Goal: Task Accomplishment & Management: Complete application form

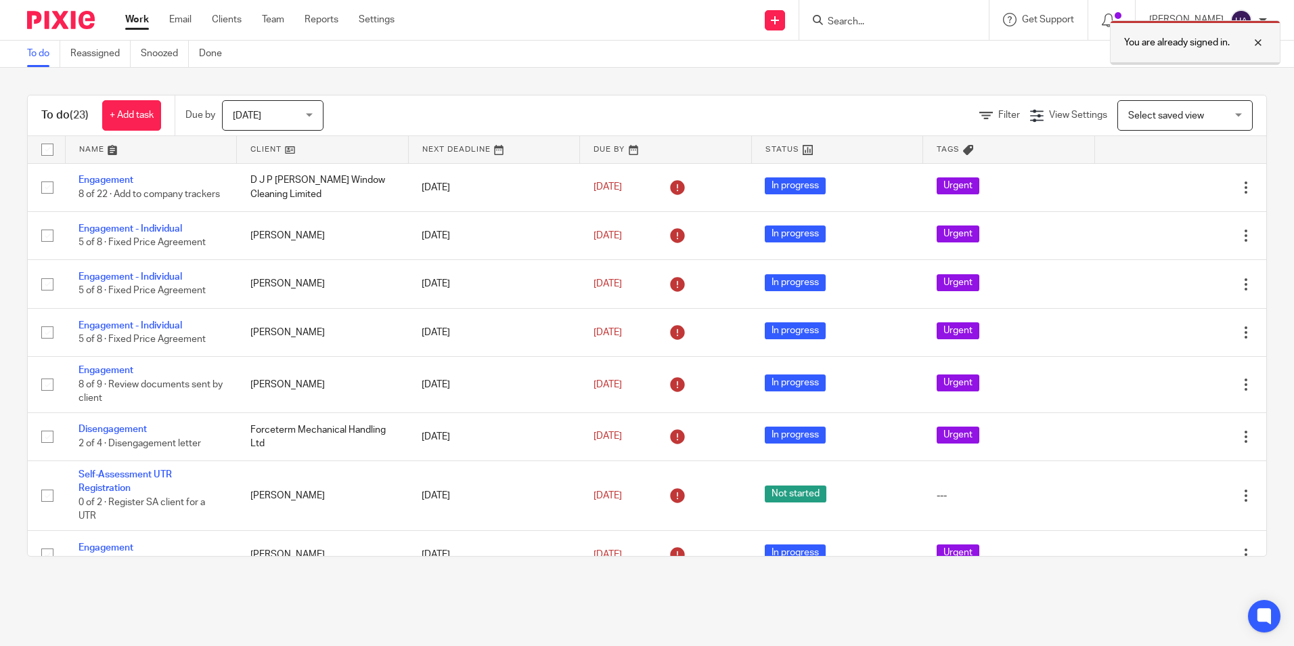
click at [1258, 42] on div at bounding box center [1248, 43] width 37 height 16
click at [783, 19] on link at bounding box center [775, 20] width 20 height 20
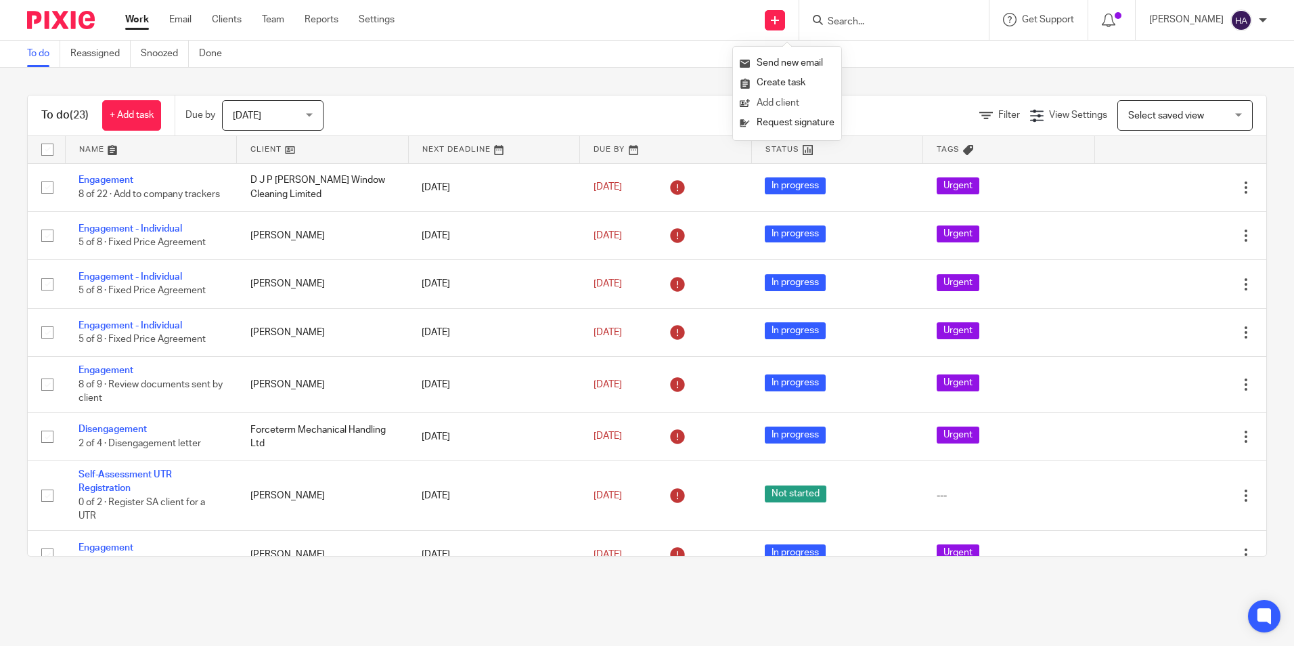
click at [778, 101] on link "Add client" at bounding box center [787, 103] width 95 height 20
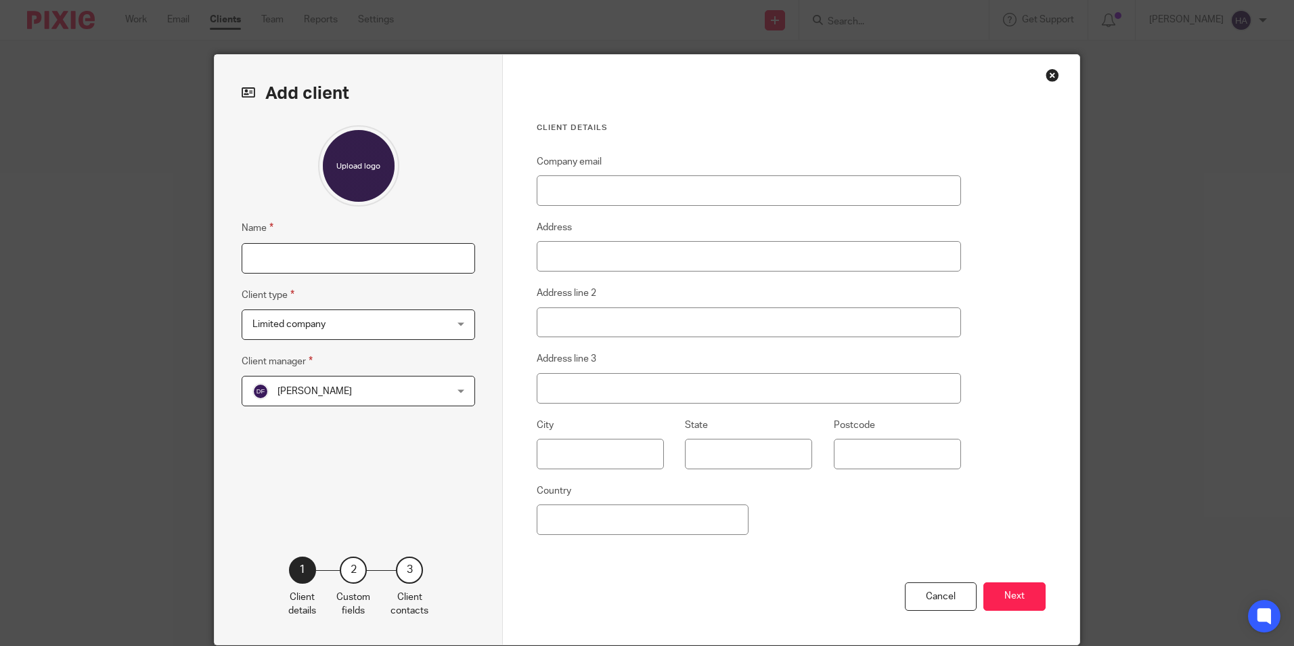
click at [338, 258] on input "Name" at bounding box center [358, 258] width 233 height 30
type input "District (NW) Ltd"
click at [350, 388] on span "[PERSON_NAME]" at bounding box center [340, 390] width 177 height 28
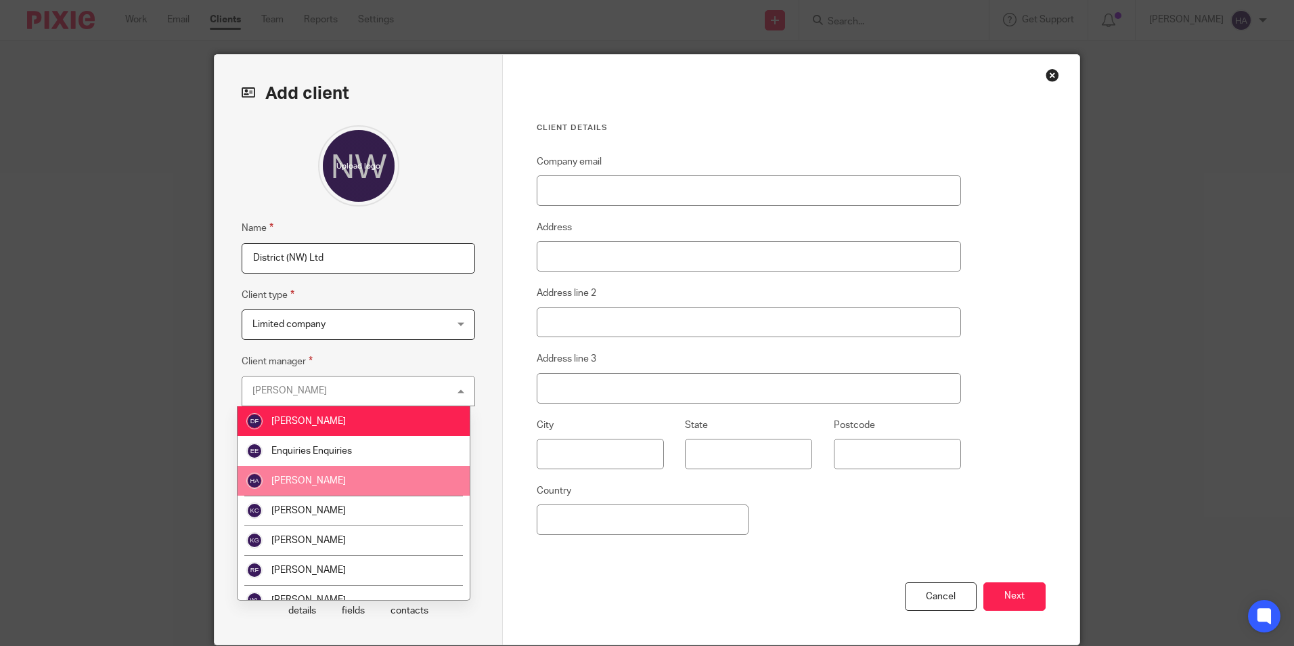
click at [344, 476] on li "[PERSON_NAME]" at bounding box center [354, 481] width 232 height 30
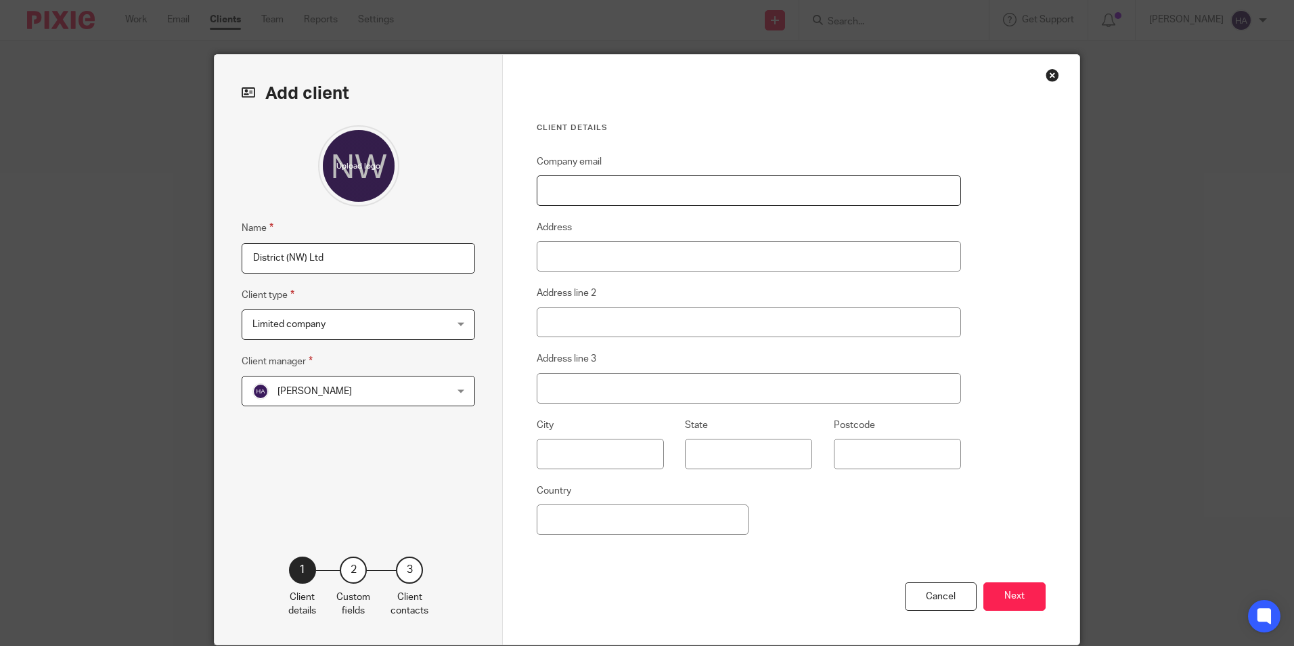
click at [587, 193] on input "Company email" at bounding box center [749, 190] width 424 height 30
type input "[EMAIL_ADDRESS][PERSON_NAME][DOMAIN_NAME]"
click at [612, 249] on input "Address" at bounding box center [749, 256] width 424 height 30
click at [657, 257] on input "Unit 1 Tameside" at bounding box center [749, 256] width 424 height 30
type input "Unit 1 Tameside Court"
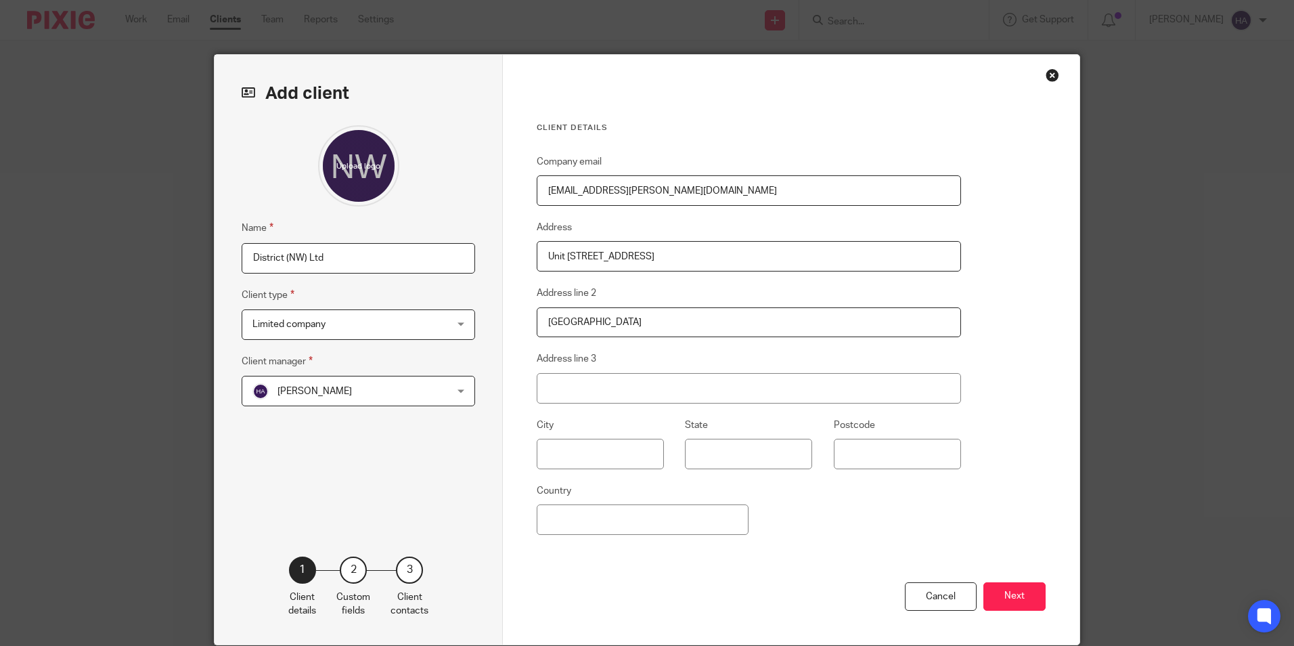
type input "Fifth Avenue"
type input "Dukinfield"
type input "W"
type input "SK16 4PW"
click at [1017, 598] on button "Next" at bounding box center [1014, 596] width 62 height 29
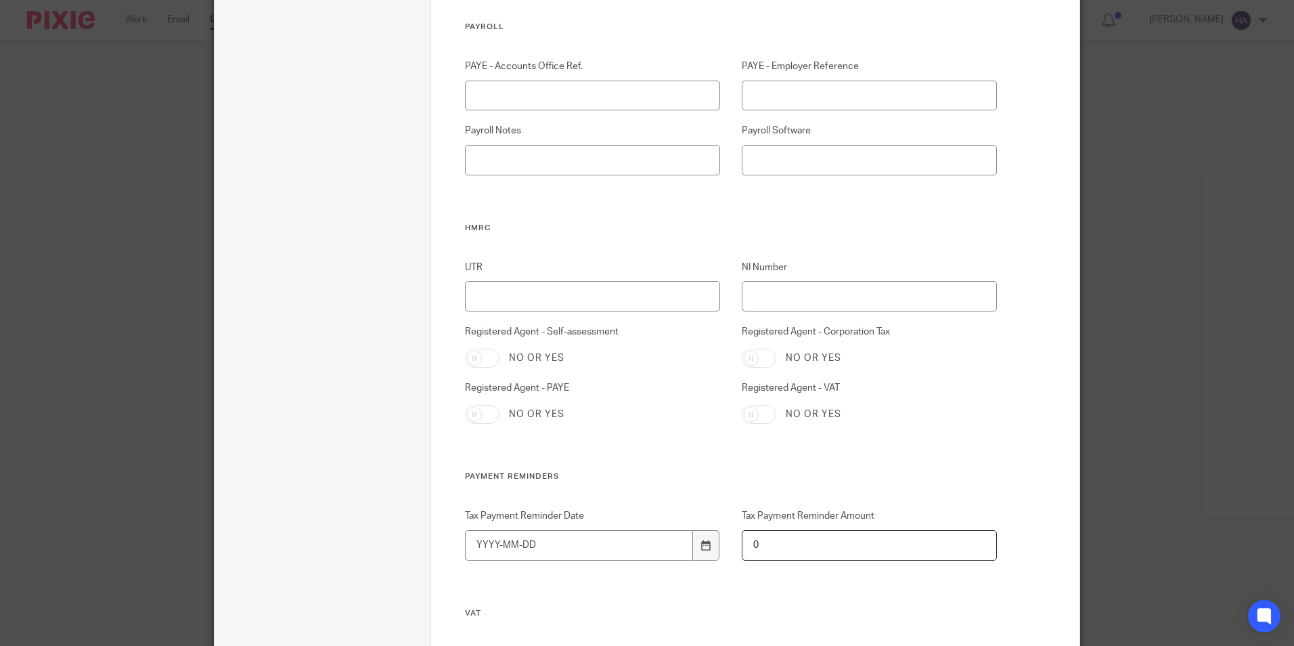
scroll to position [338, 0]
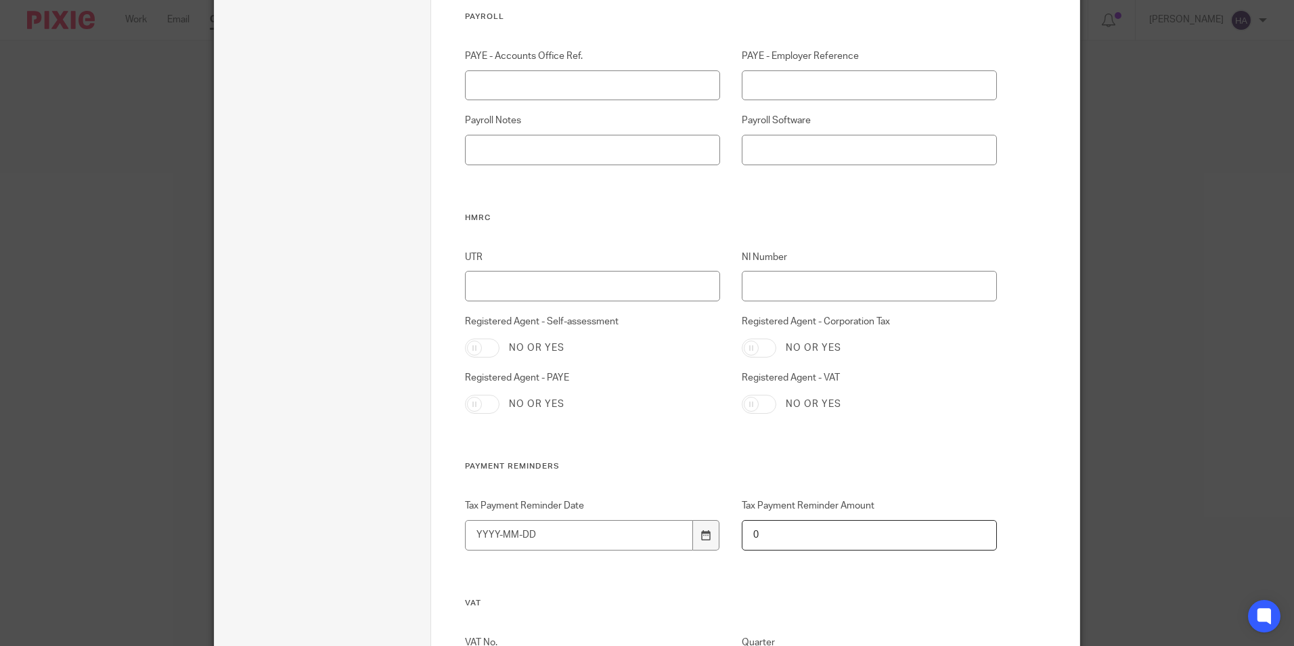
click at [759, 346] on input "Registered Agent - Corporation Tax" at bounding box center [759, 347] width 35 height 19
checkbox input "true"
click at [752, 399] on input "Registered Agent - VAT" at bounding box center [759, 404] width 35 height 19
checkbox input "true"
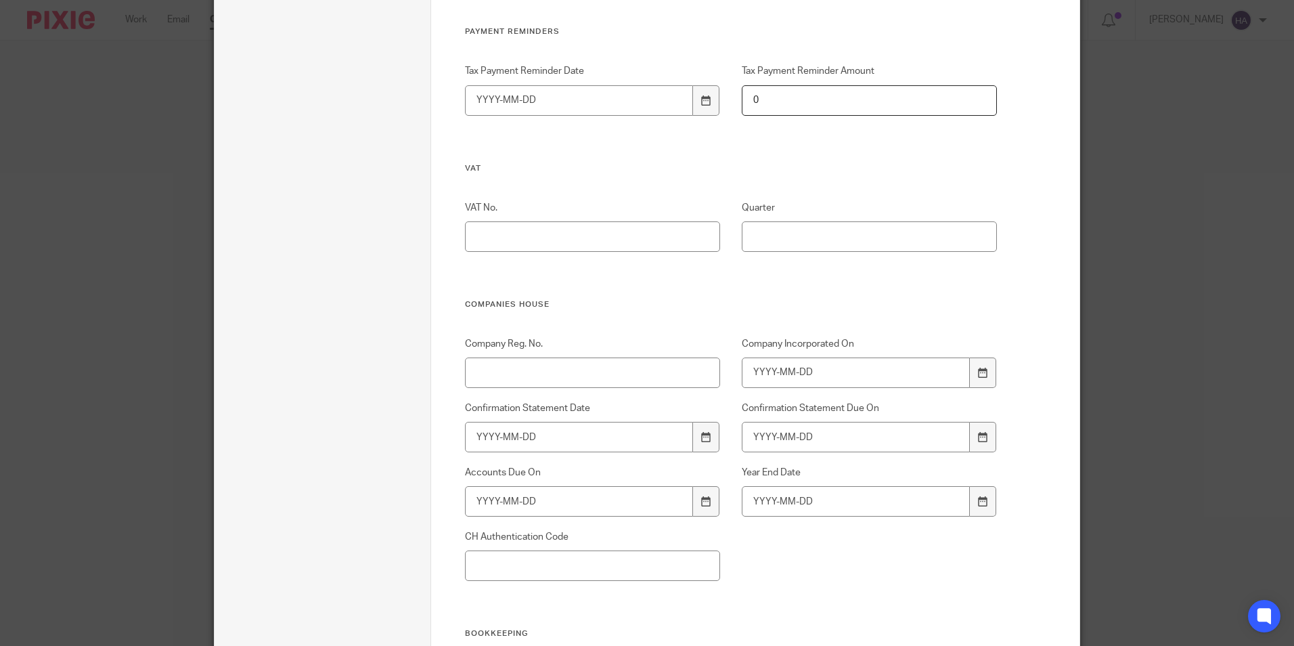
scroll to position [812, 0]
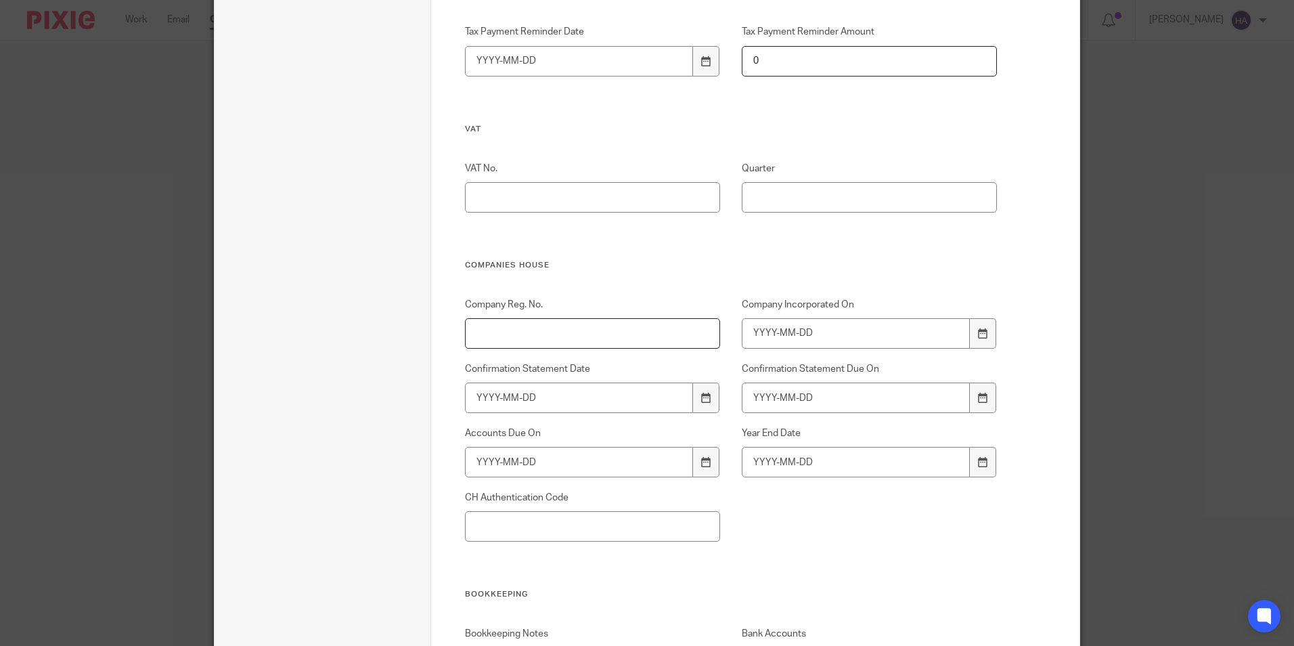
click at [607, 336] on input "Company Reg. No." at bounding box center [593, 333] width 256 height 30
type input "16728742"
click at [832, 329] on input "Company Incorporated On" at bounding box center [856, 333] width 229 height 30
drag, startPoint x: 838, startPoint y: 330, endPoint x: 732, endPoint y: 330, distance: 106.2
click at [732, 330] on div "Company Incorporated On 1909-10-25" at bounding box center [858, 323] width 277 height 51
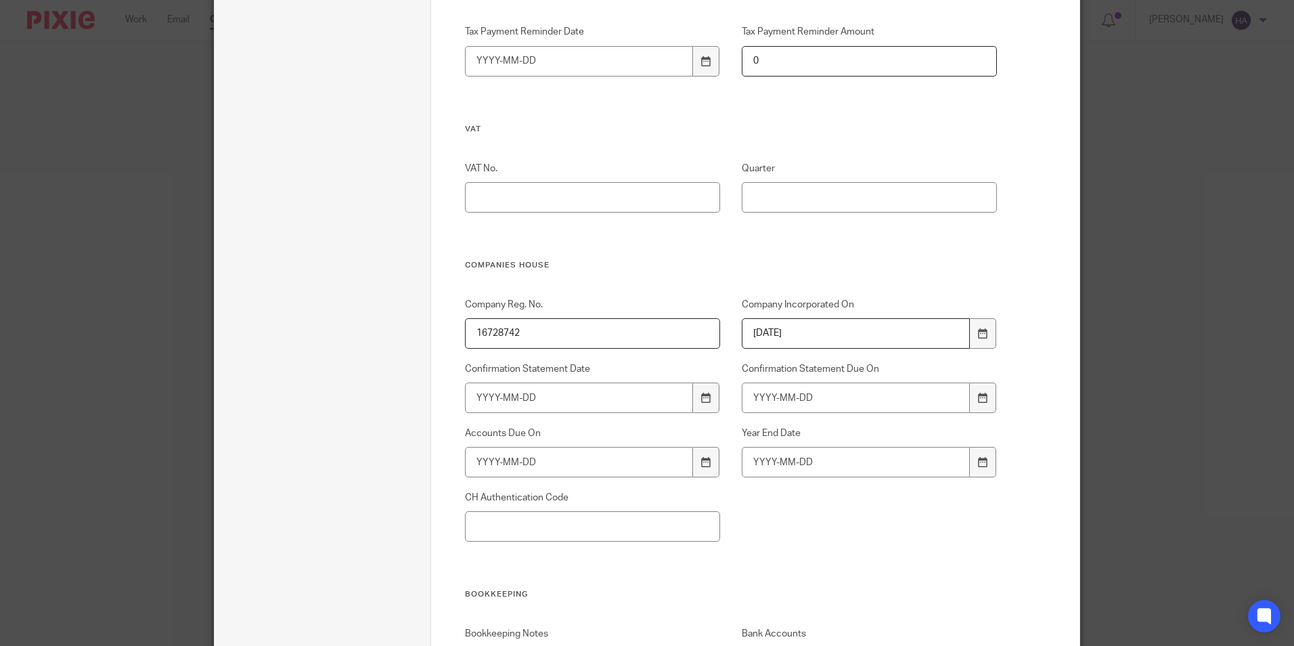
type input "2025-09-19"
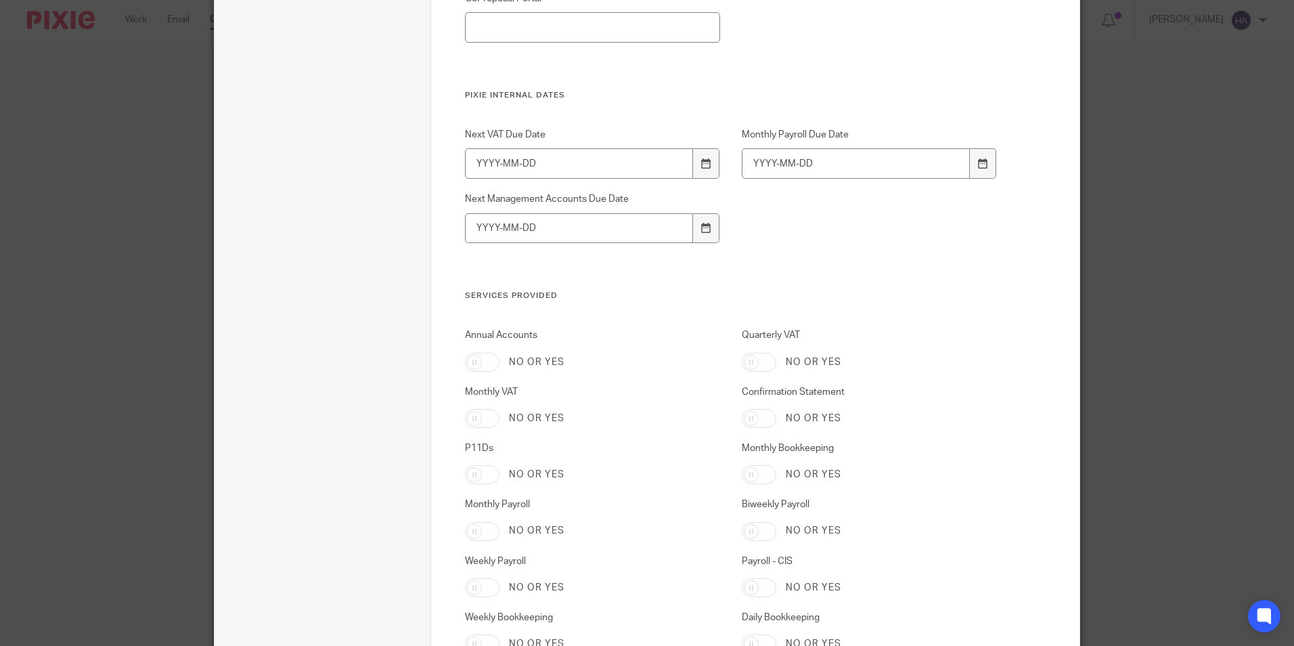
scroll to position [1962, 0]
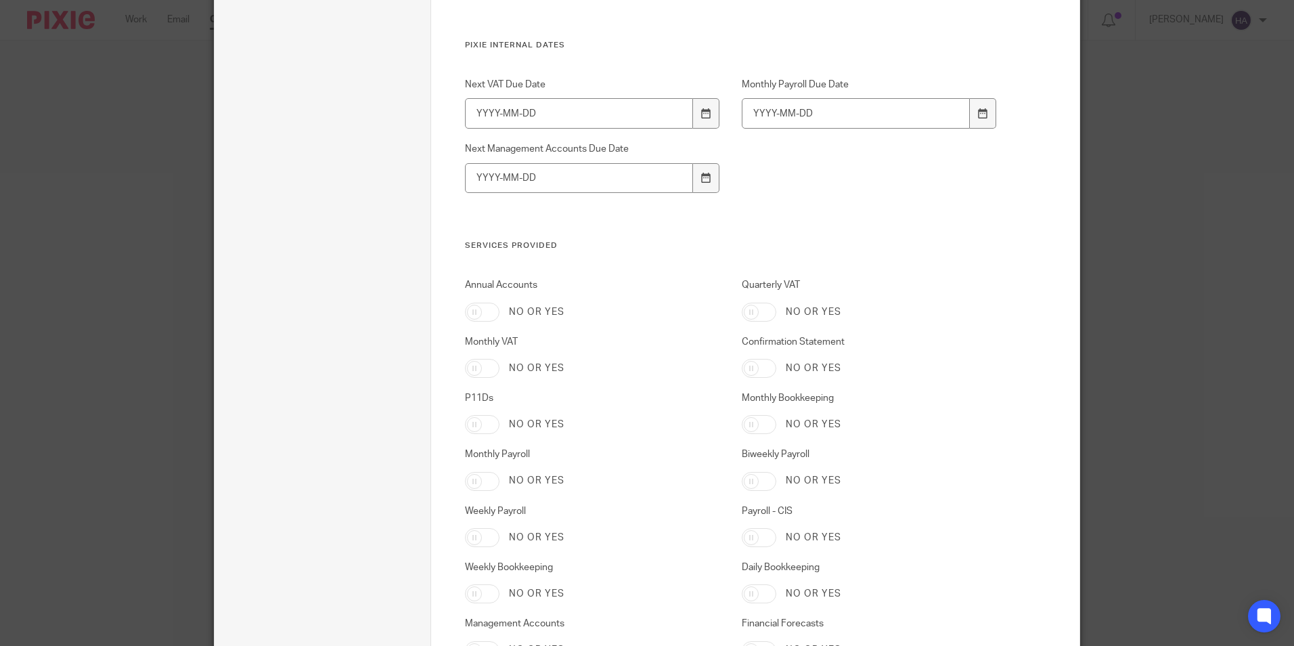
click at [484, 314] on input "Annual Accounts" at bounding box center [482, 311] width 35 height 19
checkbox input "true"
click at [751, 311] on input "Quarterly VAT" at bounding box center [759, 311] width 35 height 19
checkbox input "true"
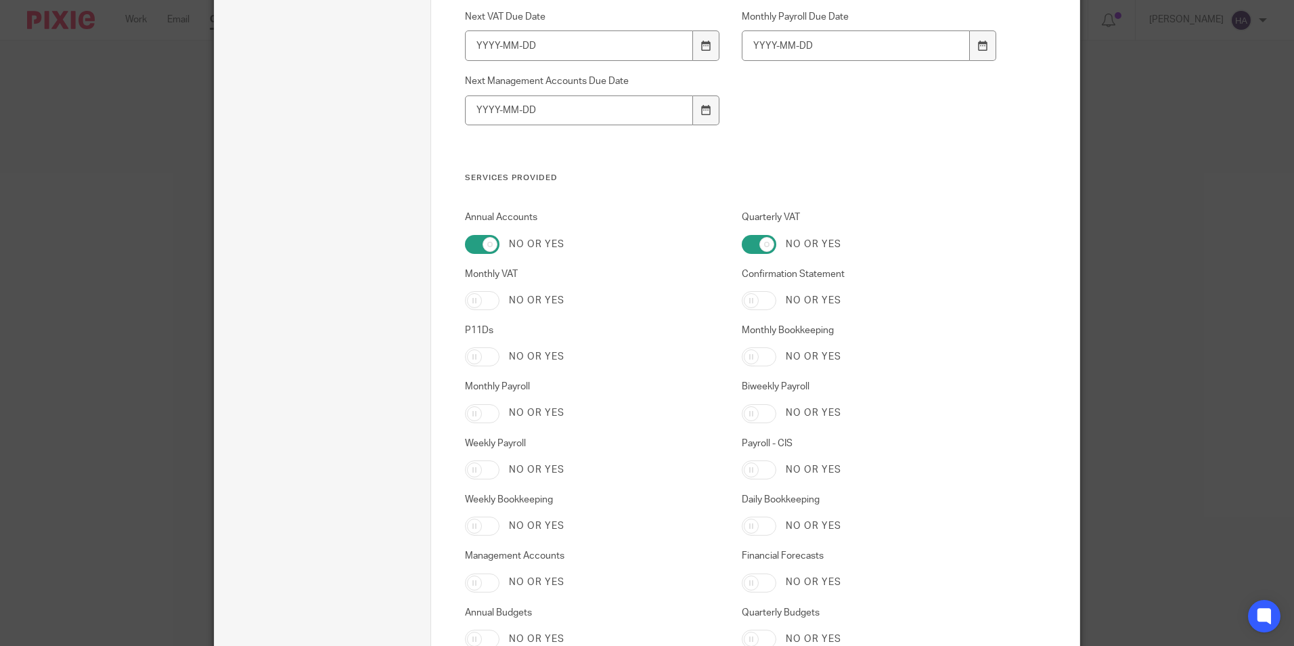
click at [752, 300] on input "Confirmation Statement" at bounding box center [759, 300] width 35 height 19
checkbox input "true"
click at [749, 356] on input "Monthly Bookkeeping" at bounding box center [759, 356] width 35 height 19
checkbox input "true"
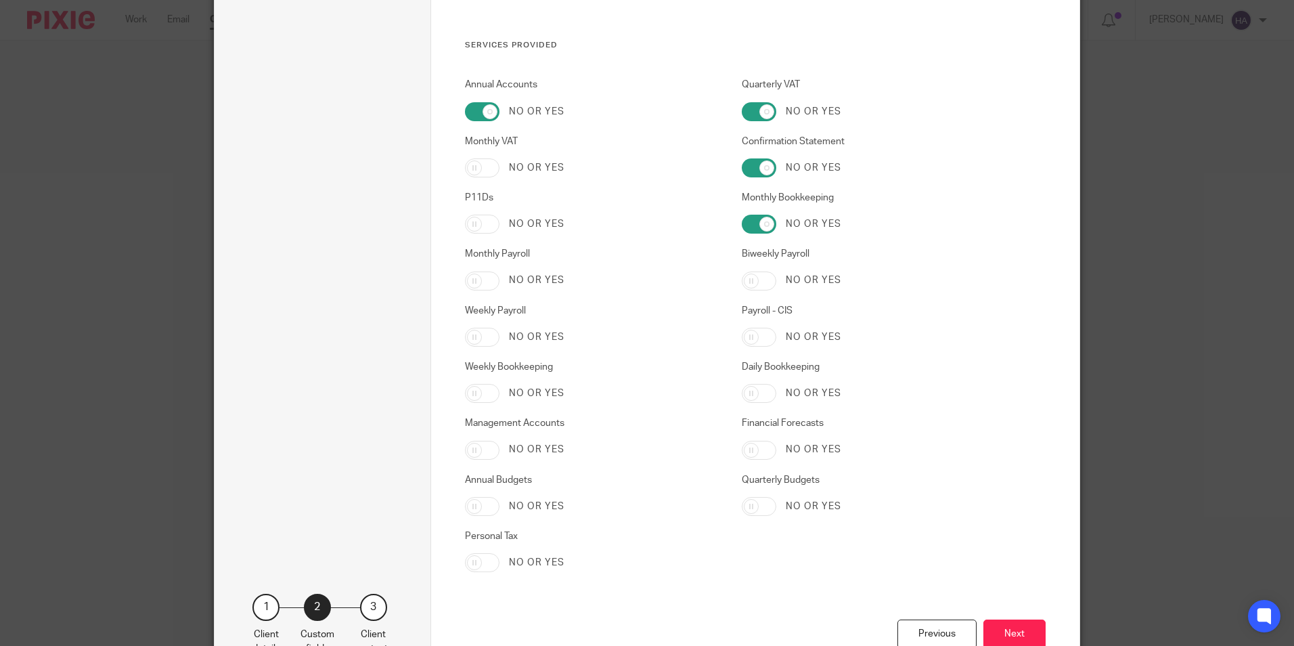
scroll to position [2165, 0]
click at [1004, 633] on button "Next" at bounding box center [1014, 630] width 62 height 29
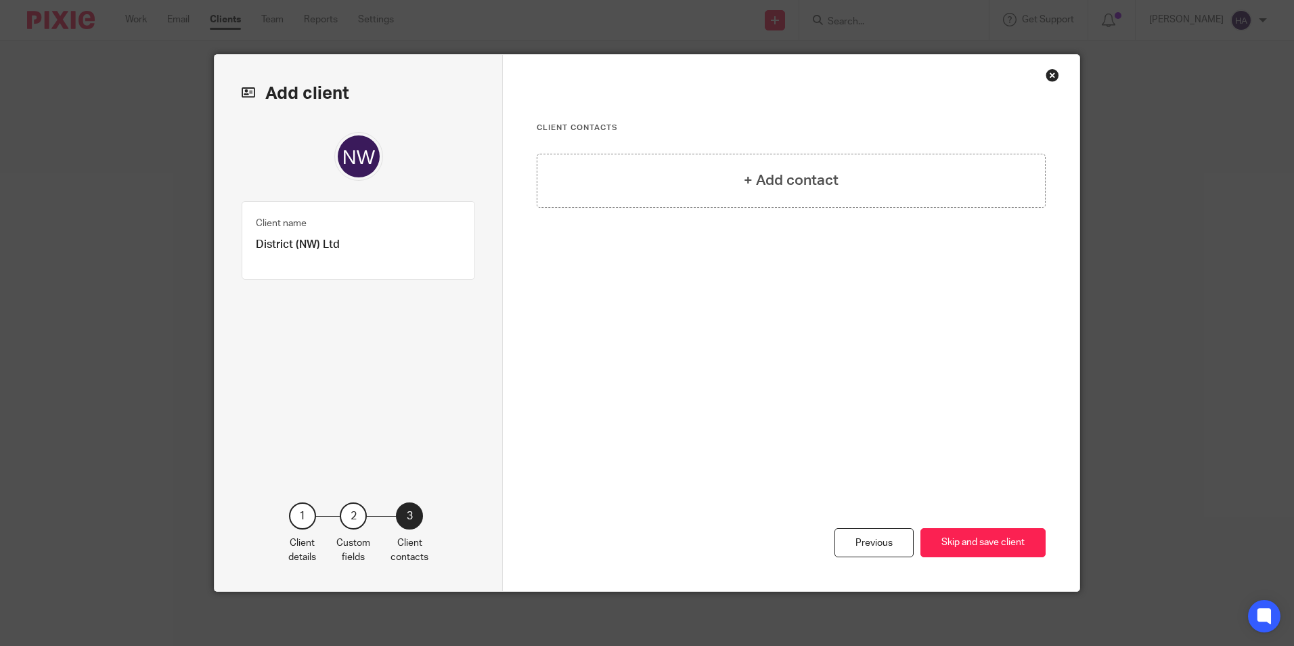
drag, startPoint x: 978, startPoint y: 539, endPoint x: 697, endPoint y: 532, distance: 281.6
click at [822, 558] on div "Previous Skip and save client" at bounding box center [791, 483] width 509 height 216
click at [817, 178] on h4 "+ Add contact" at bounding box center [791, 180] width 95 height 21
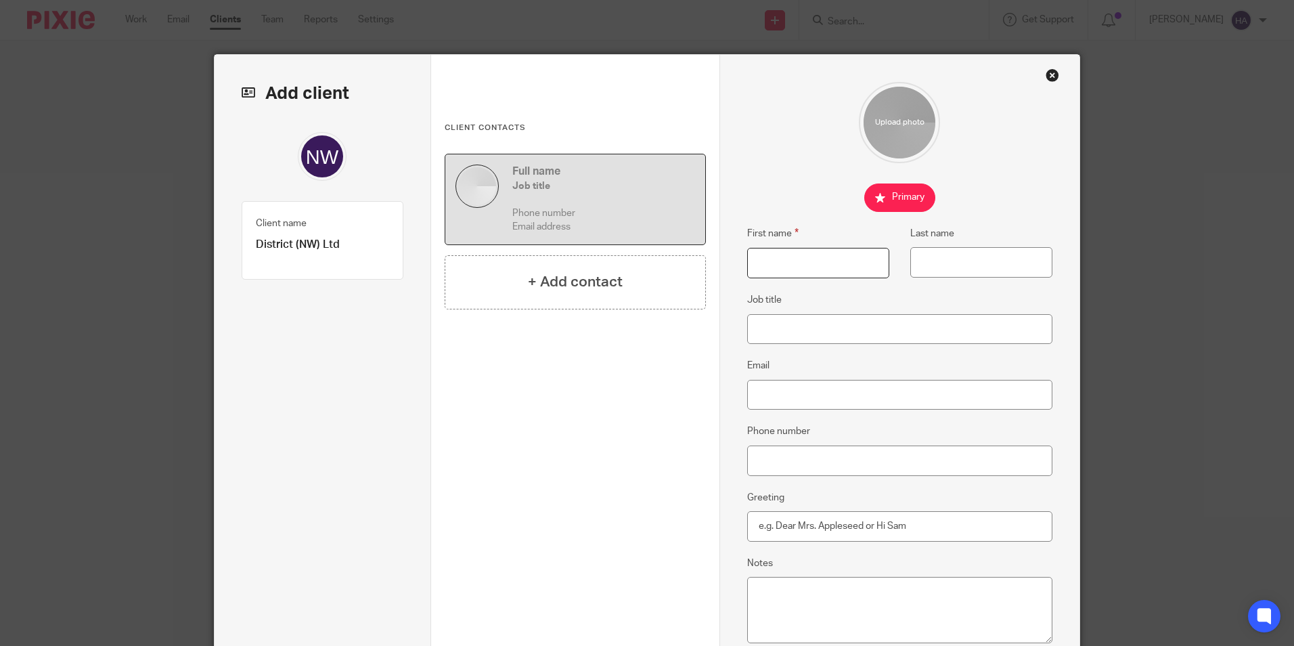
click at [811, 258] on input "First name" at bounding box center [818, 263] width 142 height 30
type input "Luke"
type input "Bowers"
type input "Director"
type input "L"
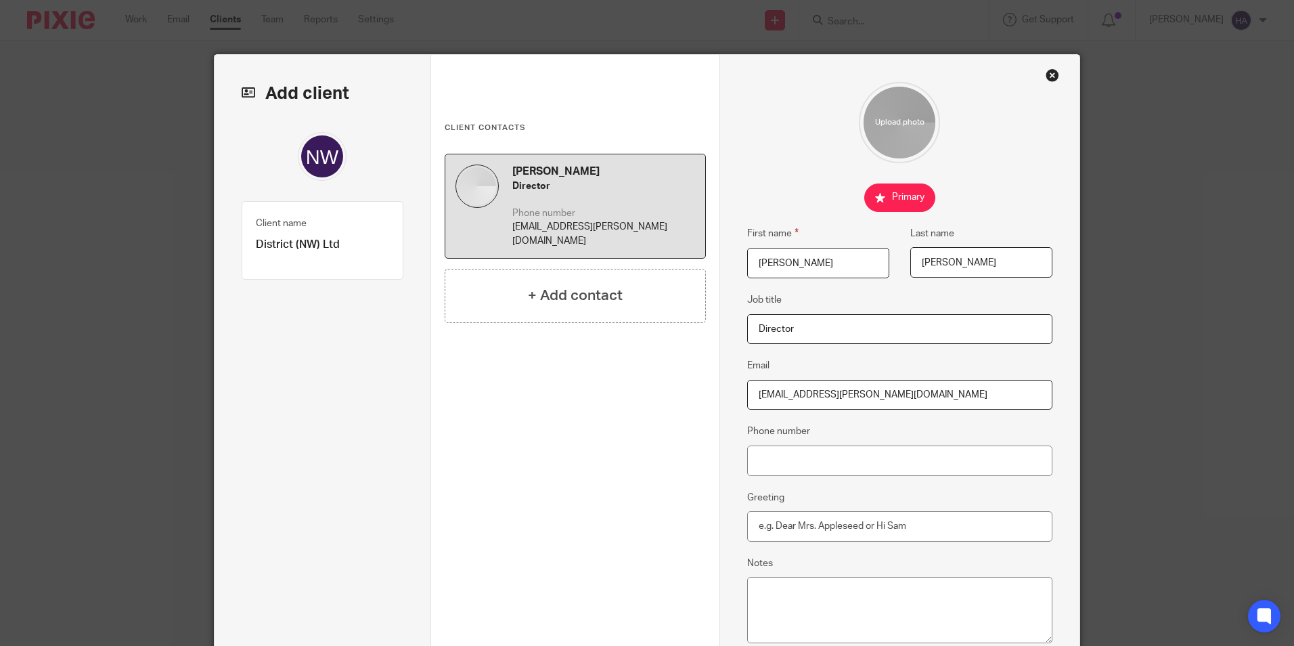
type input "[EMAIL_ADDRESS][PERSON_NAME][DOMAIN_NAME]"
click at [880, 468] on input "Phone number" at bounding box center [900, 460] width 306 height 30
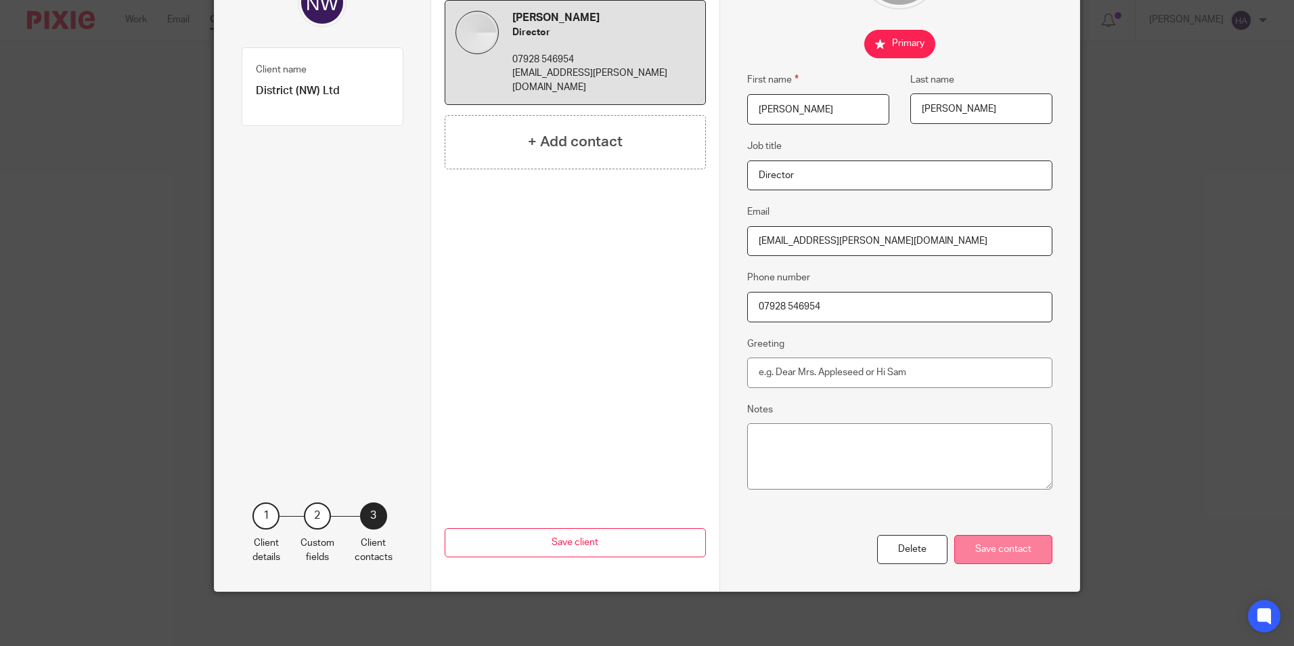
type input "07928 546954"
click at [999, 545] on div "Save contact" at bounding box center [1003, 549] width 98 height 29
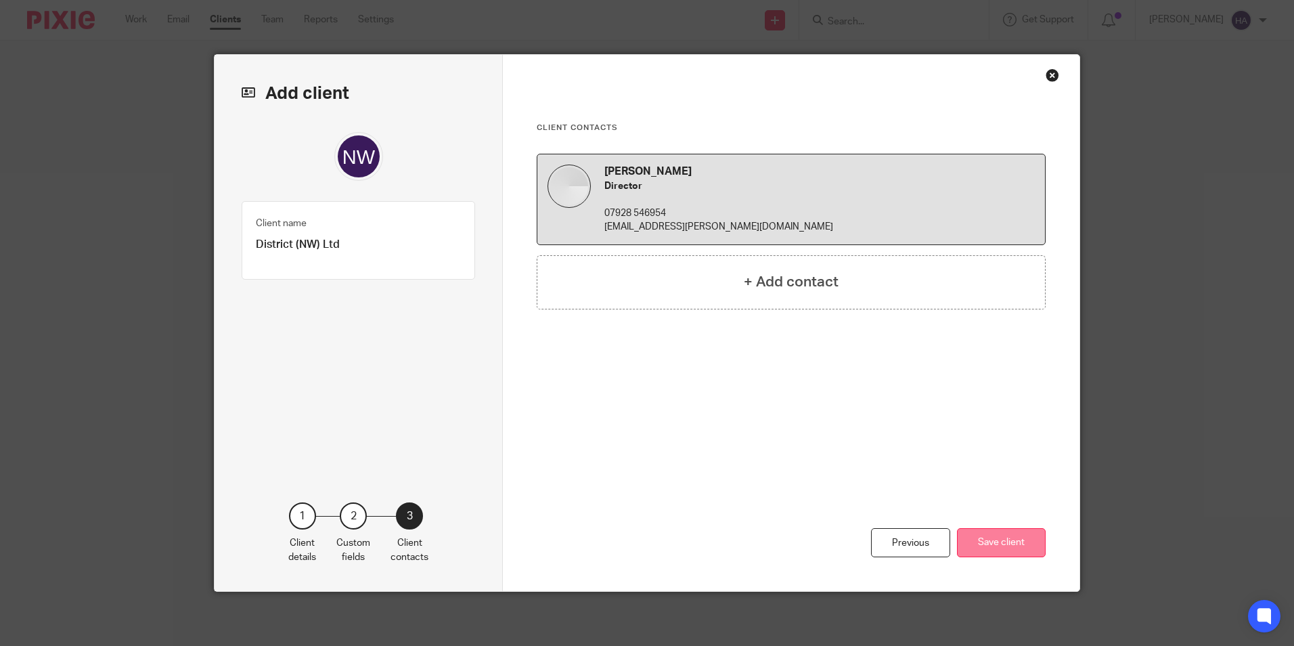
click at [997, 539] on button "Save client" at bounding box center [1001, 542] width 89 height 29
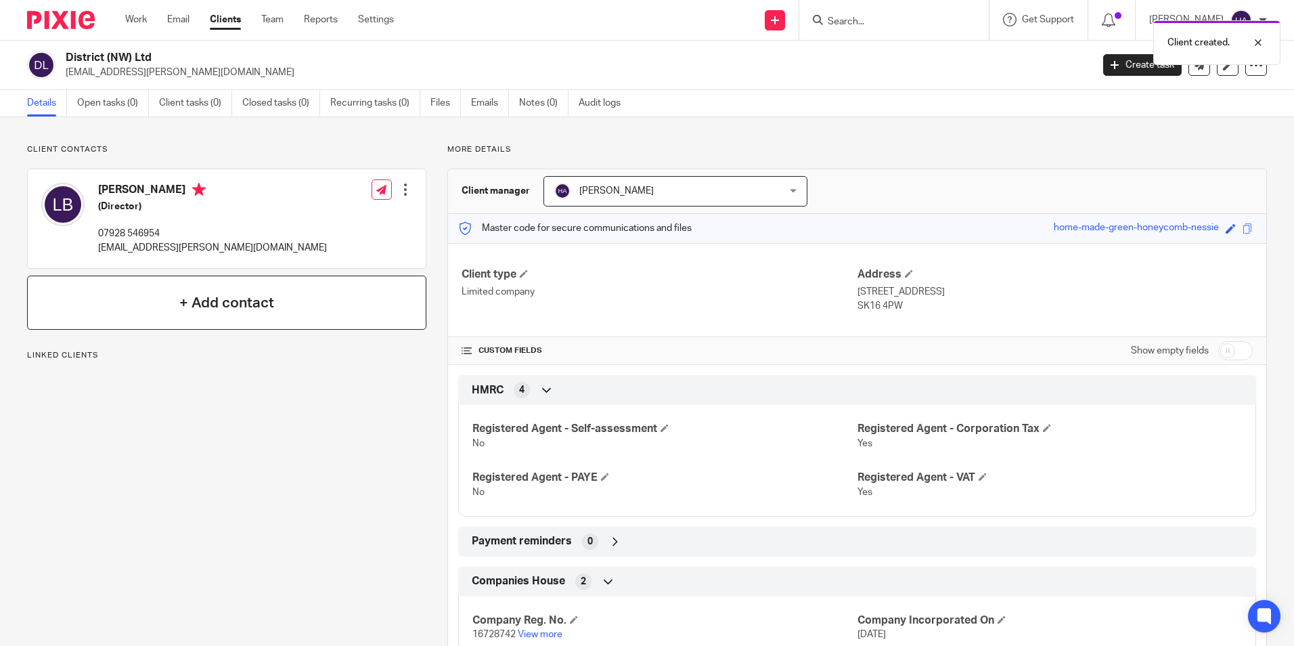
click at [247, 300] on h4 "+ Add contact" at bounding box center [226, 302] width 95 height 21
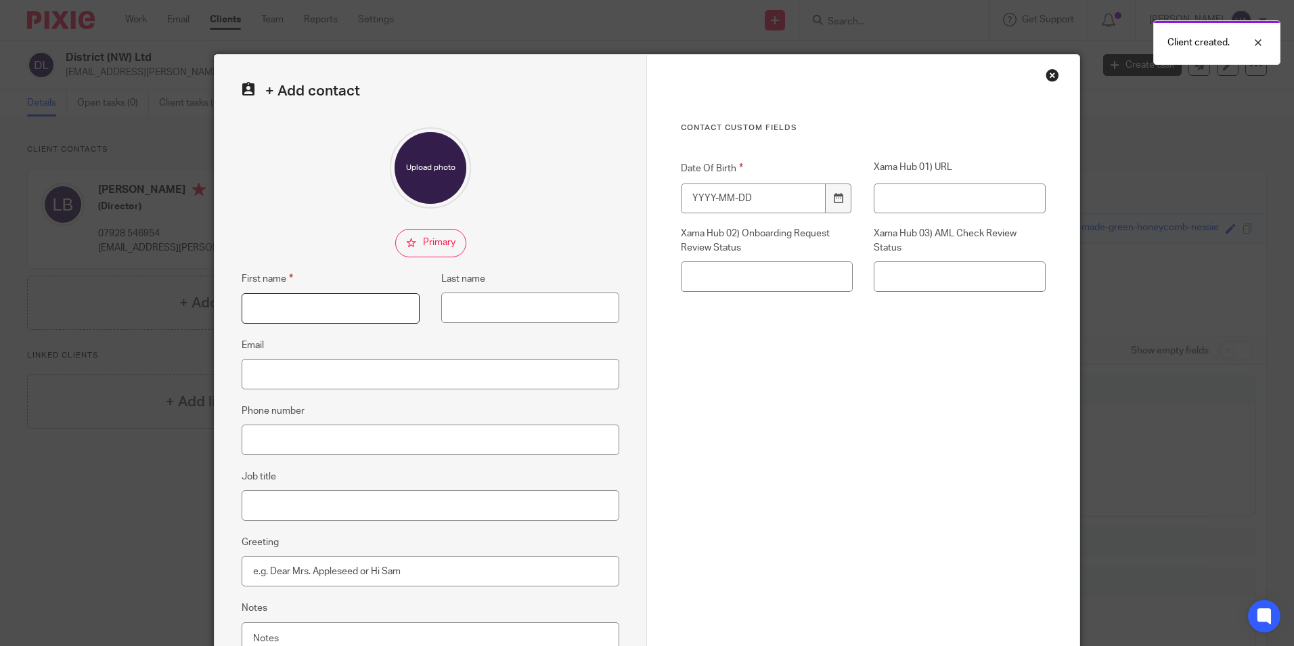
drag, startPoint x: 311, startPoint y: 302, endPoint x: 332, endPoint y: 302, distance: 21.0
click at [311, 302] on input "First name" at bounding box center [331, 308] width 178 height 30
click at [286, 311] on input "First name" at bounding box center [331, 308] width 178 height 30
type input "[PERSON_NAME]"
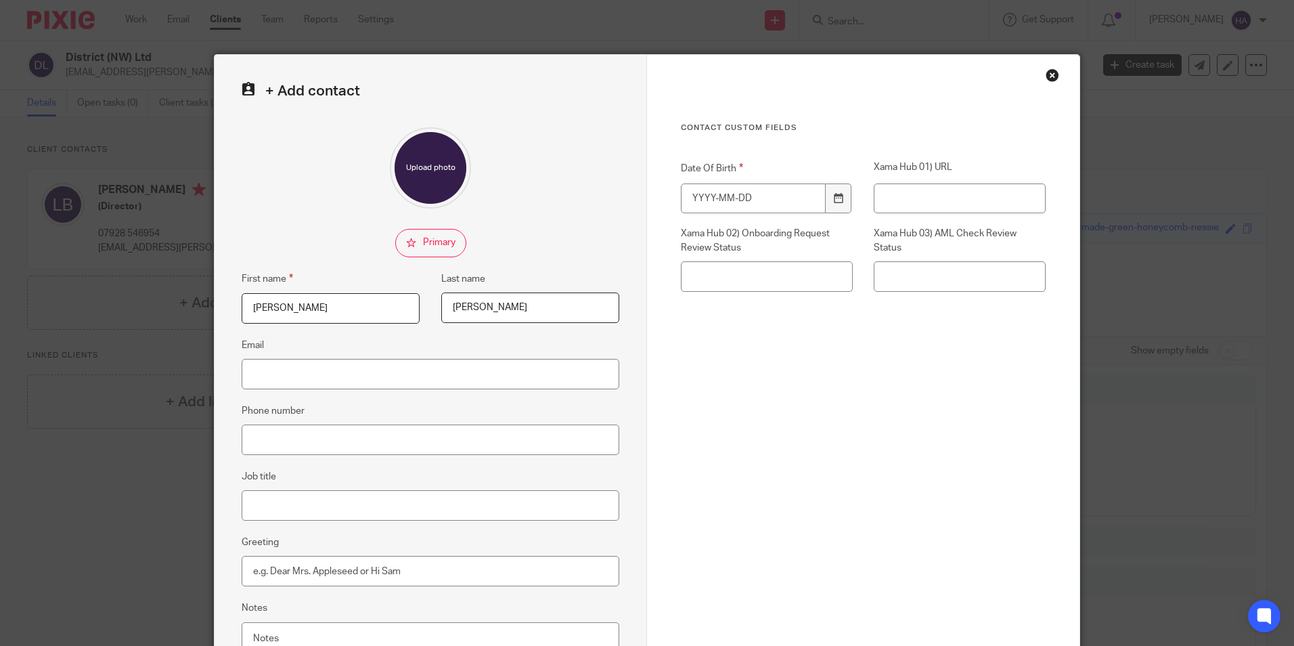
type input "[PERSON_NAME]"
click at [314, 510] on input "Job title" at bounding box center [431, 505] width 378 height 30
type input "Director"
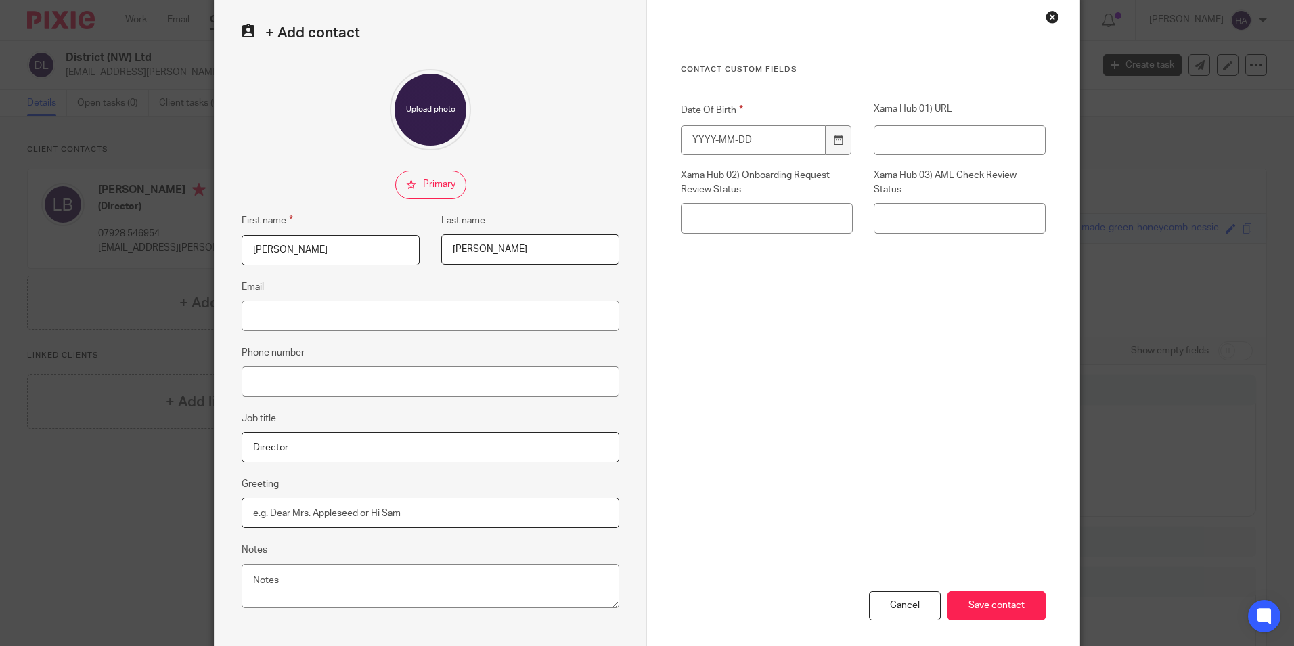
scroll to position [121, 0]
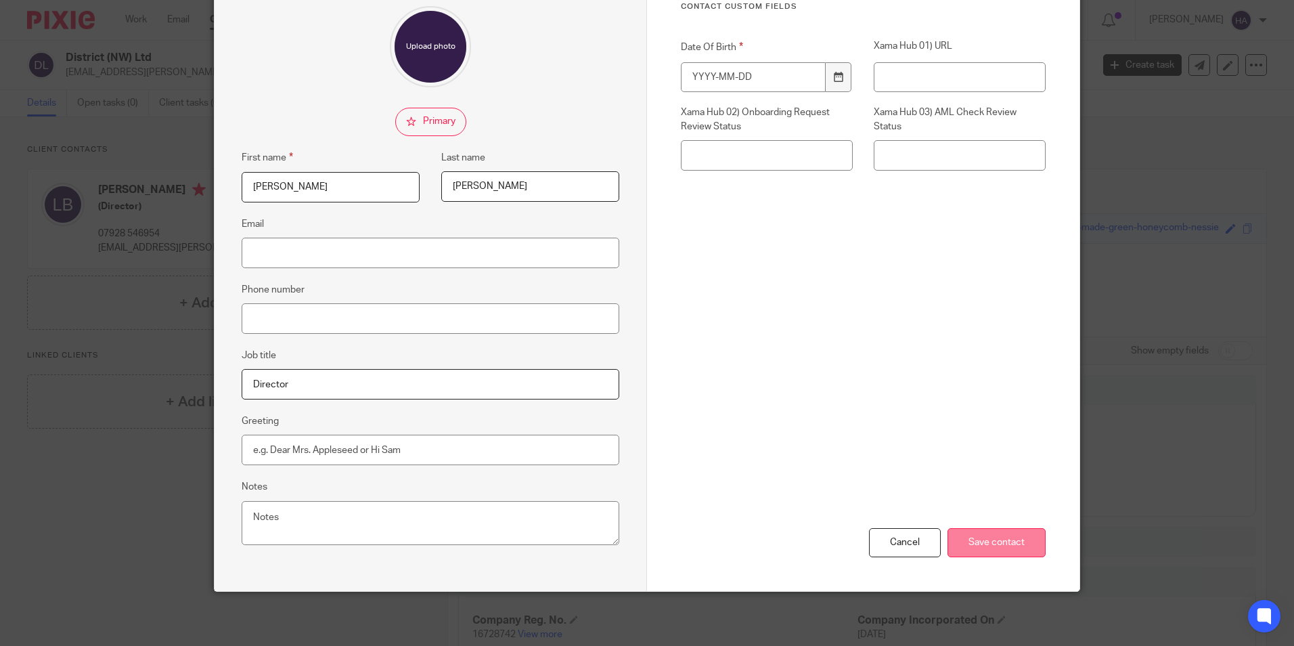
click at [985, 539] on input "Save contact" at bounding box center [996, 542] width 98 height 29
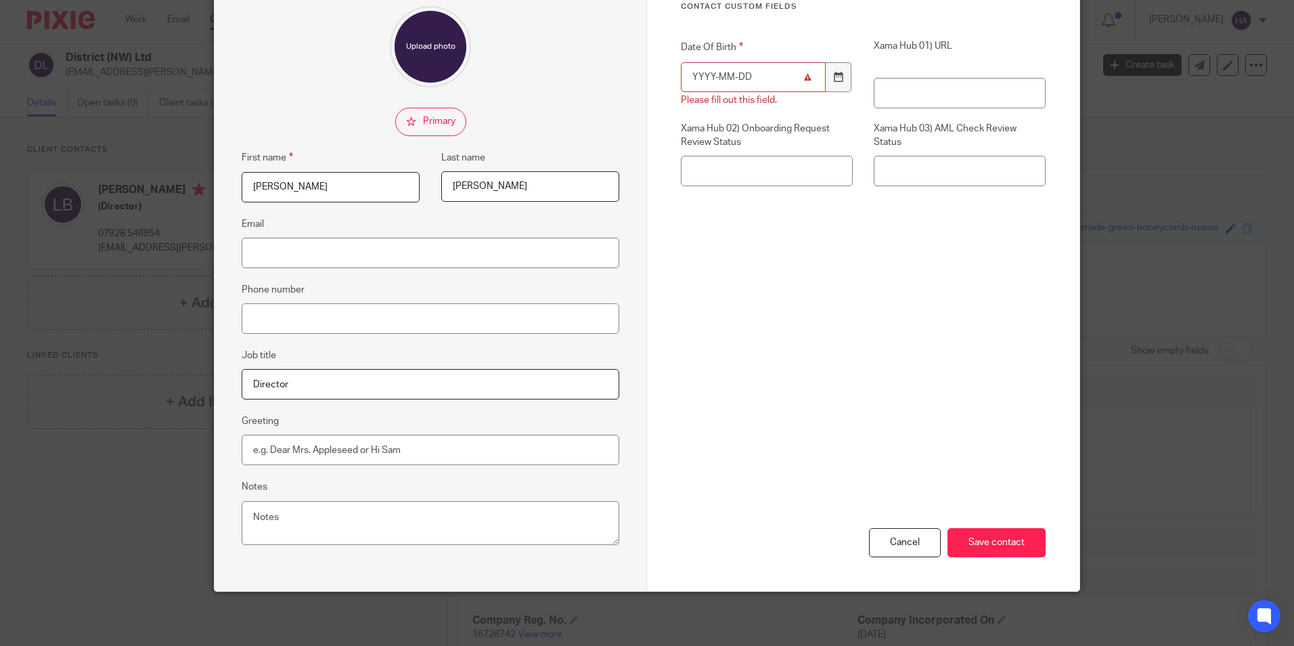
click at [757, 77] on input "Date Of Birth" at bounding box center [753, 77] width 145 height 30
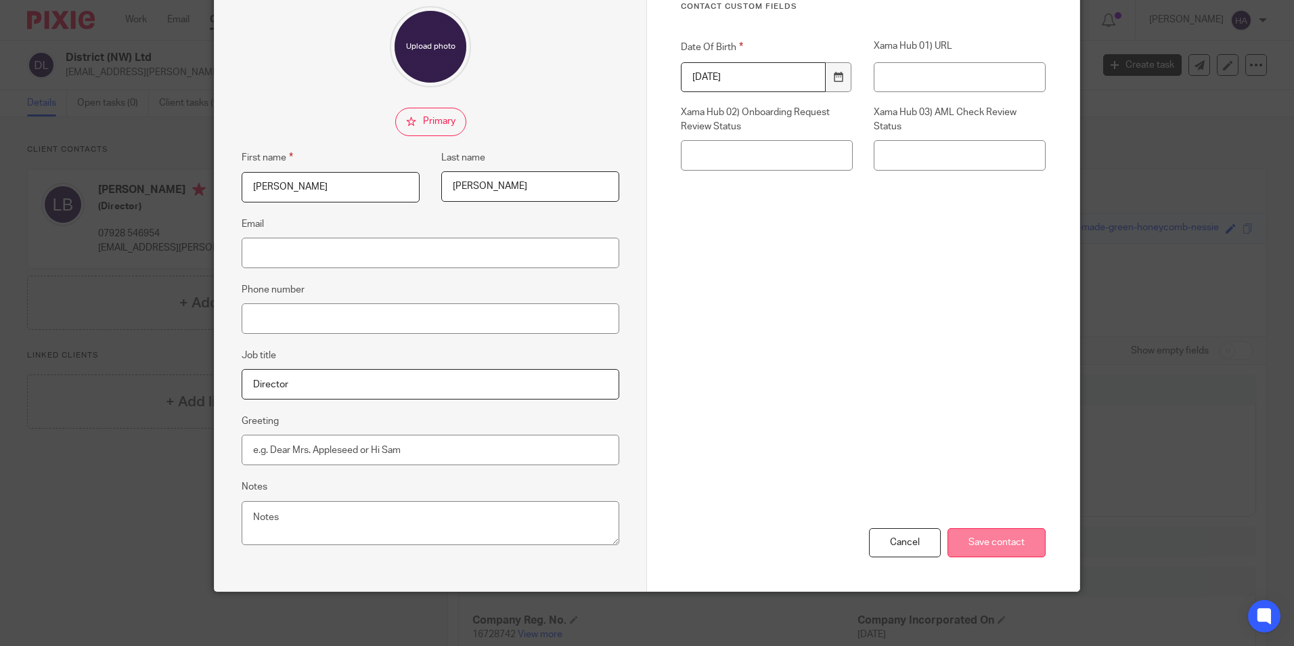
type input "[DATE]"
click at [970, 537] on input "Save contact" at bounding box center [996, 542] width 98 height 29
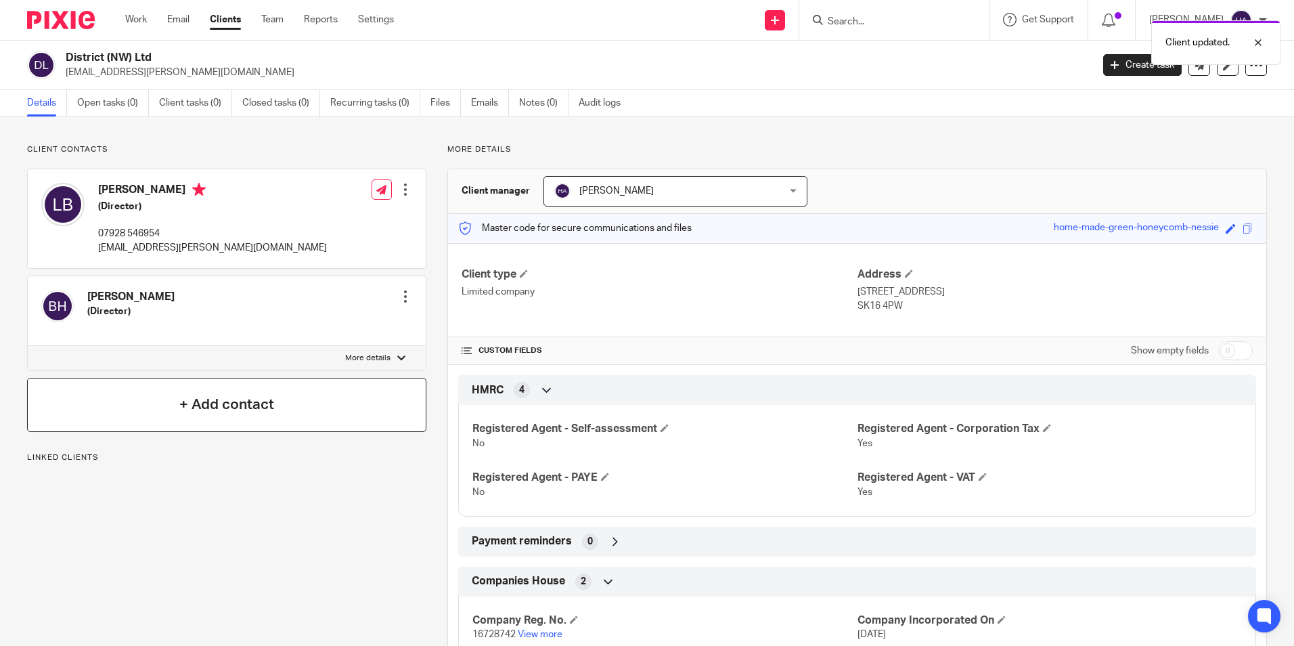
click at [332, 405] on div "+ Add contact" at bounding box center [226, 405] width 399 height 54
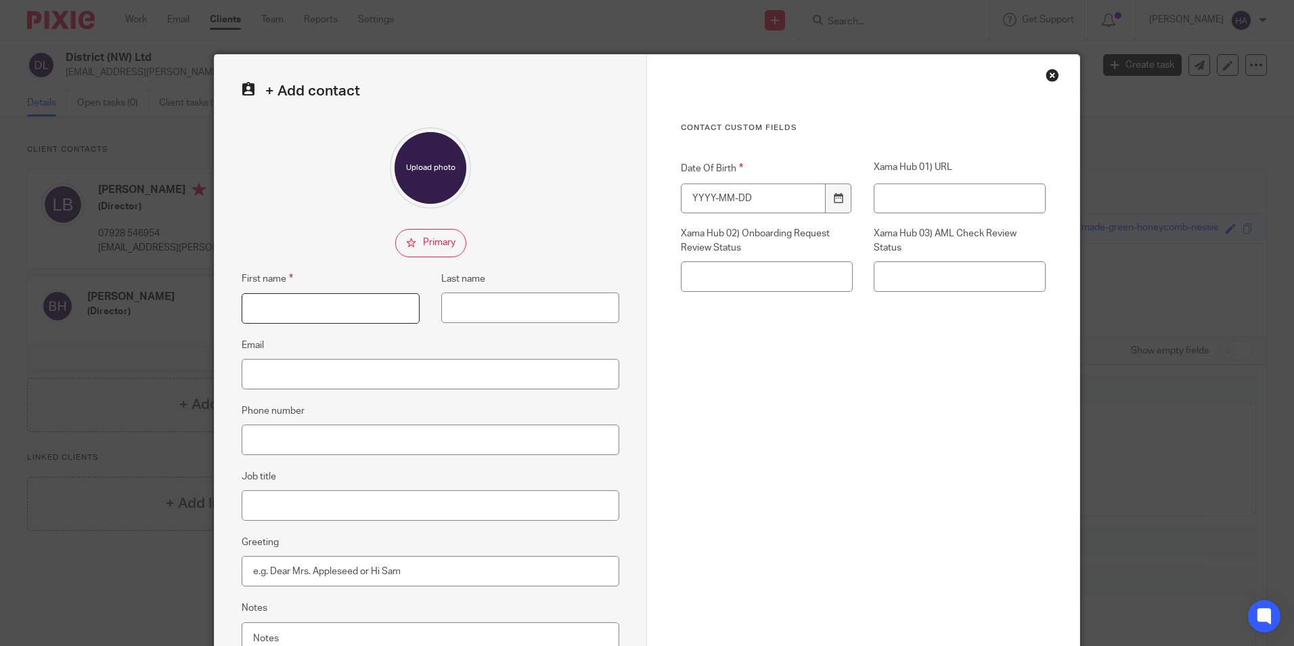
drag, startPoint x: 300, startPoint y: 302, endPoint x: 307, endPoint y: 297, distance: 8.3
click at [302, 300] on input "First name" at bounding box center [331, 308] width 178 height 30
type input "Michael"
type input "Hilton"
click at [287, 507] on input "Job title" at bounding box center [431, 505] width 378 height 30
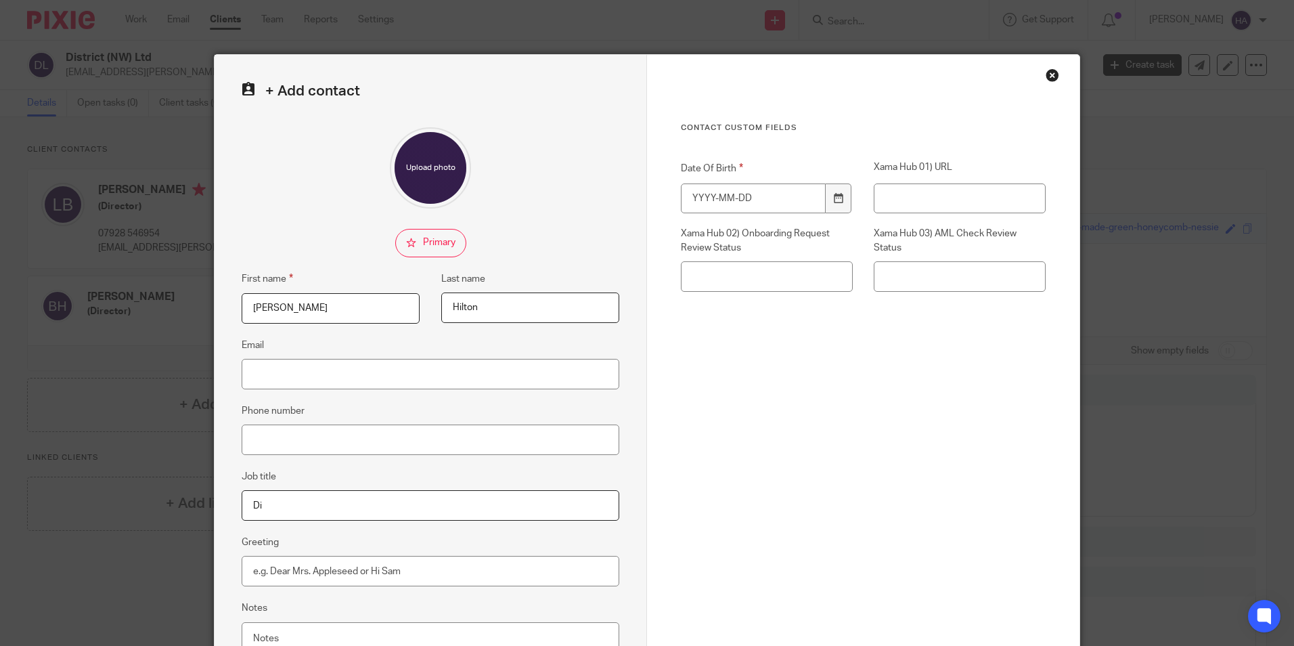
type input "Director"
click at [756, 192] on input "Date Of Birth" at bounding box center [753, 198] width 145 height 30
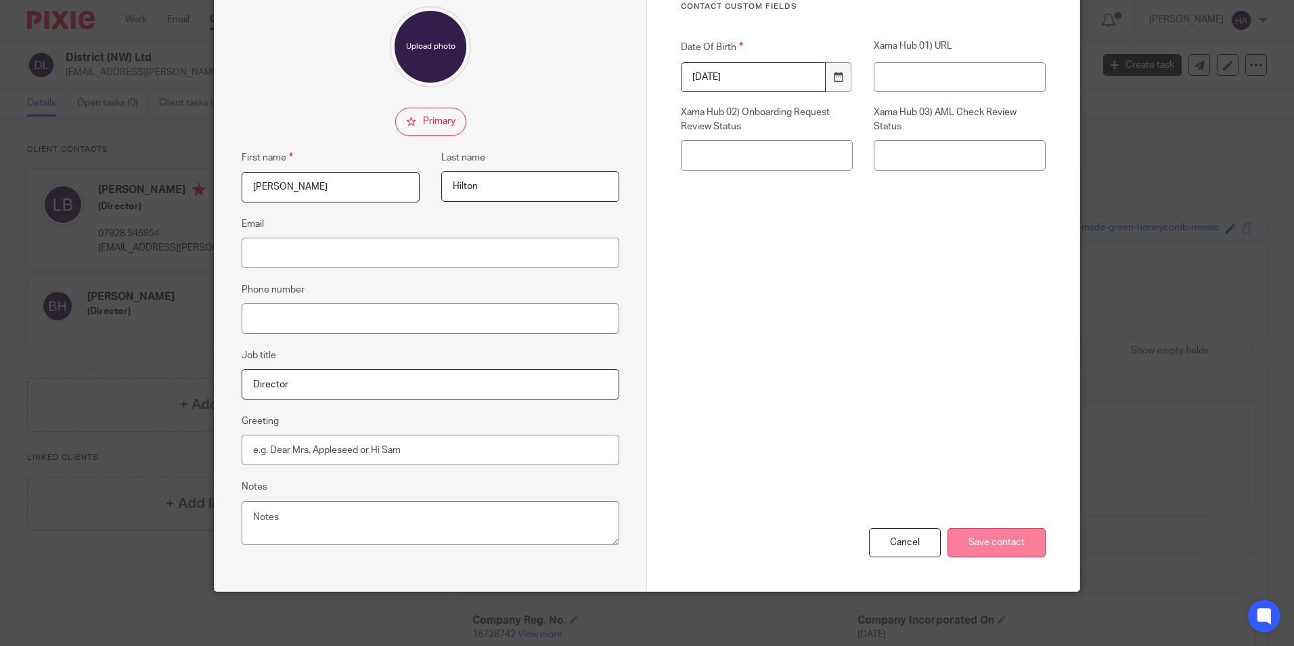
type input "[DATE]"
click at [992, 533] on input "Save contact" at bounding box center [996, 542] width 98 height 29
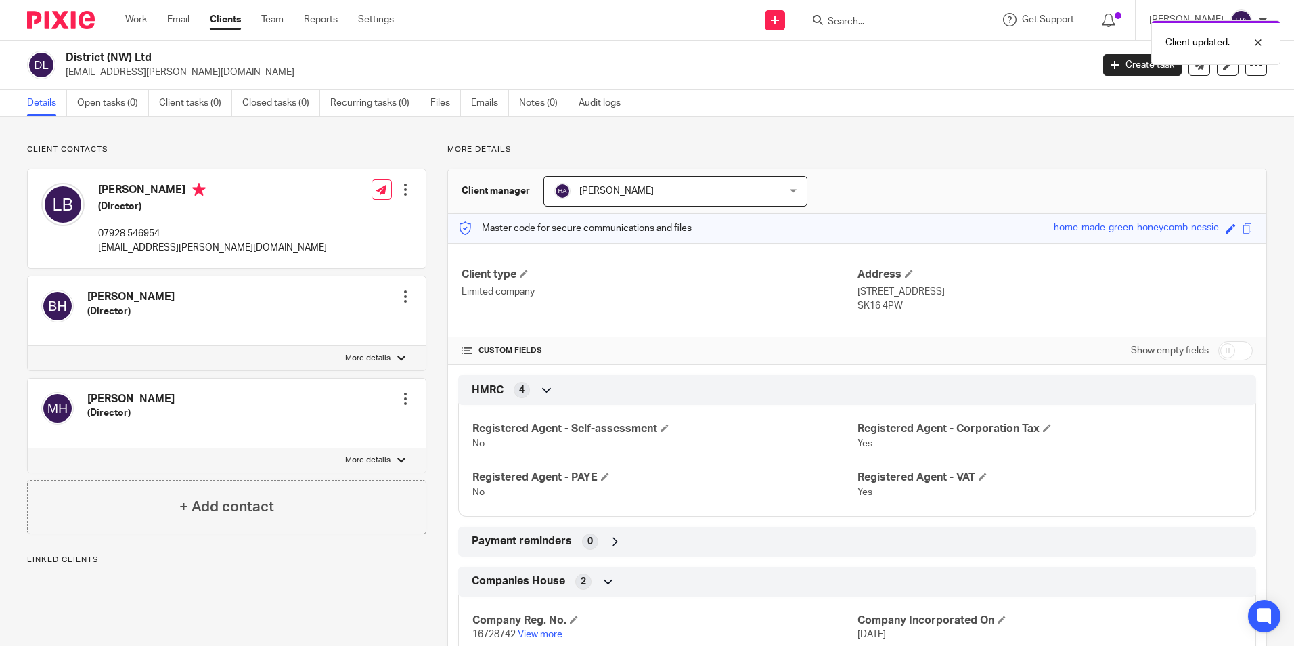
click at [319, 502] on div "+ Add contact" at bounding box center [226, 507] width 399 height 54
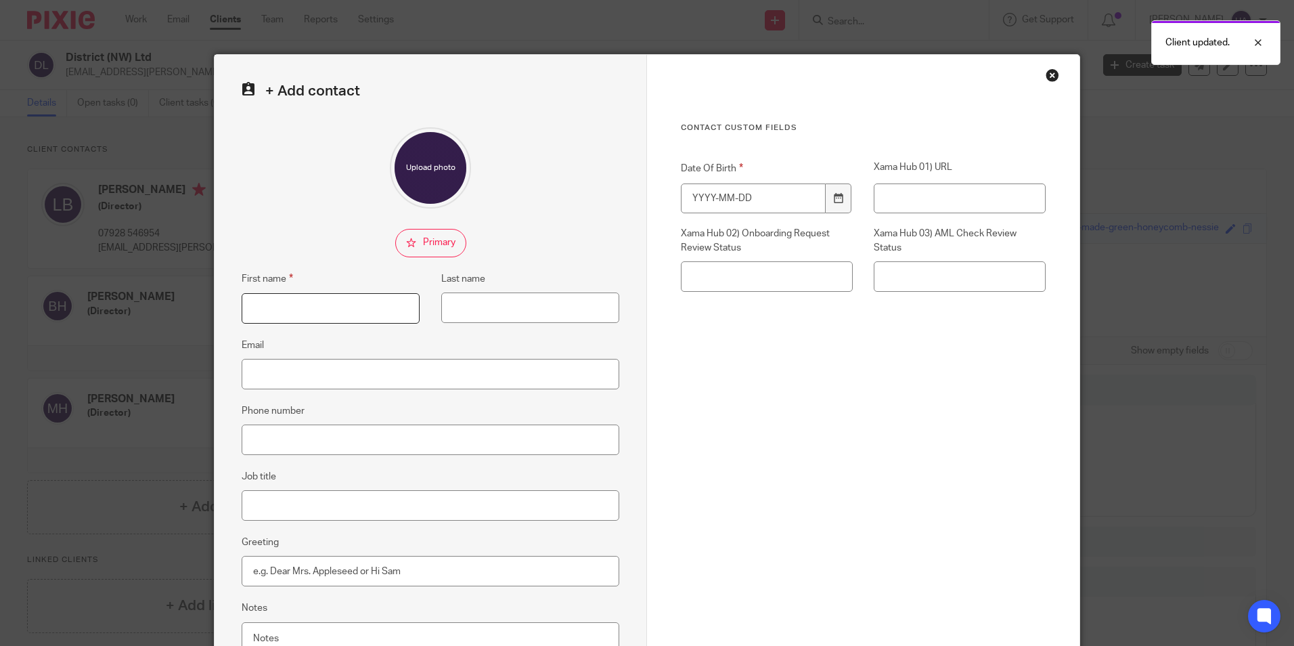
click at [382, 305] on input "First name" at bounding box center [331, 308] width 178 height 30
type input "[PERSON_NAME]"
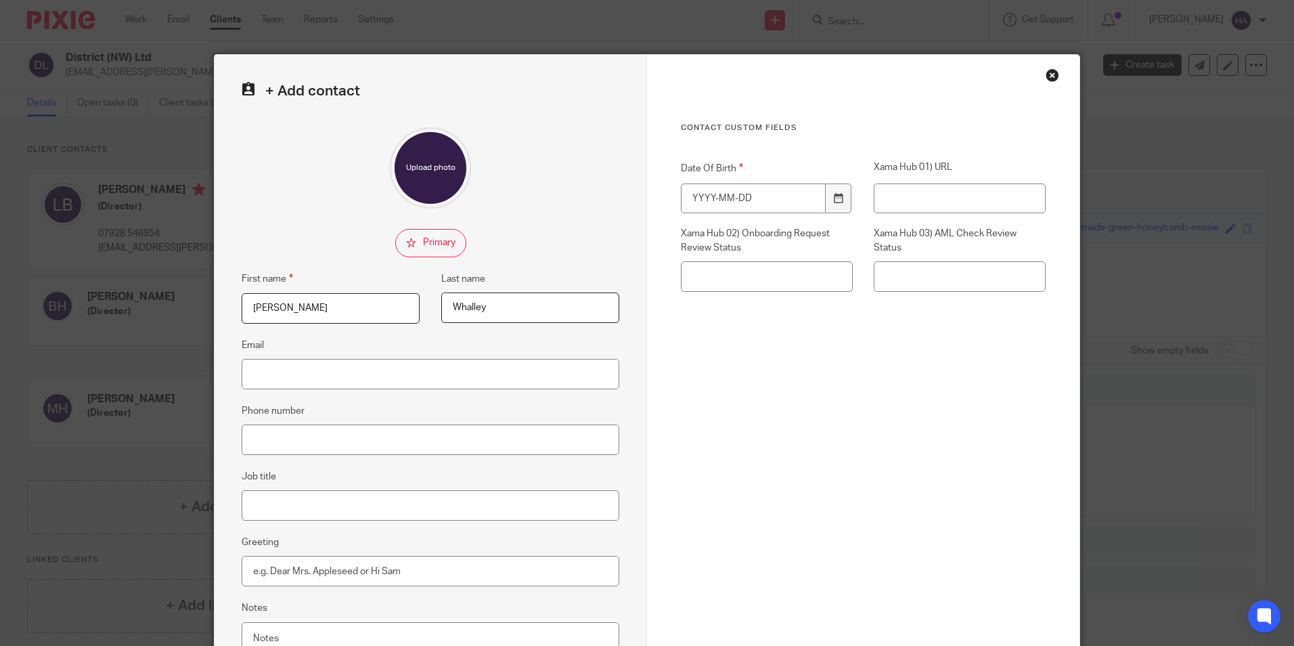
type input "Whalley"
click at [343, 505] on input "Job title" at bounding box center [431, 505] width 378 height 30
type input "Director"
click at [741, 202] on input "Date Of Birth" at bounding box center [753, 198] width 145 height 30
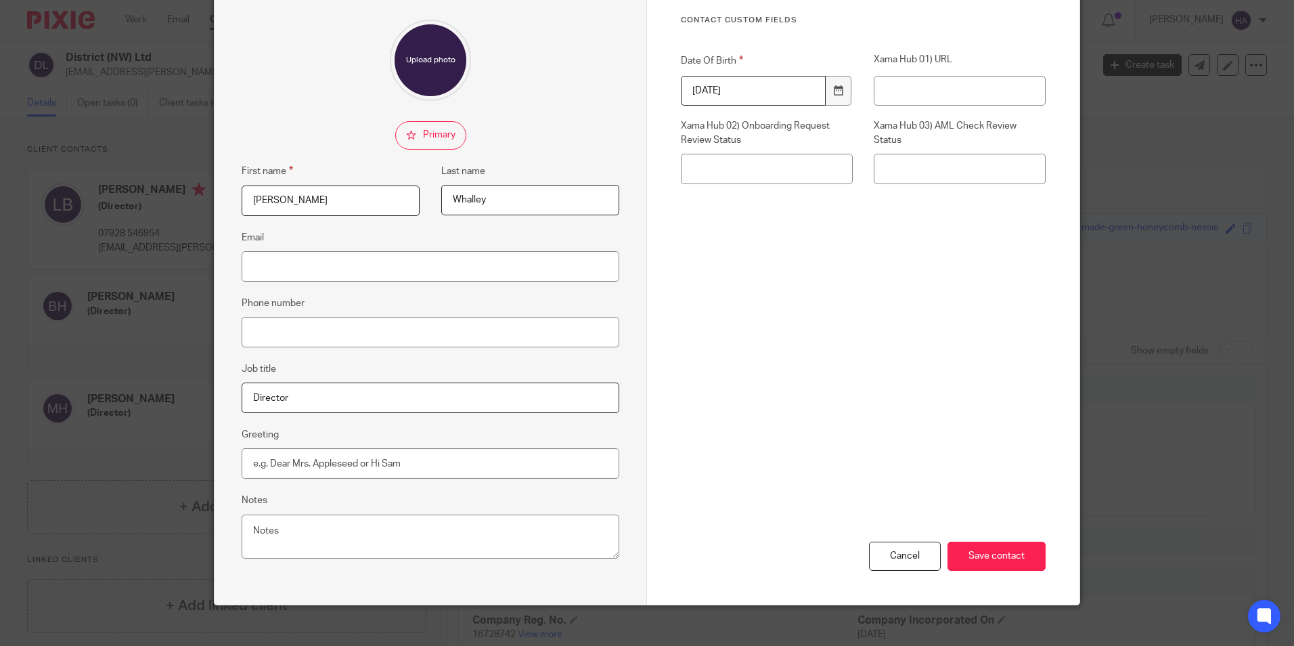
scroll to position [121, 0]
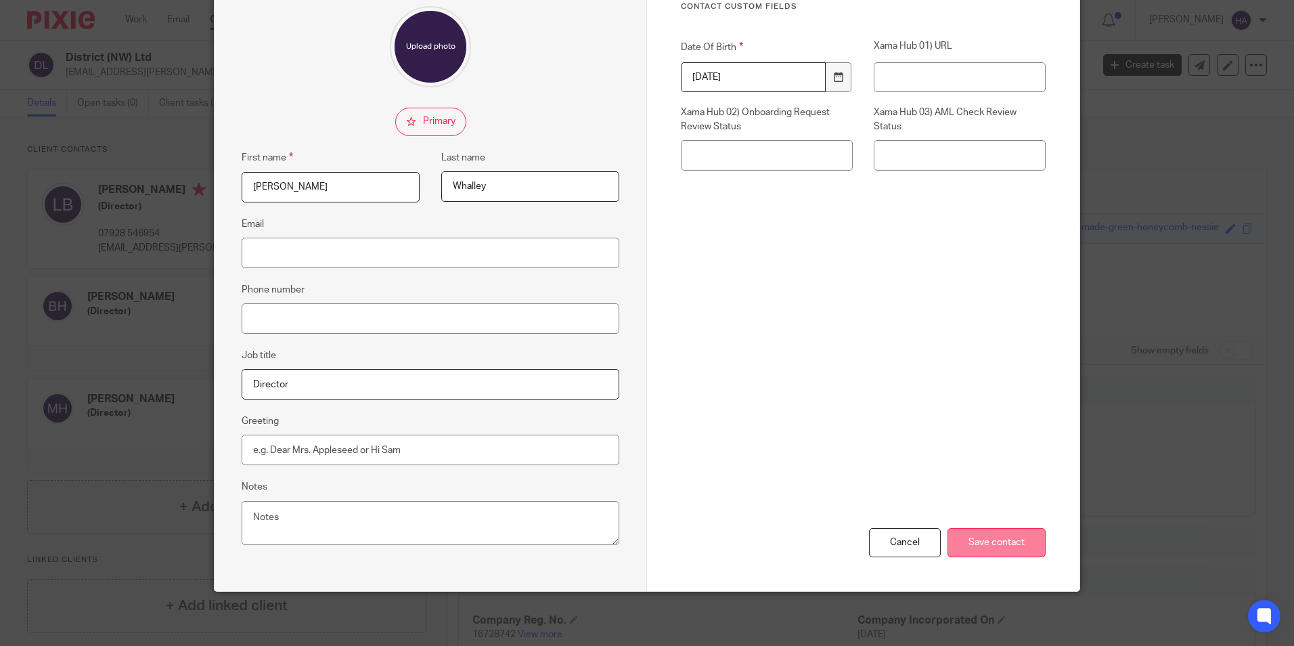
type input "[DATE]"
click at [980, 538] on input "Save contact" at bounding box center [996, 542] width 98 height 29
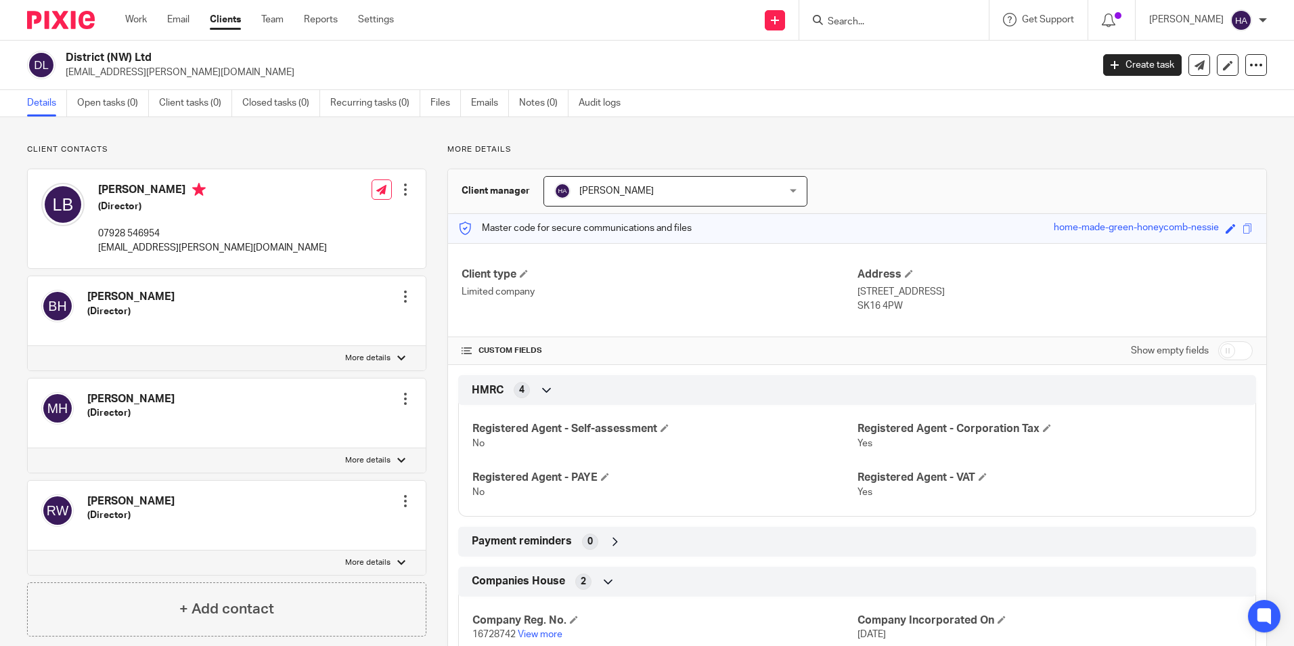
click at [323, 396] on div "Michael Hilton (Director) Edit contact Create client from contact Export data M…" at bounding box center [227, 413] width 398 height 70
click at [402, 397] on div at bounding box center [406, 399] width 14 height 14
click at [334, 432] on link "Edit contact" at bounding box center [341, 429] width 129 height 20
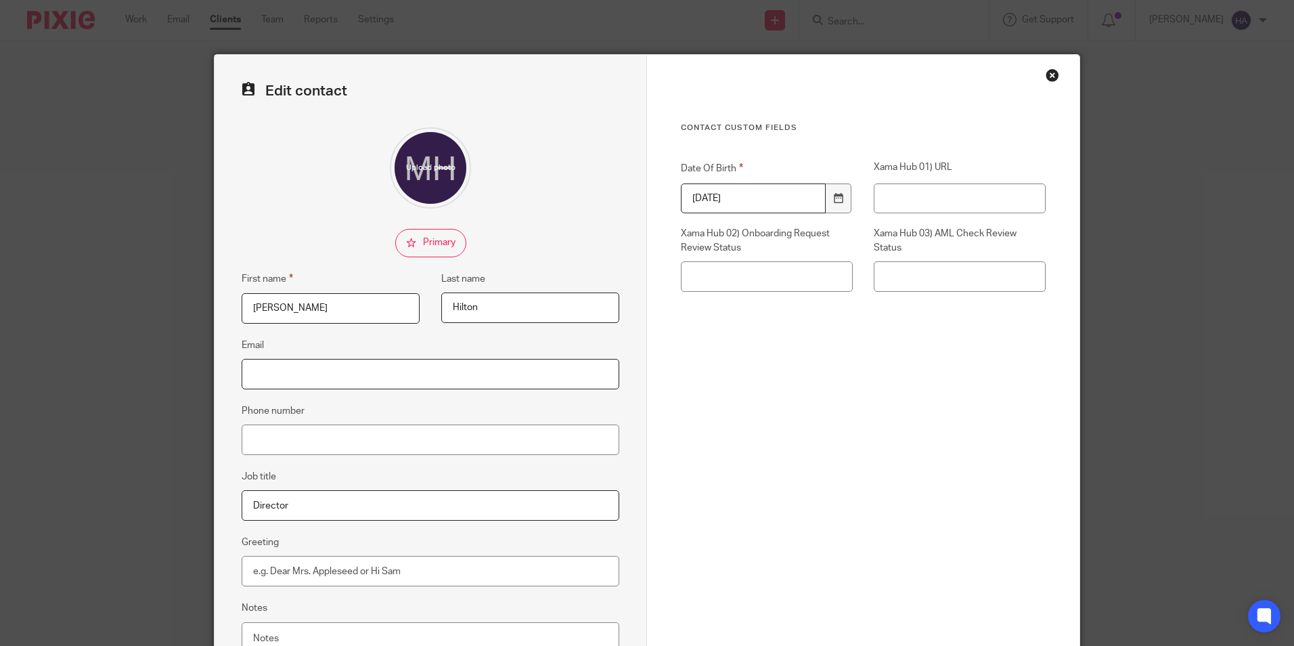
click at [338, 378] on input "Email" at bounding box center [431, 374] width 378 height 30
paste input "[EMAIL_ADDRESS][DOMAIN_NAME]"
type input "[EMAIL_ADDRESS][DOMAIN_NAME]"
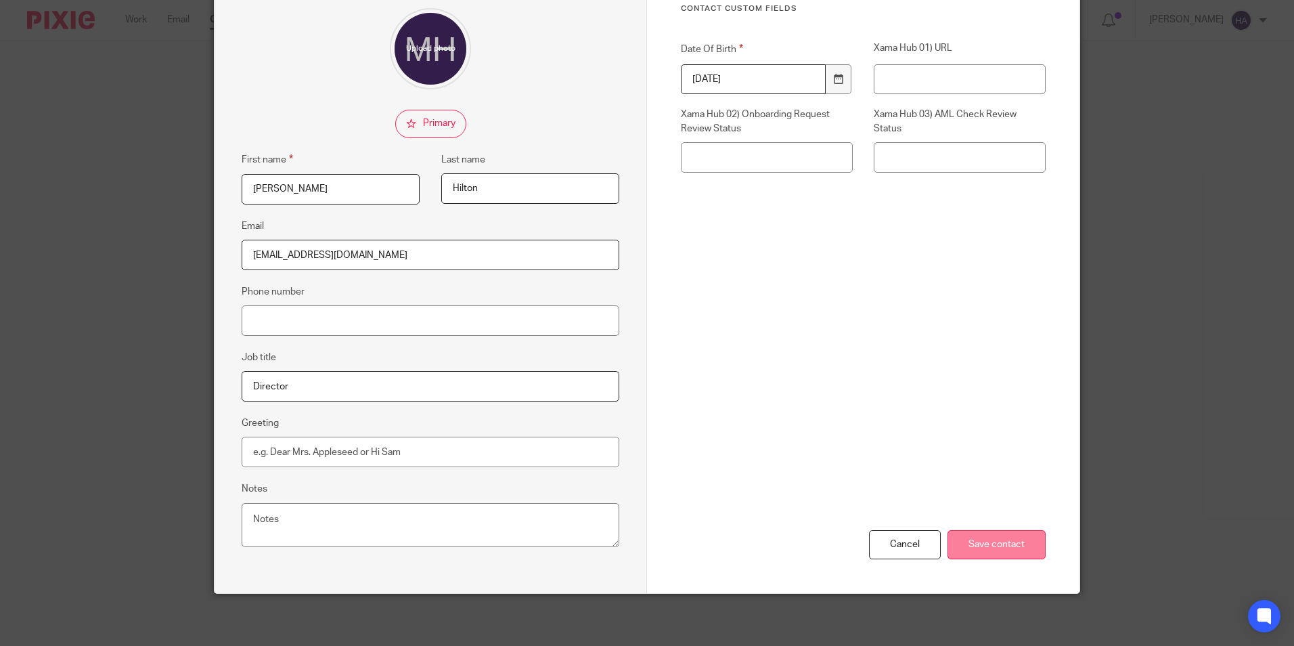
scroll to position [121, 0]
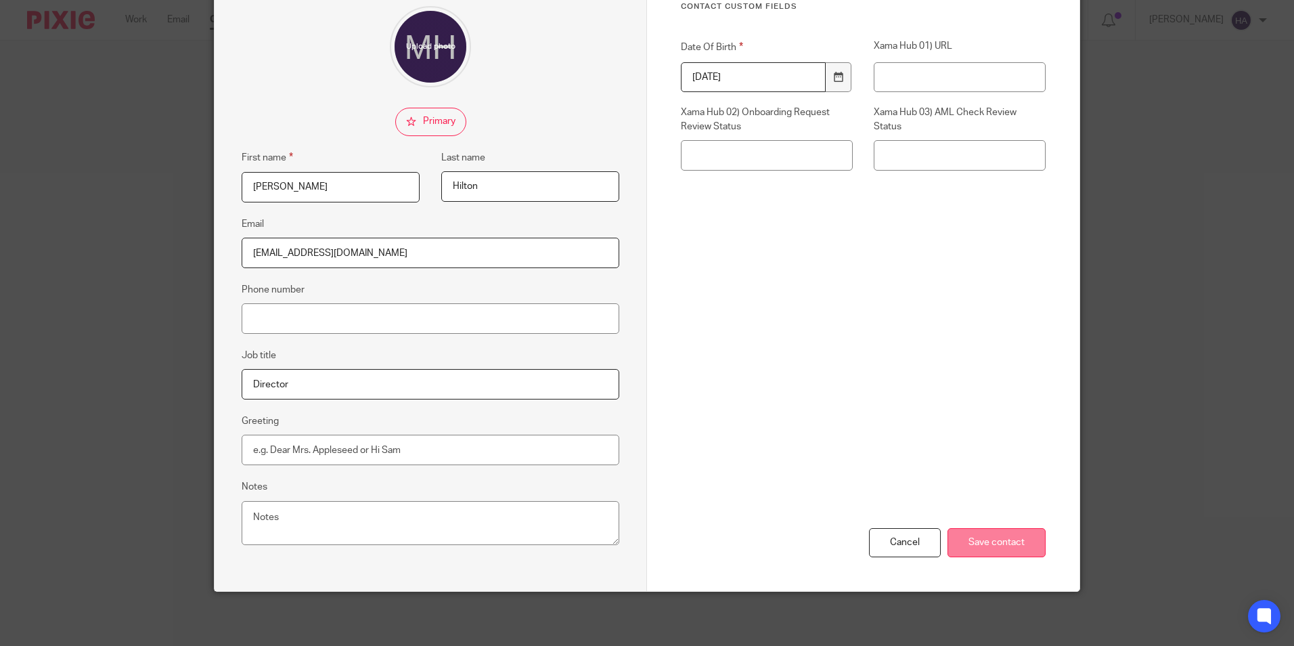
click at [998, 547] on input "Save contact" at bounding box center [996, 542] width 98 height 29
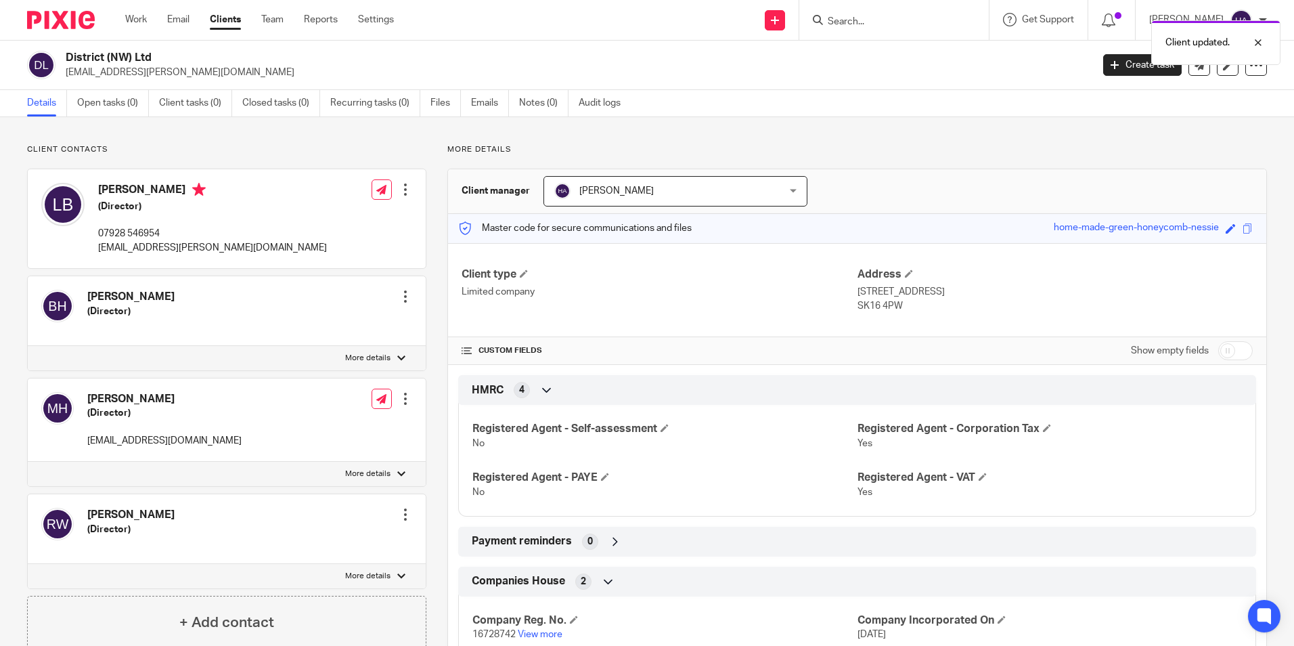
click at [280, 523] on div "Ryan Whalley (Director) Edit contact Create client from contact Export data Mak…" at bounding box center [227, 529] width 398 height 70
click at [403, 514] on div at bounding box center [406, 515] width 14 height 14
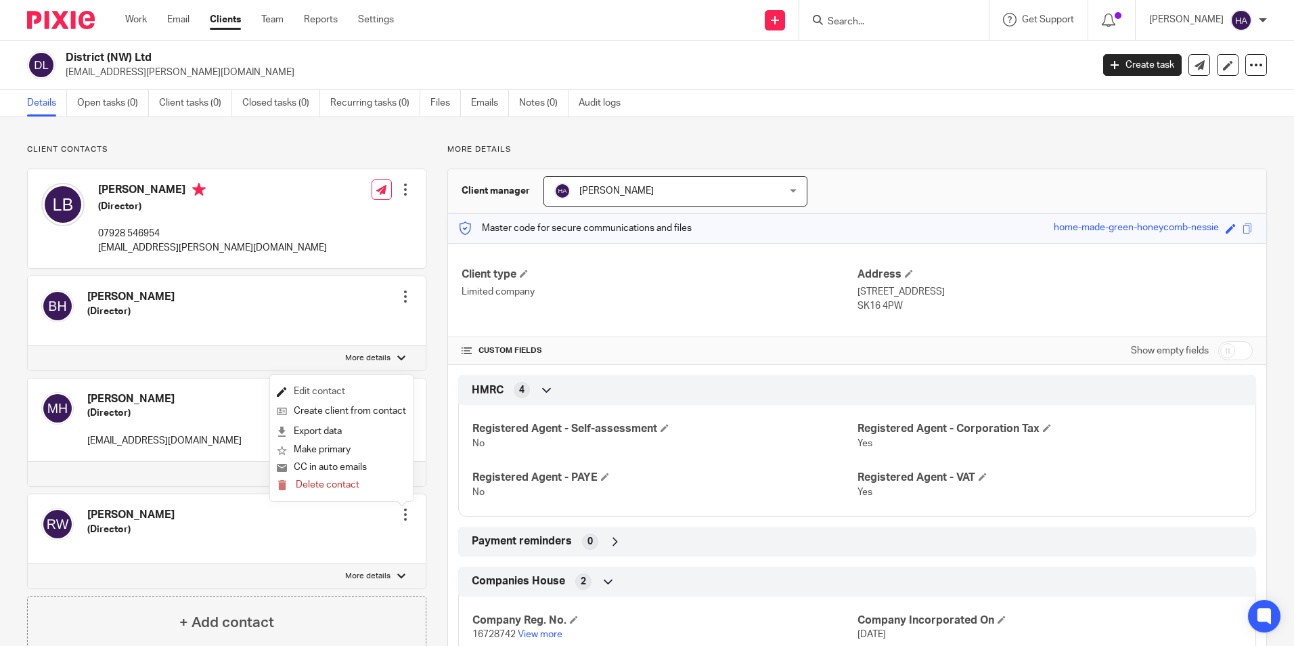
click at [344, 390] on link "Edit contact" at bounding box center [341, 392] width 129 height 20
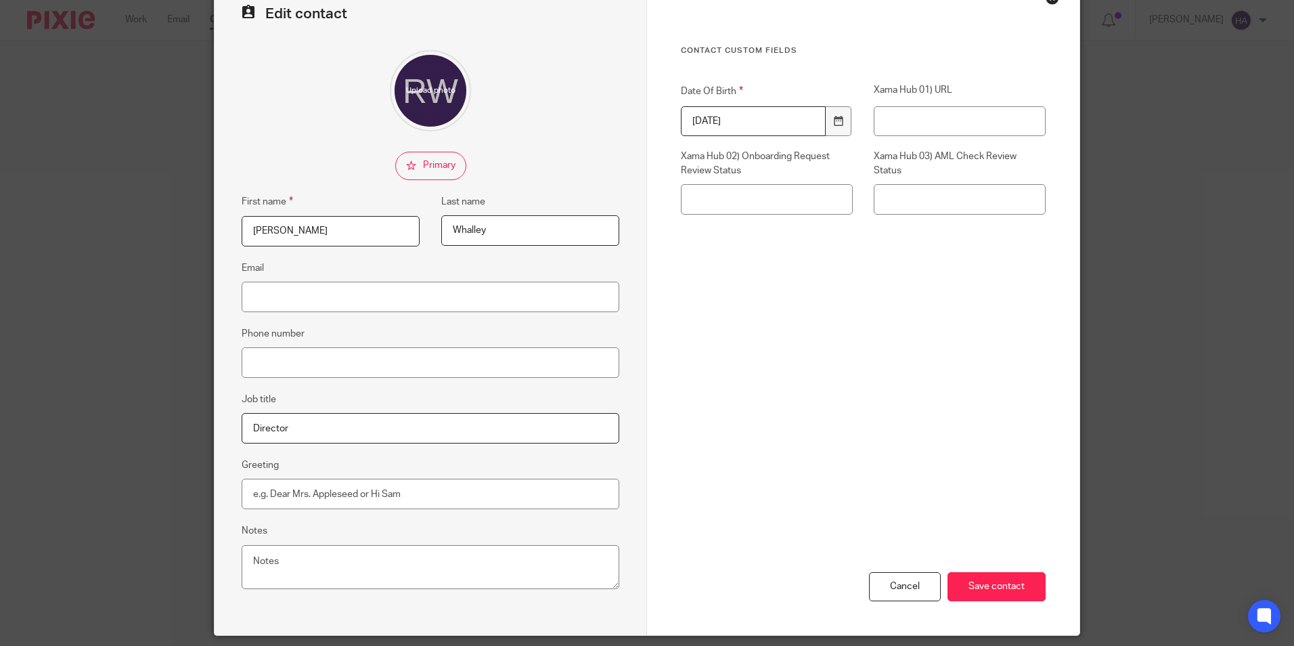
scroll to position [53, 0]
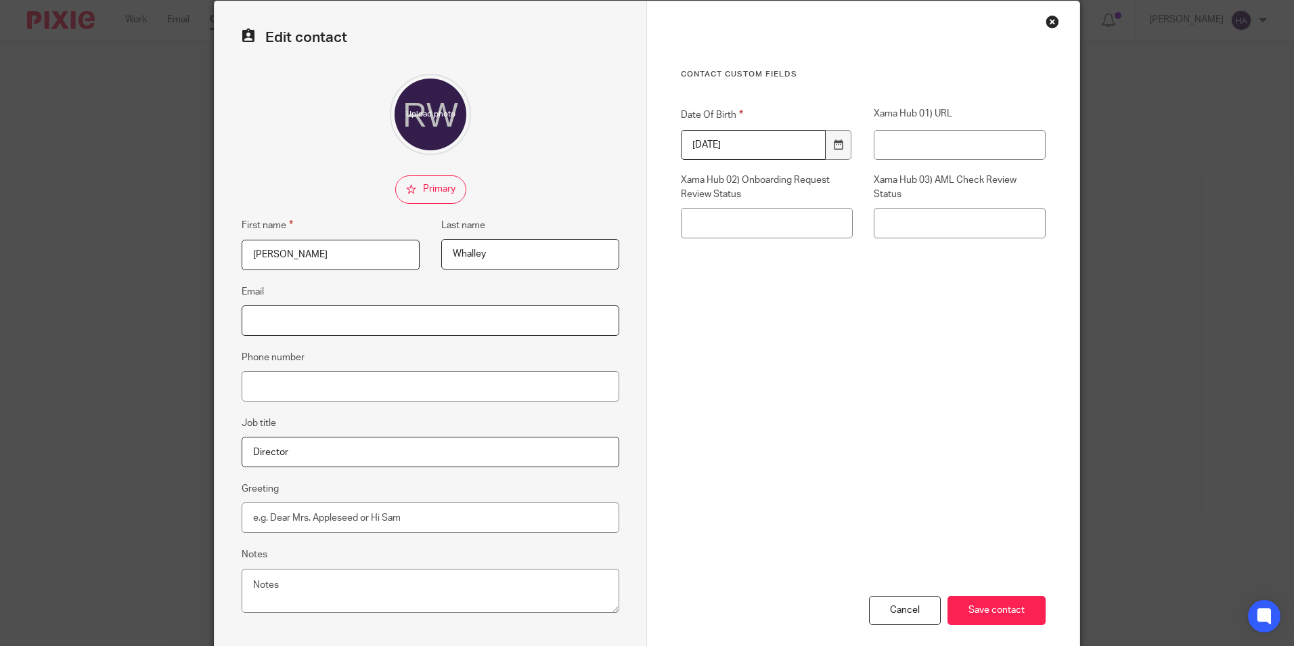
click at [384, 321] on input "Email" at bounding box center [431, 320] width 378 height 30
paste input "[EMAIL_ADDRESS][DOMAIN_NAME]"
type input "[EMAIL_ADDRESS][DOMAIN_NAME]"
click at [1011, 610] on input "Save contact" at bounding box center [996, 609] width 98 height 29
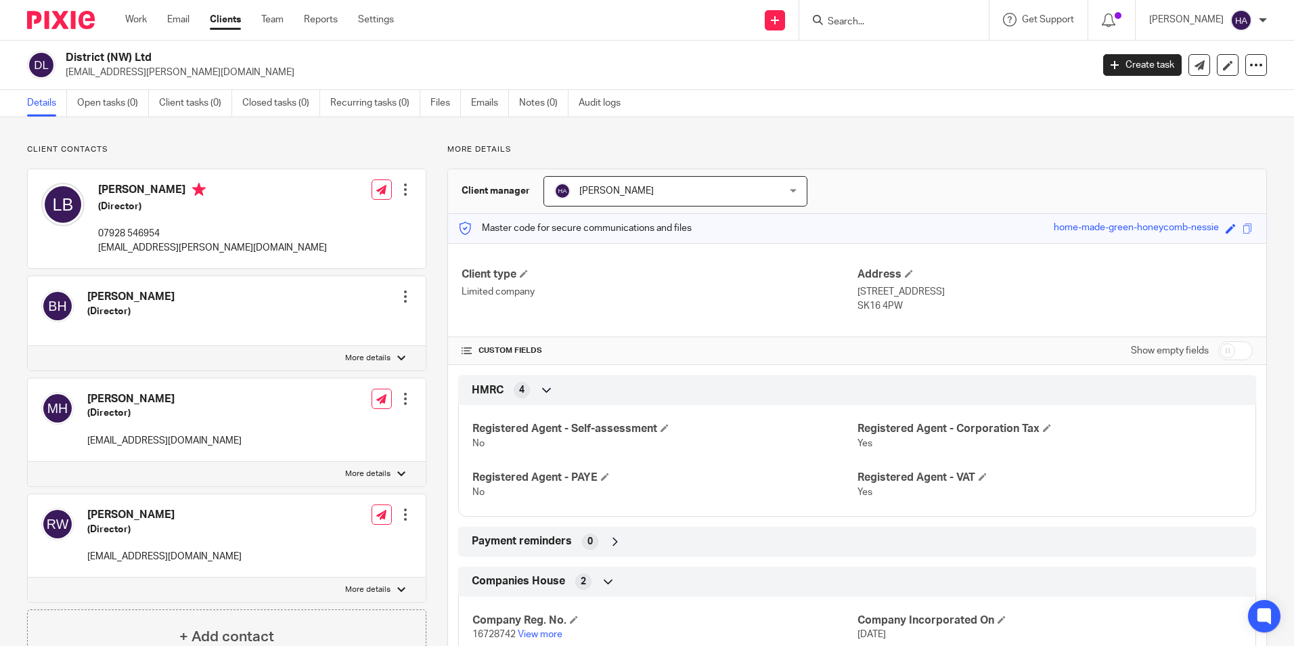
click at [403, 294] on div at bounding box center [406, 297] width 14 height 14
click at [348, 325] on link "Edit contact" at bounding box center [341, 327] width 129 height 20
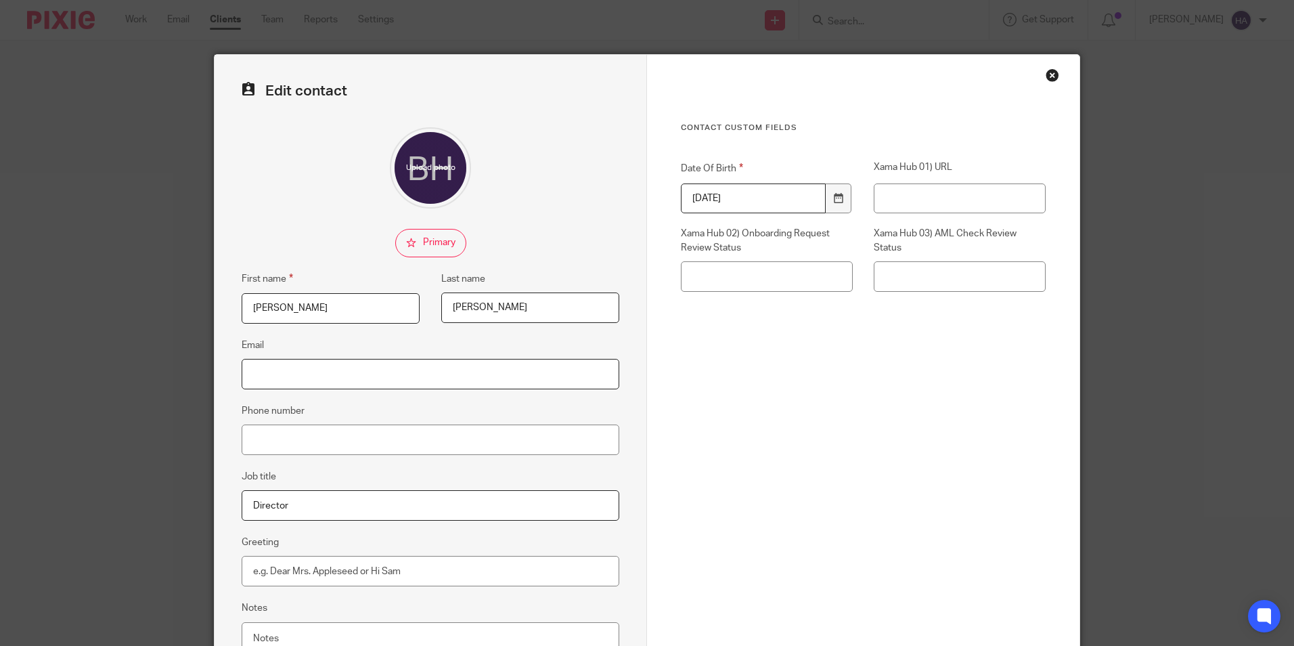
click at [317, 375] on input "Email" at bounding box center [431, 374] width 378 height 30
paste input "[EMAIL_ADDRESS][DOMAIN_NAME]"
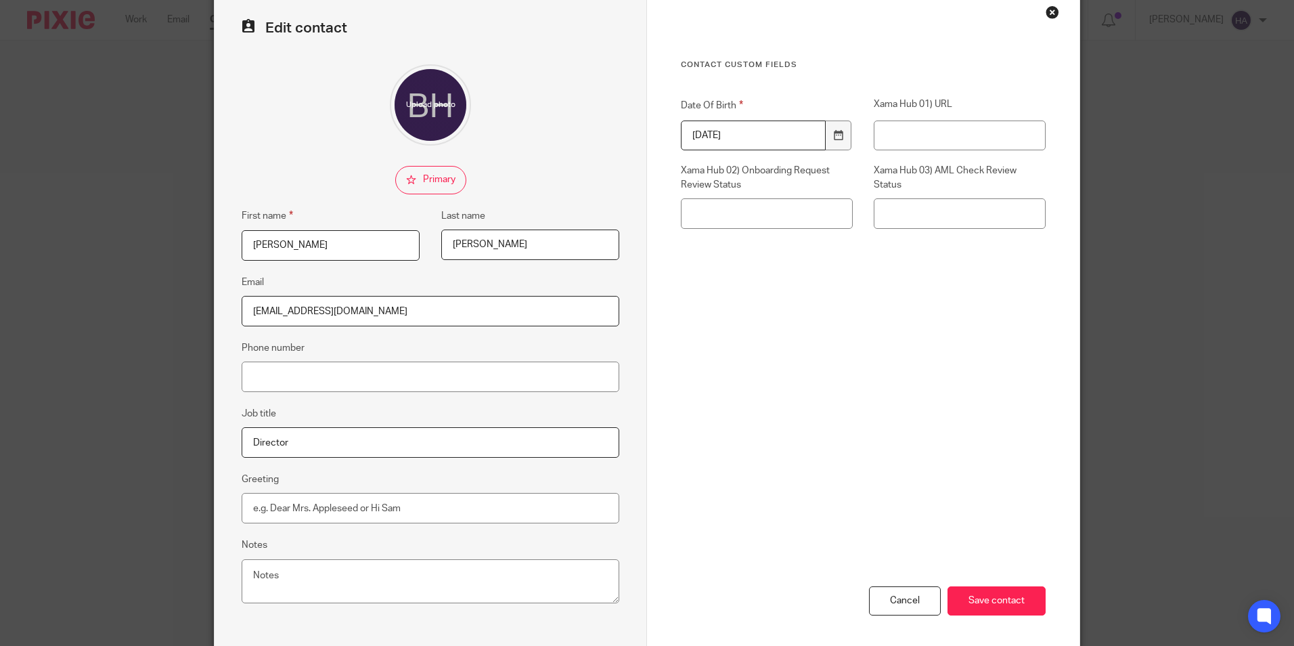
scroll to position [121, 0]
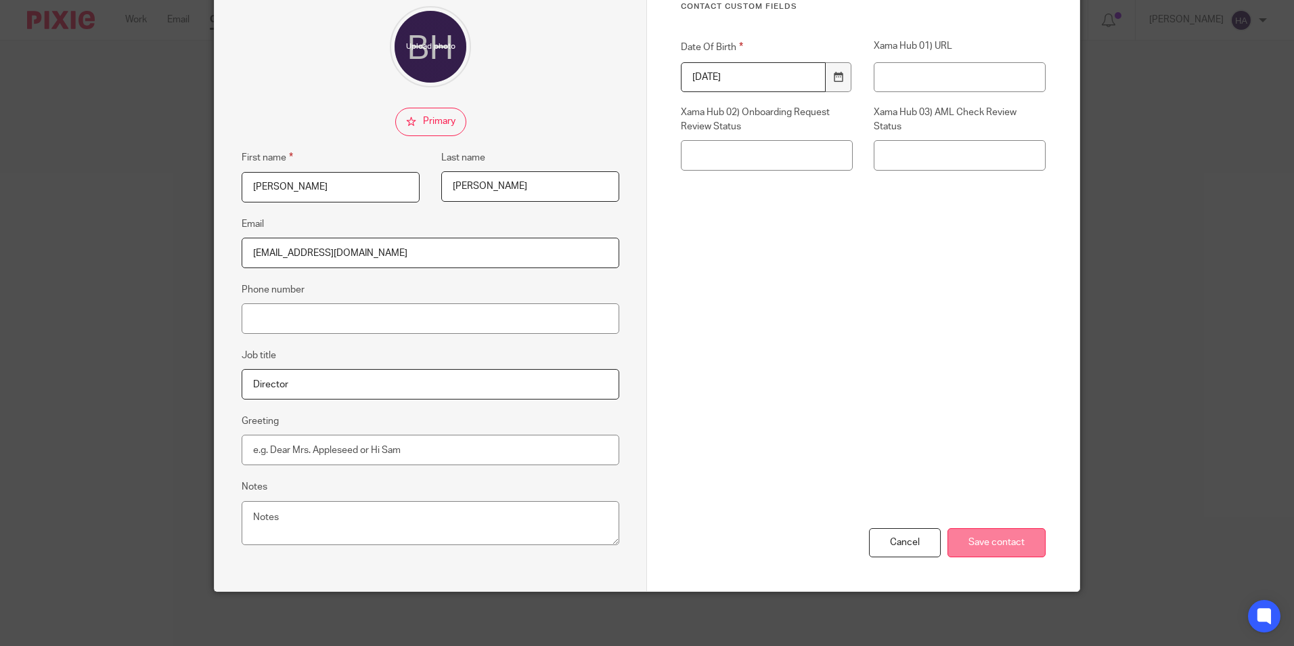
type input "[EMAIL_ADDRESS][DOMAIN_NAME]"
click at [1009, 538] on input "Save contact" at bounding box center [996, 542] width 98 height 29
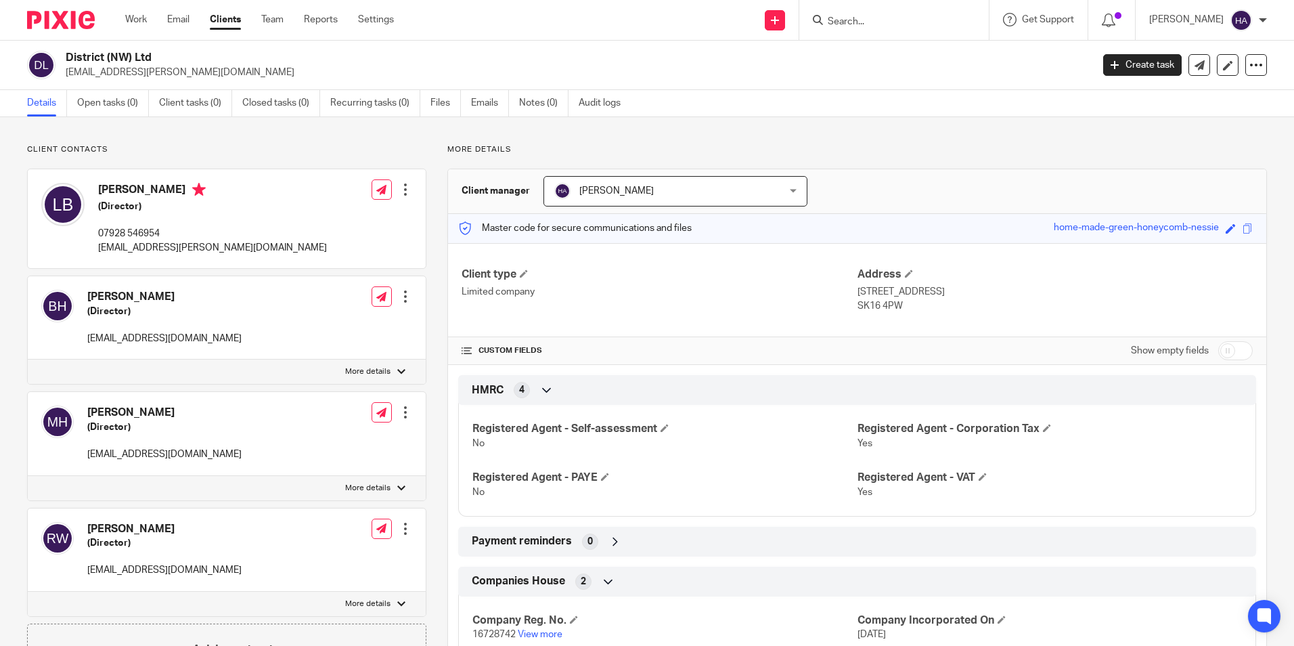
click at [399, 295] on div at bounding box center [406, 297] width 14 height 14
click at [353, 325] on link "Edit contact" at bounding box center [341, 327] width 129 height 20
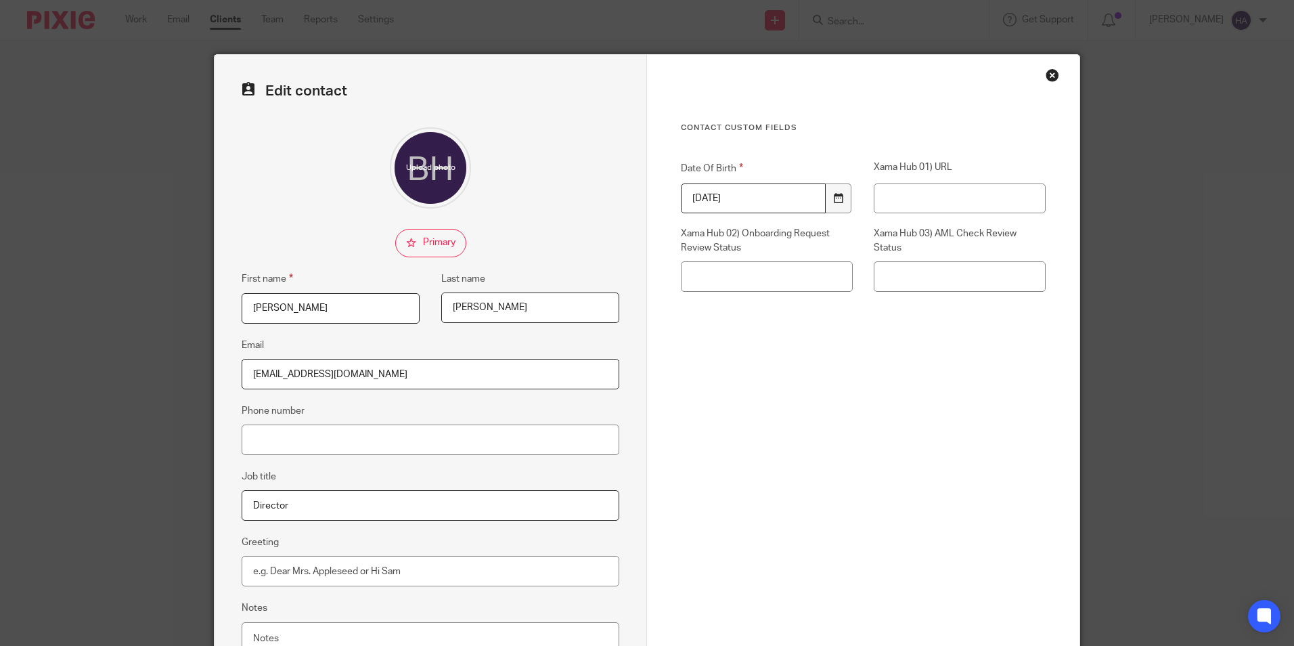
click at [833, 198] on icon at bounding box center [838, 198] width 10 height 10
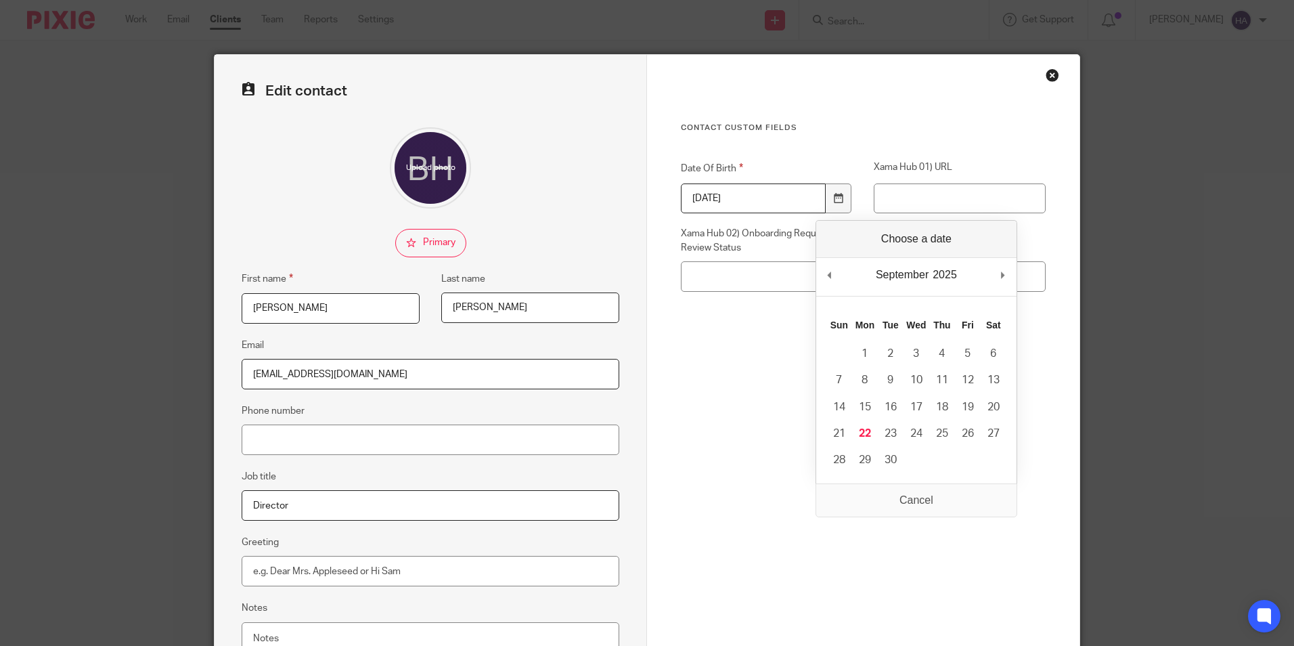
click at [788, 197] on input "[DATE]" at bounding box center [753, 198] width 145 height 30
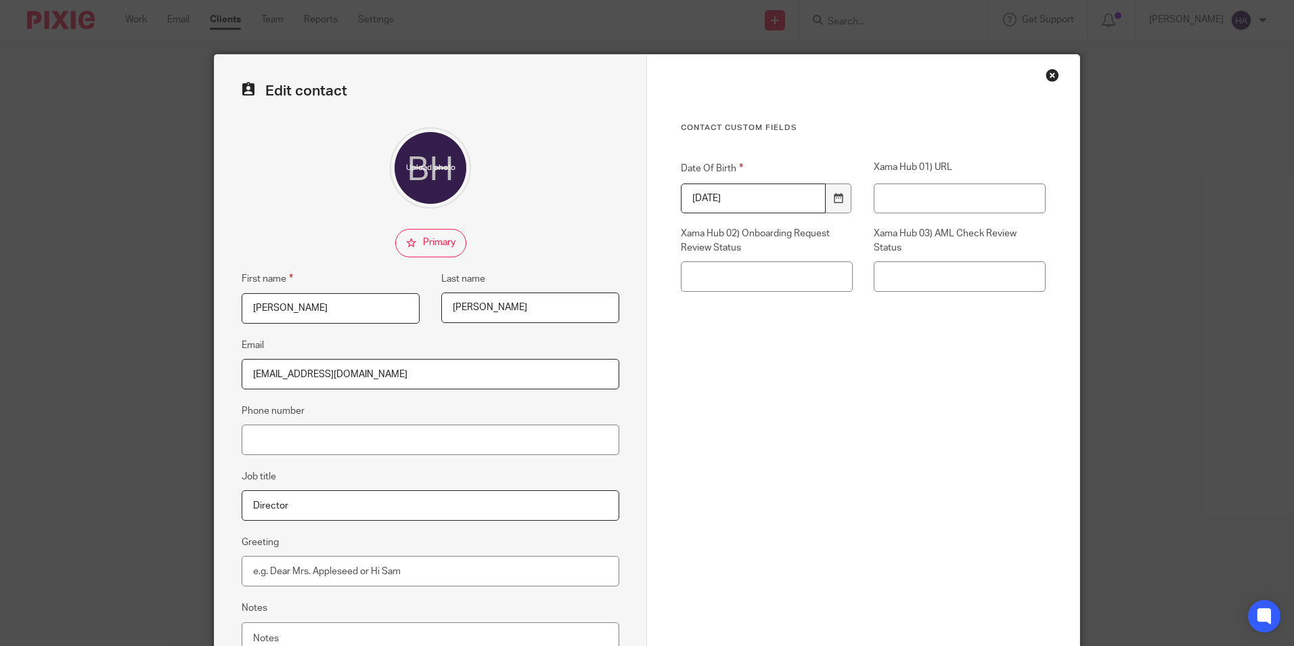
drag, startPoint x: 724, startPoint y: 202, endPoint x: 644, endPoint y: 200, distance: 80.6
click at [647, 200] on div "Contact Custom fields Date Of Birth 1900-01-01 Xama Hub 01) URL Xama Hub 02) On…" at bounding box center [863, 383] width 432 height 657
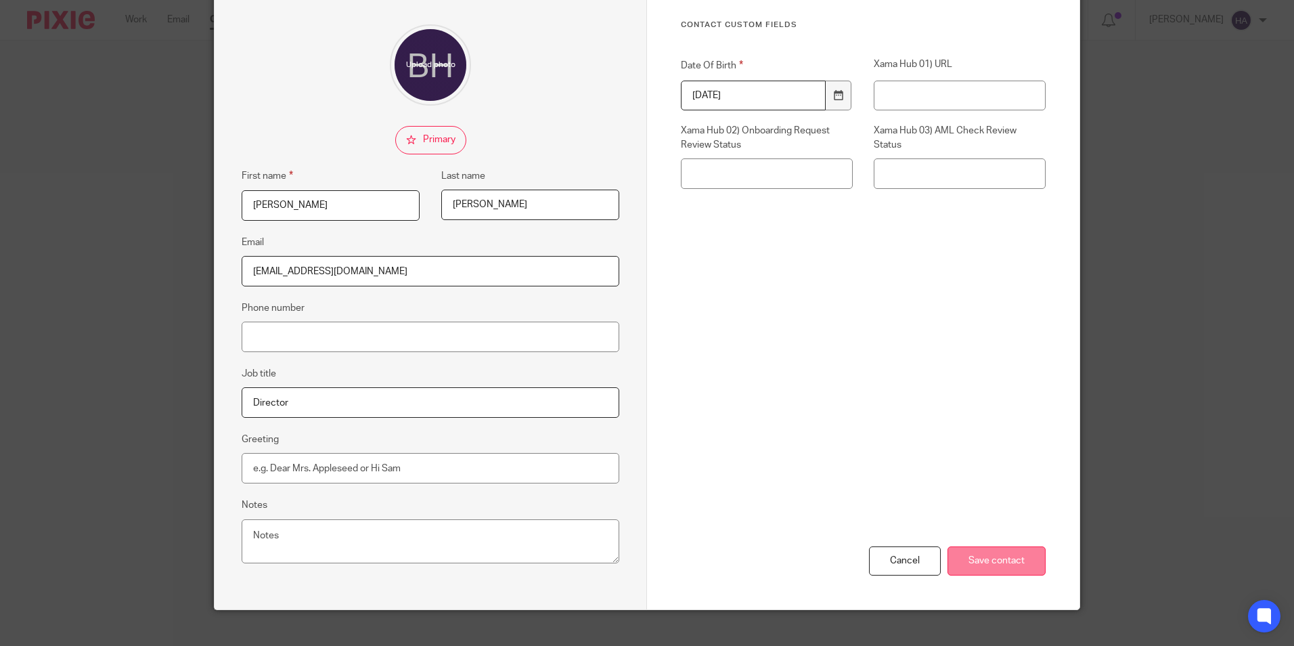
scroll to position [121, 0]
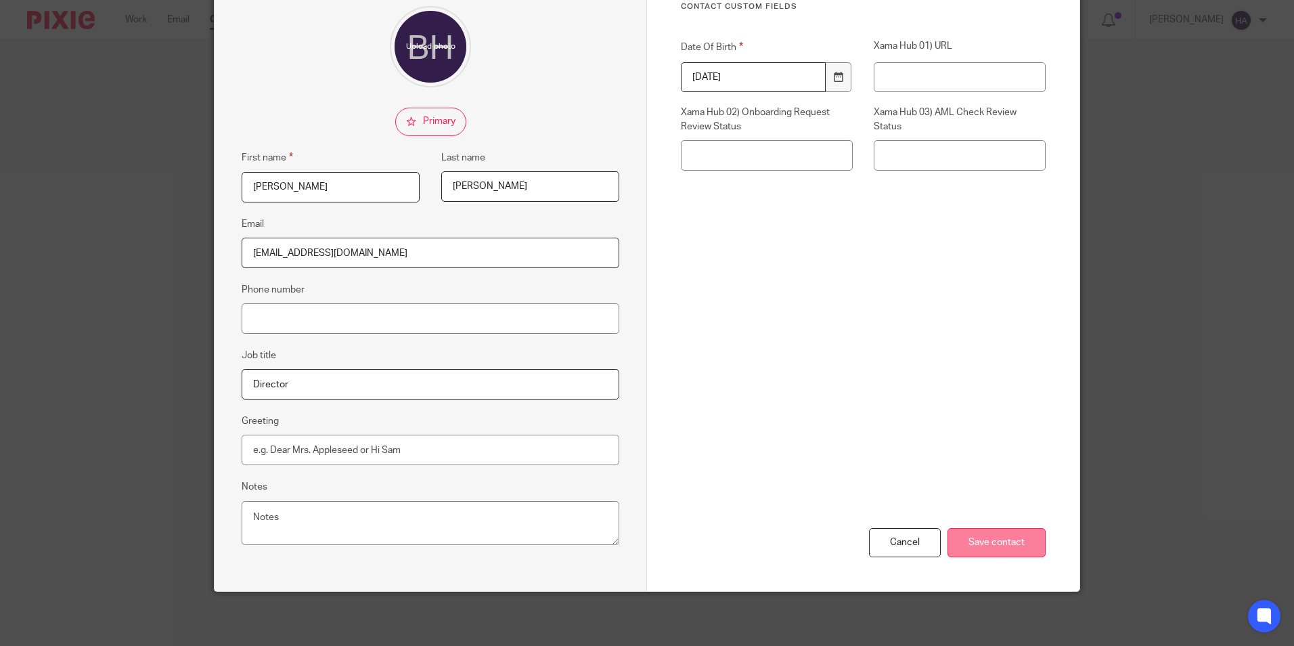
type input "1997-10-12"
click at [978, 539] on input "Save contact" at bounding box center [996, 542] width 98 height 29
click at [1000, 538] on input "Save contact" at bounding box center [996, 542] width 98 height 29
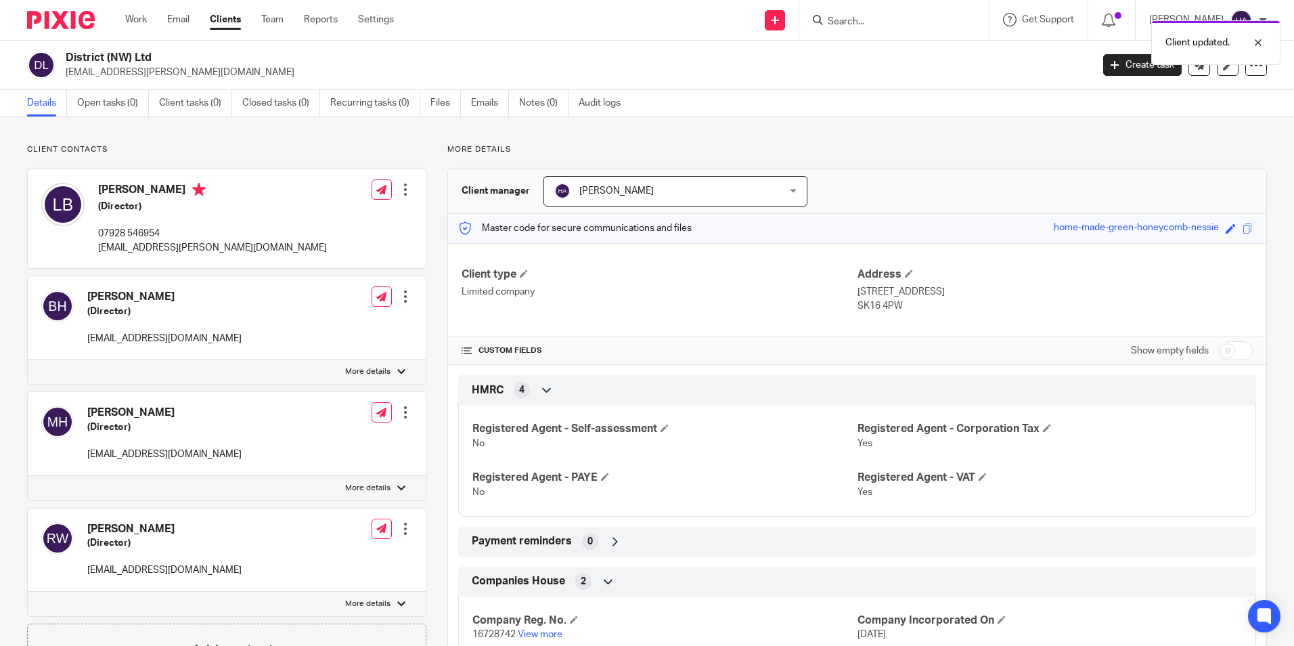
click at [403, 413] on div at bounding box center [406, 412] width 14 height 14
click at [342, 440] on link "Edit contact" at bounding box center [341, 442] width 129 height 20
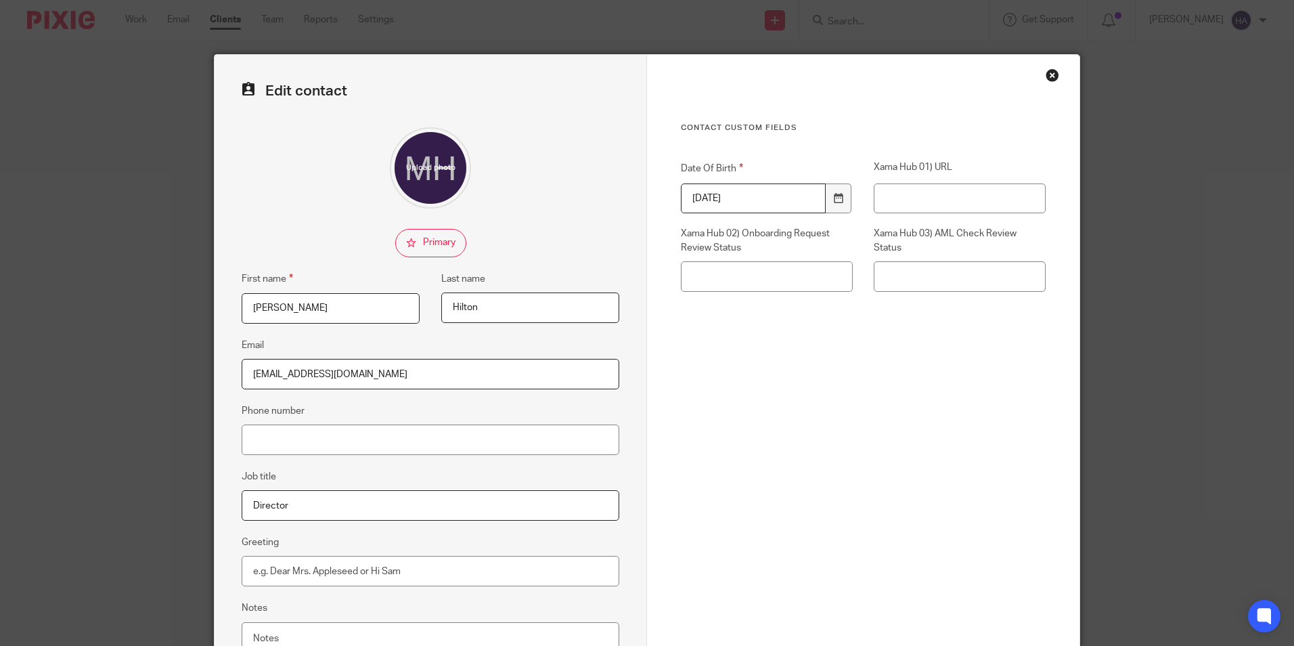
click at [784, 198] on input "[DATE]" at bounding box center [753, 198] width 145 height 30
drag, startPoint x: 784, startPoint y: 198, endPoint x: 590, endPoint y: 200, distance: 193.5
click at [590, 200] on form "Edit contact First name [PERSON_NAME] Last name [PERSON_NAME] Email [EMAIL_ADDR…" at bounding box center [647, 383] width 865 height 657
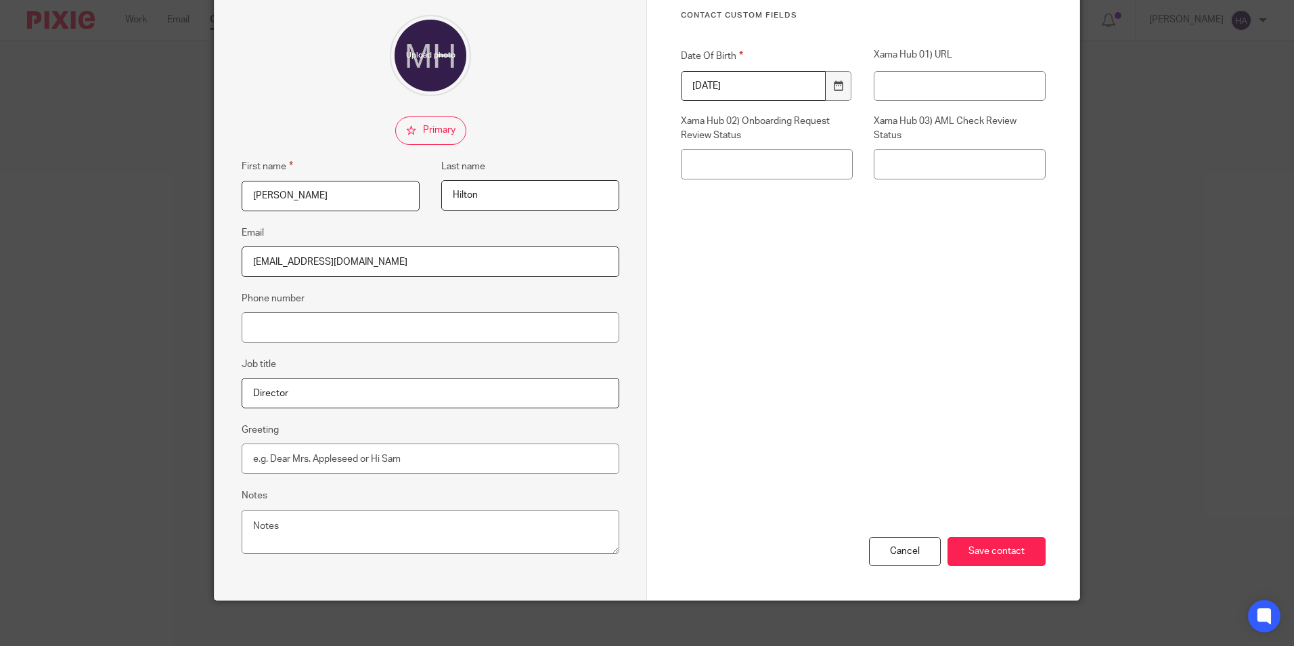
scroll to position [121, 0]
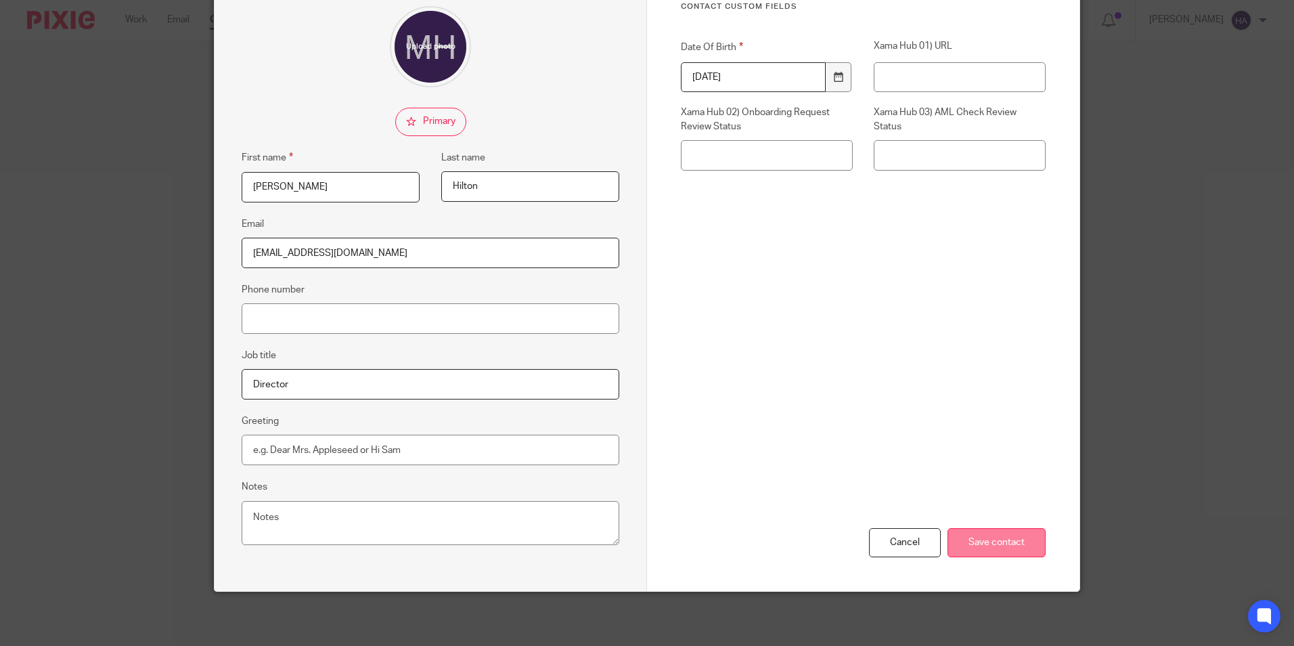
type input "[DATE]"
click at [989, 541] on input "Save contact" at bounding box center [996, 542] width 98 height 29
click at [988, 549] on input "Save contact" at bounding box center [996, 542] width 98 height 29
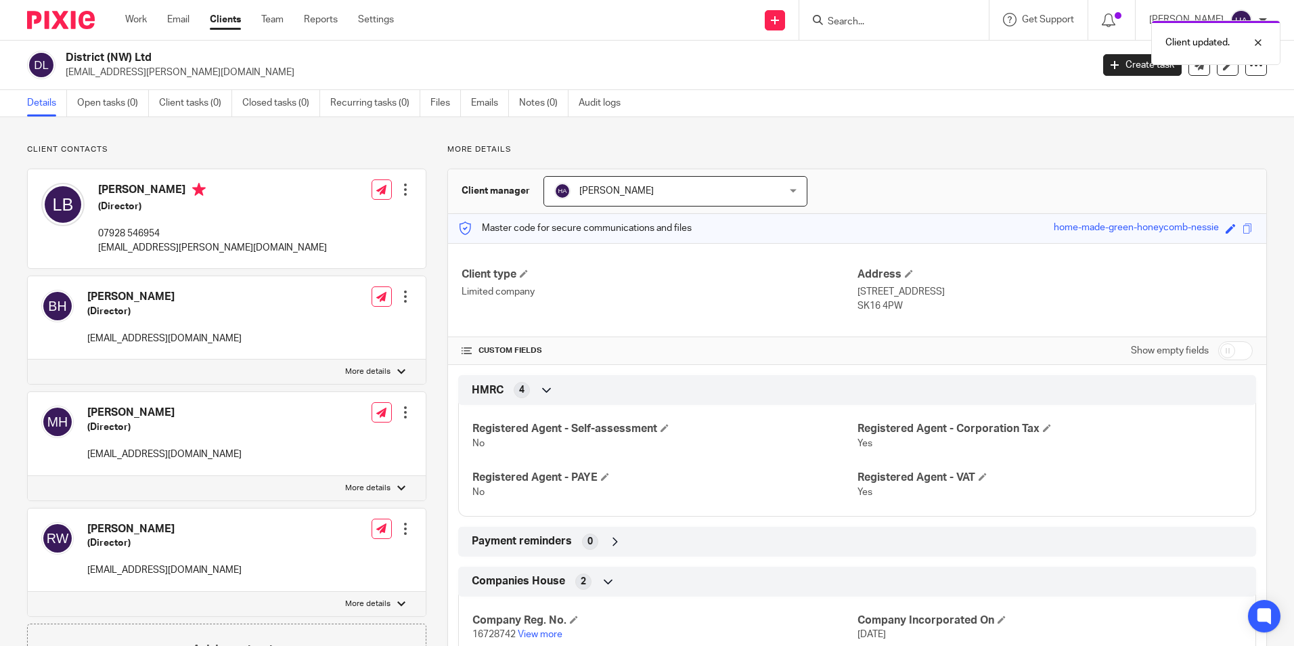
click at [400, 530] on div at bounding box center [406, 529] width 14 height 14
click at [344, 405] on link "Edit contact" at bounding box center [341, 406] width 129 height 20
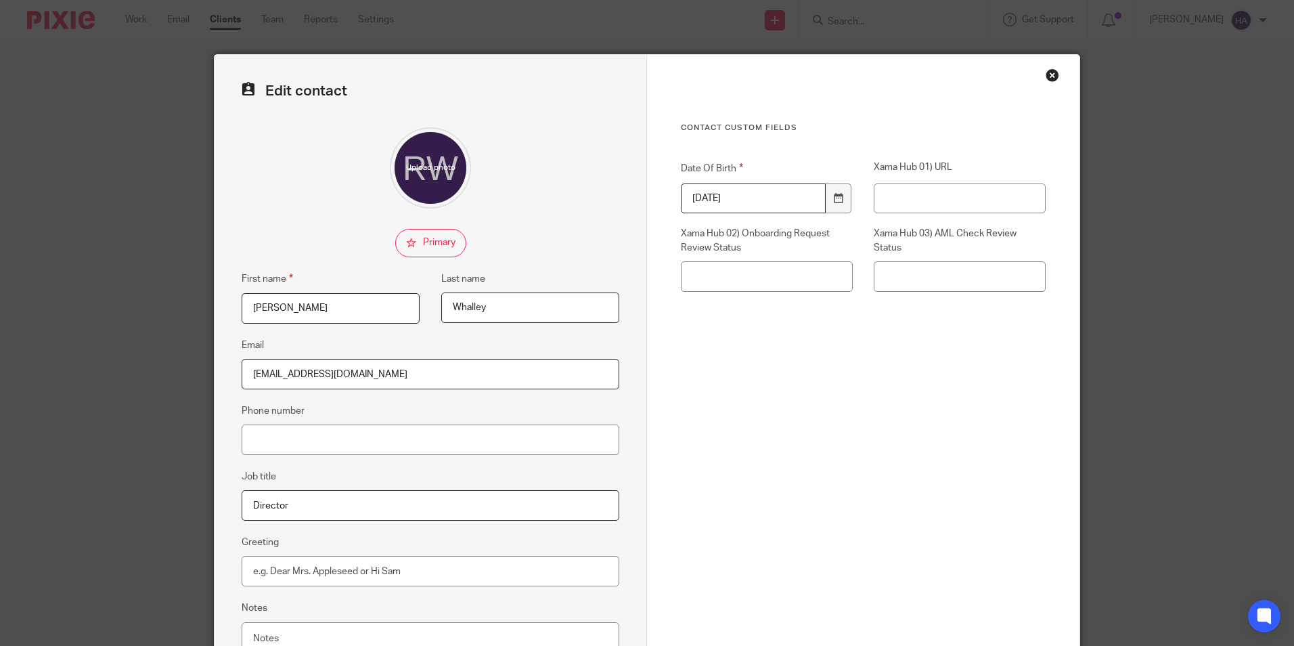
drag, startPoint x: 770, startPoint y: 198, endPoint x: 588, endPoint y: 211, distance: 182.5
click at [600, 207] on form "Edit contact First name [PERSON_NAME] Last name [PERSON_NAME] Email [EMAIL_ADDR…" at bounding box center [647, 383] width 865 height 657
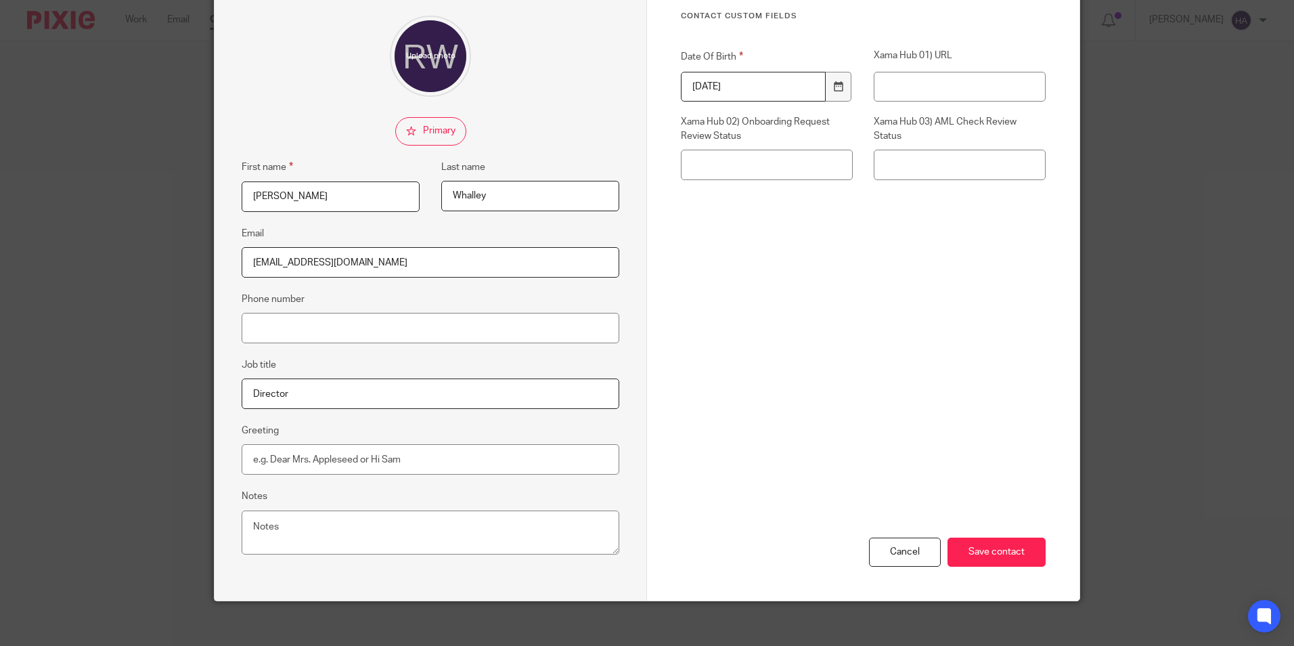
scroll to position [121, 0]
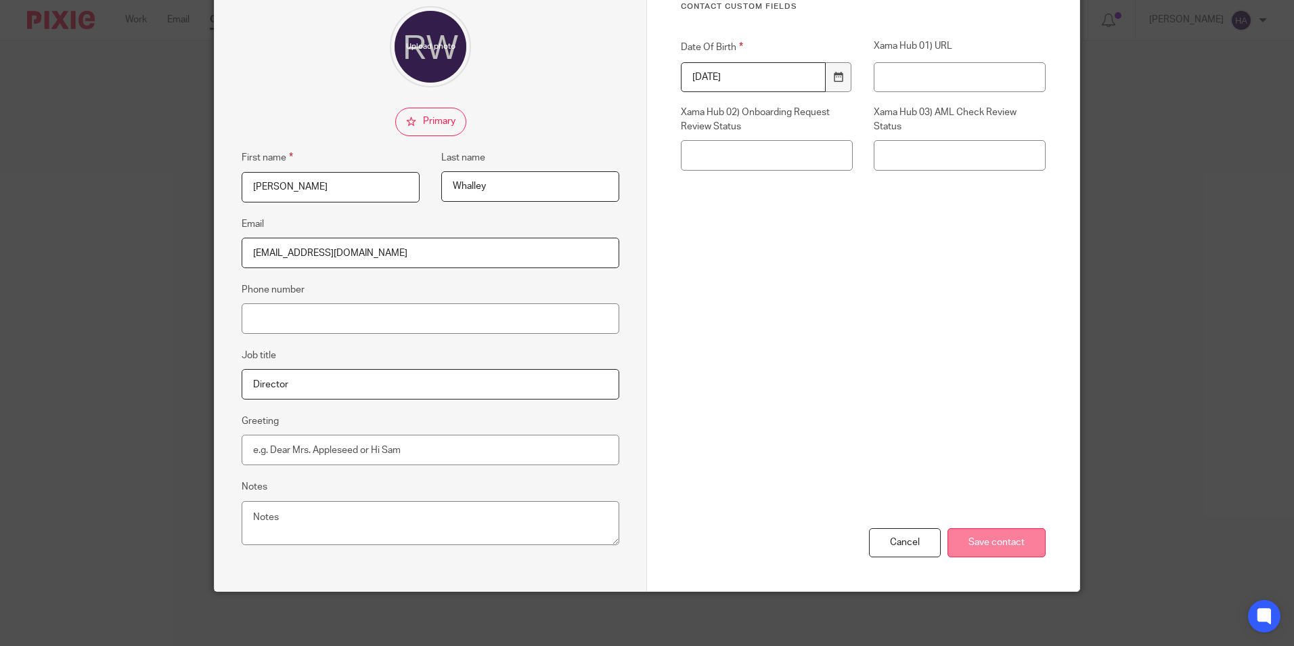
type input "[DATE]"
click at [986, 536] on input "Save contact" at bounding box center [996, 542] width 98 height 29
drag, startPoint x: 1003, startPoint y: 541, endPoint x: 989, endPoint y: 519, distance: 25.5
click at [1002, 541] on input "Save contact" at bounding box center [996, 542] width 98 height 29
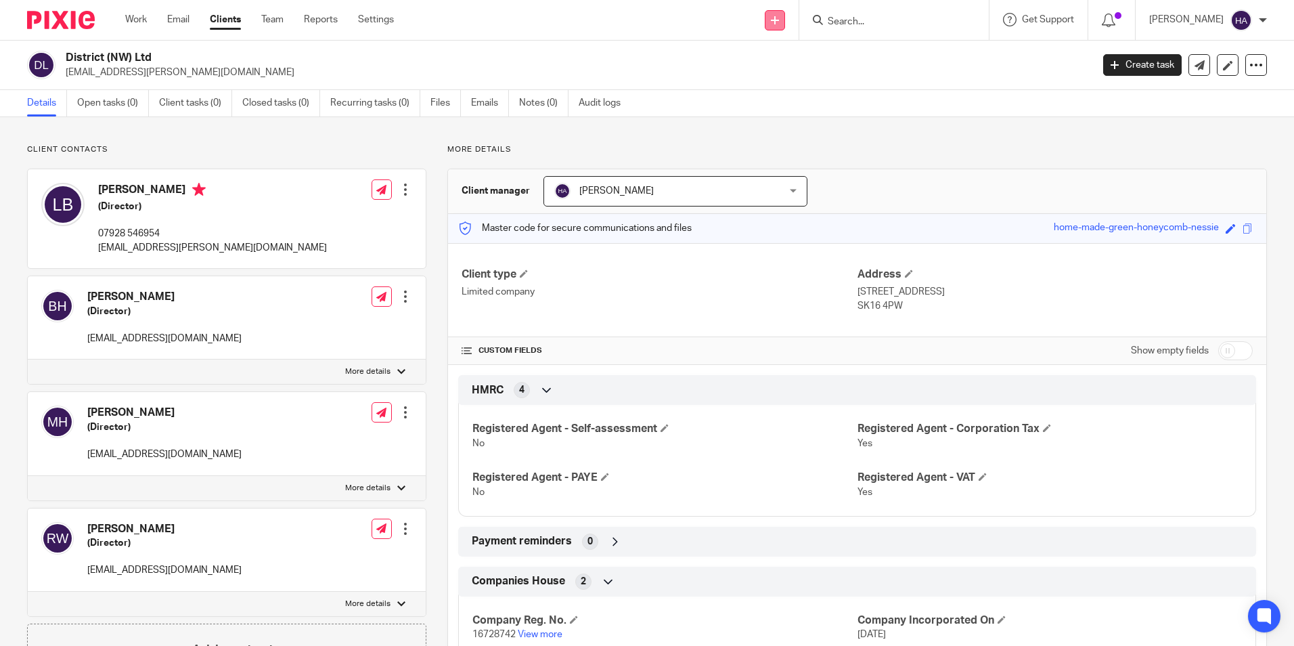
click at [779, 18] on icon at bounding box center [775, 20] width 8 height 8
click at [795, 80] on link "Create task" at bounding box center [787, 83] width 95 height 20
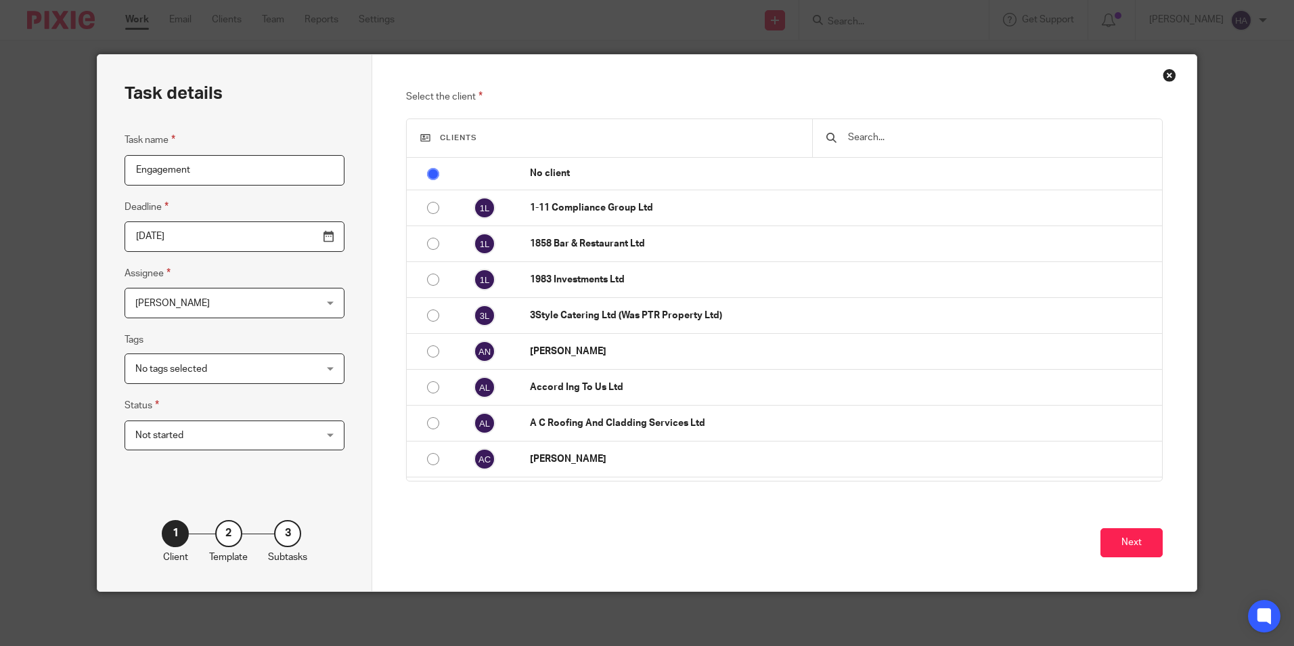
type input "Engagement"
click at [894, 134] on input "text" at bounding box center [997, 137] width 301 height 15
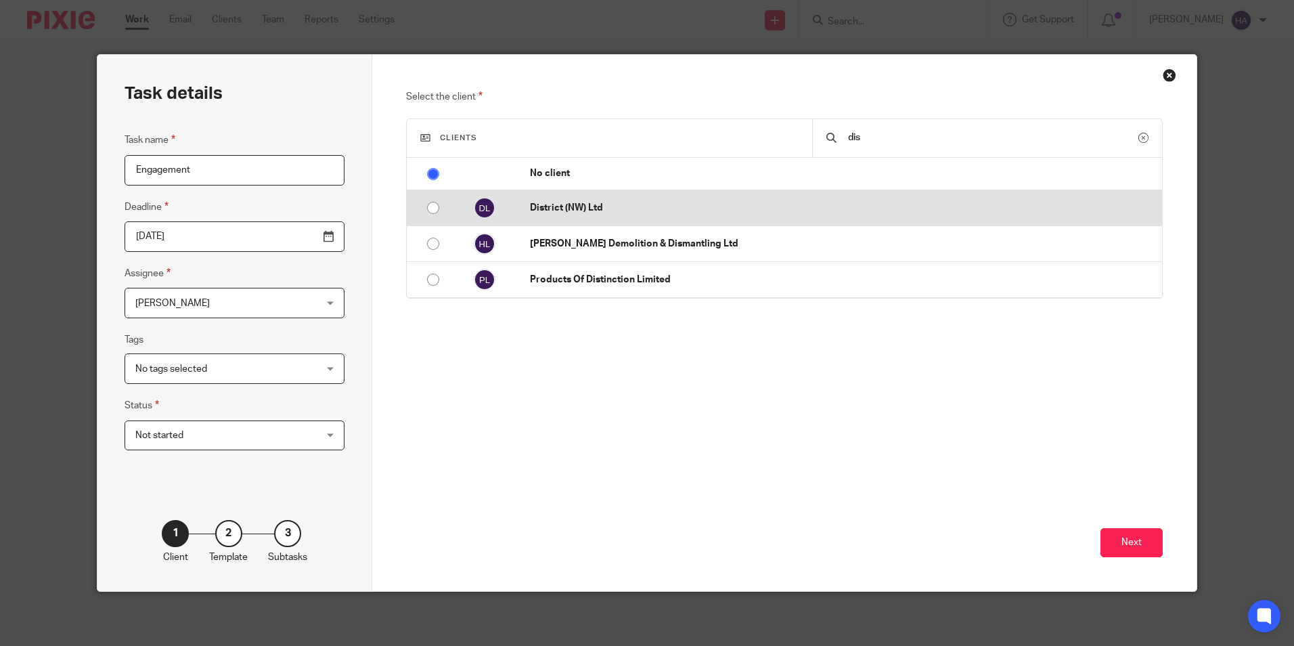
type input "dis"
click at [430, 206] on input "radio" at bounding box center [433, 208] width 26 height 26
radio input "false"
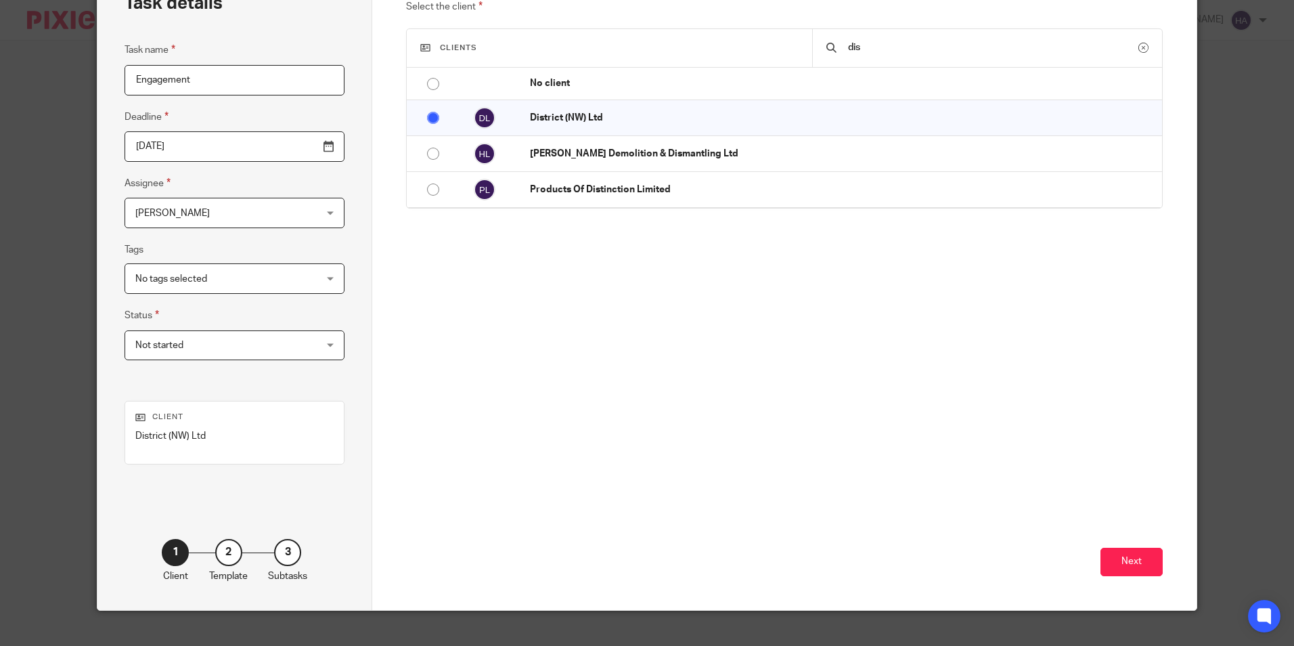
scroll to position [109, 0]
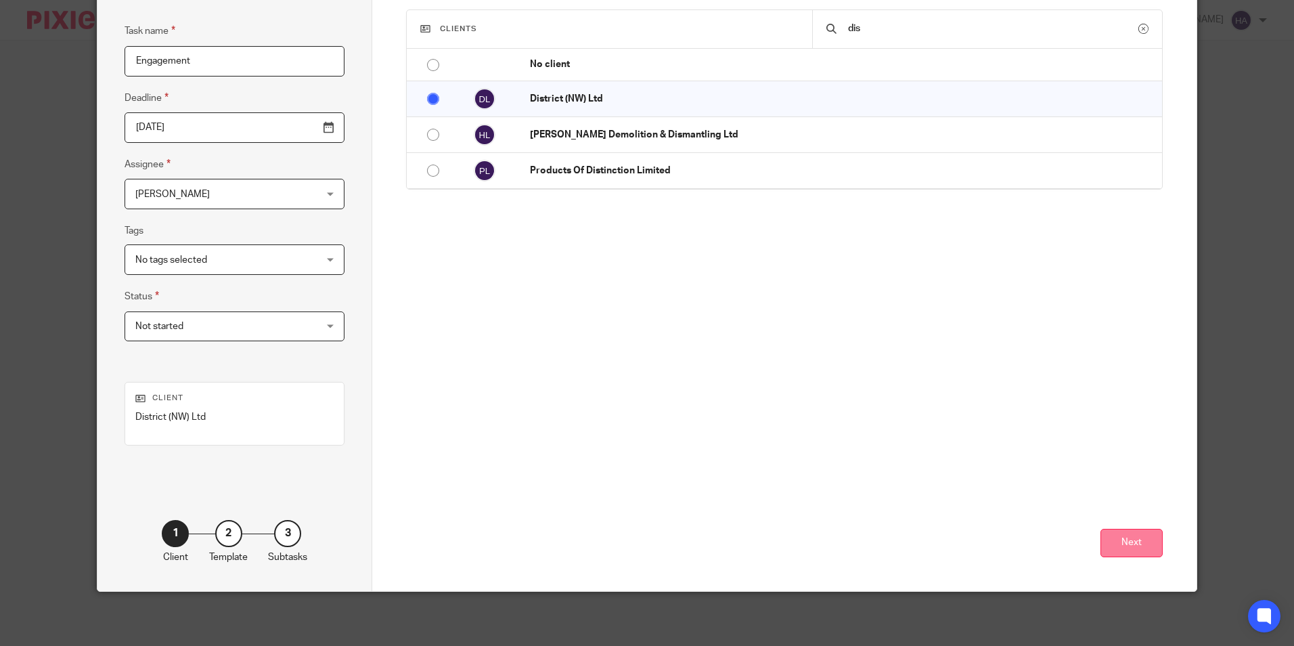
click at [1136, 543] on button "Next" at bounding box center [1131, 542] width 62 height 29
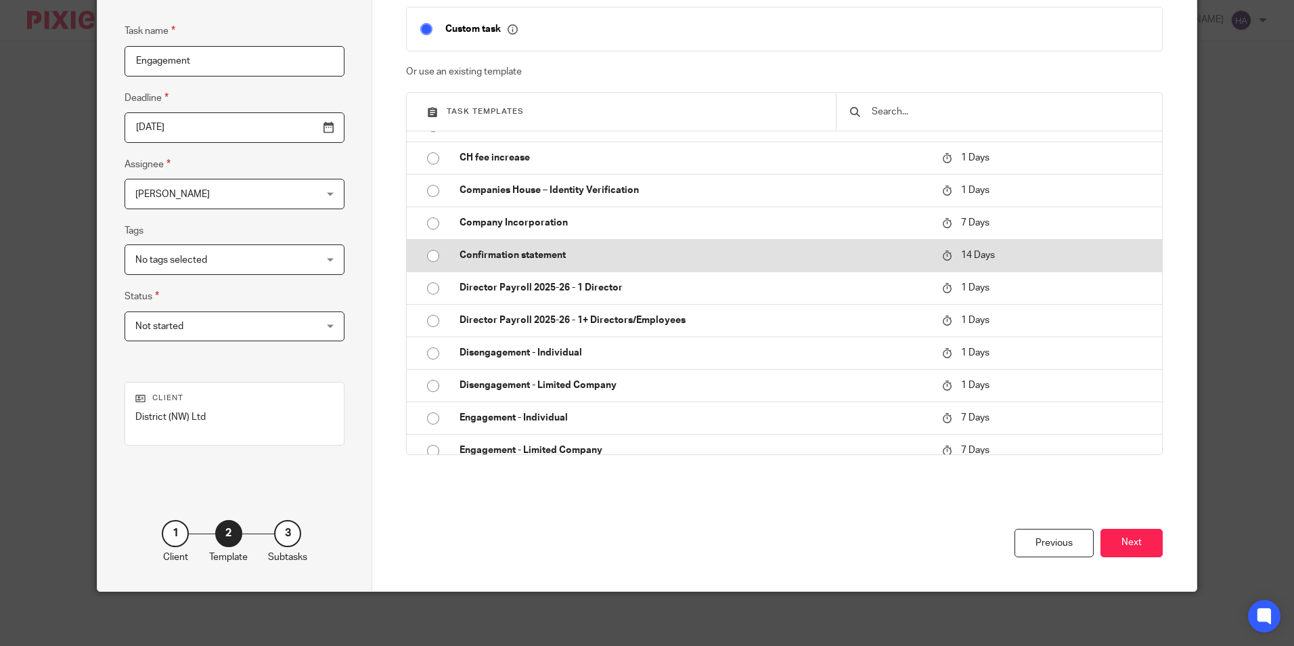
scroll to position [203, 0]
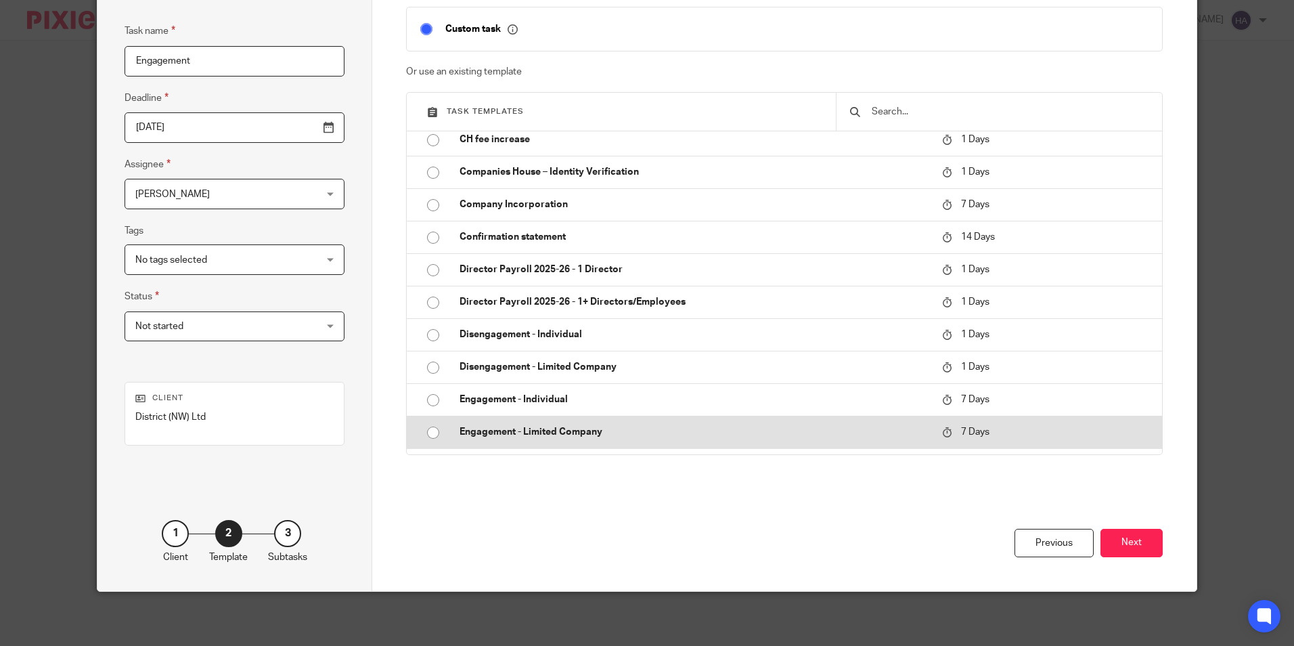
click at [633, 428] on p "Engagement - Limited Company" at bounding box center [693, 432] width 469 height 14
type input "2025-09-29"
checkbox input "false"
radio input "true"
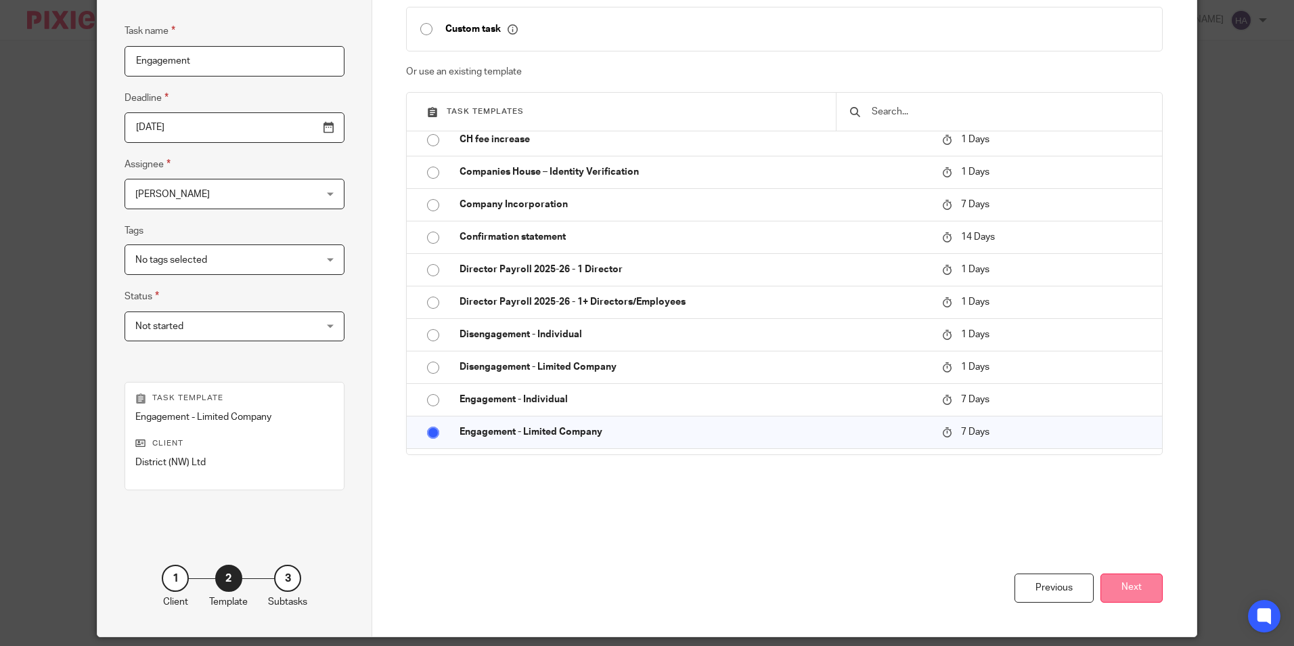
click at [1125, 581] on button "Next" at bounding box center [1131, 587] width 62 height 29
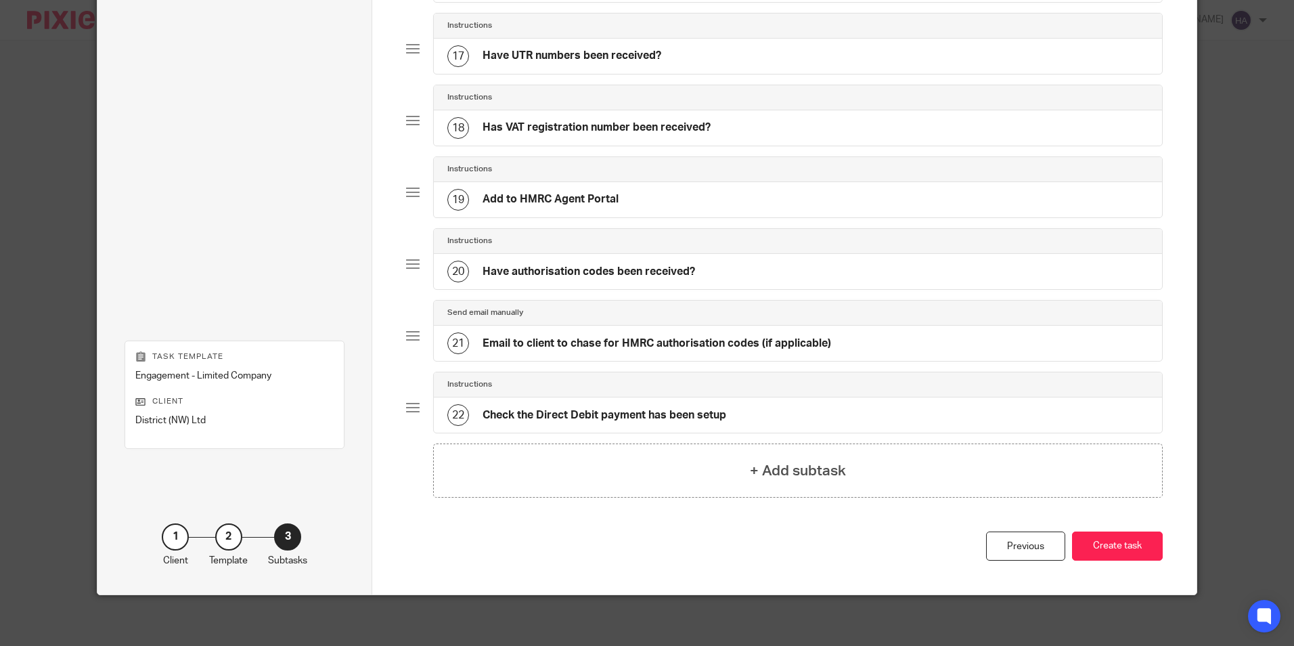
scroll to position [1263, 0]
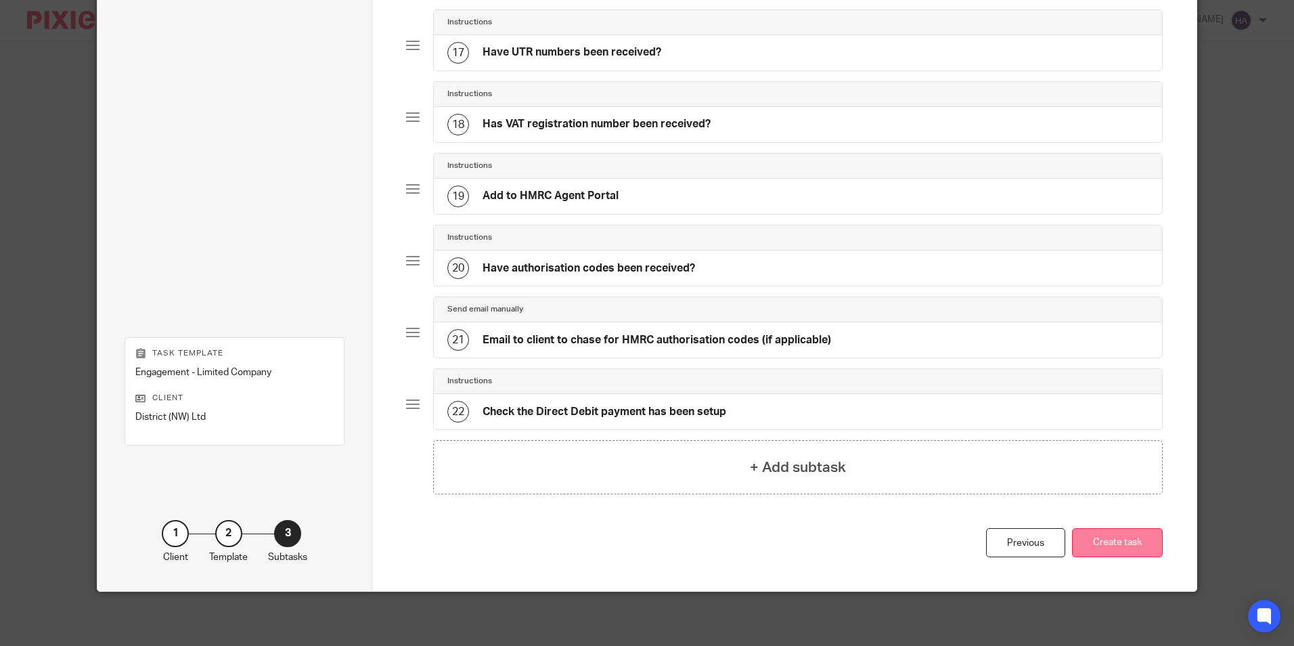
click at [1106, 539] on button "Create task" at bounding box center [1117, 542] width 91 height 29
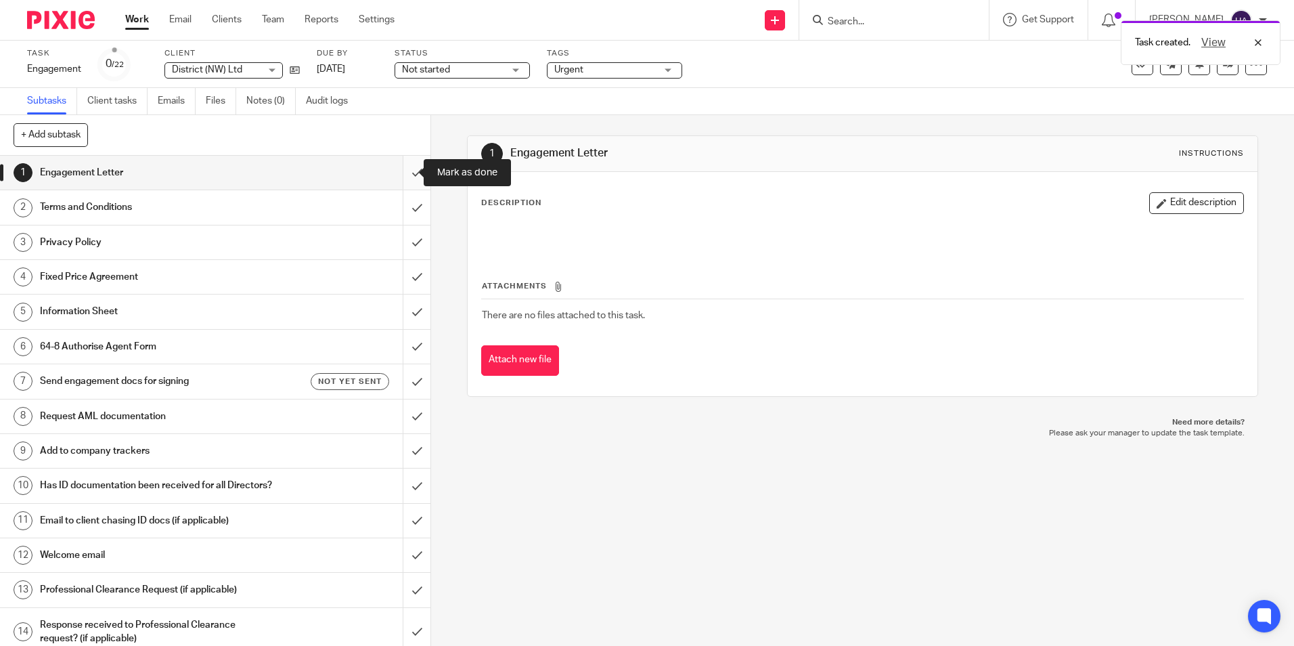
click at [409, 168] on input "submit" at bounding box center [215, 173] width 430 height 34
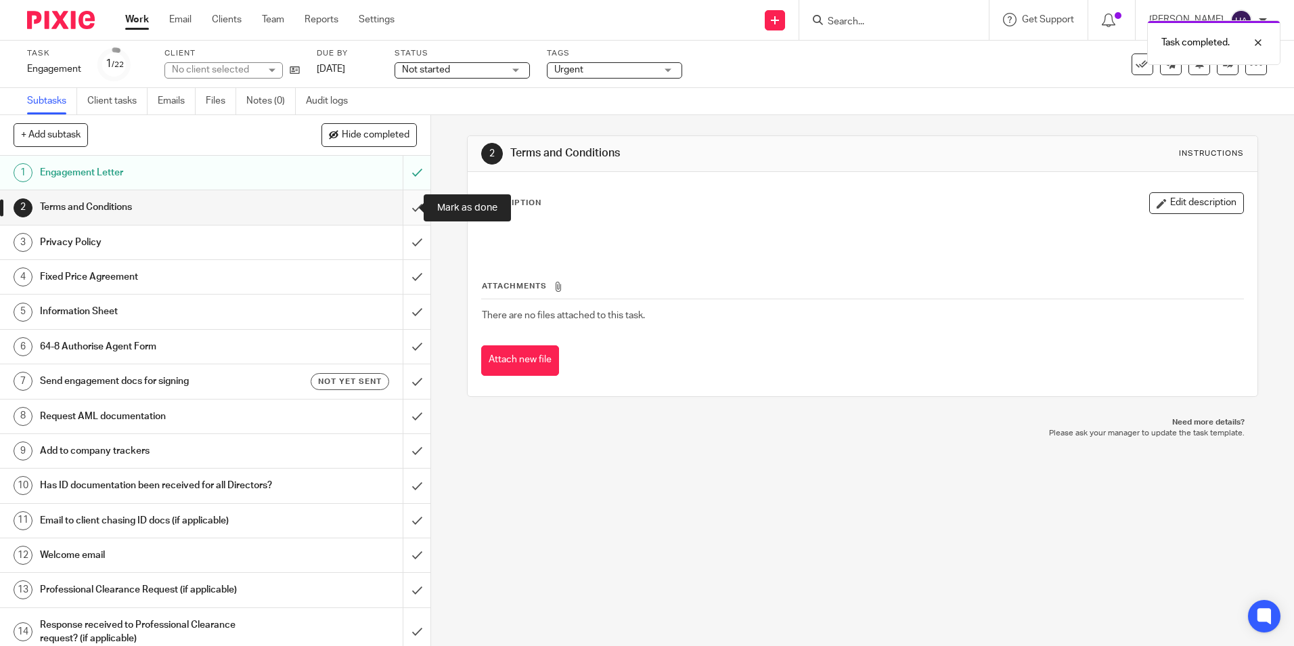
click at [403, 206] on input "submit" at bounding box center [215, 207] width 430 height 34
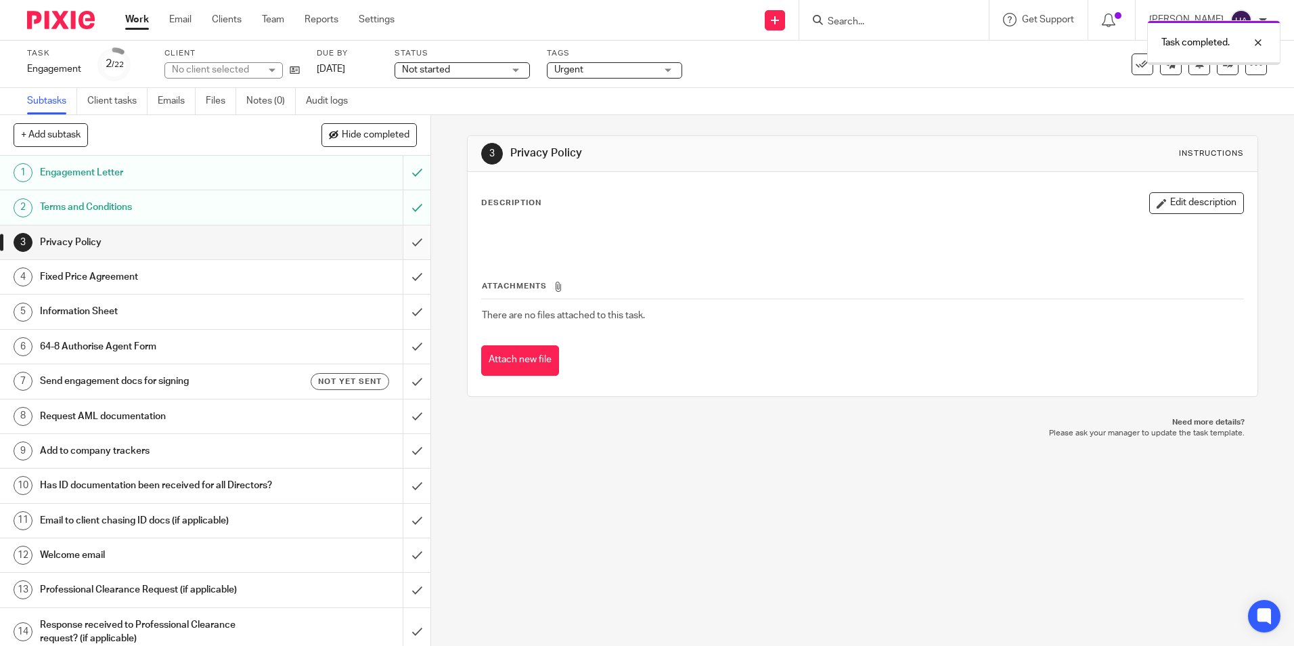
click at [401, 242] on input "submit" at bounding box center [215, 242] width 430 height 34
click at [402, 275] on input "submit" at bounding box center [215, 277] width 430 height 34
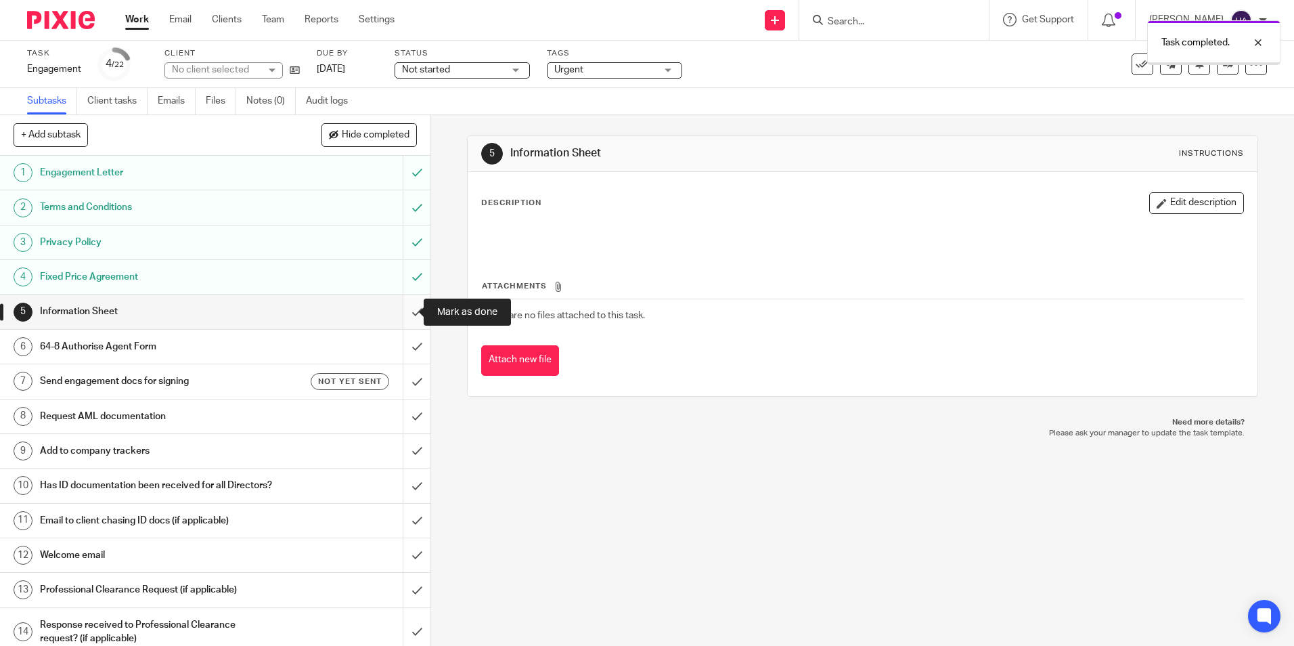
click at [405, 313] on input "submit" at bounding box center [215, 311] width 430 height 34
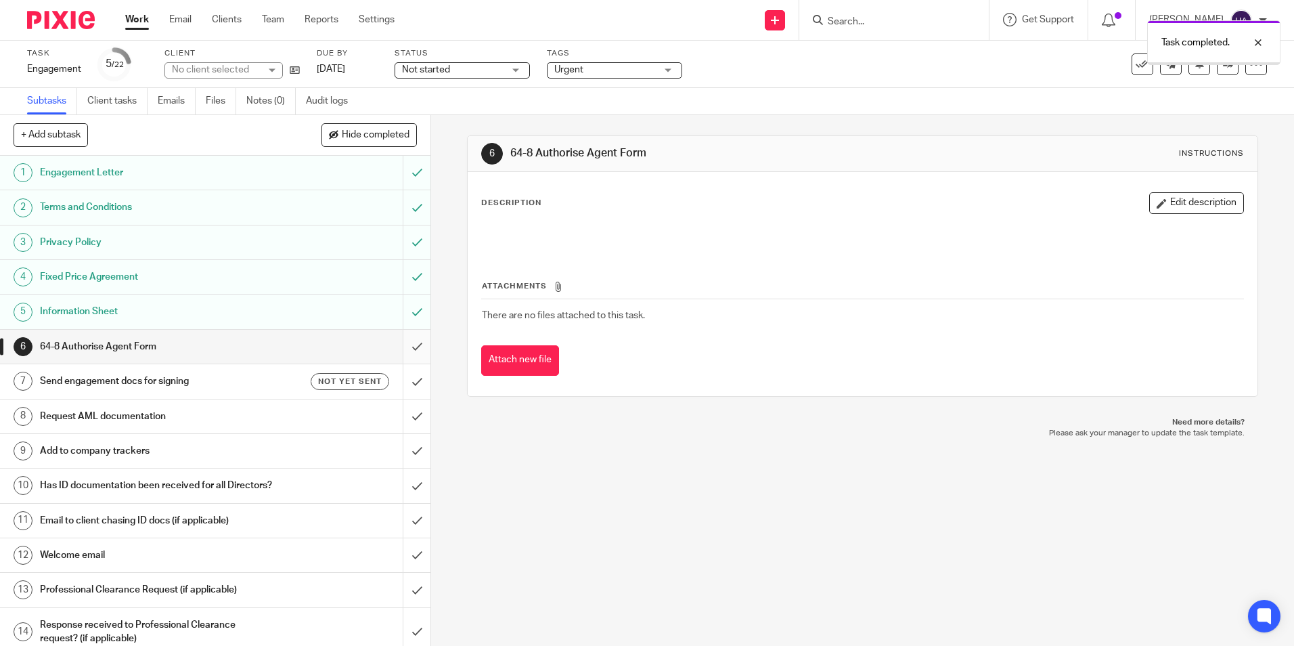
click at [403, 346] on input "submit" at bounding box center [215, 347] width 430 height 34
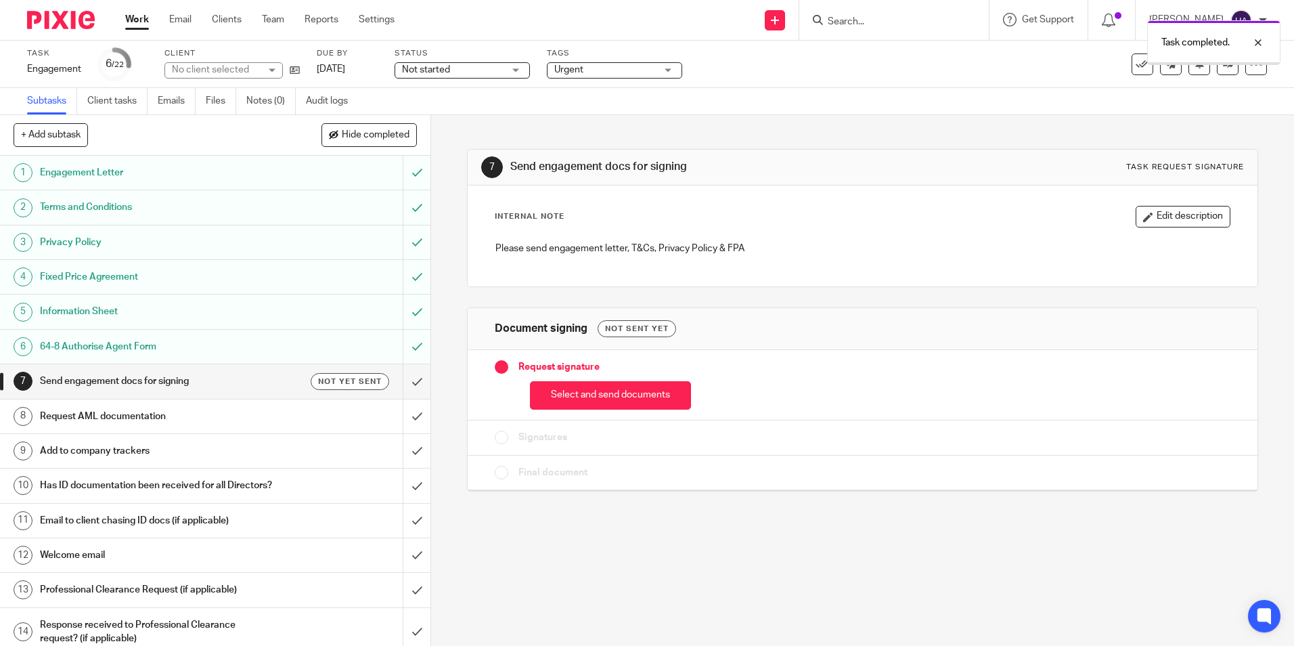
click at [256, 382] on h1 "Send engagement docs for signing" at bounding box center [156, 381] width 233 height 20
click at [637, 394] on button "Select and send documents" at bounding box center [610, 395] width 161 height 29
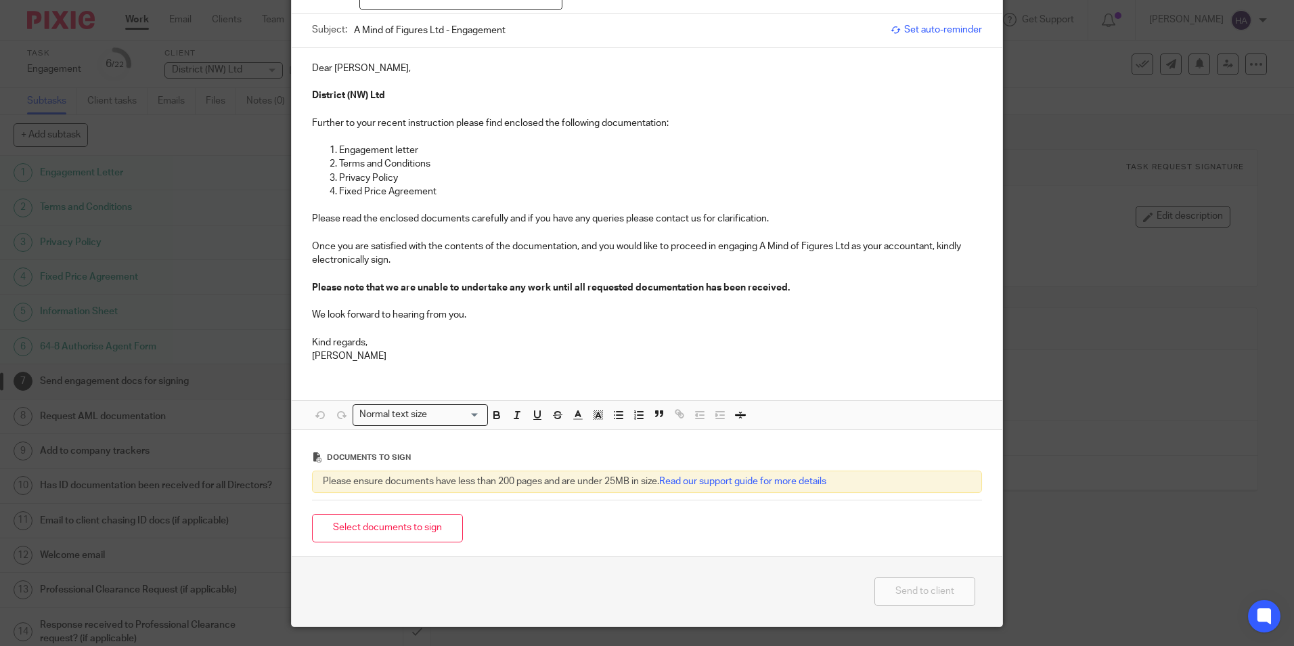
scroll to position [154, 0]
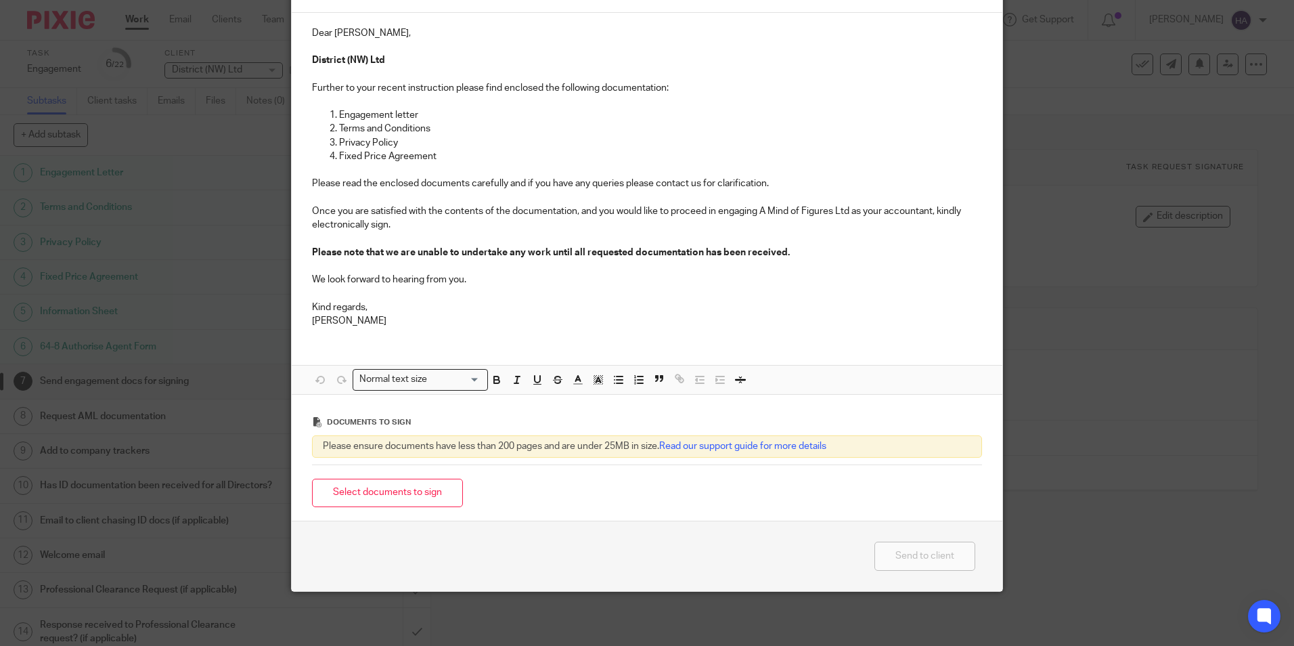
click at [386, 493] on button "Select documents to sign" at bounding box center [387, 492] width 151 height 29
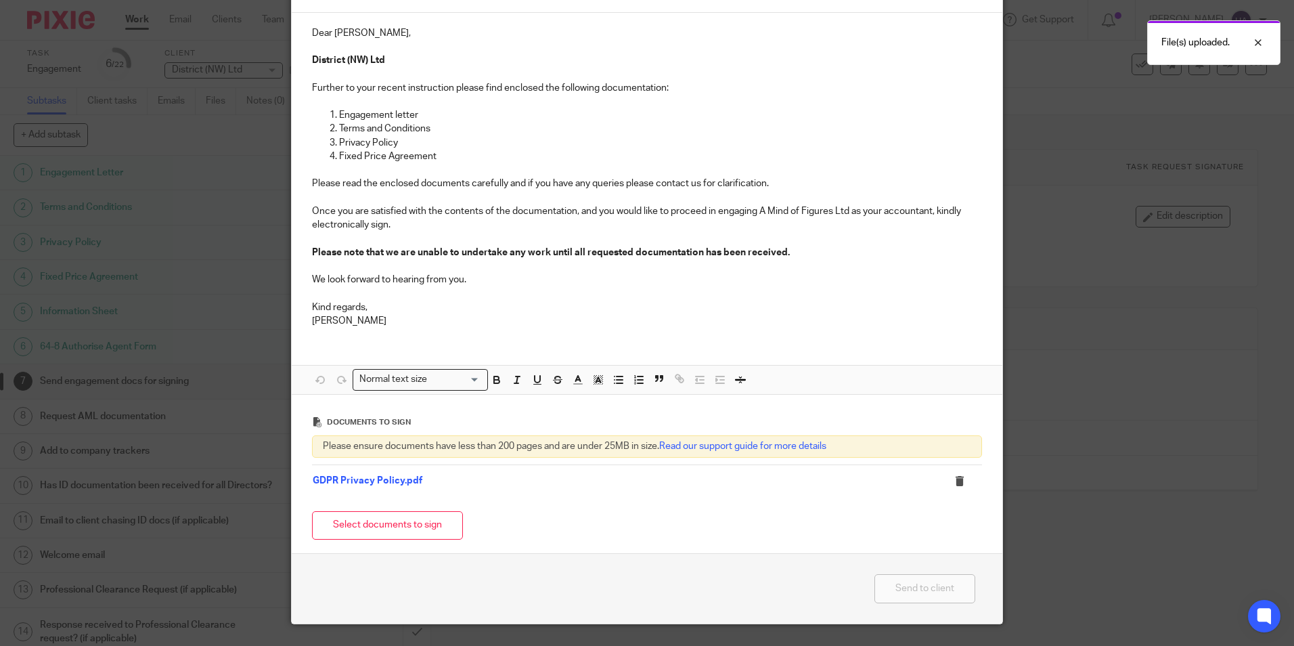
click at [385, 522] on button "Select documents to sign" at bounding box center [387, 525] width 151 height 29
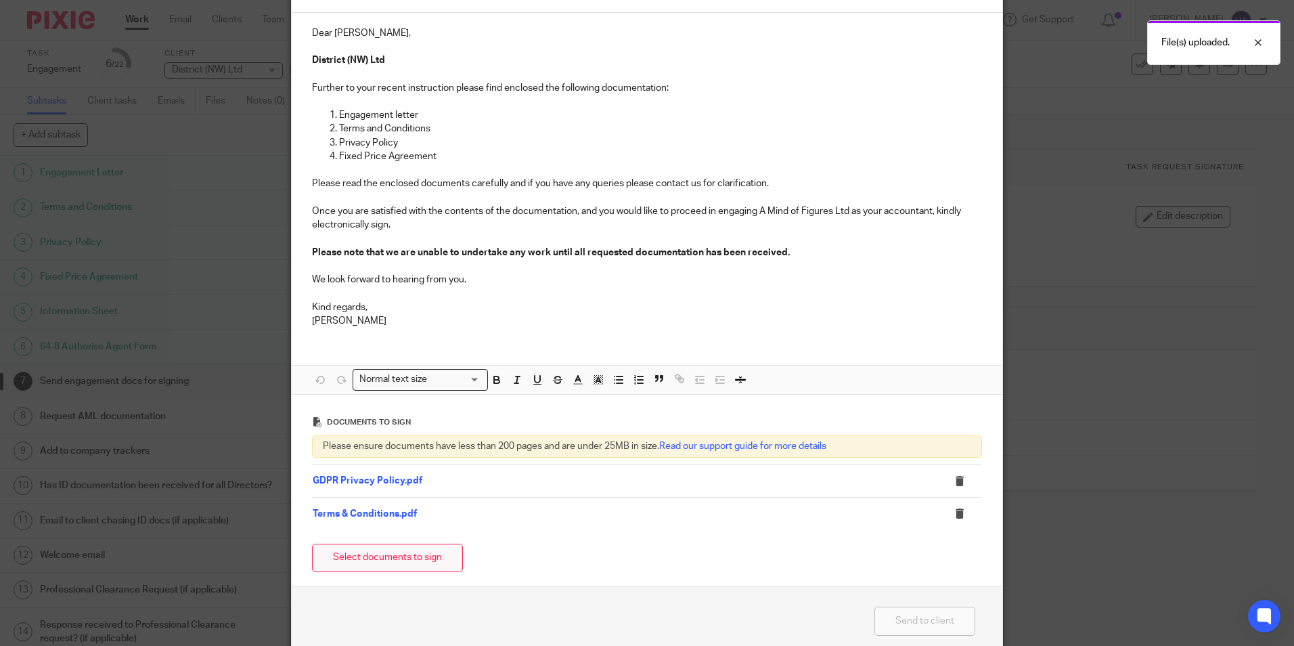
click at [384, 560] on button "Select documents to sign" at bounding box center [387, 557] width 151 height 29
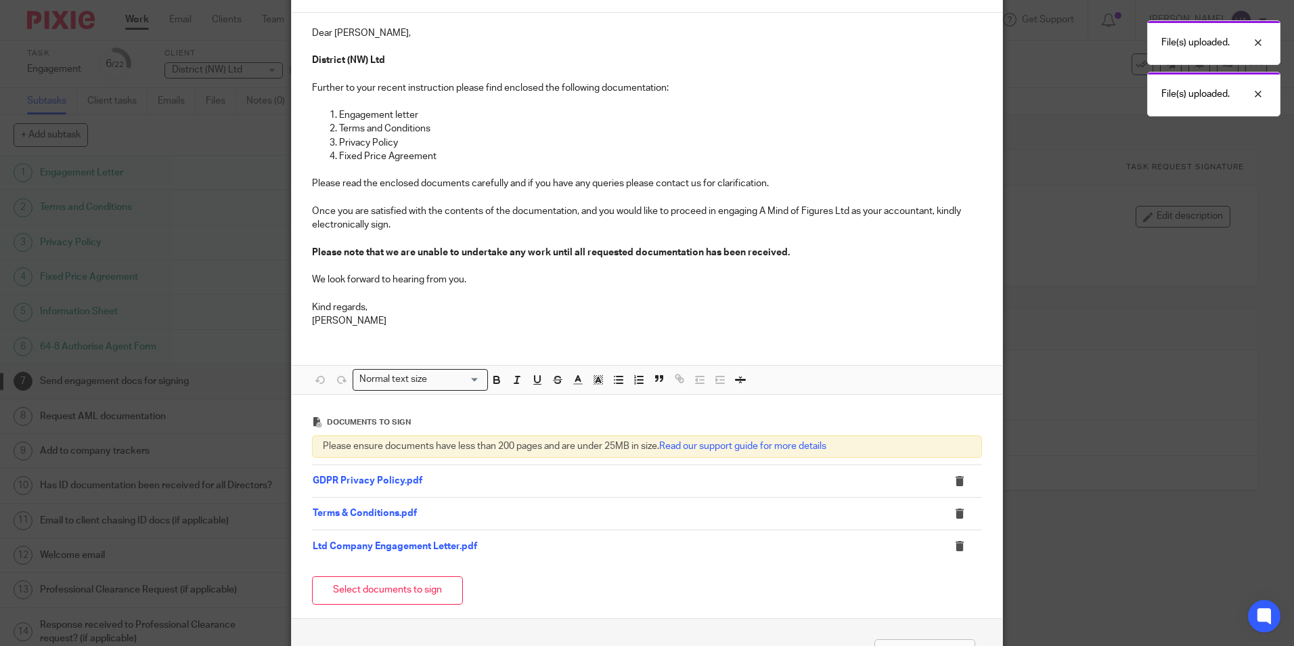
drag, startPoint x: 386, startPoint y: 593, endPoint x: 628, endPoint y: 509, distance: 255.7
click at [390, 591] on button "Select documents to sign" at bounding box center [387, 590] width 151 height 29
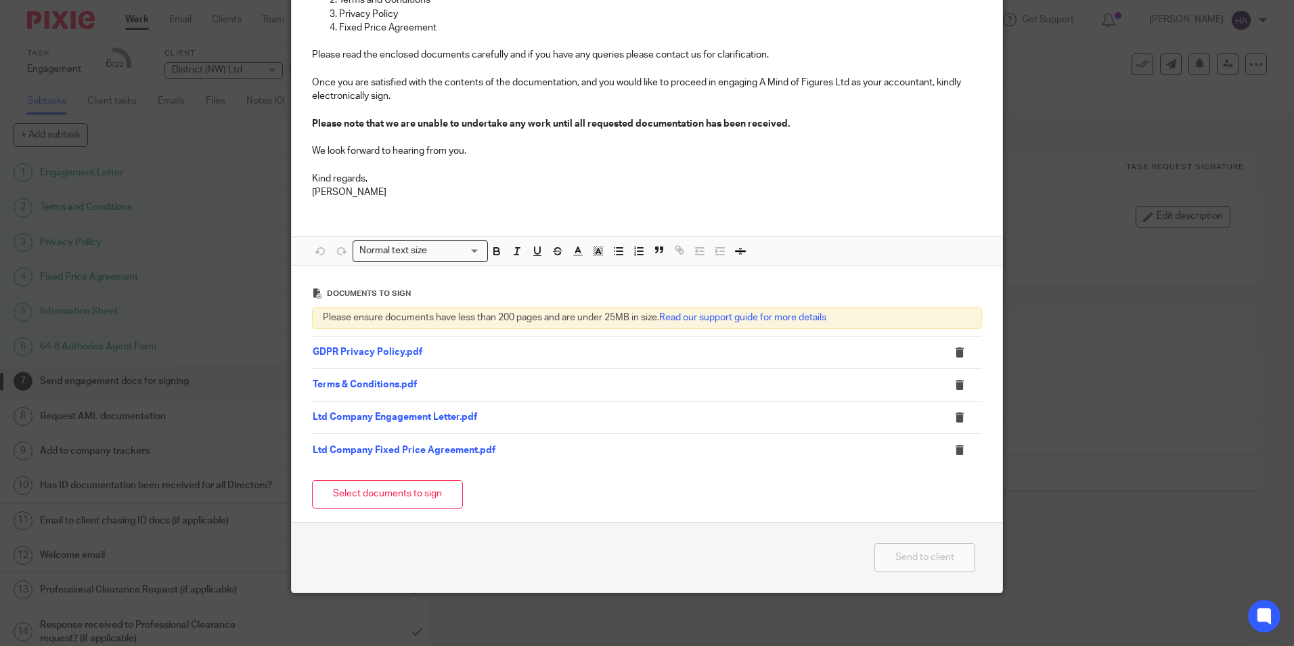
scroll to position [284, 0]
drag, startPoint x: 398, startPoint y: 493, endPoint x: 685, endPoint y: 418, distance: 296.4
click at [399, 493] on button "Select documents to sign" at bounding box center [387, 492] width 151 height 29
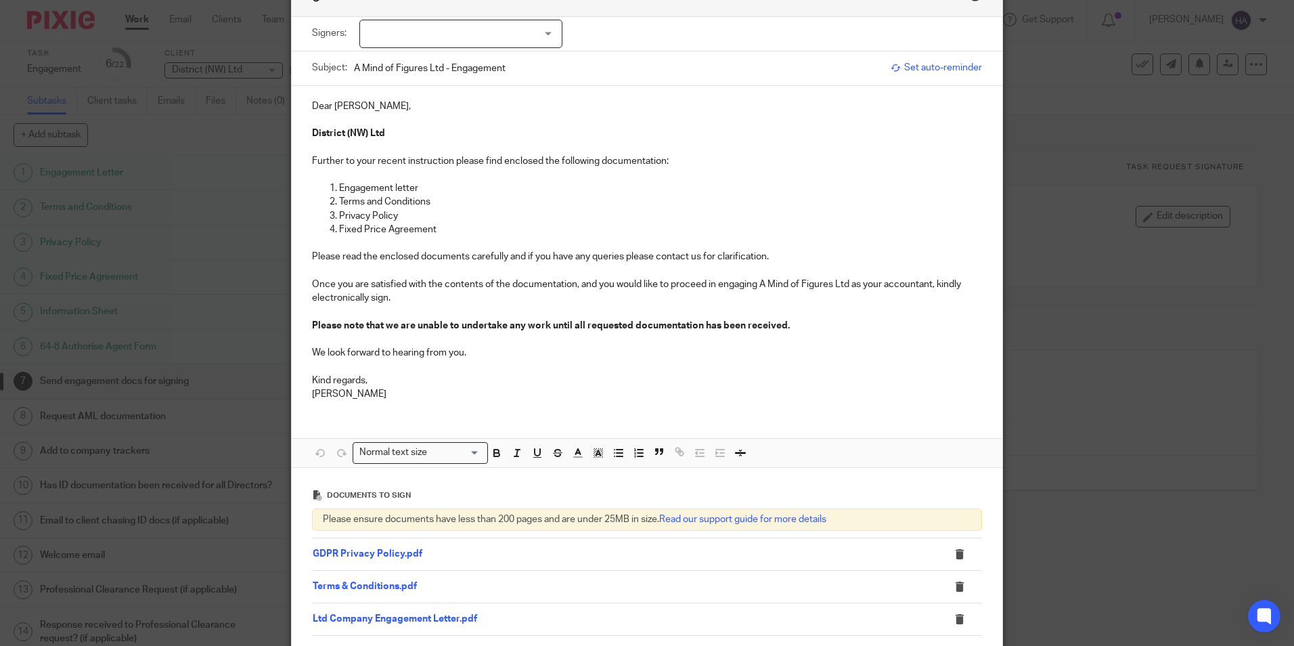
scroll to position [0, 0]
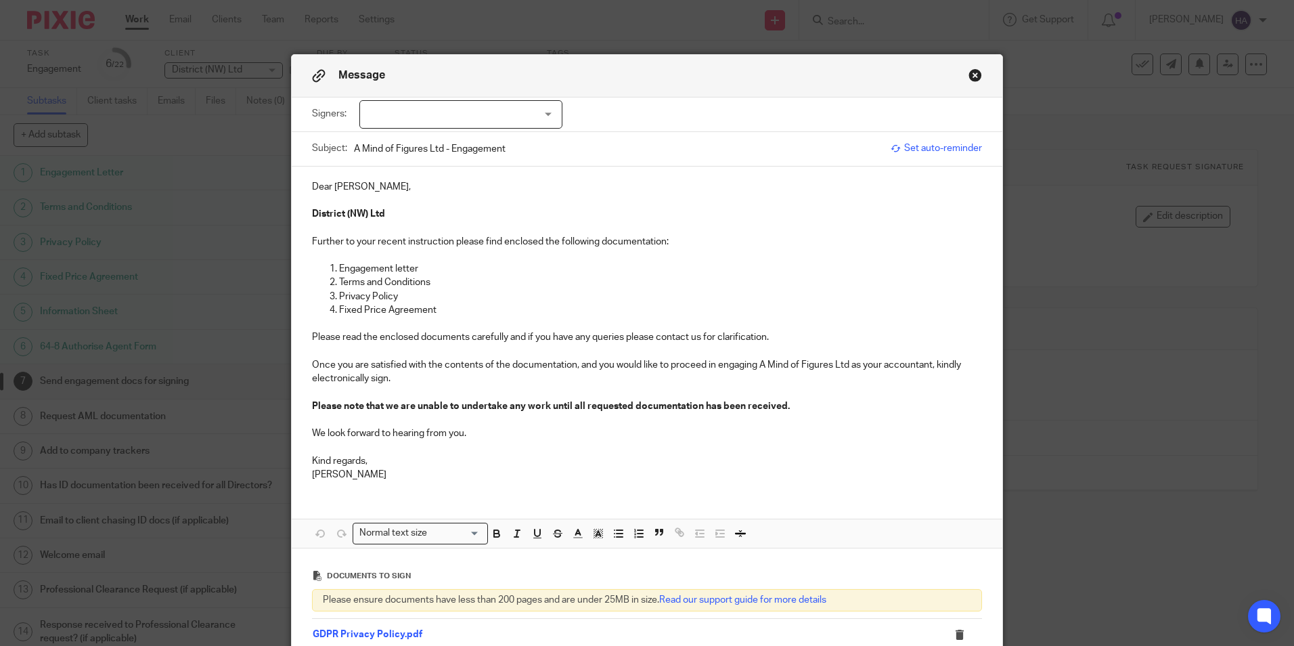
click at [541, 113] on div at bounding box center [460, 114] width 203 height 28
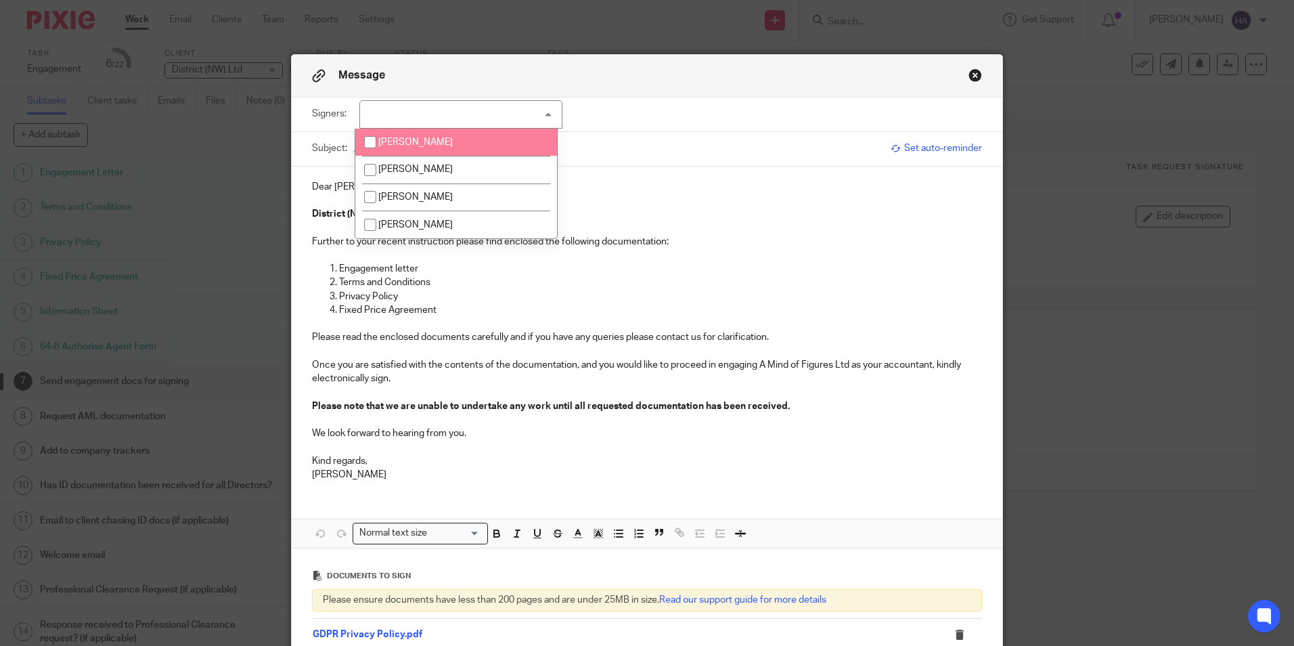
drag, startPoint x: 367, startPoint y: 144, endPoint x: 366, endPoint y: 164, distance: 20.3
click at [367, 145] on input "checkbox" at bounding box center [370, 142] width 26 height 26
checkbox input "true"
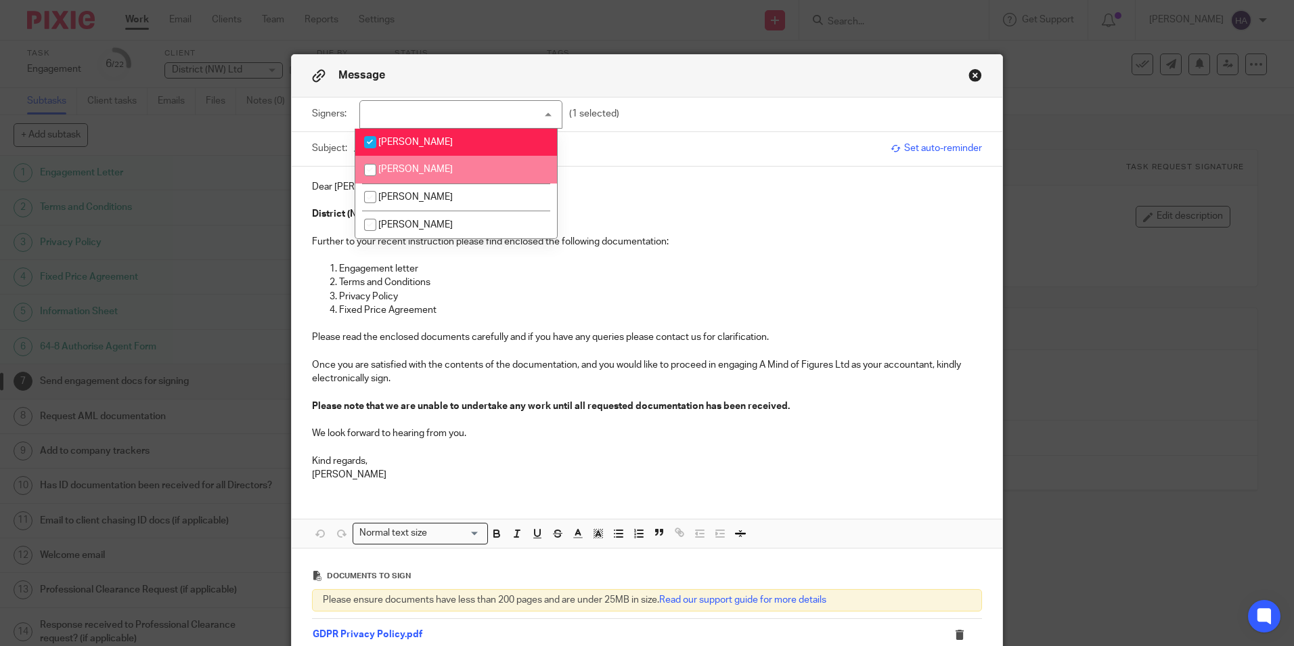
drag, startPoint x: 368, startPoint y: 170, endPoint x: 367, endPoint y: 202, distance: 32.5
click at [368, 171] on input "checkbox" at bounding box center [370, 170] width 26 height 26
checkbox input "true"
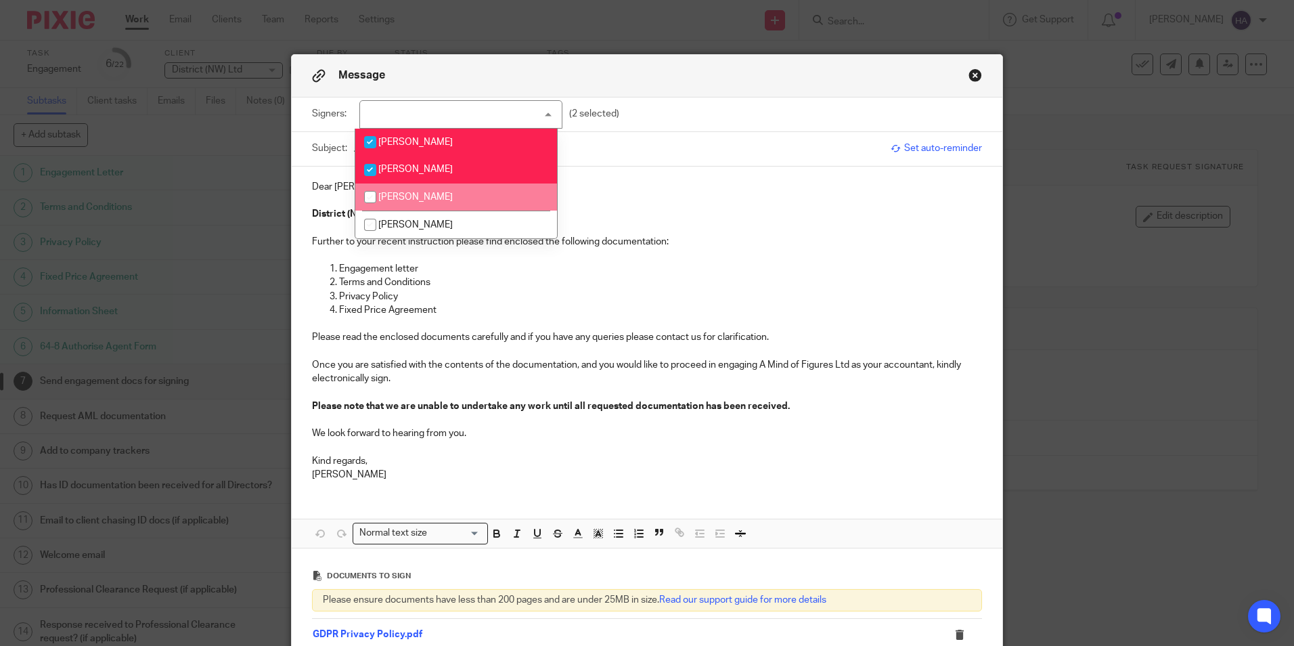
drag, startPoint x: 368, startPoint y: 199, endPoint x: 365, endPoint y: 226, distance: 27.2
click at [369, 202] on input "checkbox" at bounding box center [370, 197] width 26 height 26
checkbox input "true"
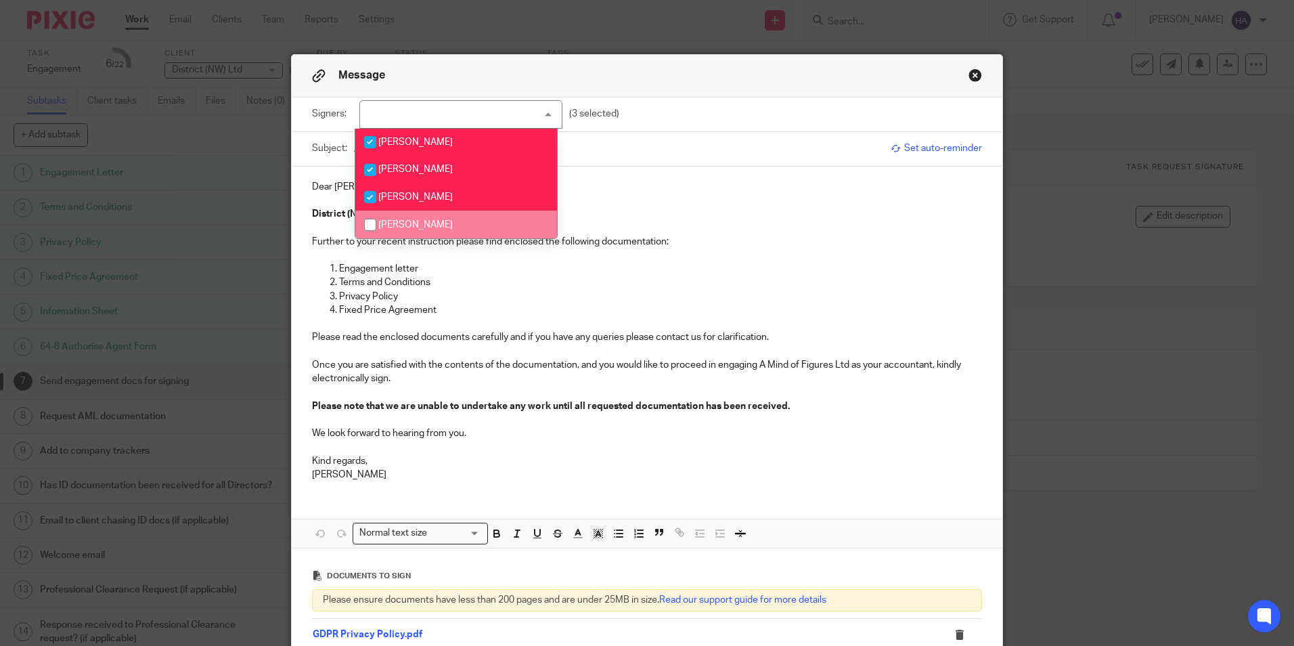
click at [369, 222] on input "checkbox" at bounding box center [370, 225] width 26 height 26
checkbox input "true"
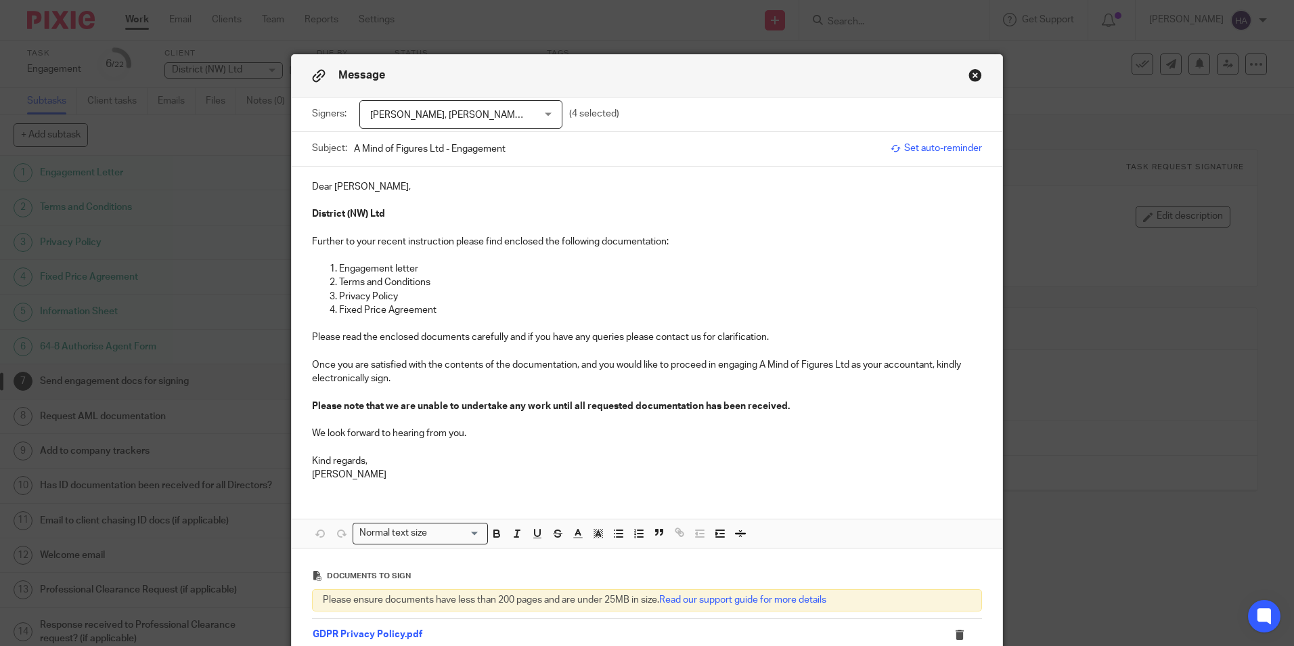
click at [685, 187] on p "Dear [PERSON_NAME]," at bounding box center [647, 187] width 670 height 14
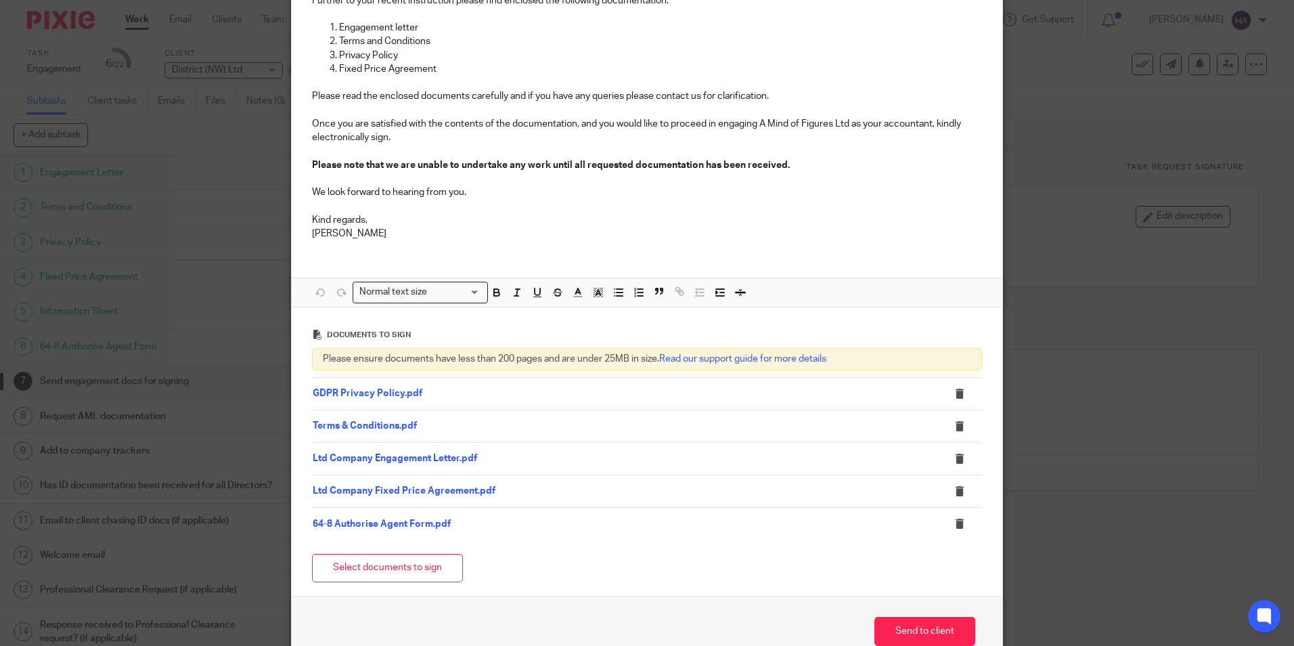
scroll to position [271, 0]
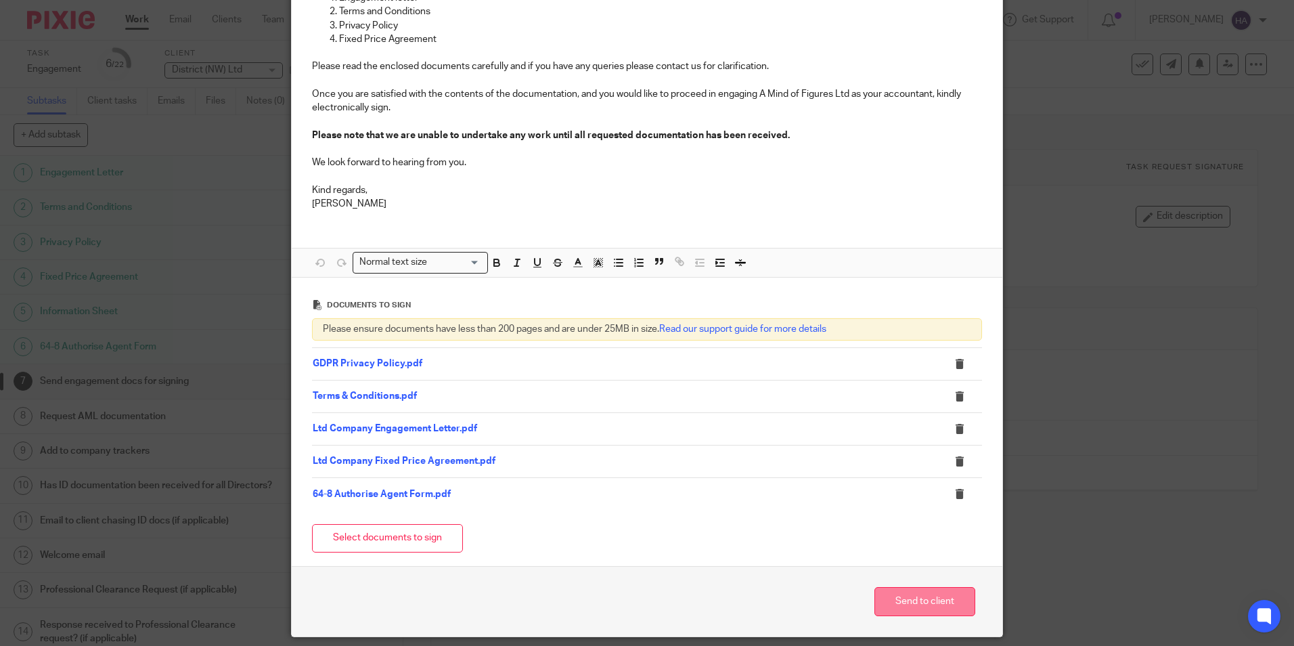
click at [929, 599] on button "Send to client" at bounding box center [924, 601] width 101 height 29
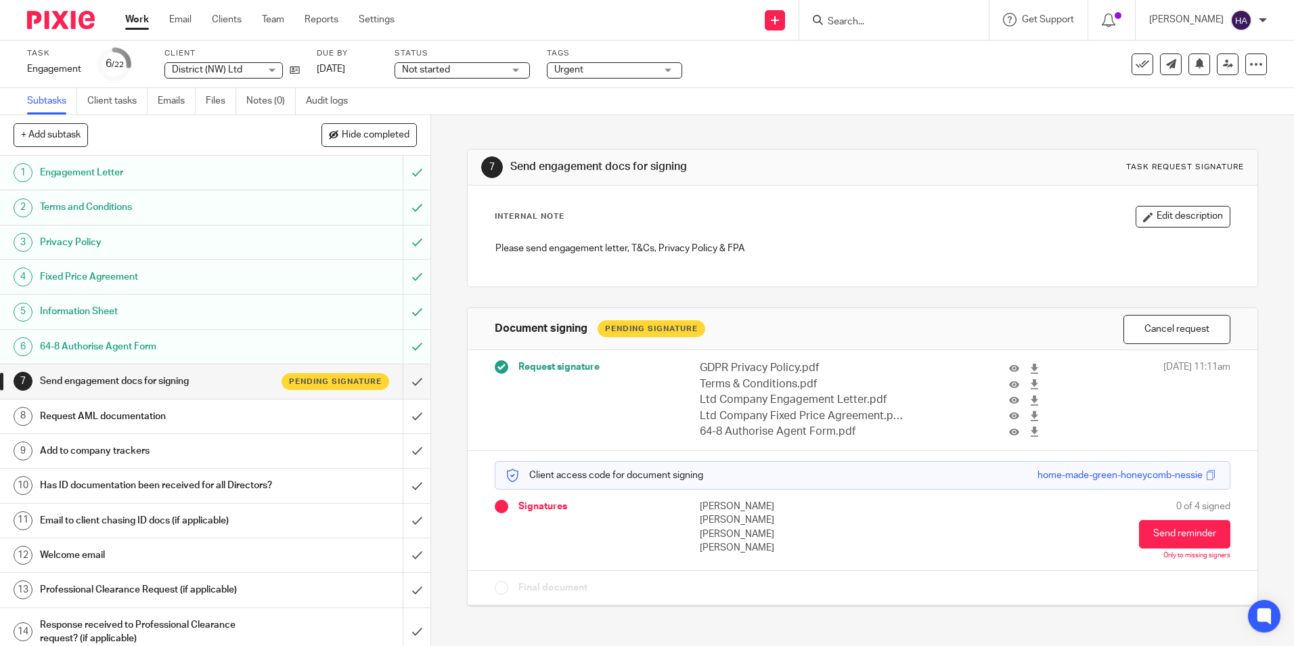
click at [181, 417] on h1 "Request AML documentation" at bounding box center [156, 416] width 233 height 20
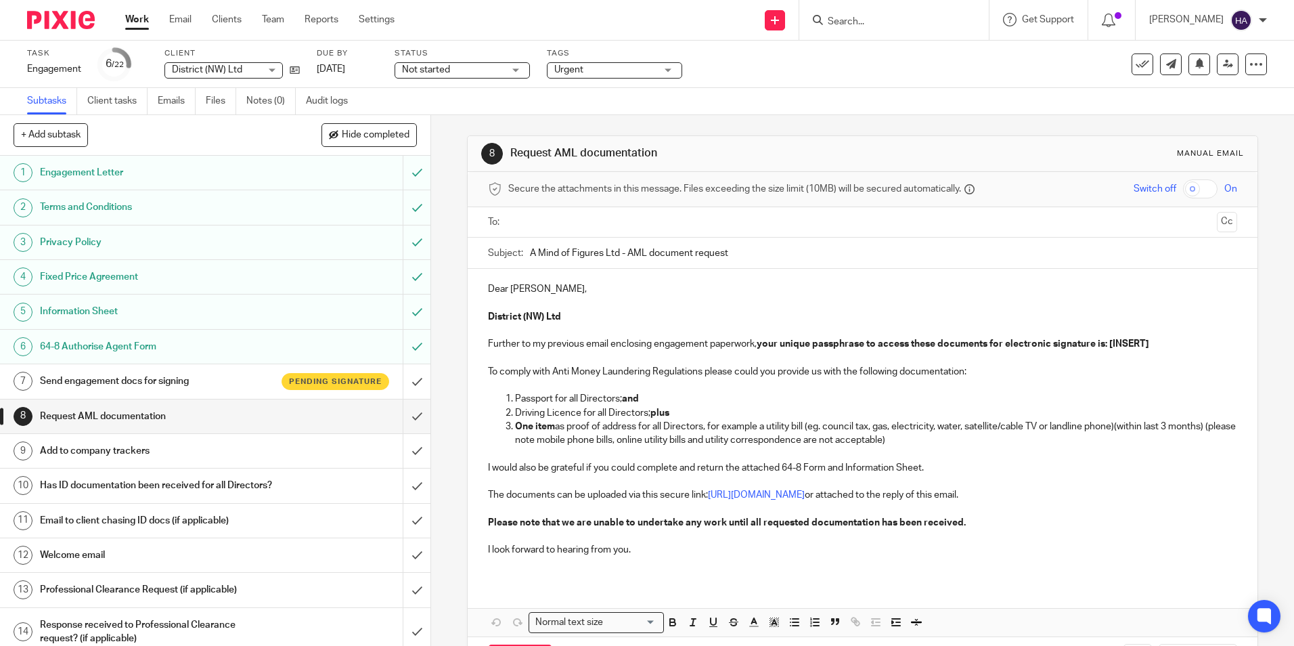
click at [541, 290] on p "Dear [PERSON_NAME]," at bounding box center [862, 289] width 748 height 14
click at [175, 376] on h1 "Send engagement docs for signing" at bounding box center [156, 381] width 233 height 20
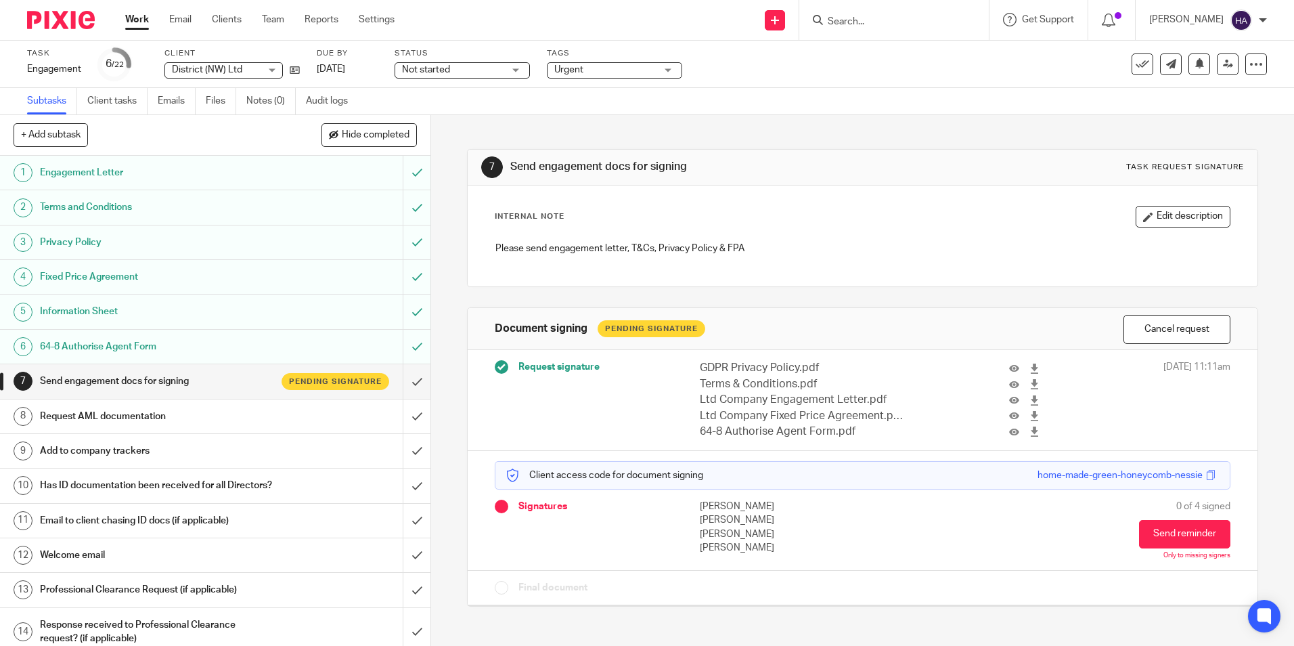
click at [1117, 473] on div "home-made-green-honeycomb-nessie" at bounding box center [1119, 475] width 165 height 14
click at [1206, 474] on span at bounding box center [1211, 475] width 10 height 10
click at [180, 413] on h1 "Request AML documentation" at bounding box center [156, 416] width 233 height 20
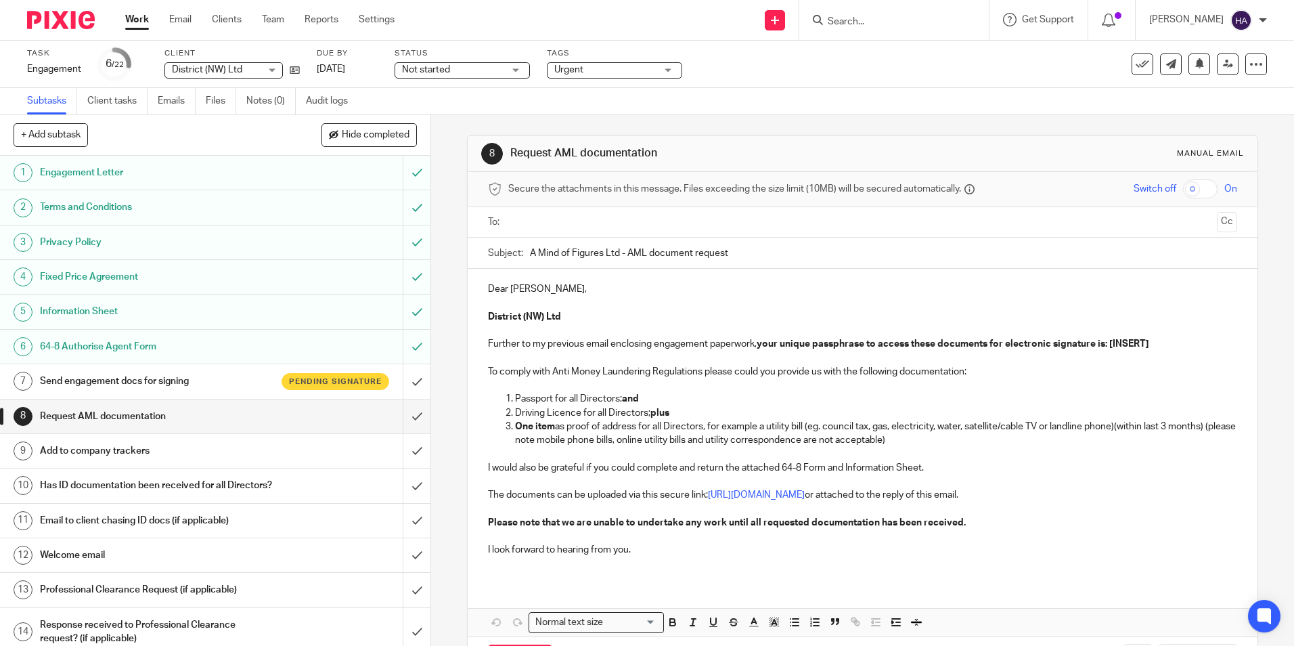
click at [539, 288] on p "Dear [PERSON_NAME]," at bounding box center [862, 289] width 748 height 14
click at [1162, 341] on p "Further to my previous email enclosing engagement paperwork, your unique passph…" at bounding box center [862, 344] width 748 height 14
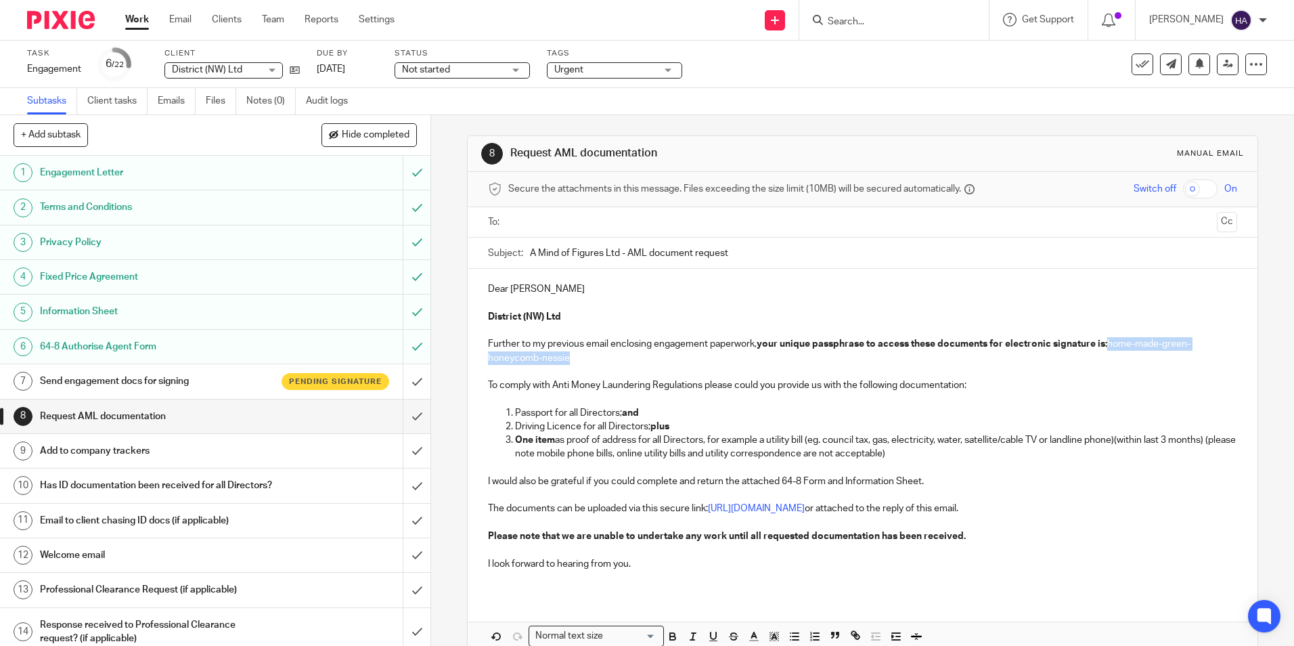
drag, startPoint x: 1111, startPoint y: 346, endPoint x: 1115, endPoint y: 356, distance: 10.7
click at [1115, 356] on p "Further to my previous email enclosing engagement paperwork, your unique passph…" at bounding box center [862, 351] width 748 height 28
click at [594, 226] on input "text" at bounding box center [862, 223] width 698 height 16
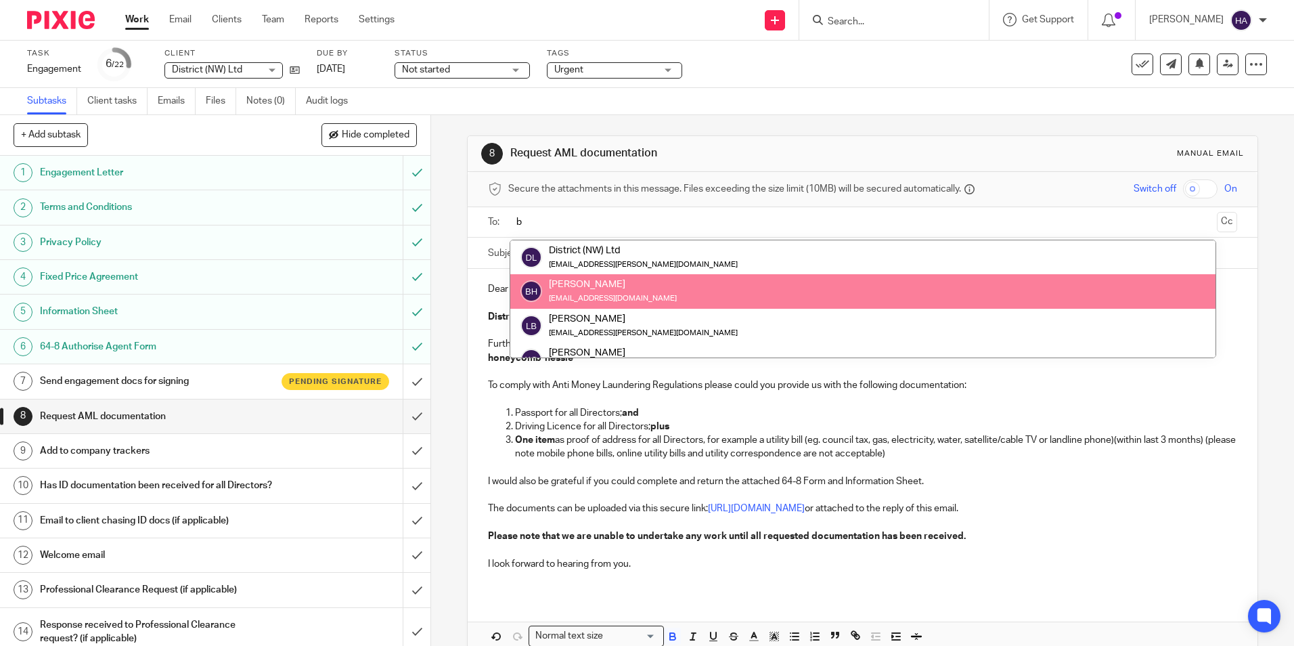
type input "b"
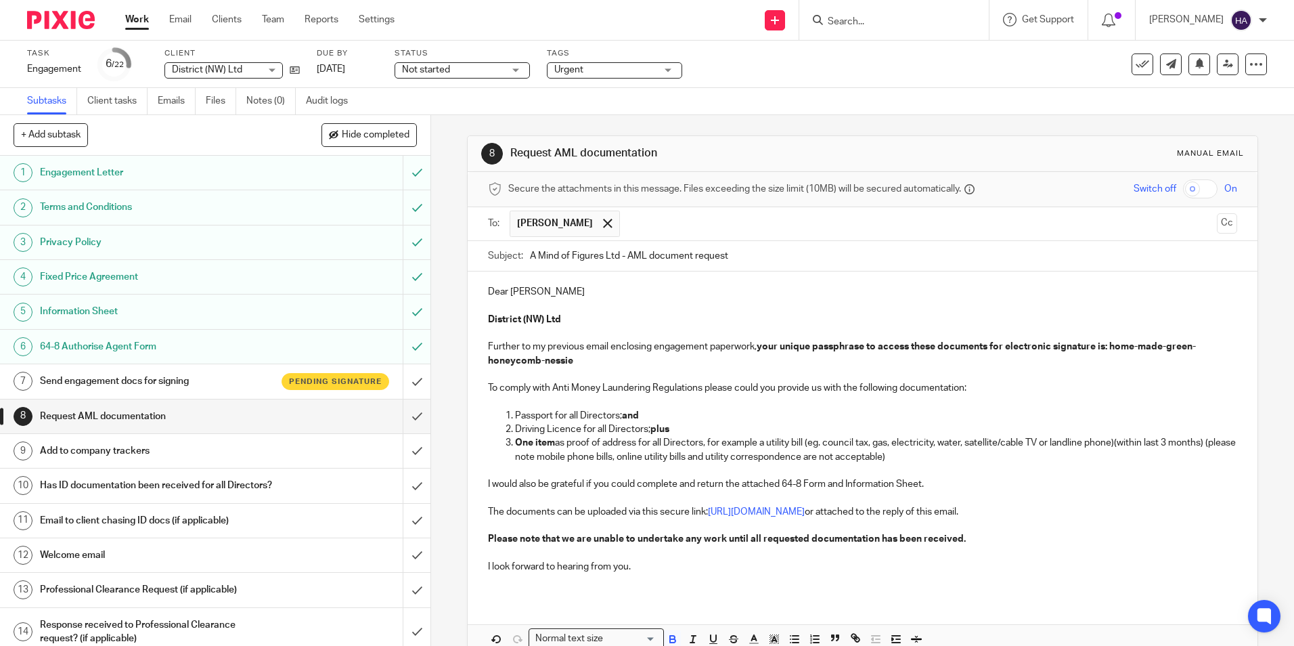
click at [496, 470] on p at bounding box center [862, 471] width 748 height 14
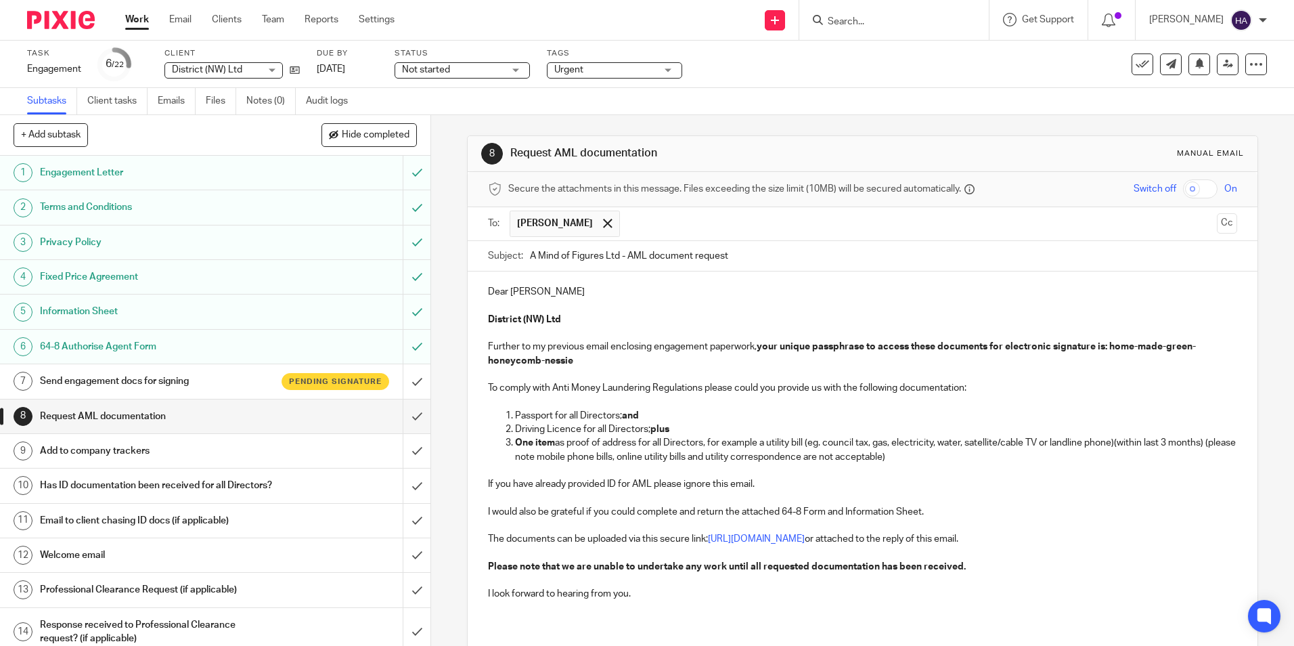
click at [654, 485] on p "If you have already provided ID for AML please ignore this email." at bounding box center [862, 484] width 748 height 14
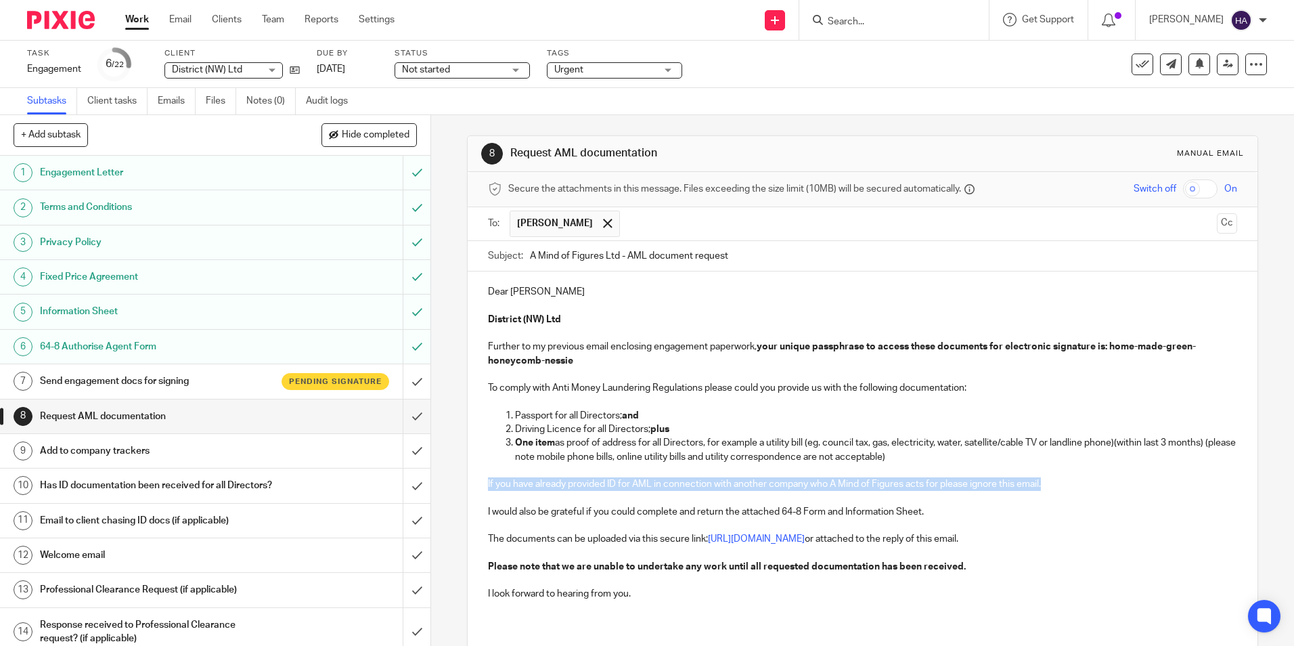
drag, startPoint x: 485, startPoint y: 484, endPoint x: 1070, endPoint y: 489, distance: 585.4
click at [1070, 489] on p "If you have already provided ID for AML in connection with another company who …" at bounding box center [862, 484] width 748 height 14
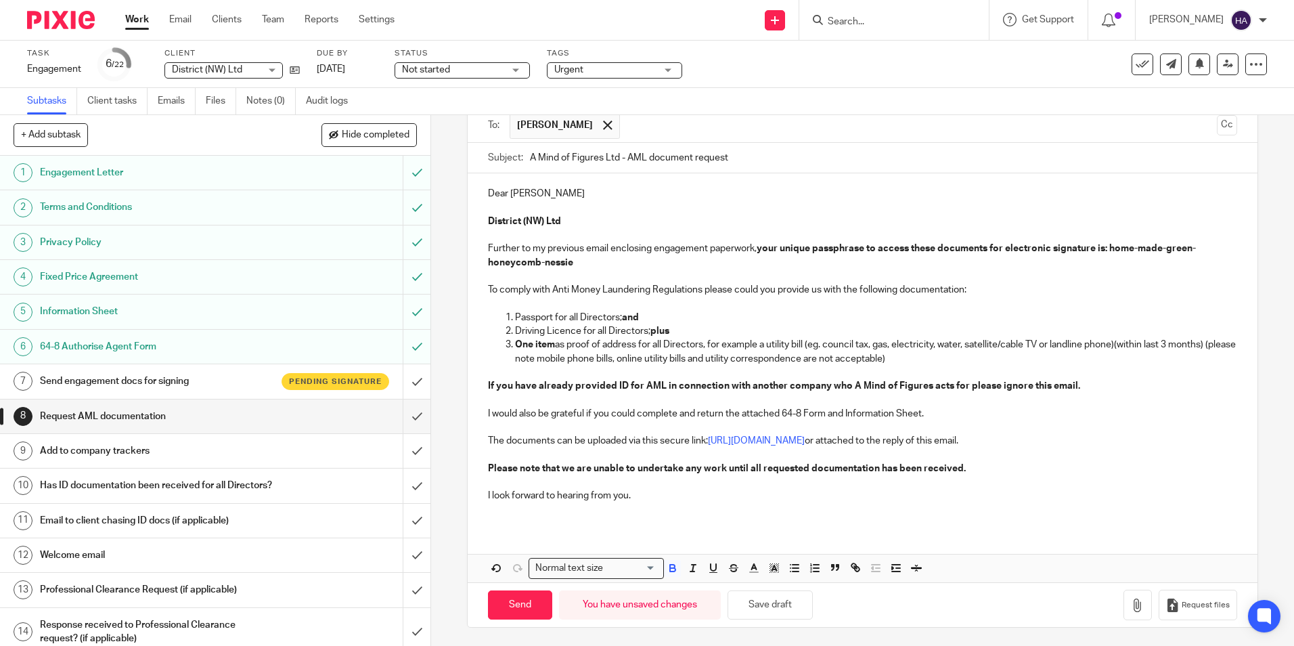
scroll to position [100, 0]
click at [524, 602] on input "Send" at bounding box center [520, 602] width 64 height 29
type input "Sent"
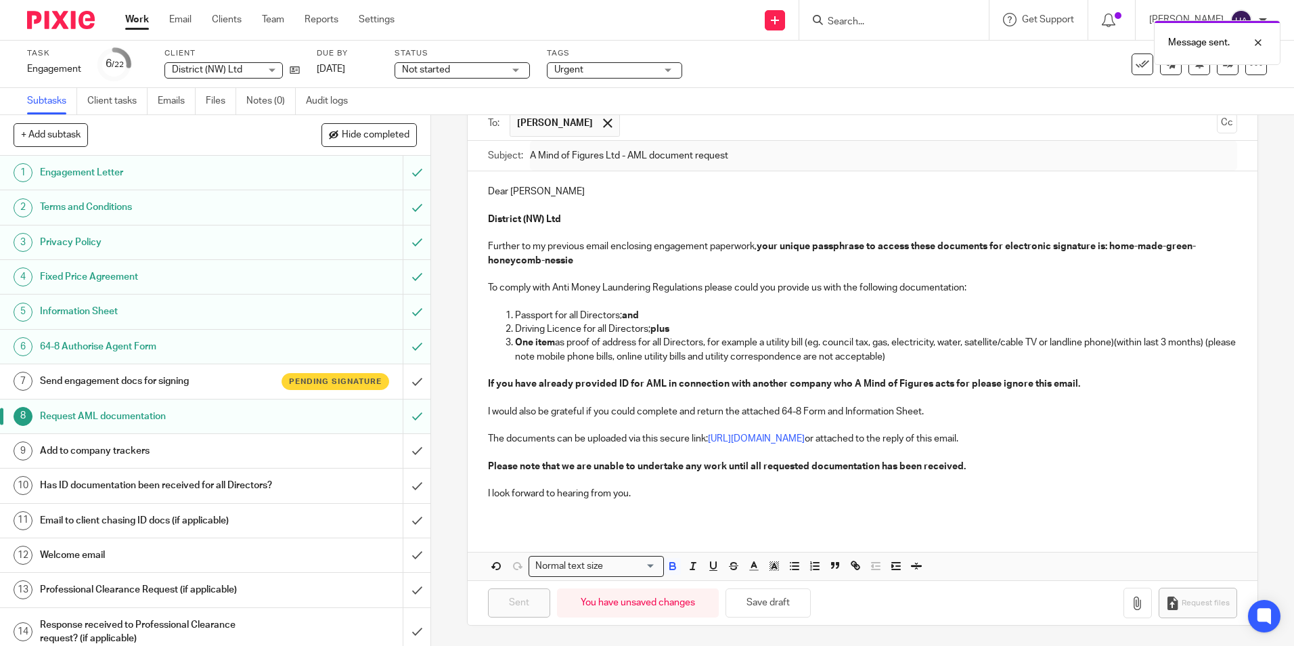
click at [222, 419] on h1 "Request AML documentation" at bounding box center [156, 416] width 233 height 20
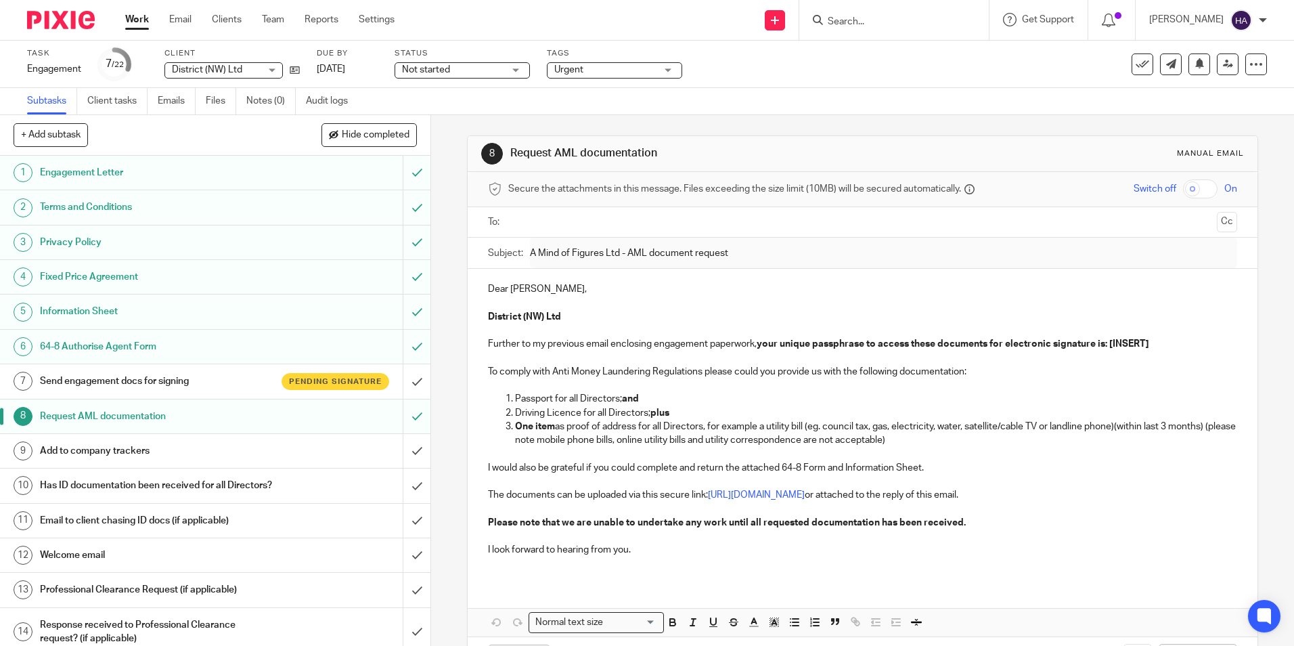
click at [550, 227] on input "text" at bounding box center [862, 223] width 698 height 16
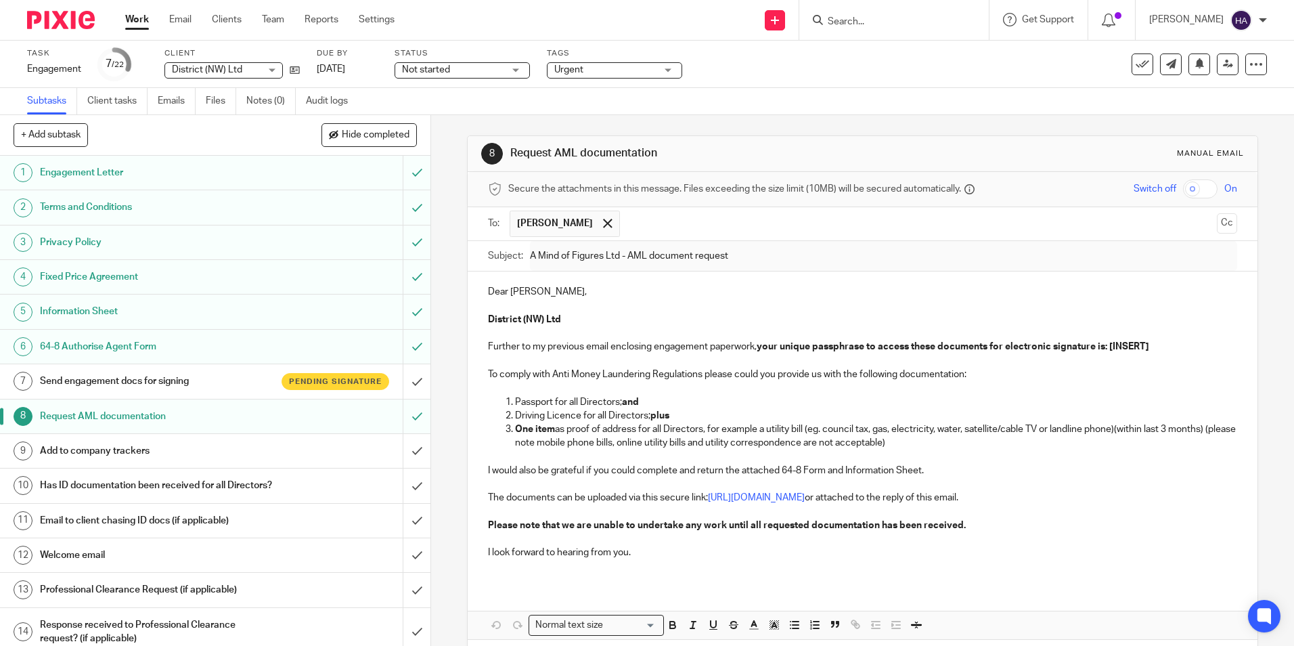
click at [494, 457] on p at bounding box center [862, 457] width 748 height 14
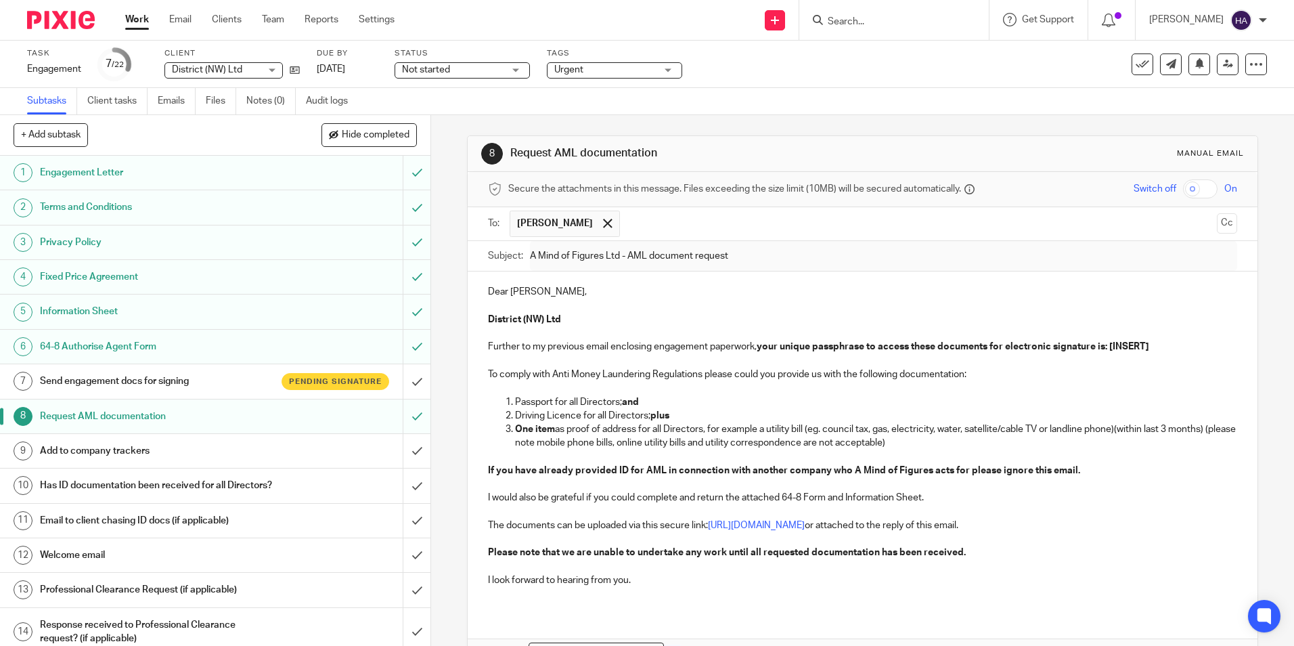
click at [528, 292] on p "Dear Luke," at bounding box center [862, 292] width 748 height 14
click at [187, 376] on h1 "Send engagement docs for signing" at bounding box center [156, 381] width 233 height 20
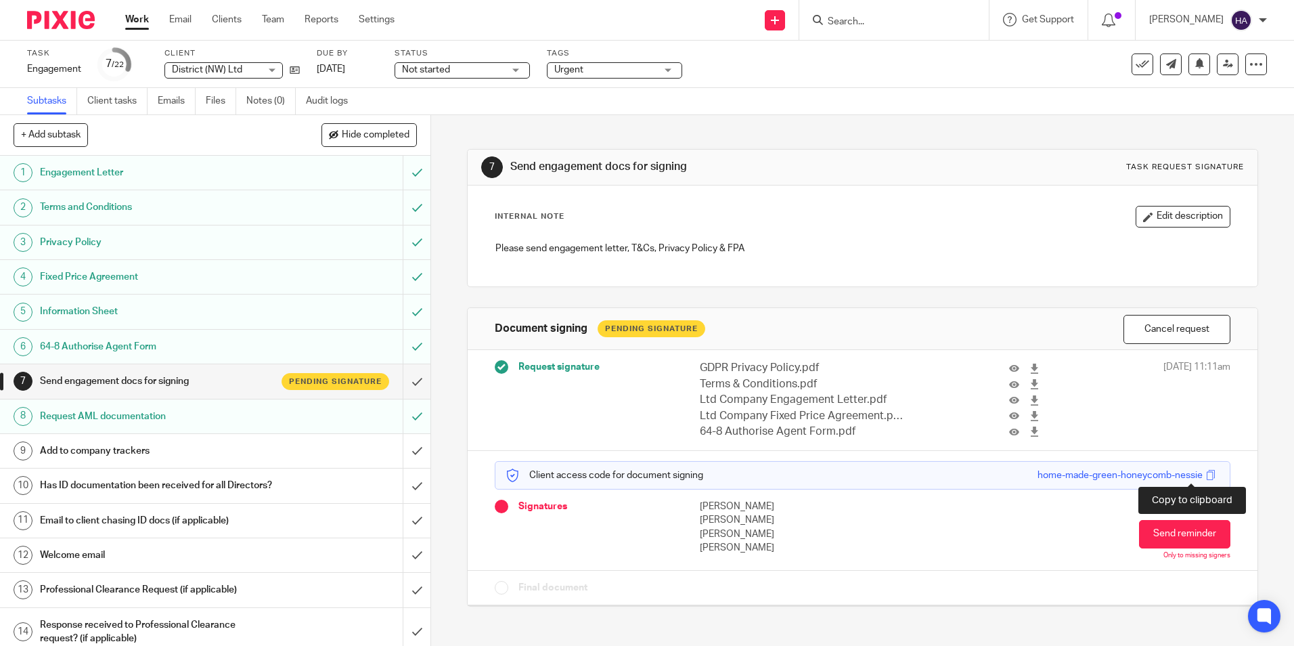
click at [1206, 474] on span at bounding box center [1211, 475] width 10 height 10
drag, startPoint x: 214, startPoint y: 420, endPoint x: 241, endPoint y: 413, distance: 27.9
click at [215, 420] on h1 "Request AML documentation" at bounding box center [156, 416] width 233 height 20
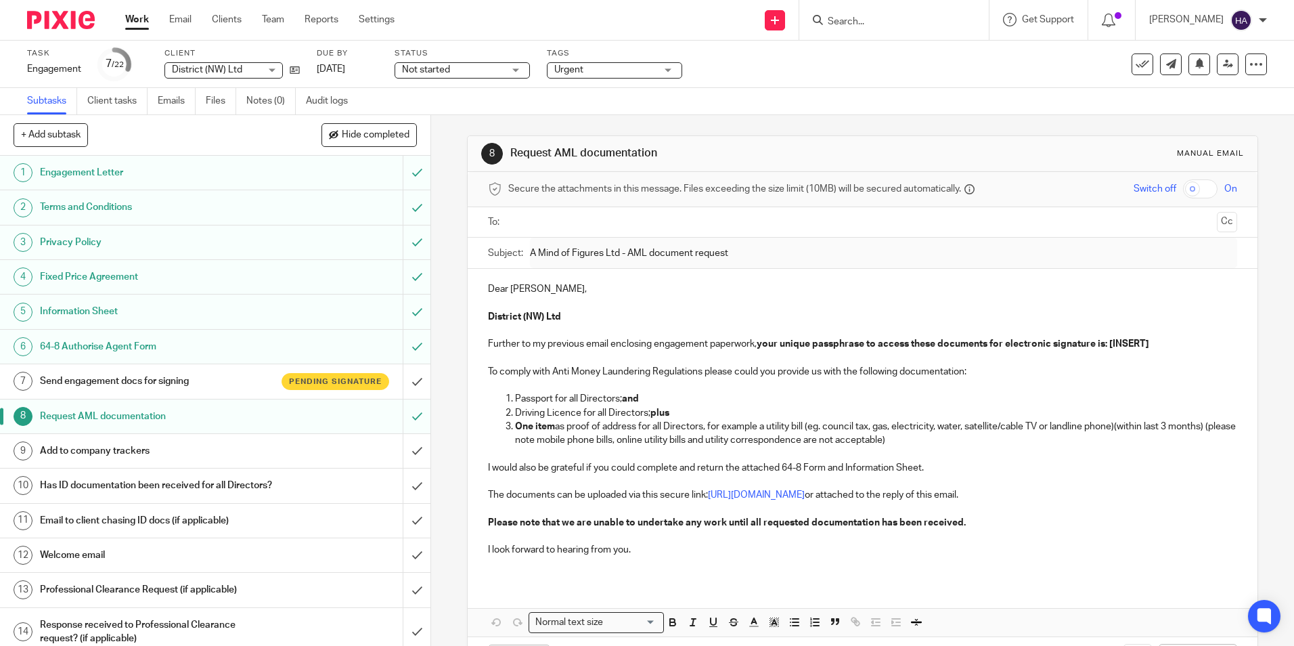
click at [568, 227] on input "text" at bounding box center [862, 223] width 698 height 16
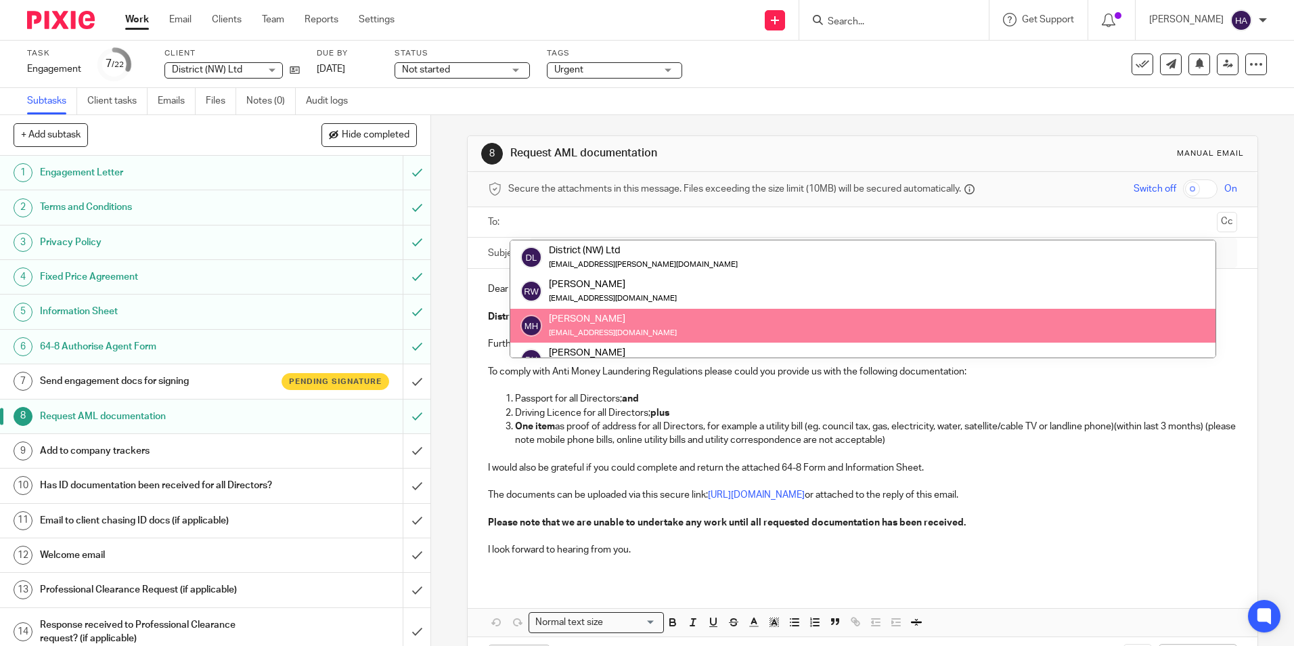
scroll to position [68, 0]
drag, startPoint x: 1033, startPoint y: 390, endPoint x: 1041, endPoint y: 389, distance: 8.1
click at [1033, 390] on p "To comply with Anti Money Laundering Regulations please could you provide us wi…" at bounding box center [862, 379] width 748 height 28
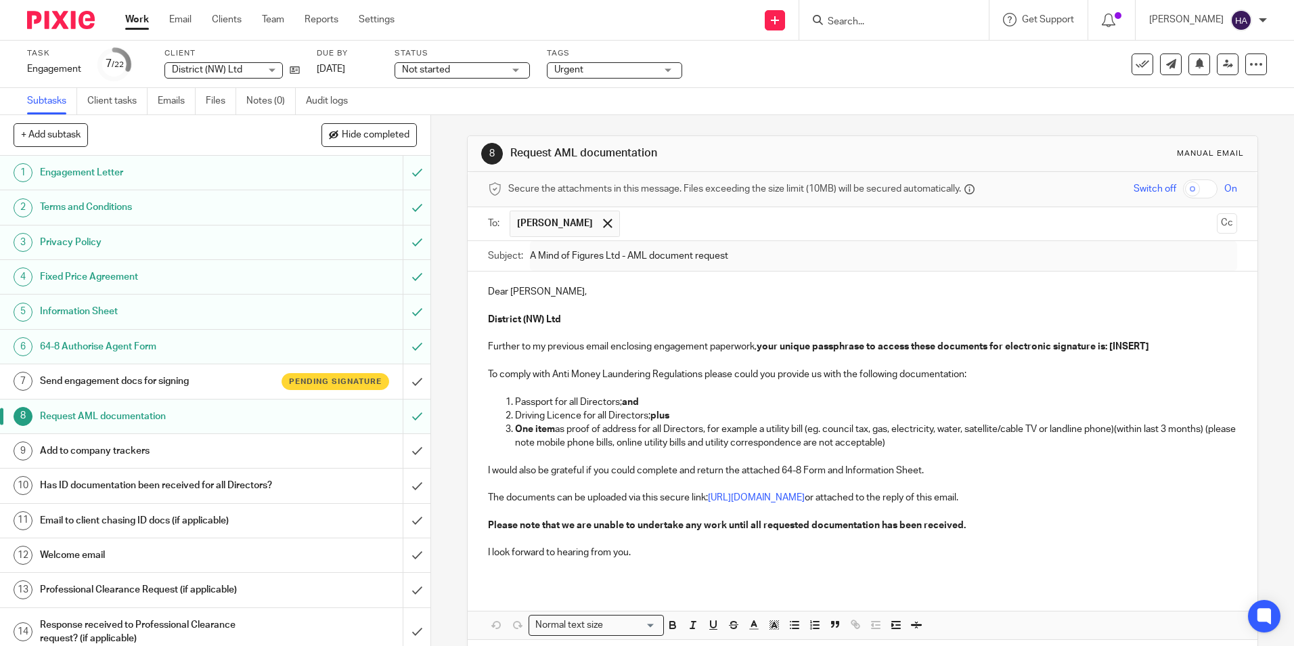
click at [1112, 347] on strong "your unique passphrase to access these documents for electronic signature is: […" at bounding box center [953, 346] width 392 height 9
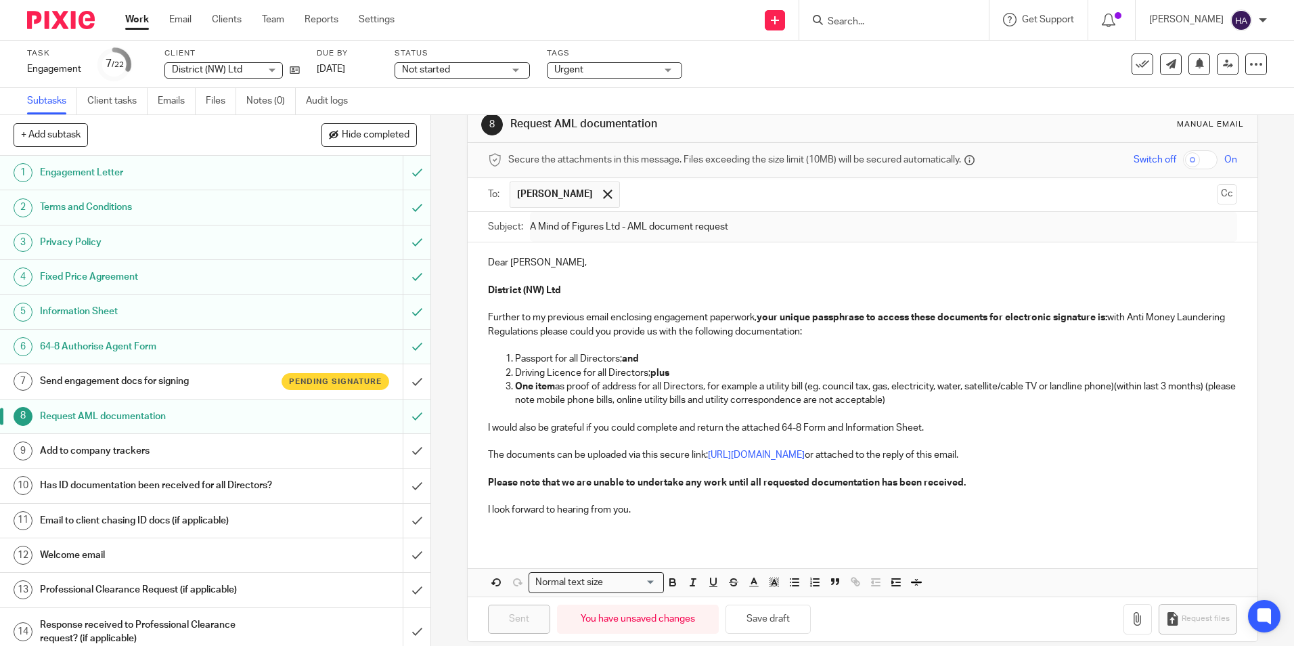
scroll to position [0, 0]
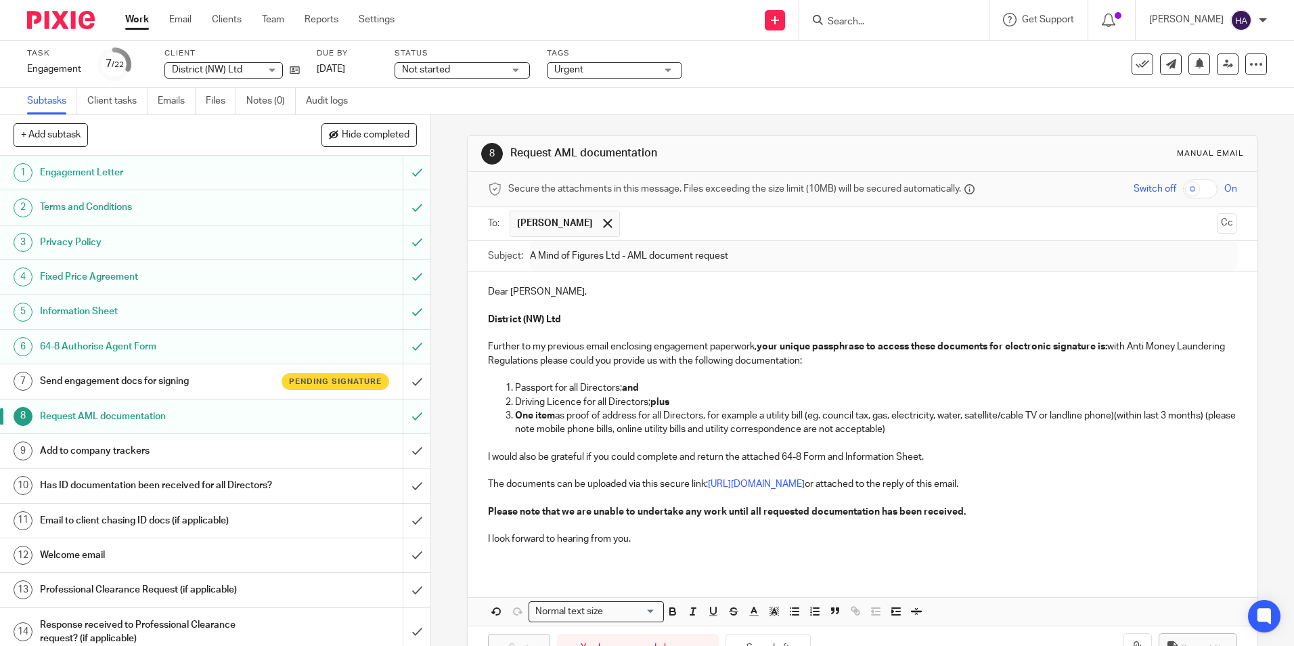
click at [178, 409] on h1 "Request AML documentation" at bounding box center [156, 416] width 233 height 20
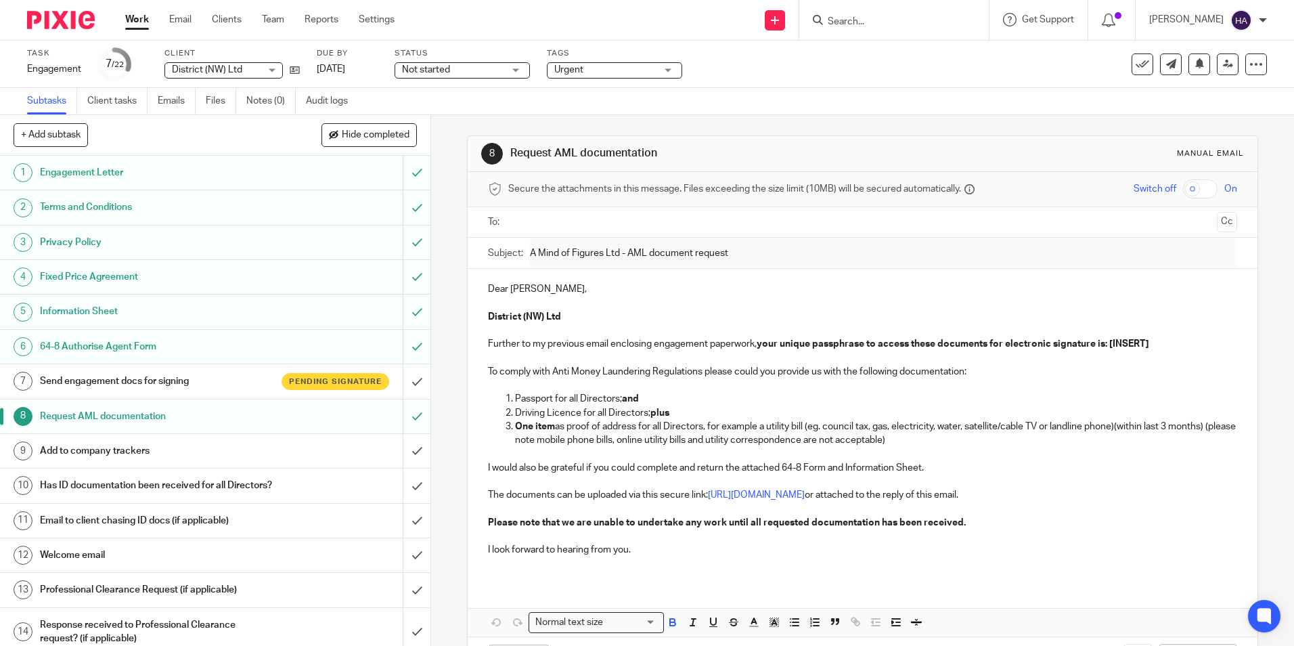
click at [1110, 346] on strong "your unique passphrase to access these documents for electronic signature is: […" at bounding box center [953, 343] width 392 height 9
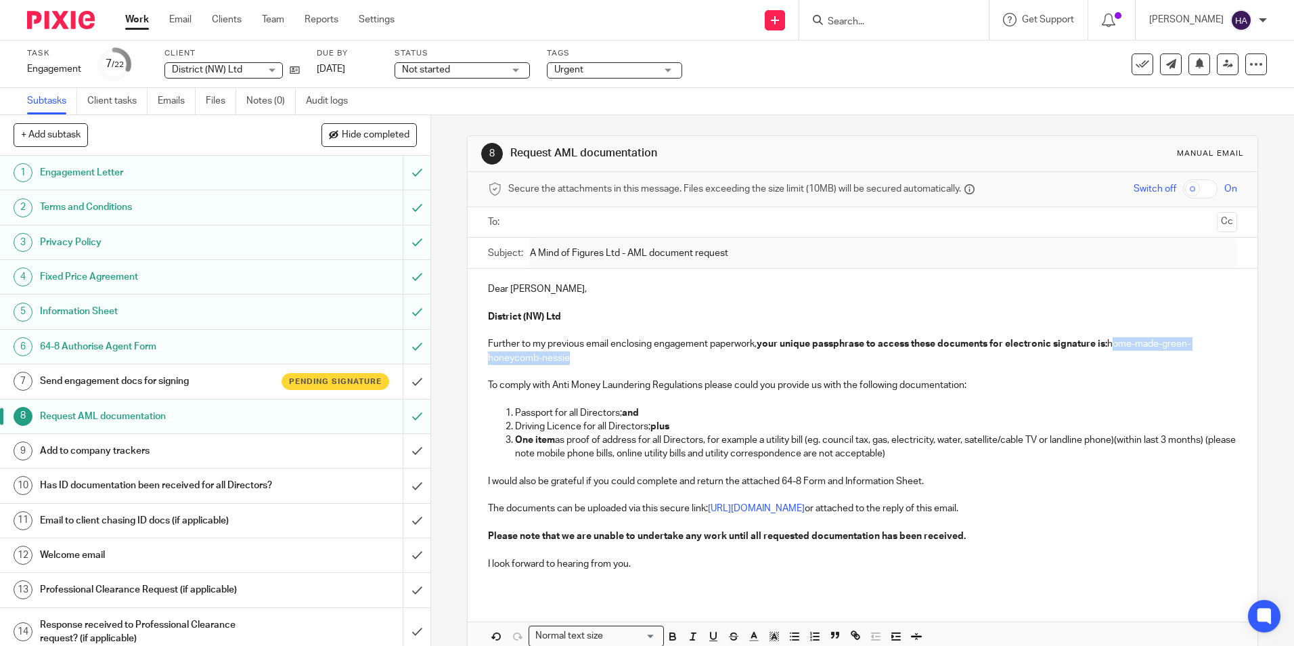
click at [1114, 353] on p "Further to my previous email enclosing engagement paperwork, your unique passph…" at bounding box center [862, 351] width 748 height 28
drag, startPoint x: 1111, startPoint y: 346, endPoint x: 1114, endPoint y: 353, distance: 7.9
click at [1114, 353] on p "Further to my previous email enclosing engagement paperwork, your unique passph…" at bounding box center [862, 351] width 748 height 28
click at [497, 467] on p at bounding box center [862, 468] width 748 height 14
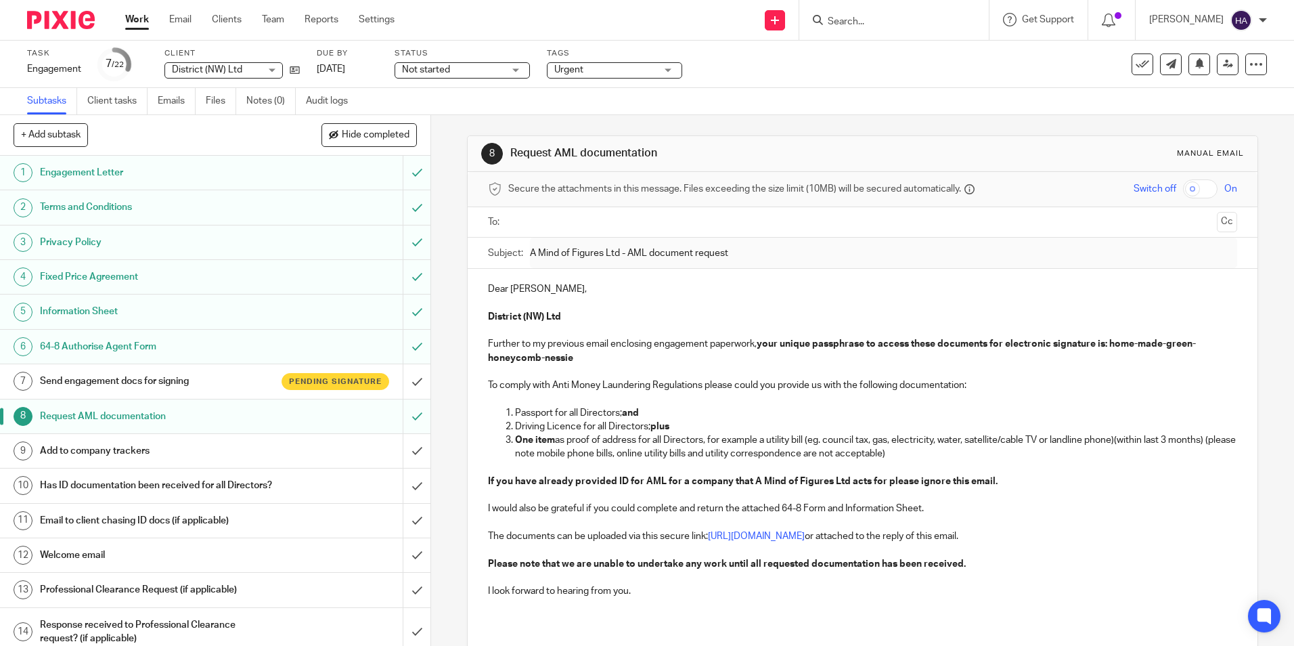
click at [540, 223] on input "text" at bounding box center [862, 223] width 698 height 16
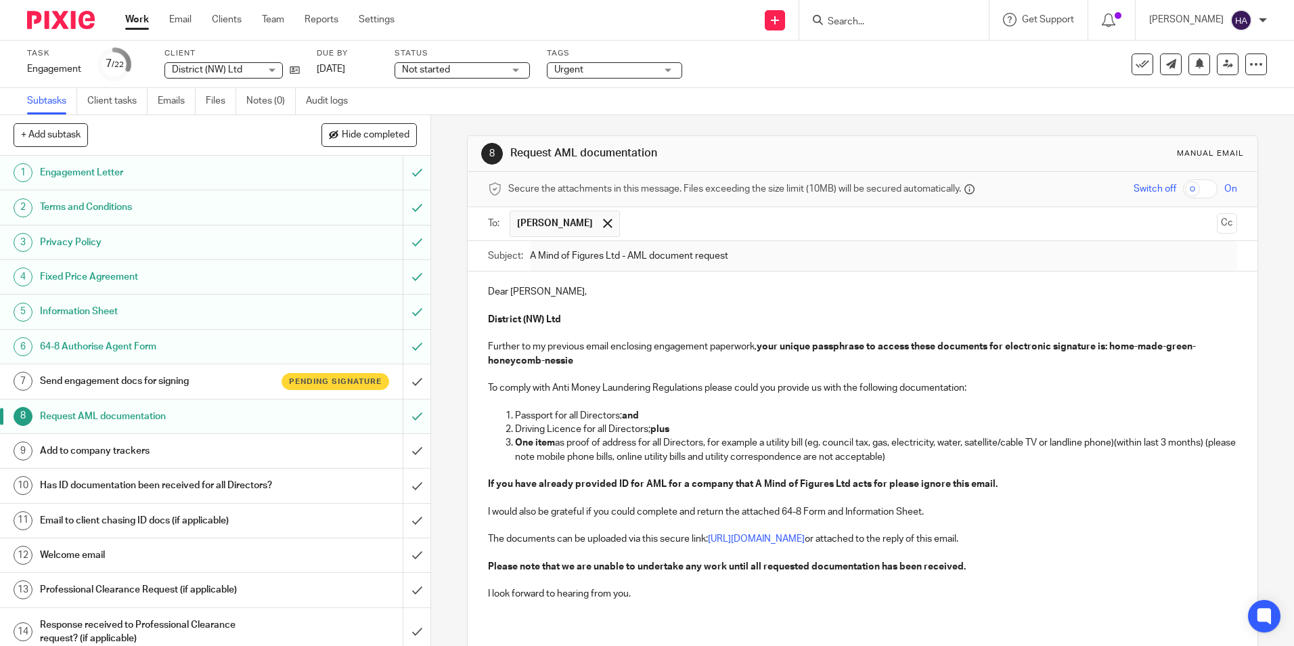
click at [526, 294] on p "Dear [PERSON_NAME]," at bounding box center [862, 292] width 748 height 14
click at [630, 364] on p "Further to my previous email enclosing engagement paperwork, your unique passph…" at bounding box center [862, 354] width 748 height 28
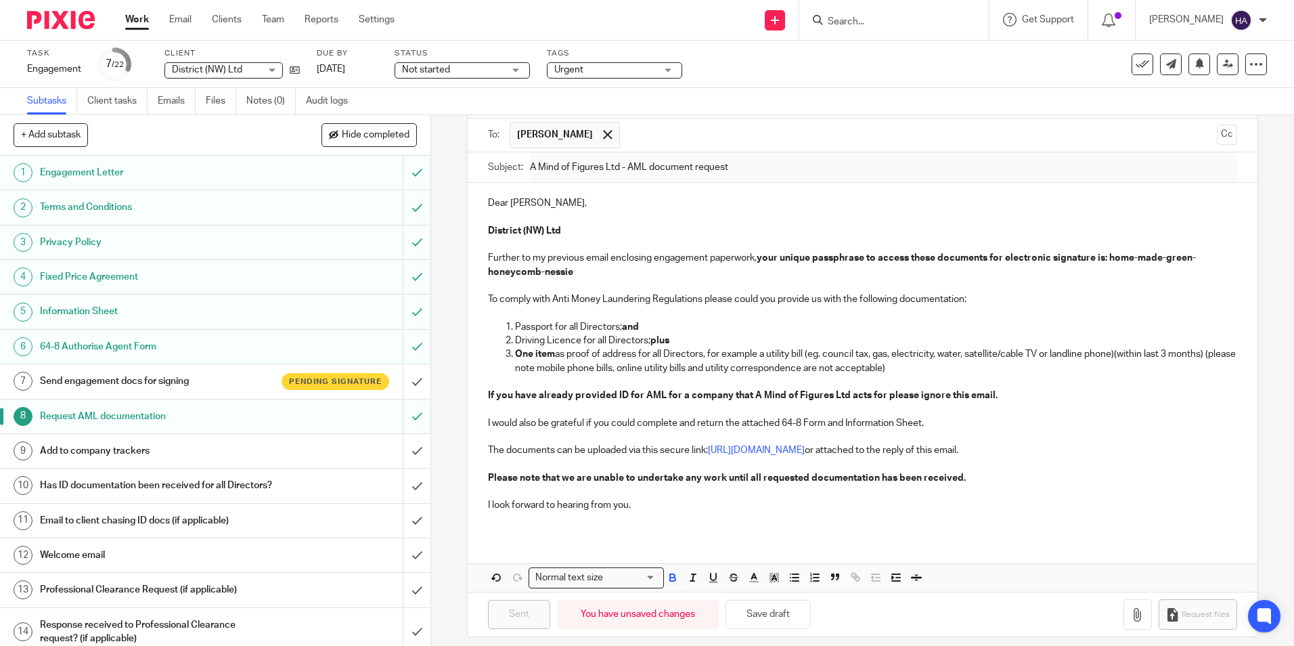
scroll to position [100, 0]
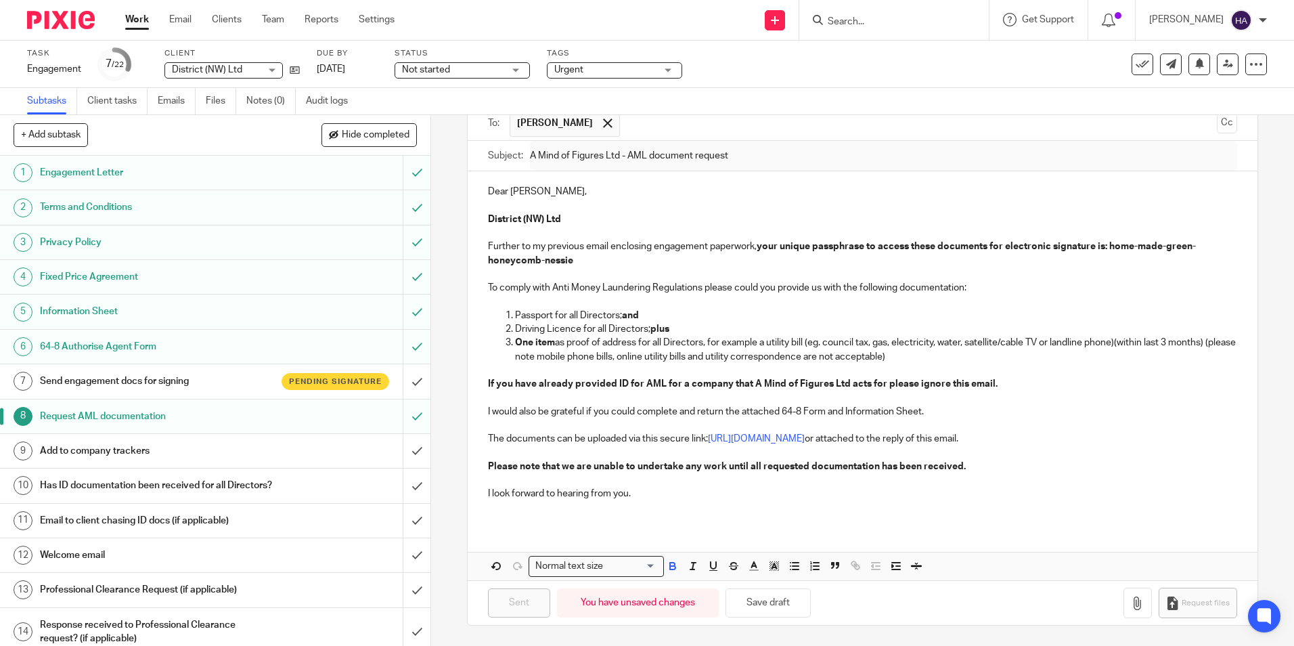
click at [658, 608] on div "You have unsaved changes" at bounding box center [638, 602] width 162 height 29
click at [770, 609] on button "Save draft" at bounding box center [767, 602] width 85 height 29
click at [201, 411] on h1 "Request AML documentation" at bounding box center [156, 416] width 233 height 20
click at [1249, 63] on icon at bounding box center [1256, 65] width 14 height 14
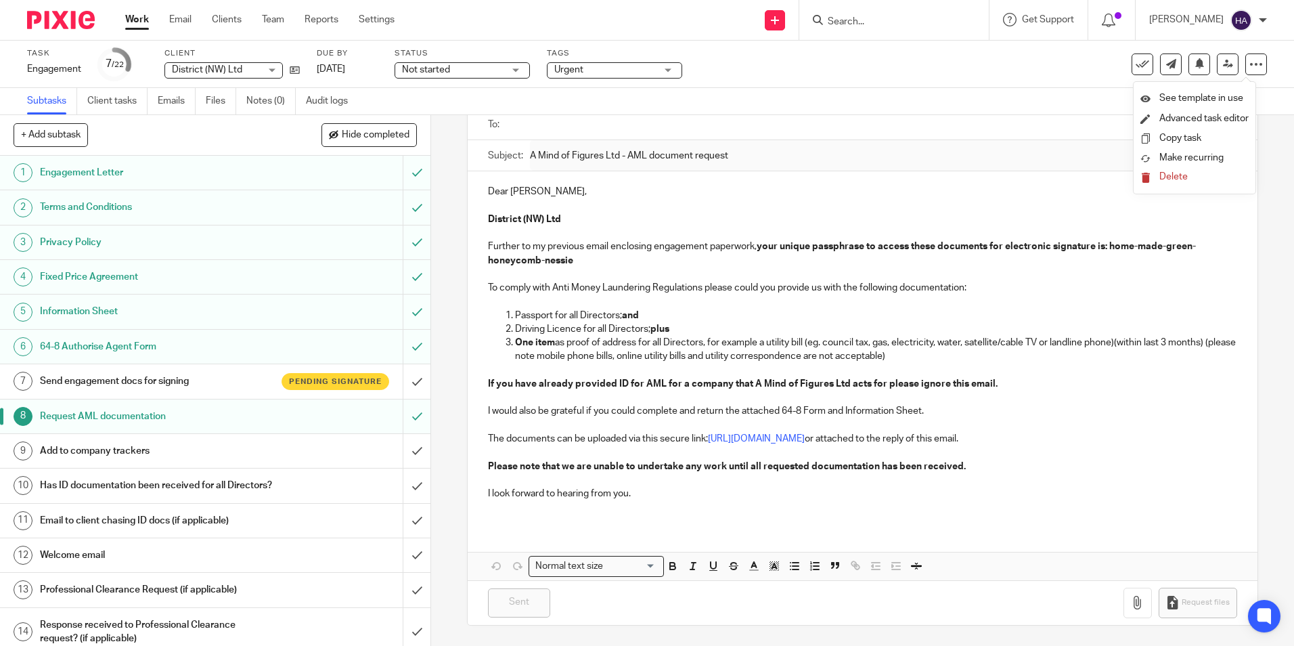
click at [1261, 157] on div "8 Request AML documentation Manual email Secure the attachments in this message…" at bounding box center [862, 380] width 863 height 531
click at [263, 412] on h1 "Request AML documentation" at bounding box center [156, 416] width 233 height 20
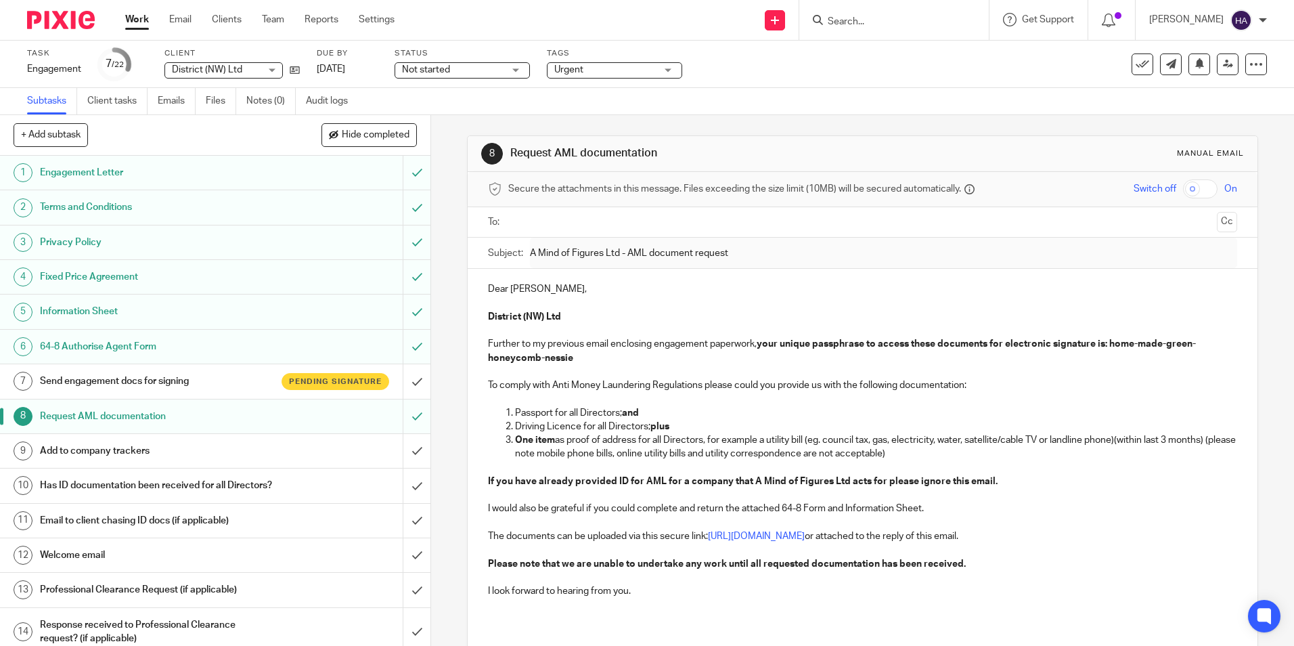
drag, startPoint x: 528, startPoint y: 290, endPoint x: 540, endPoint y: 290, distance: 12.2
click at [528, 290] on p "Dear [PERSON_NAME]," at bounding box center [862, 289] width 748 height 14
click at [542, 226] on input "text" at bounding box center [862, 223] width 698 height 16
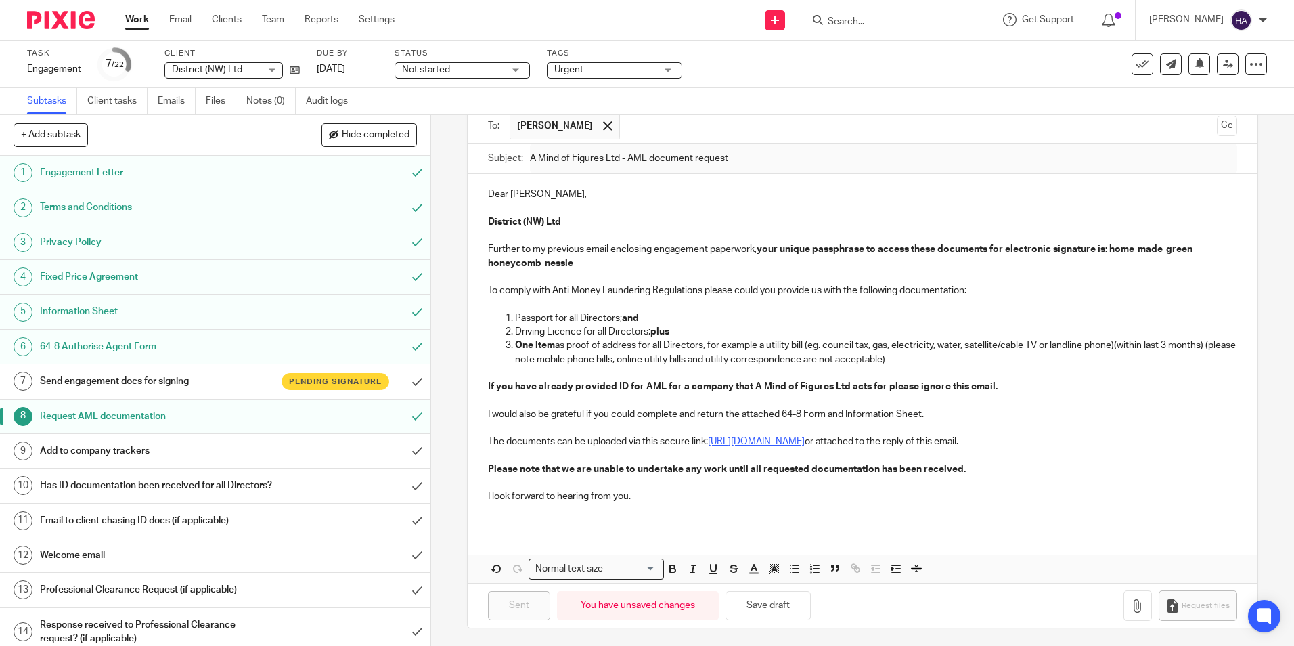
scroll to position [100, 0]
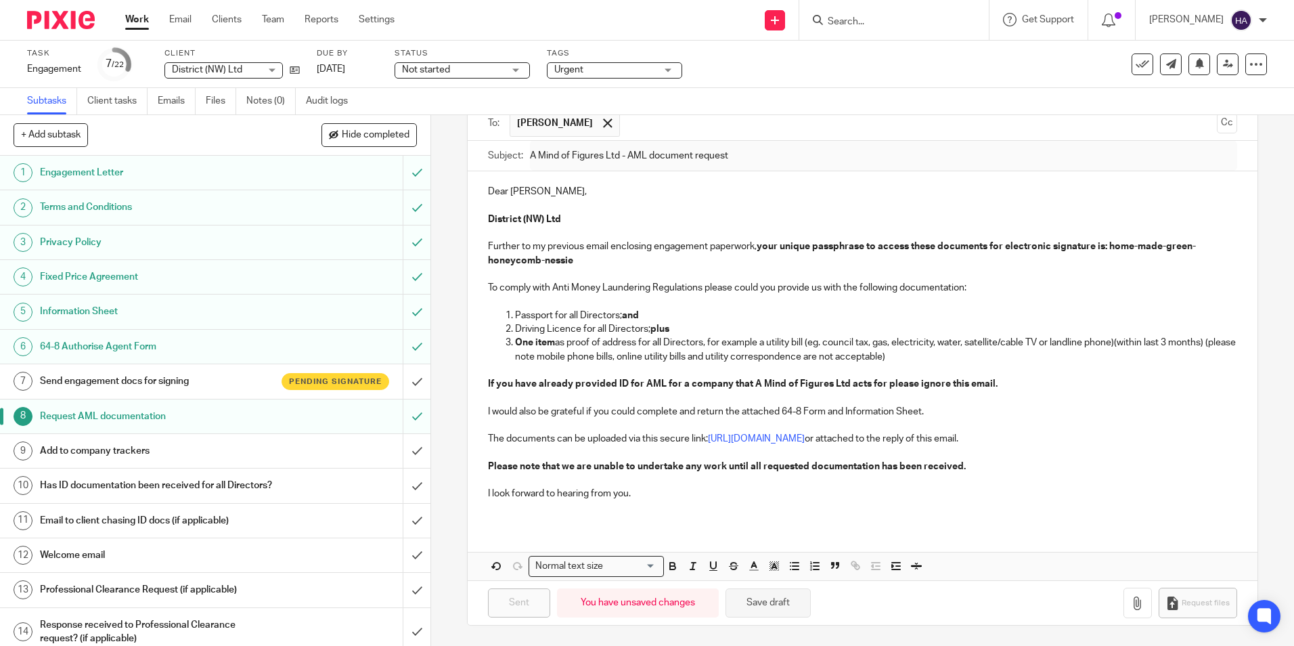
click at [771, 603] on button "Save draft" at bounding box center [767, 602] width 85 height 29
click at [1261, 42] on div at bounding box center [1248, 43] width 37 height 16
click at [1265, 18] on div at bounding box center [1263, 20] width 8 height 8
click at [1226, 53] on span "My profile" at bounding box center [1210, 53] width 42 height 9
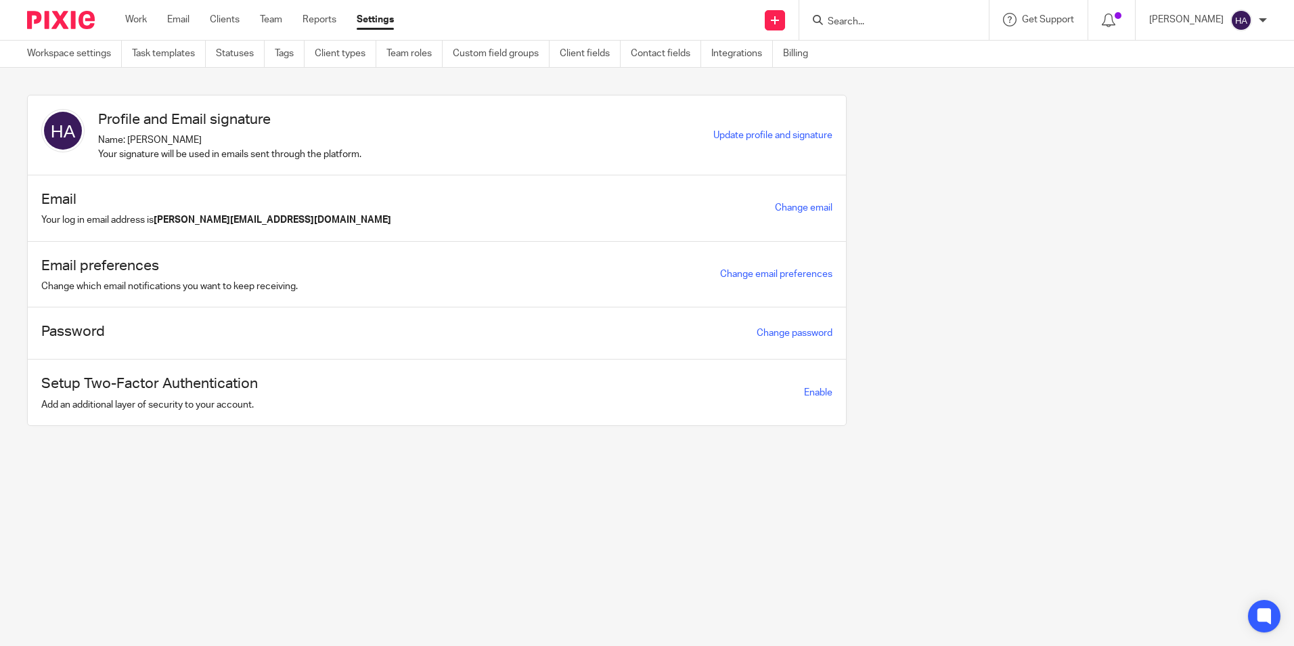
click at [845, 17] on input "Search" at bounding box center [887, 22] width 122 height 12
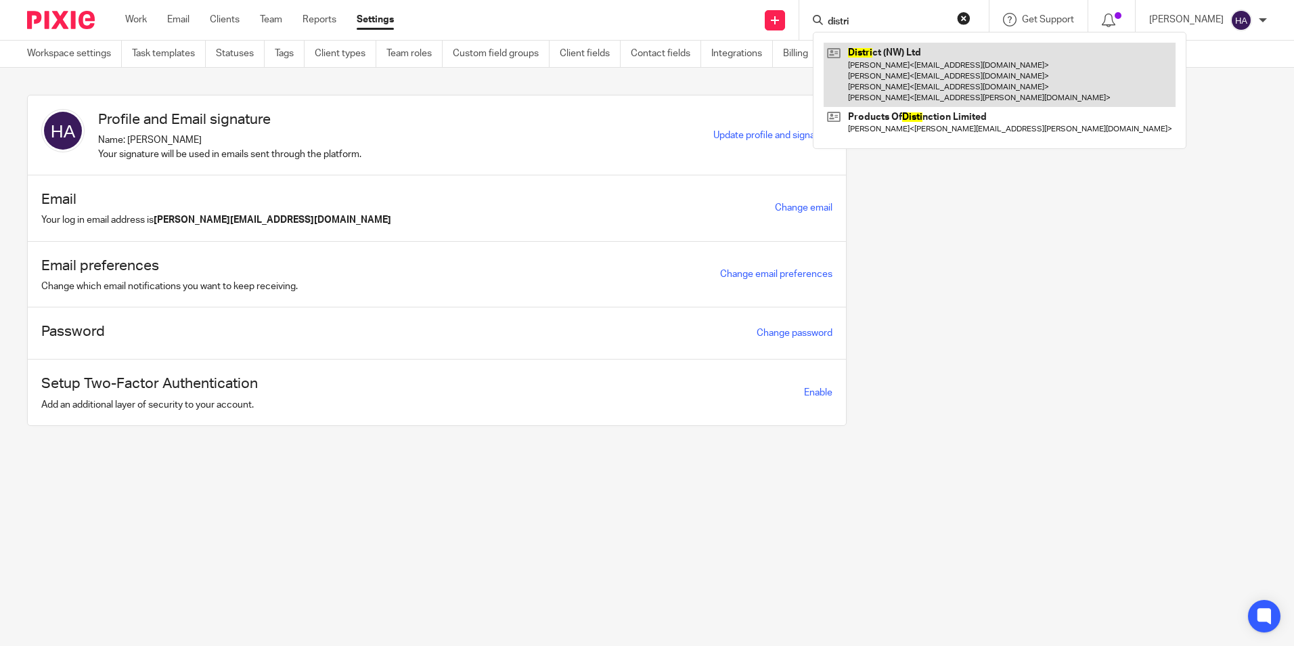
type input "distri"
click at [942, 73] on link at bounding box center [1000, 75] width 352 height 64
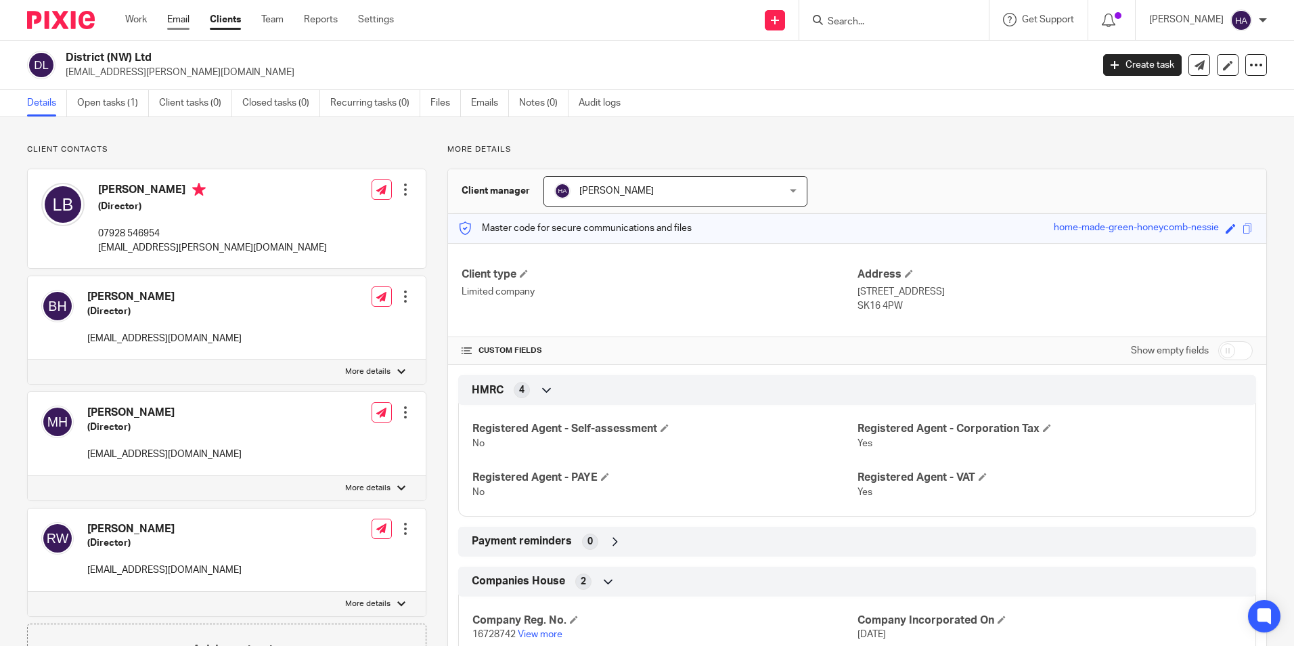
click at [183, 16] on link "Email" at bounding box center [178, 20] width 22 height 14
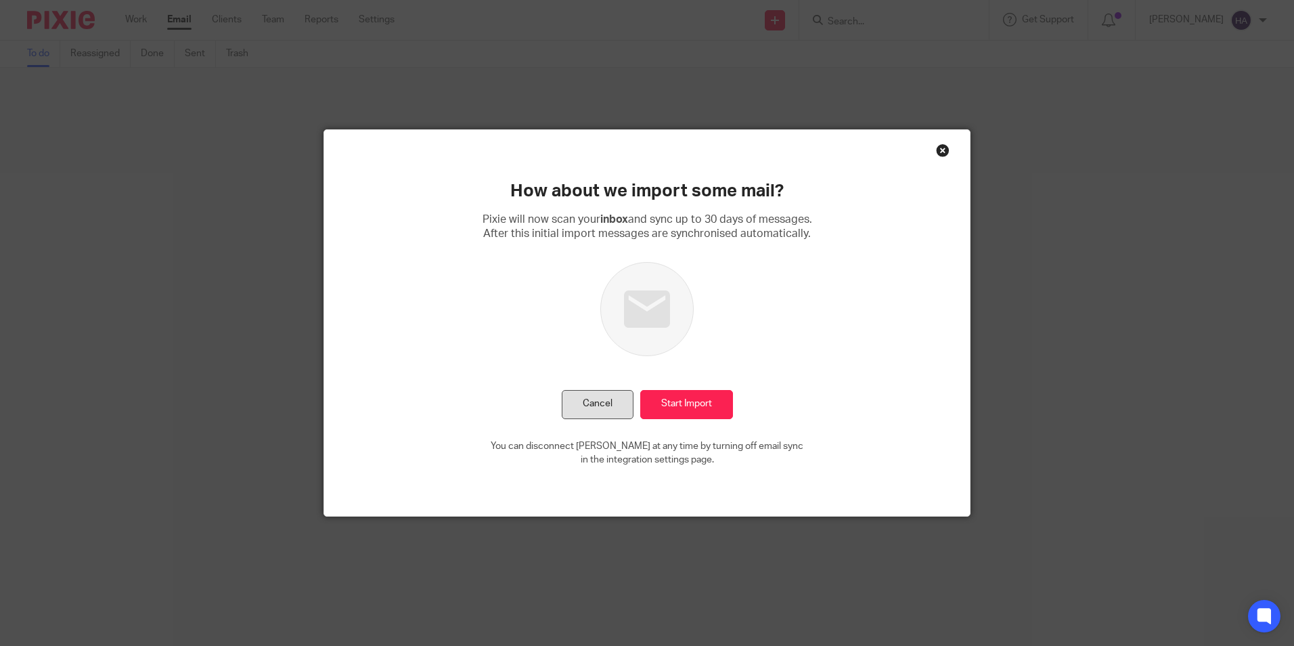
click at [587, 411] on button "Cancel" at bounding box center [598, 404] width 72 height 29
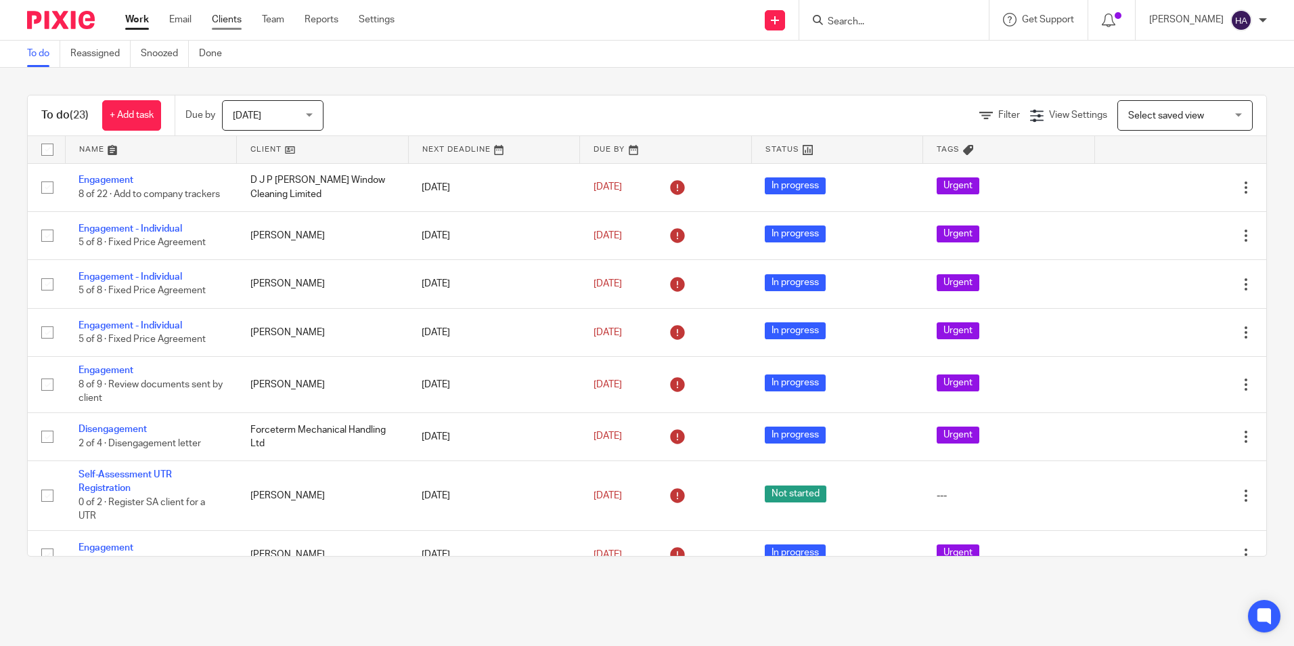
click at [231, 18] on link "Clients" at bounding box center [227, 20] width 30 height 14
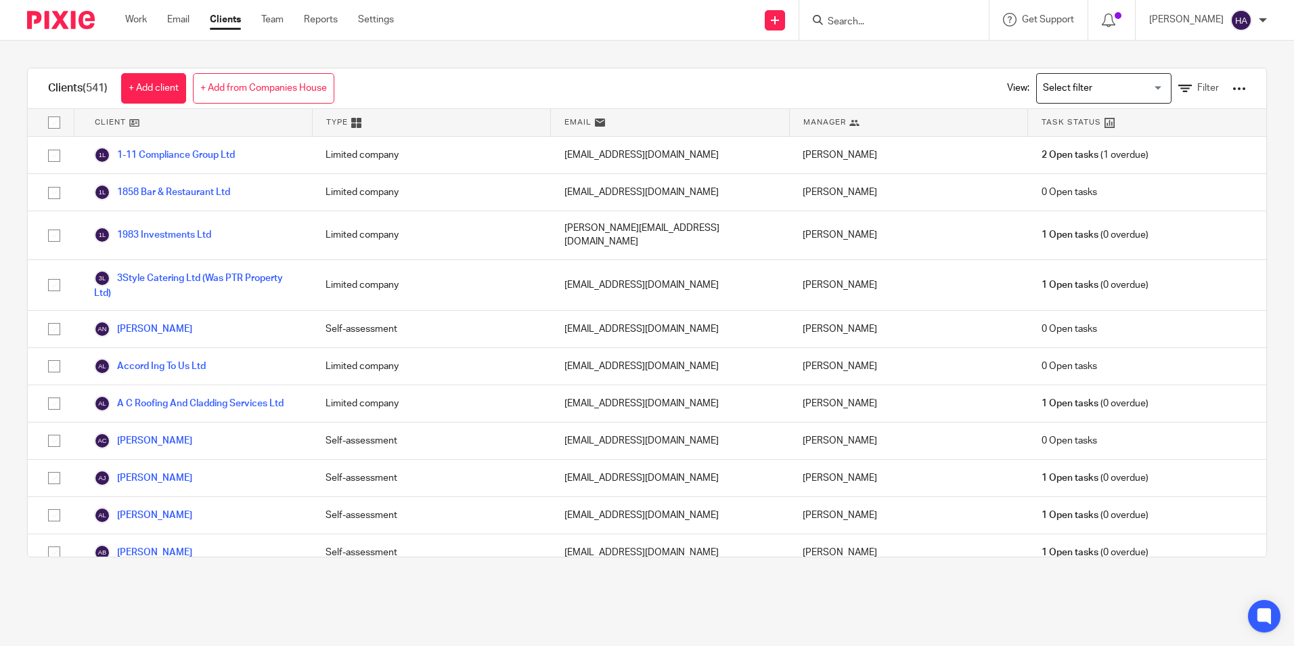
click at [850, 21] on input "Search" at bounding box center [887, 22] width 122 height 12
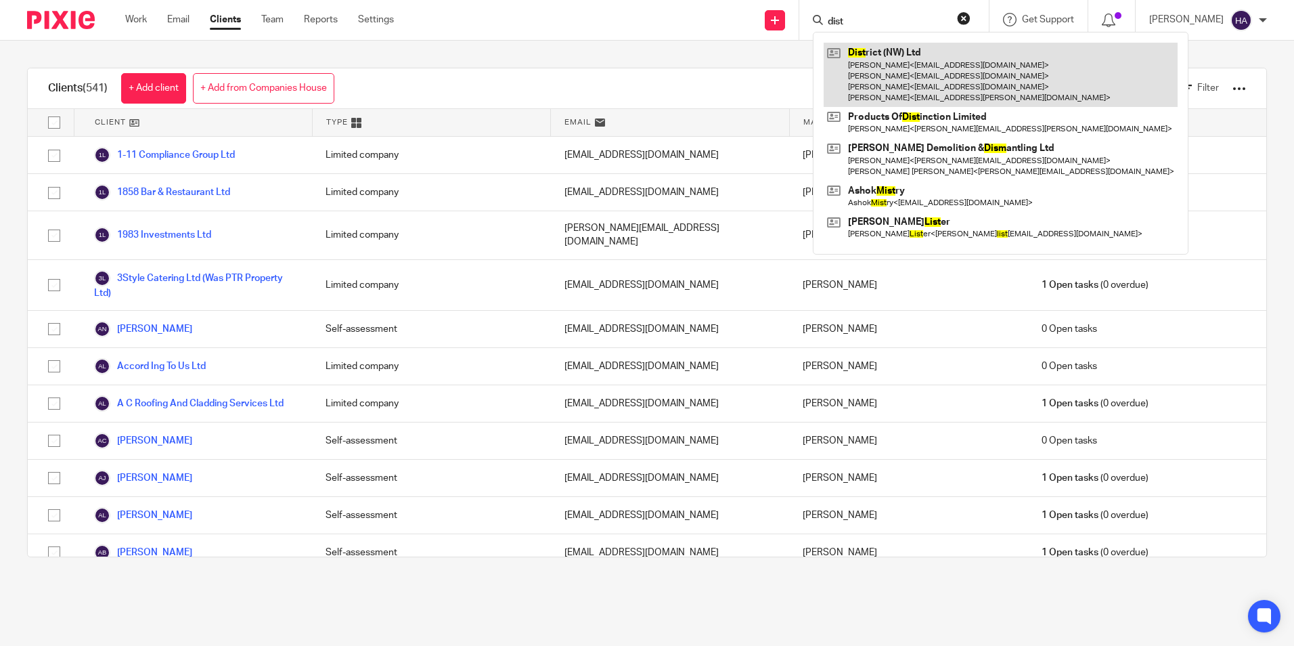
type input "dist"
click at [947, 78] on link at bounding box center [1001, 75] width 354 height 64
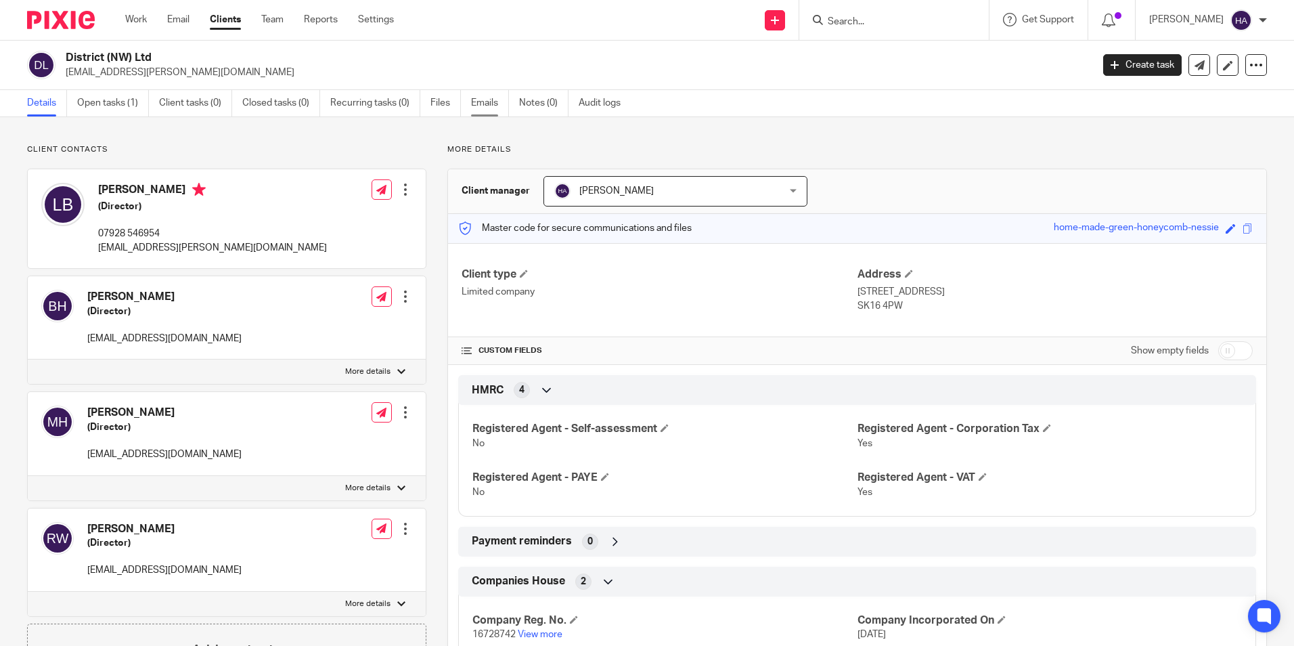
click at [480, 104] on link "Emails" at bounding box center [490, 103] width 38 height 26
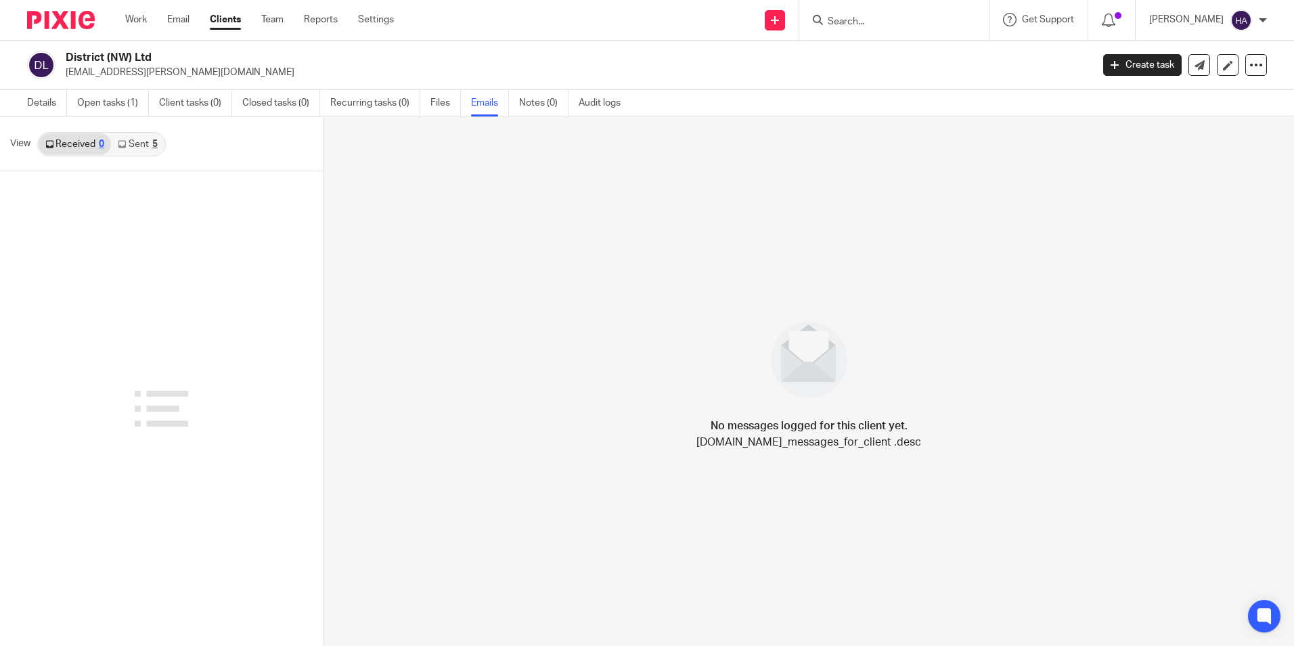
click at [137, 141] on link "Sent 5" at bounding box center [137, 144] width 53 height 22
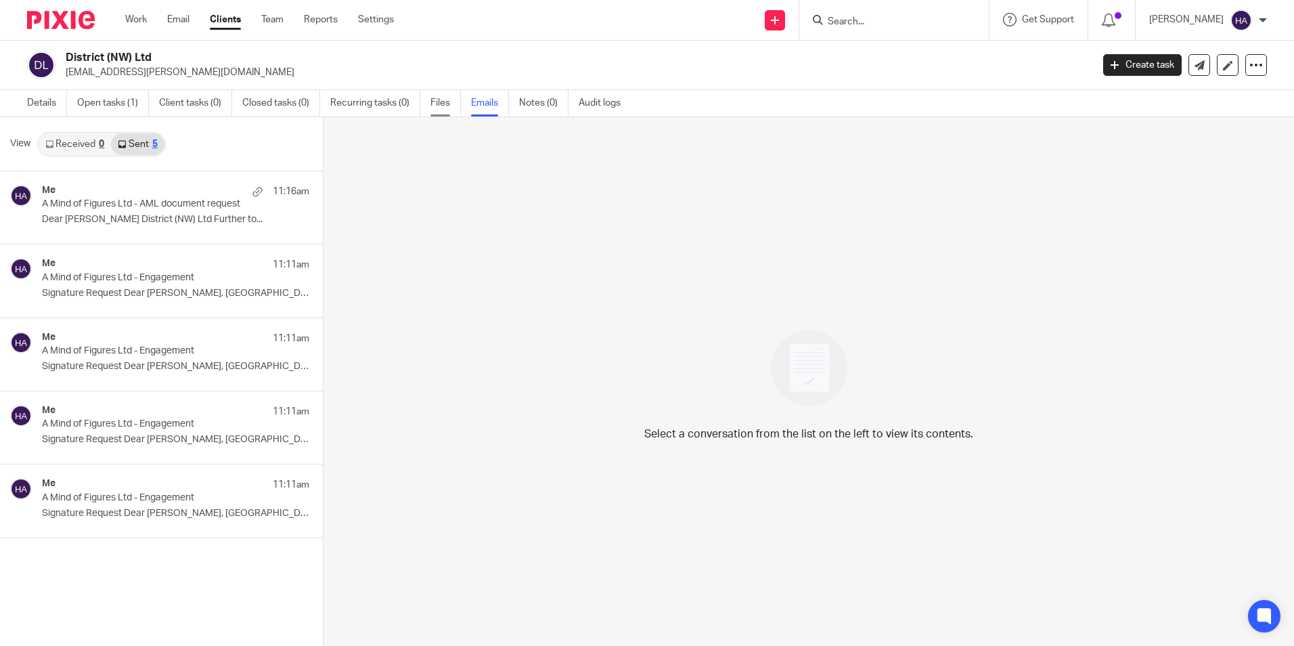
click at [443, 100] on link "Files" at bounding box center [445, 103] width 30 height 26
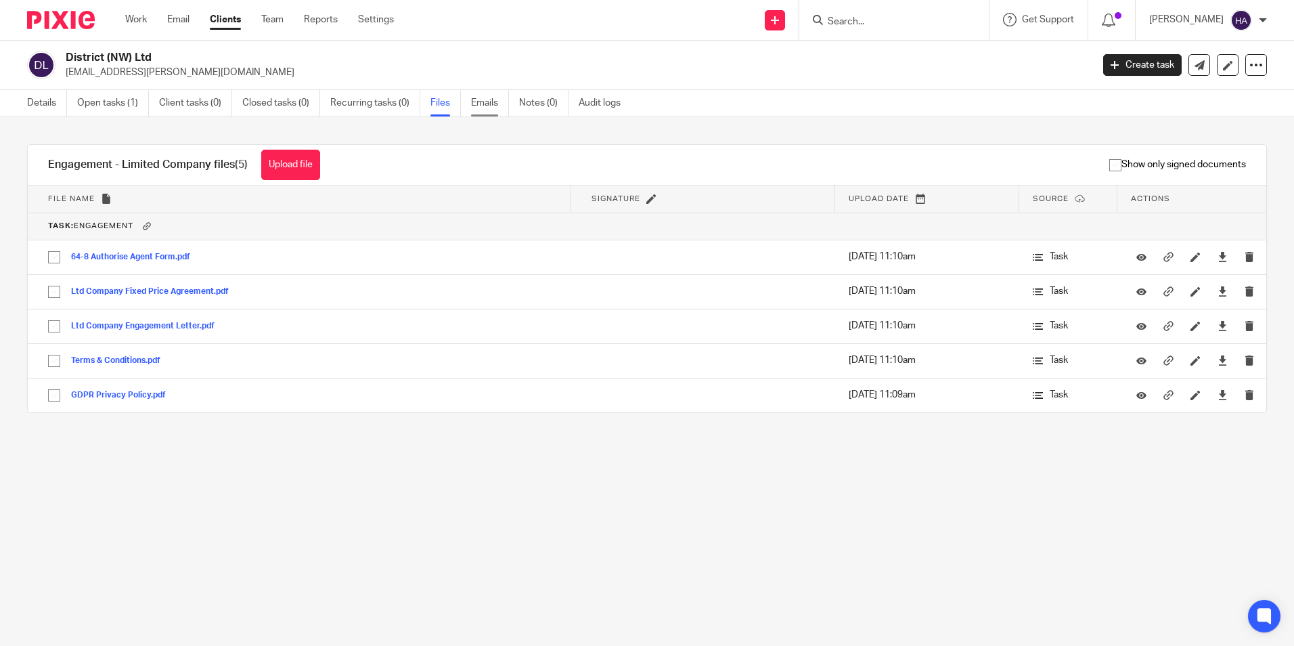
click at [482, 99] on link "Emails" at bounding box center [490, 103] width 38 height 26
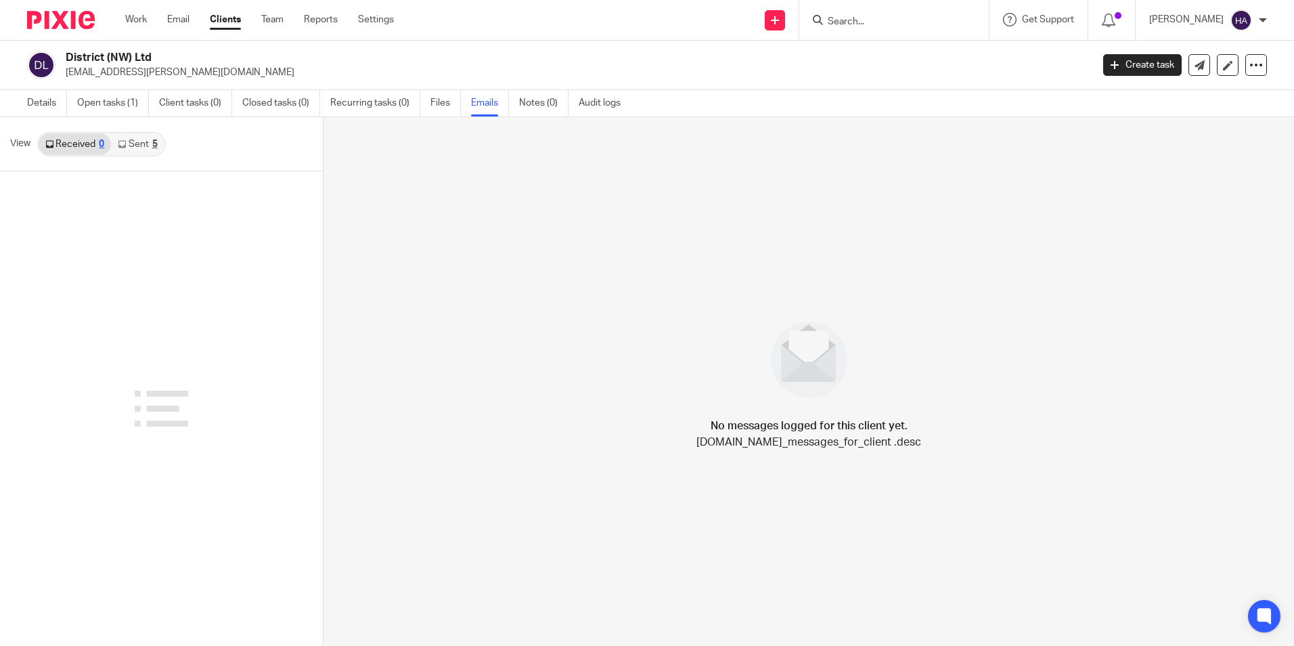
click at [133, 142] on link "Sent 5" at bounding box center [137, 144] width 53 height 22
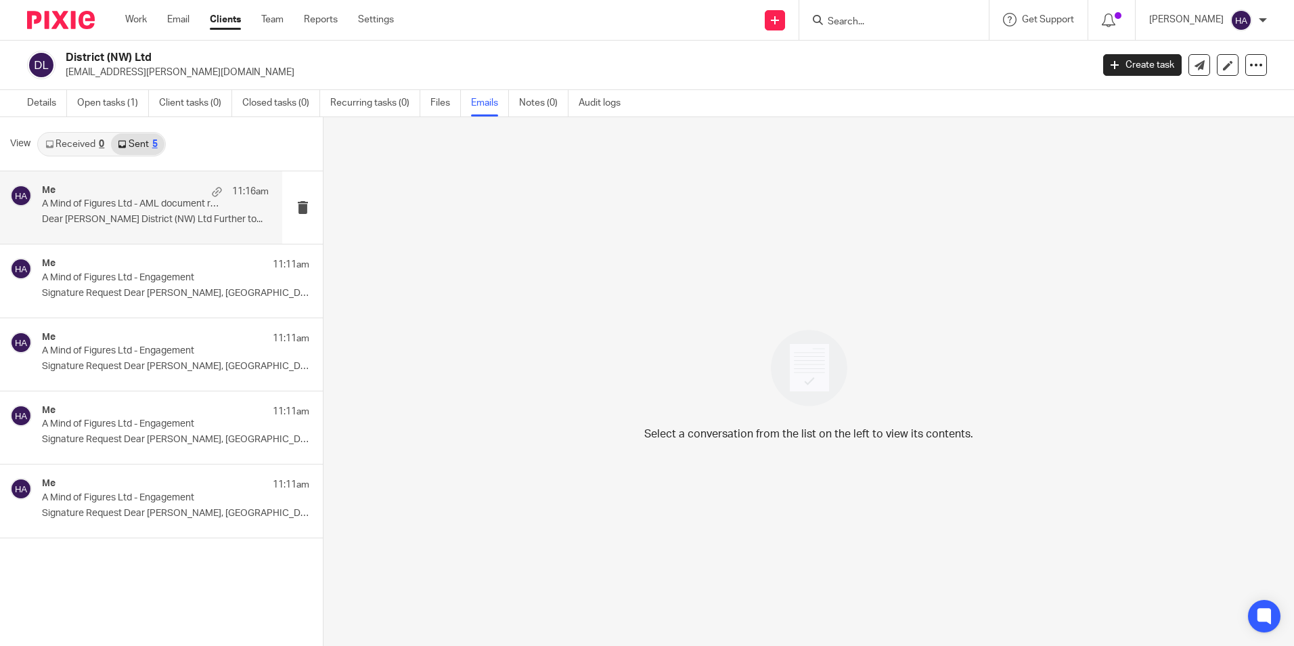
click at [185, 196] on div "Me 11:16am" at bounding box center [155, 192] width 227 height 14
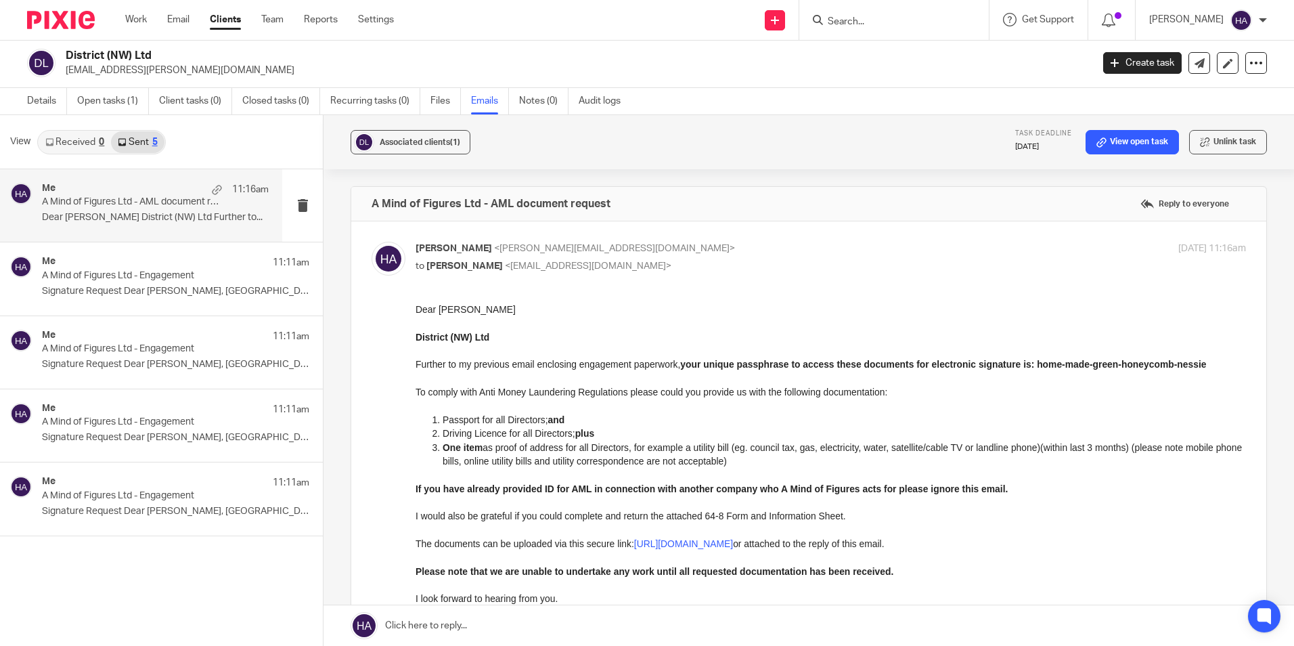
click at [851, 19] on input "Search" at bounding box center [887, 22] width 122 height 12
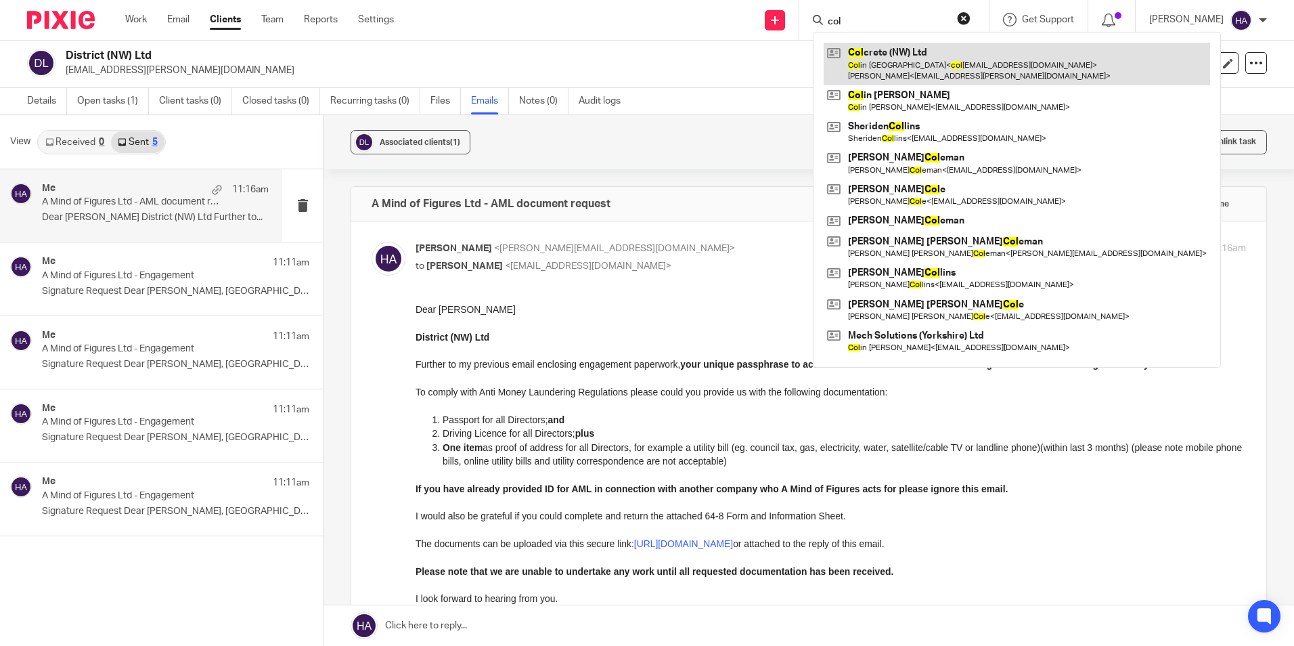
type input "col"
click at [905, 67] on link at bounding box center [1017, 64] width 386 height 42
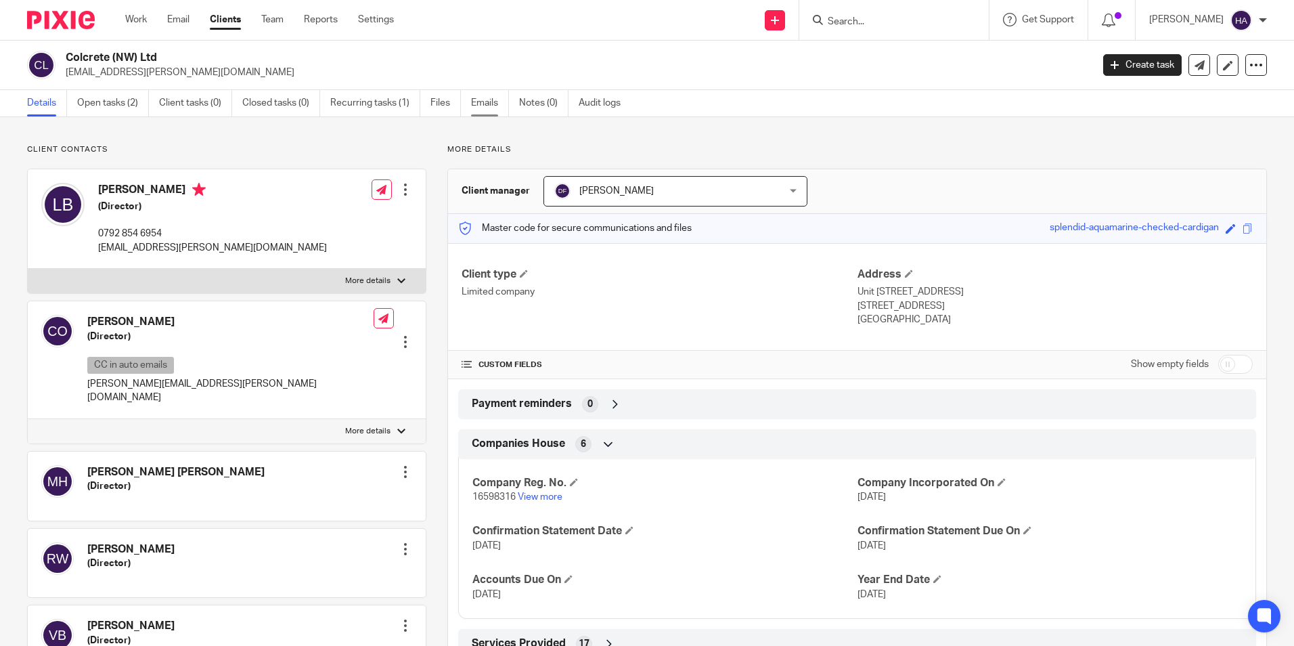
click at [477, 99] on link "Emails" at bounding box center [490, 103] width 38 height 26
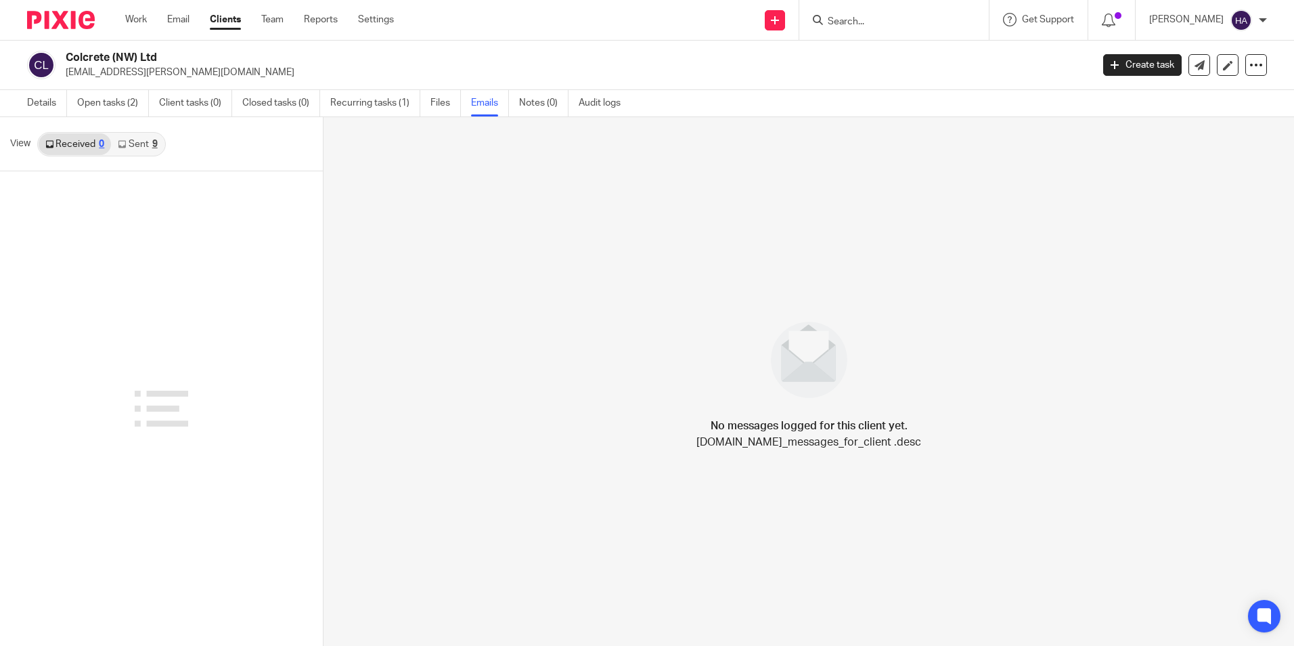
click at [138, 144] on link "Sent 9" at bounding box center [137, 144] width 53 height 22
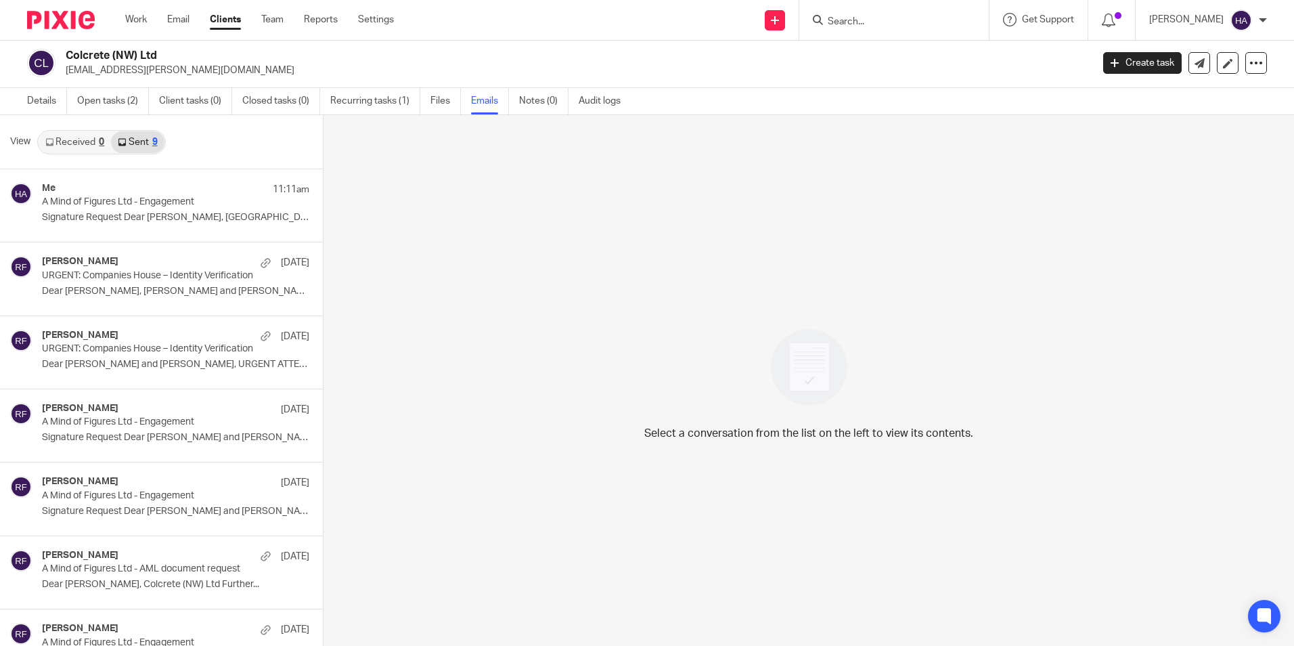
click at [855, 20] on input "Search" at bounding box center [887, 22] width 122 height 12
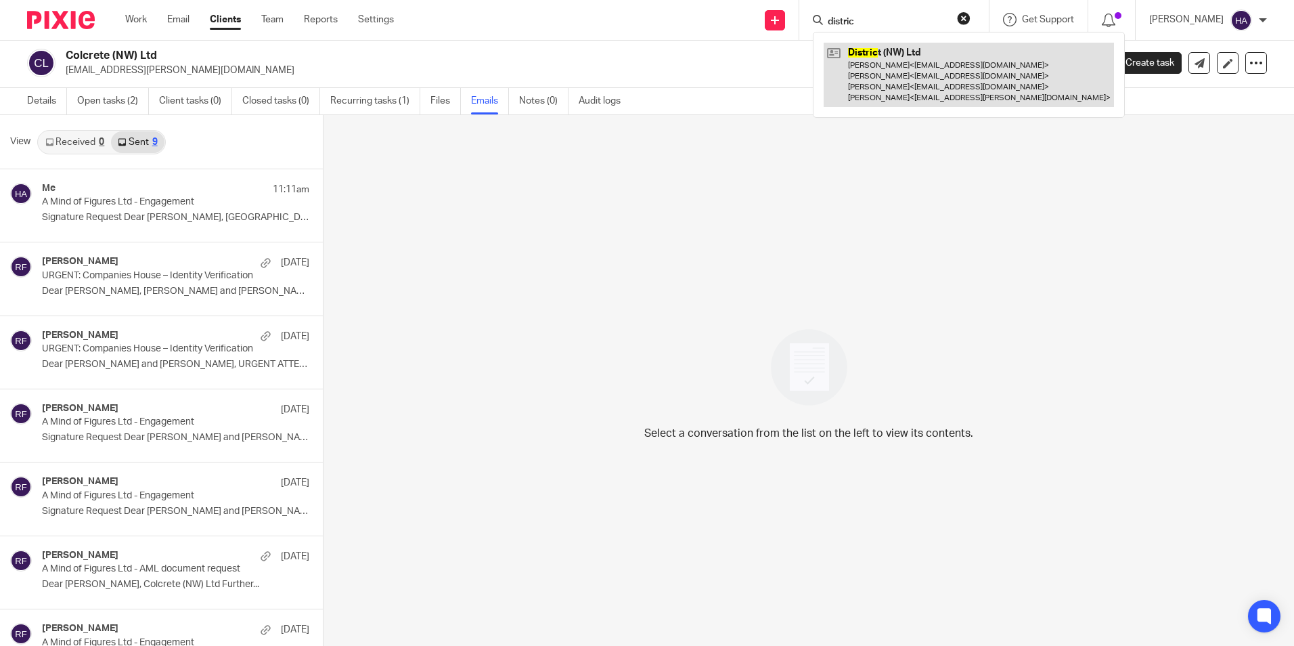
type input "distric"
click at [909, 78] on link at bounding box center [969, 75] width 290 height 64
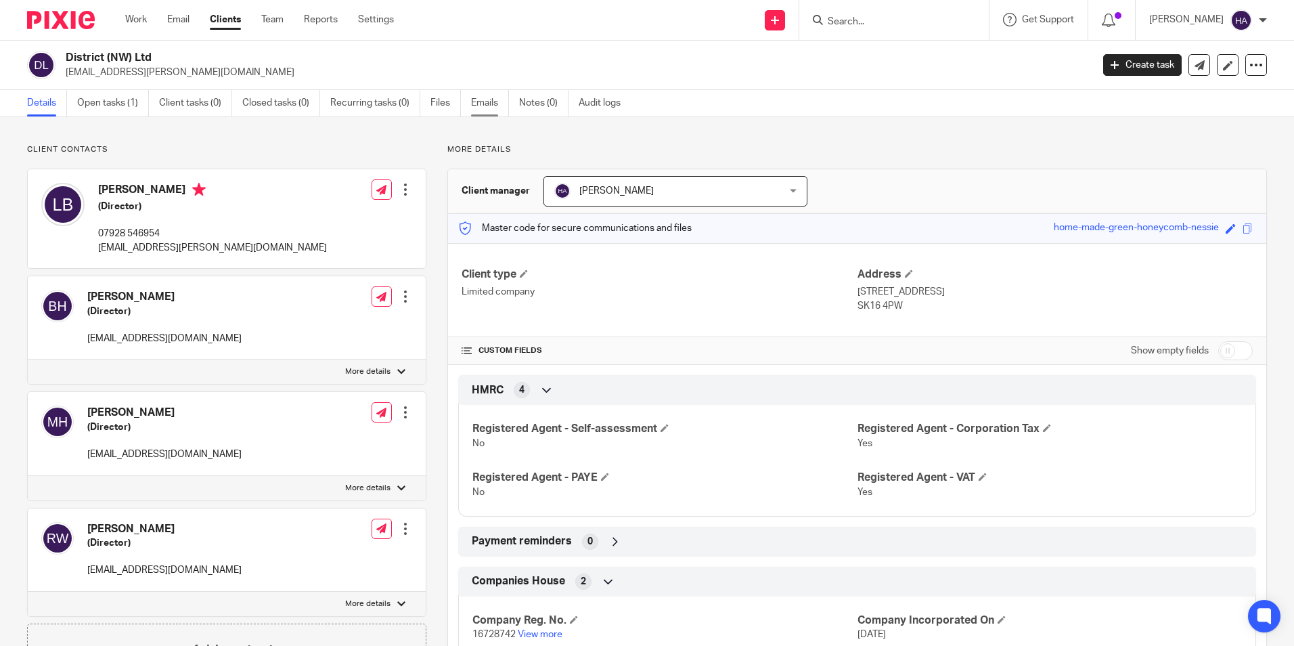
click at [488, 102] on link "Emails" at bounding box center [490, 103] width 38 height 26
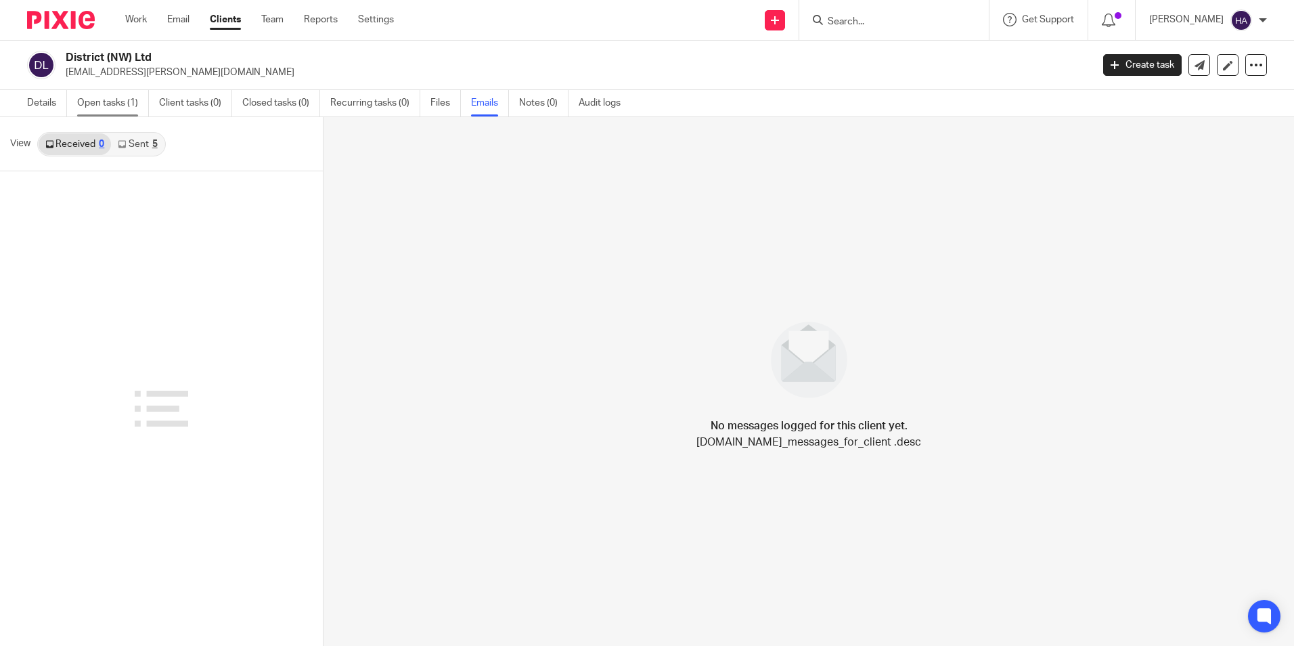
click at [105, 105] on link "Open tasks (1)" at bounding box center [113, 103] width 72 height 26
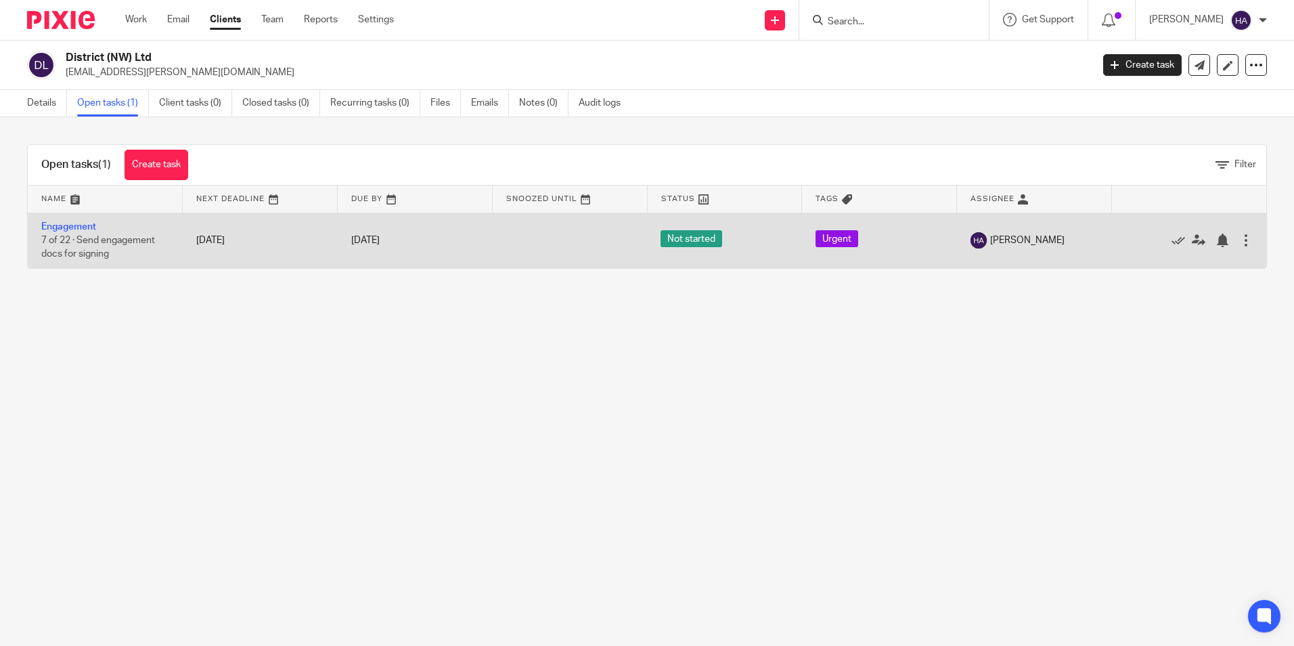
click at [114, 229] on td "Engagement 7 of 22 · Send engagement docs for signing" at bounding box center [105, 239] width 155 height 55
click at [110, 237] on span "7 of 22 · Send engagement docs for signing" at bounding box center [98, 247] width 114 height 24
click at [68, 225] on link "Engagement" at bounding box center [68, 226] width 55 height 9
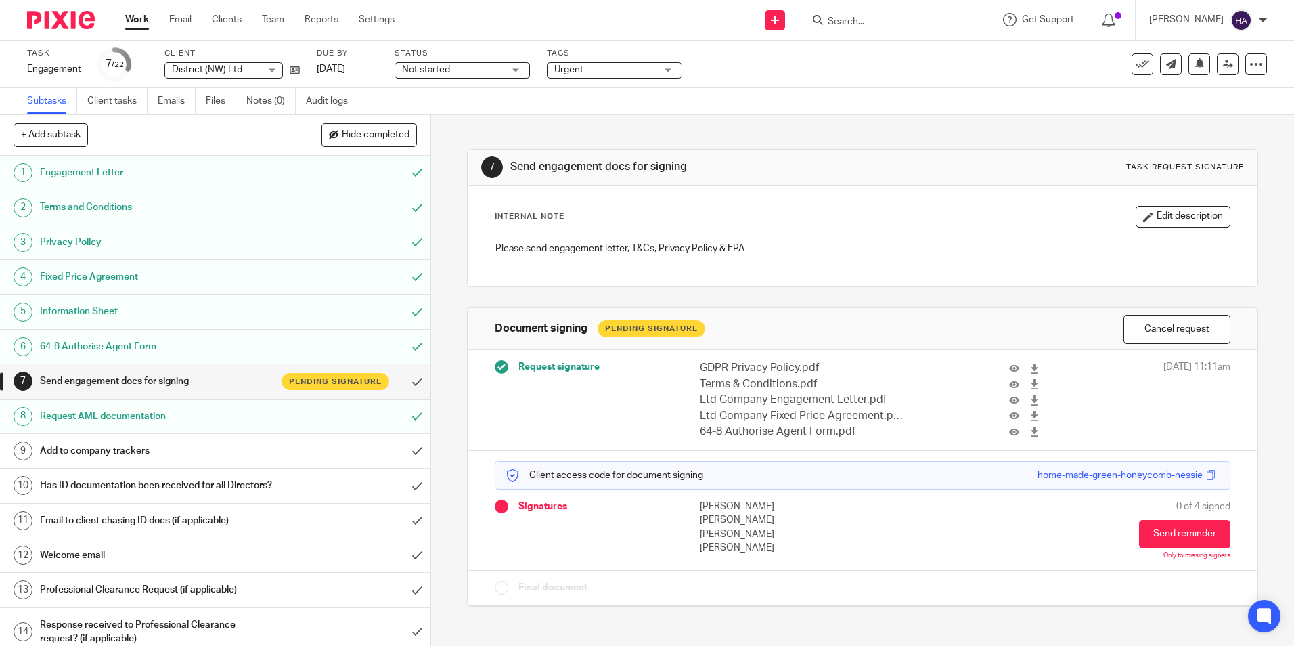
click at [311, 411] on div "Request AML documentation" at bounding box center [215, 416] width 350 height 20
click at [404, 416] on input "submit" at bounding box center [215, 416] width 430 height 34
click at [260, 413] on h1 "Request AML documentation" at bounding box center [156, 416] width 233 height 20
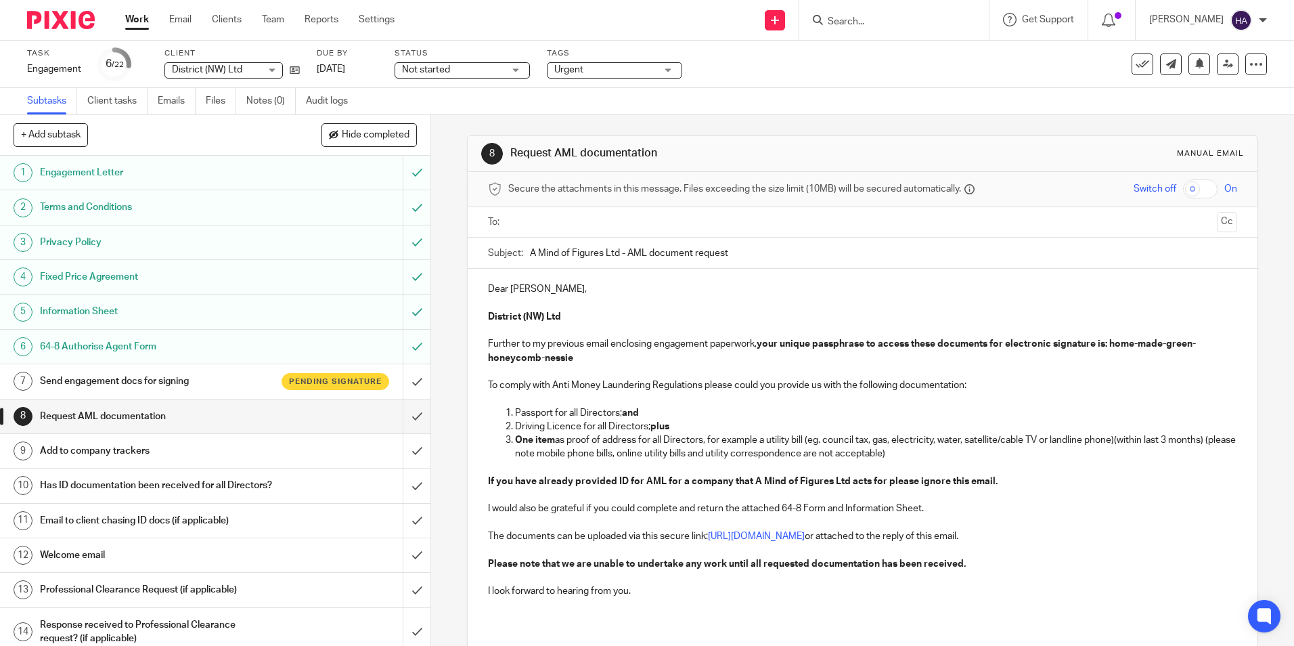
click at [541, 219] on input "text" at bounding box center [862, 223] width 698 height 16
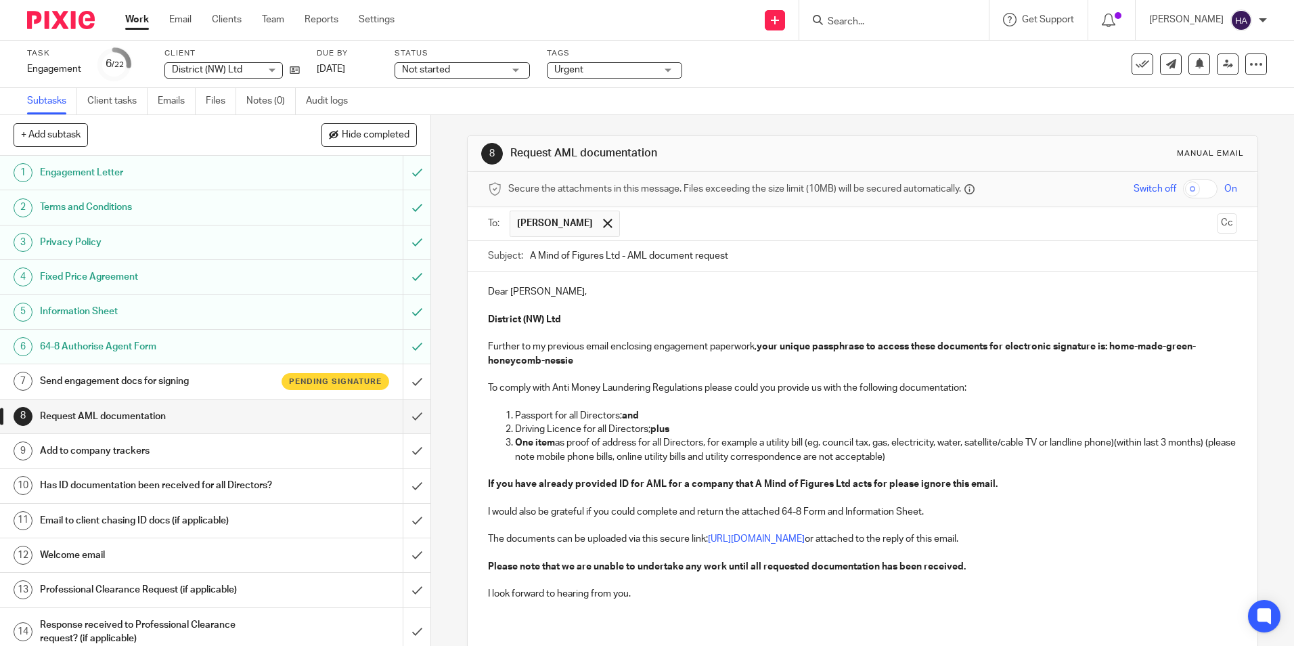
click at [535, 290] on p "Dear Bobby," at bounding box center [862, 292] width 748 height 14
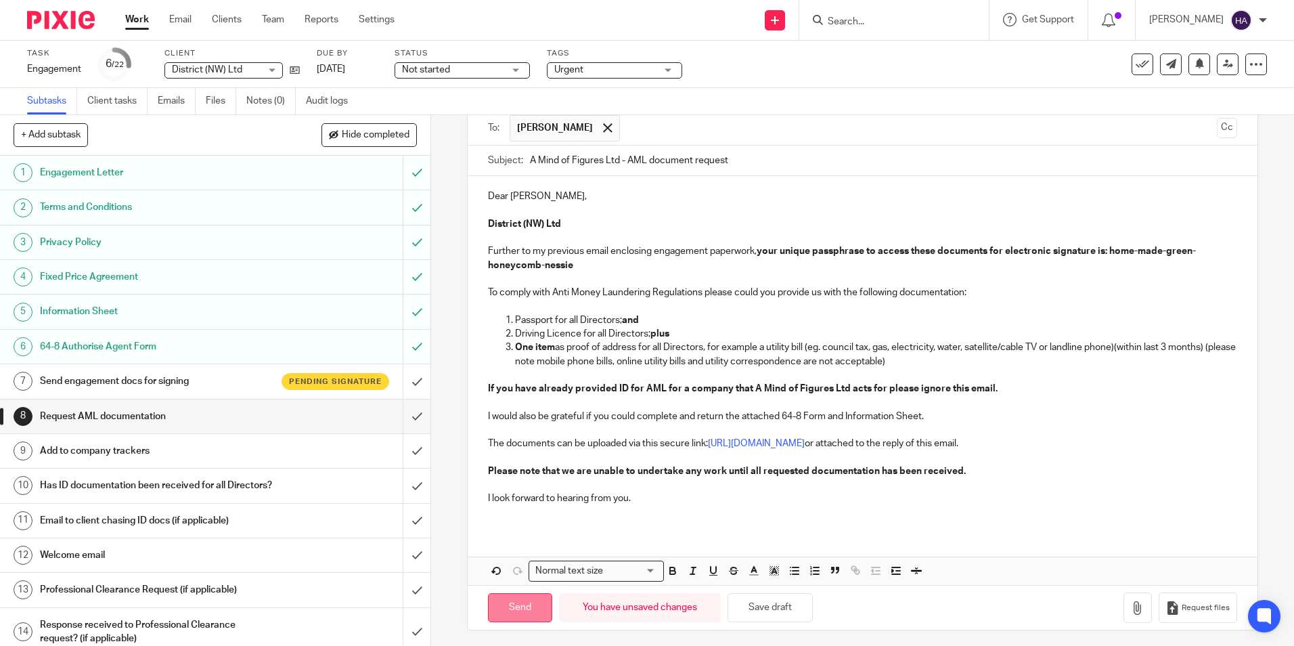
scroll to position [100, 0]
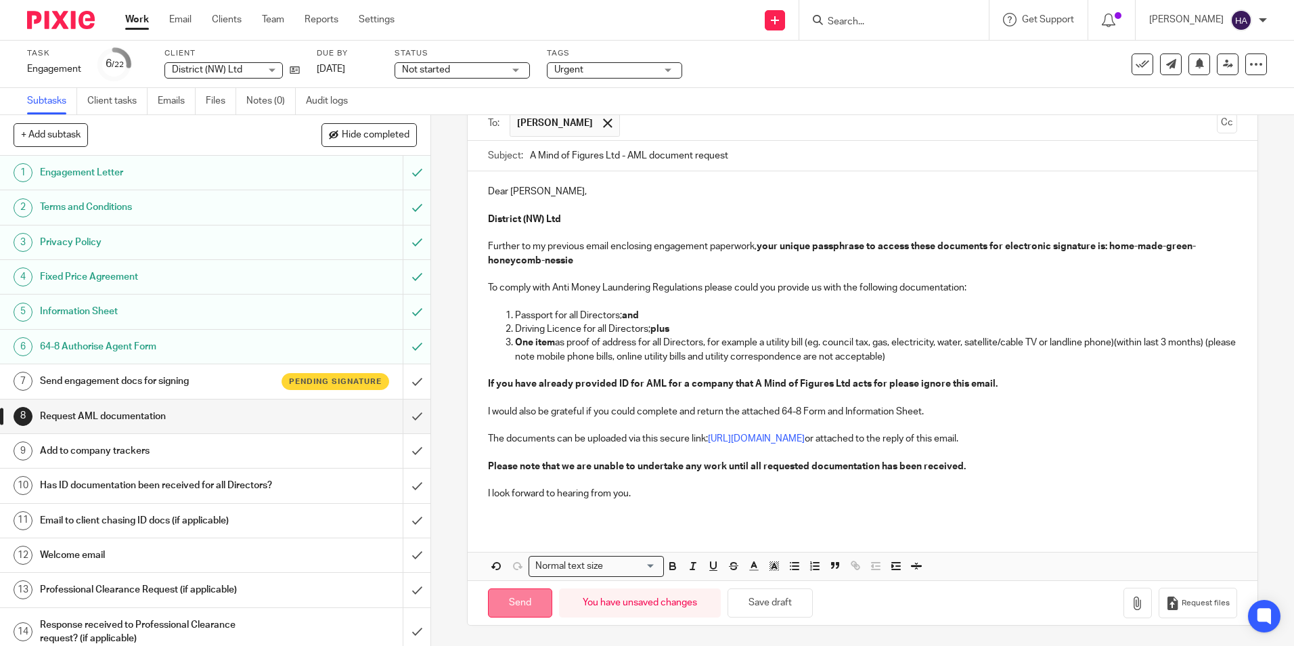
click at [518, 599] on input "Send" at bounding box center [520, 602] width 64 height 29
type input "Sent"
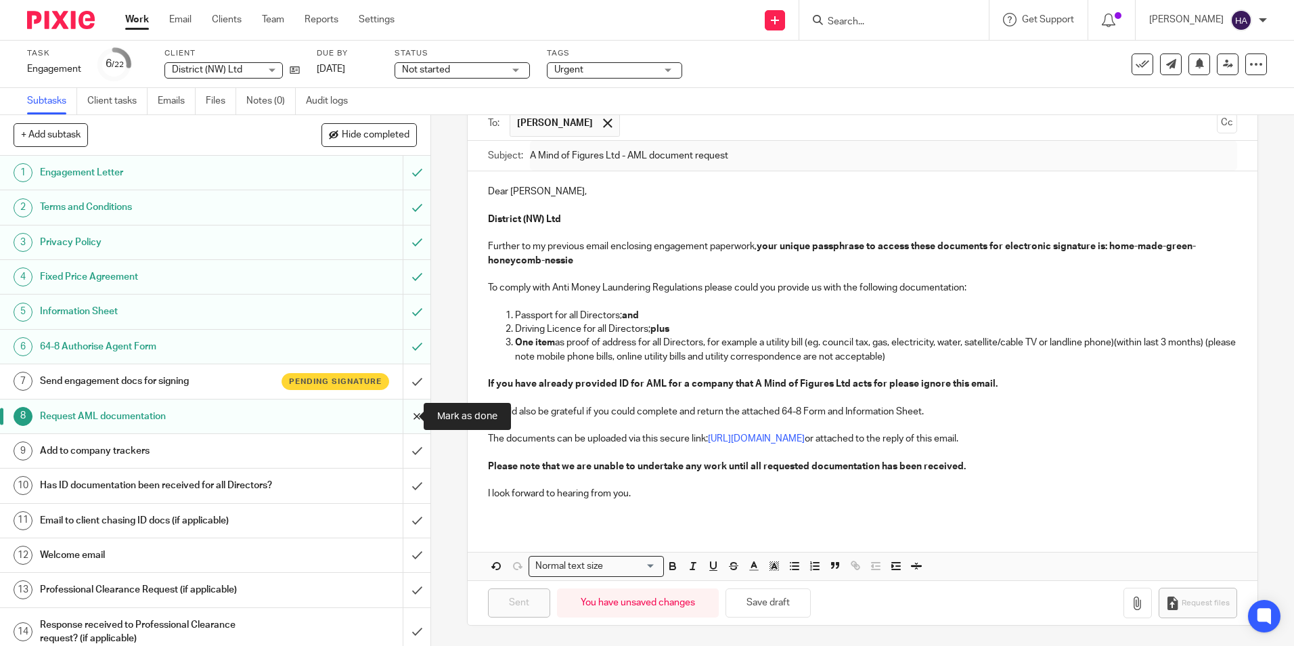
click at [405, 413] on input "submit" at bounding box center [215, 416] width 430 height 34
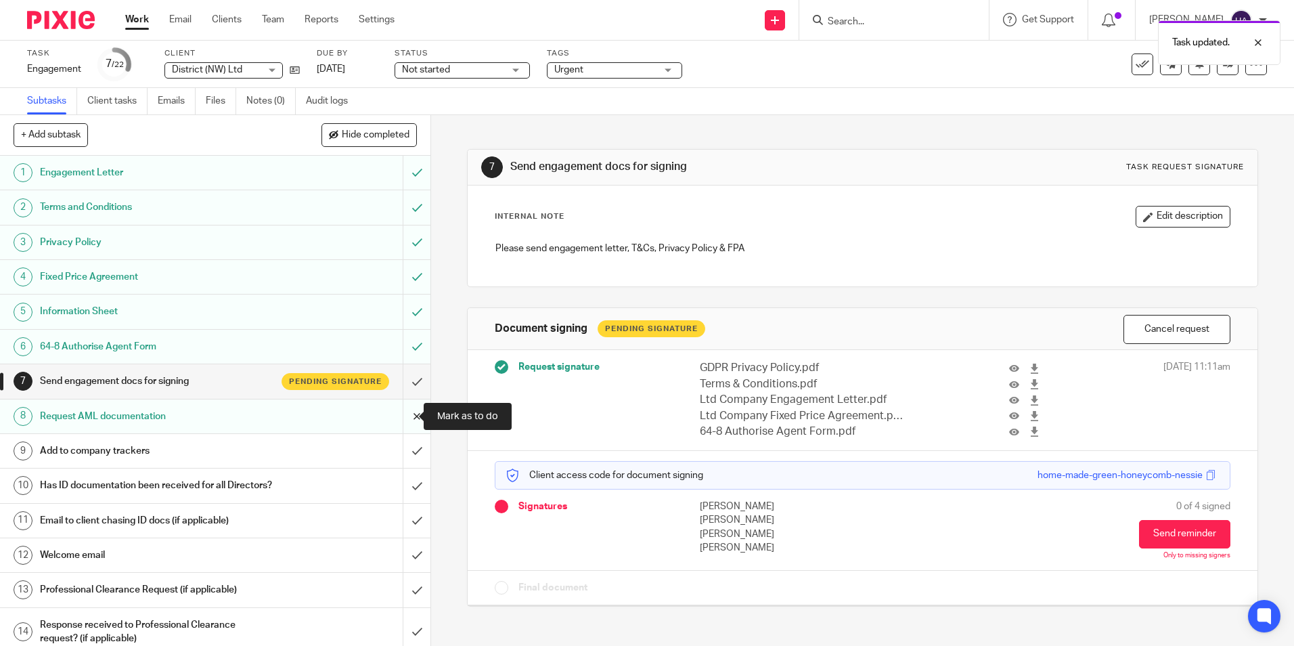
click at [401, 416] on input "submit" at bounding box center [215, 416] width 430 height 34
click at [344, 413] on div "Request AML documentation" at bounding box center [215, 416] width 350 height 20
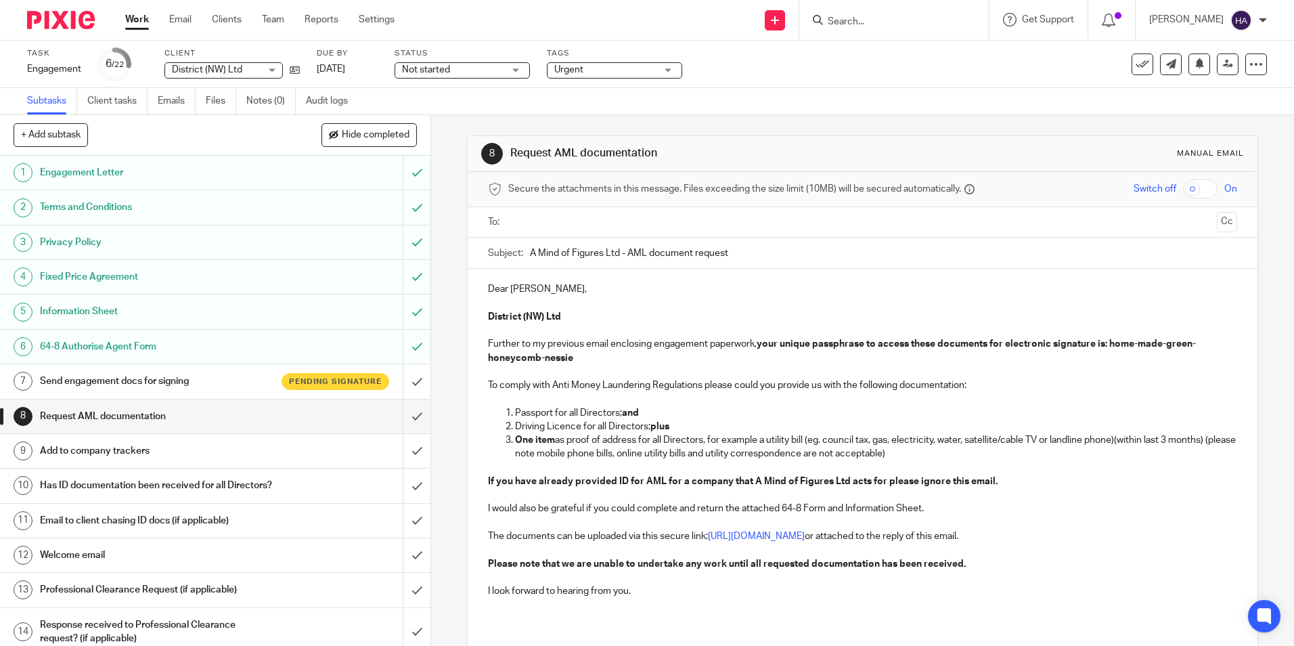
click at [533, 291] on p "Dear [PERSON_NAME]," at bounding box center [862, 289] width 748 height 14
click at [577, 223] on input "text" at bounding box center [862, 223] width 698 height 16
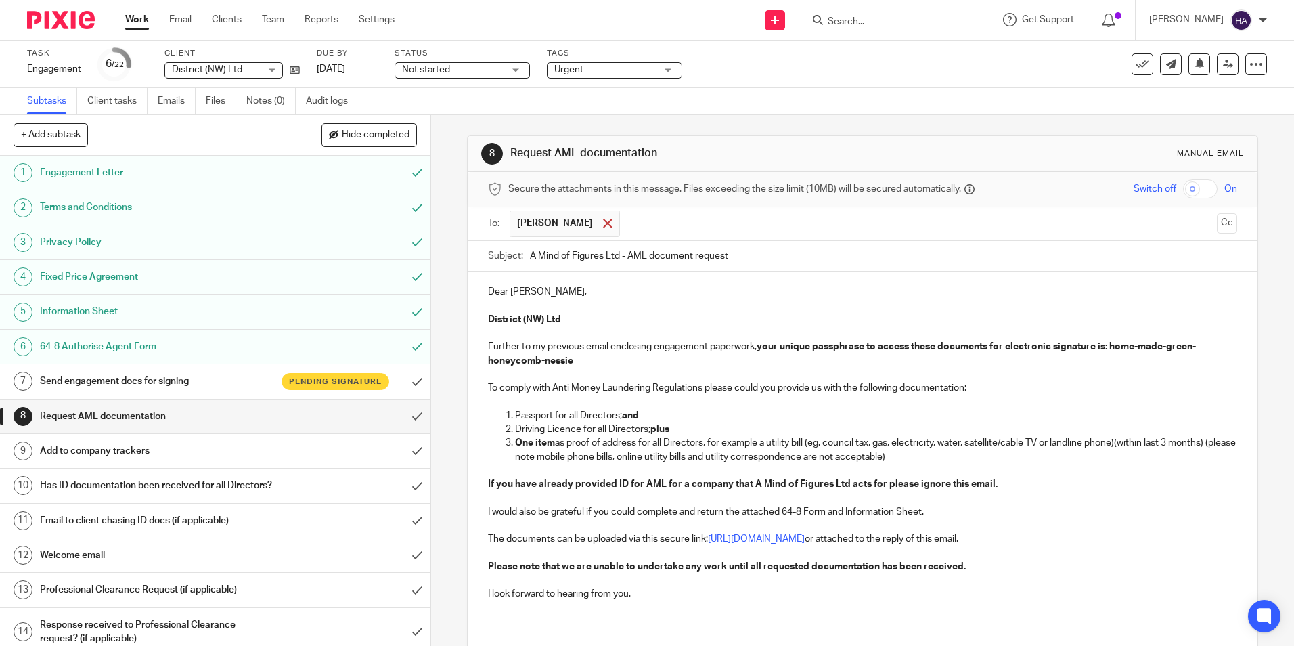
click at [603, 220] on span at bounding box center [607, 223] width 9 height 9
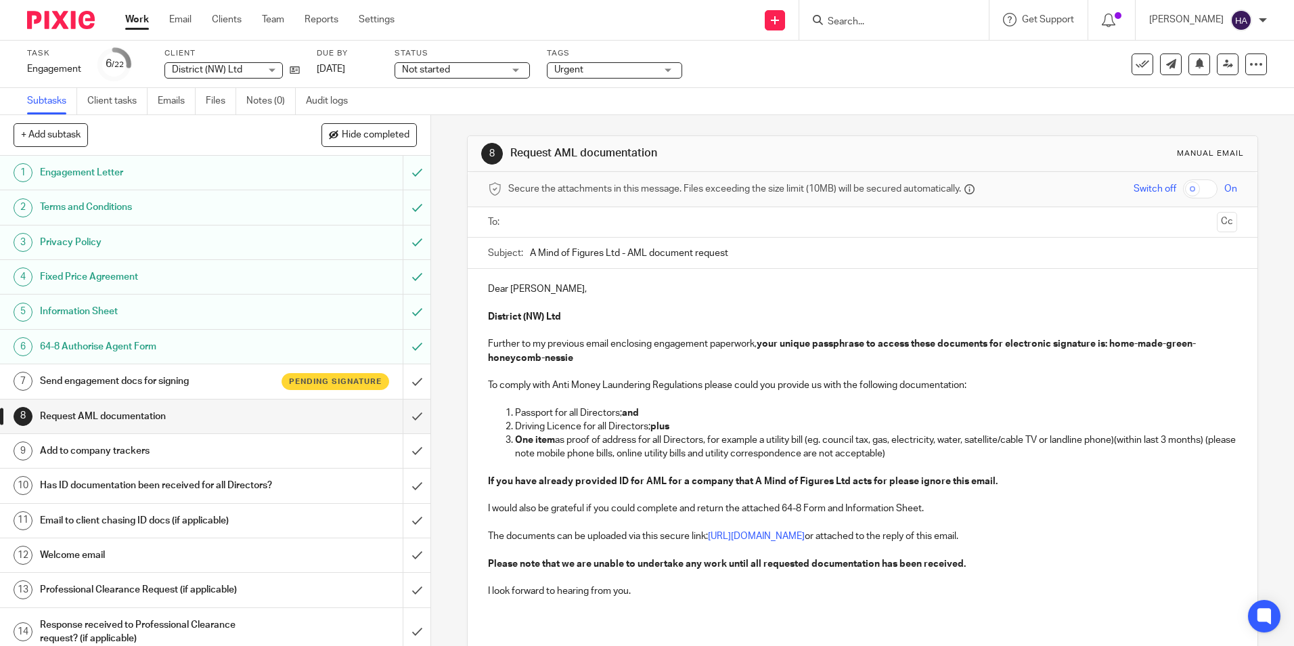
click at [583, 222] on input "text" at bounding box center [862, 223] width 698 height 16
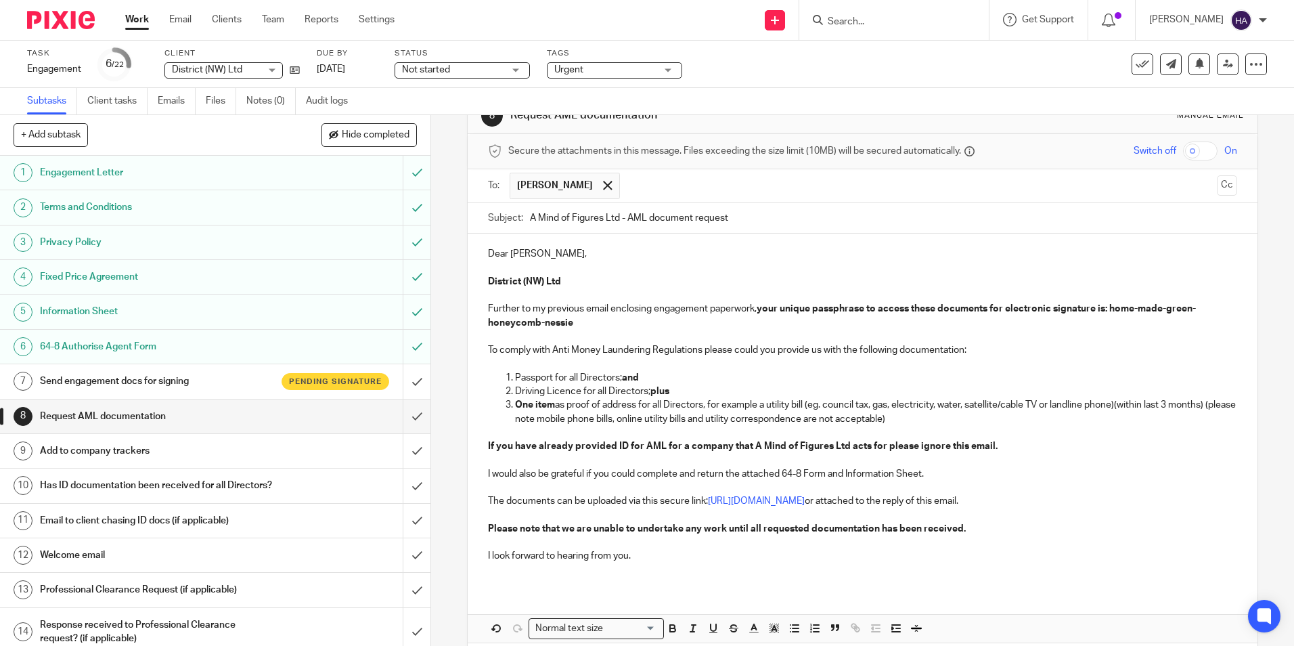
scroll to position [100, 0]
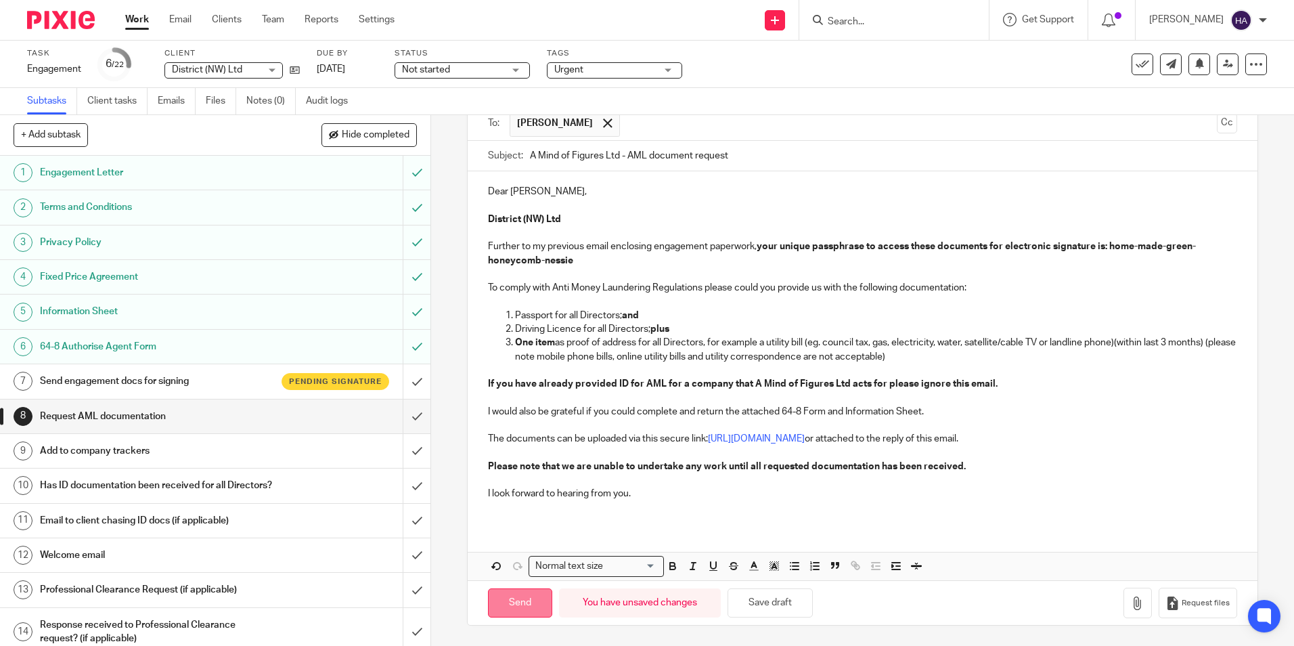
click at [516, 600] on input "Send" at bounding box center [520, 602] width 64 height 29
type input "Sent"
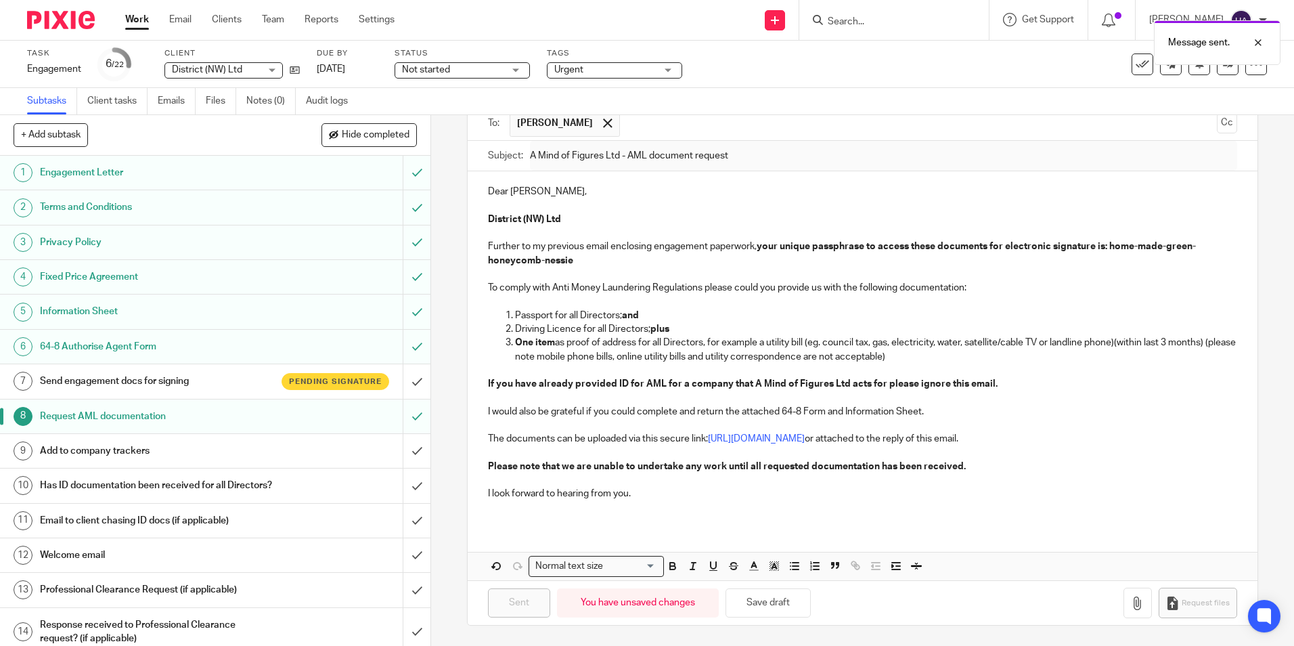
click at [274, 72] on div "District (NW) Ltd District (NW) Ltd" at bounding box center [223, 70] width 118 height 16
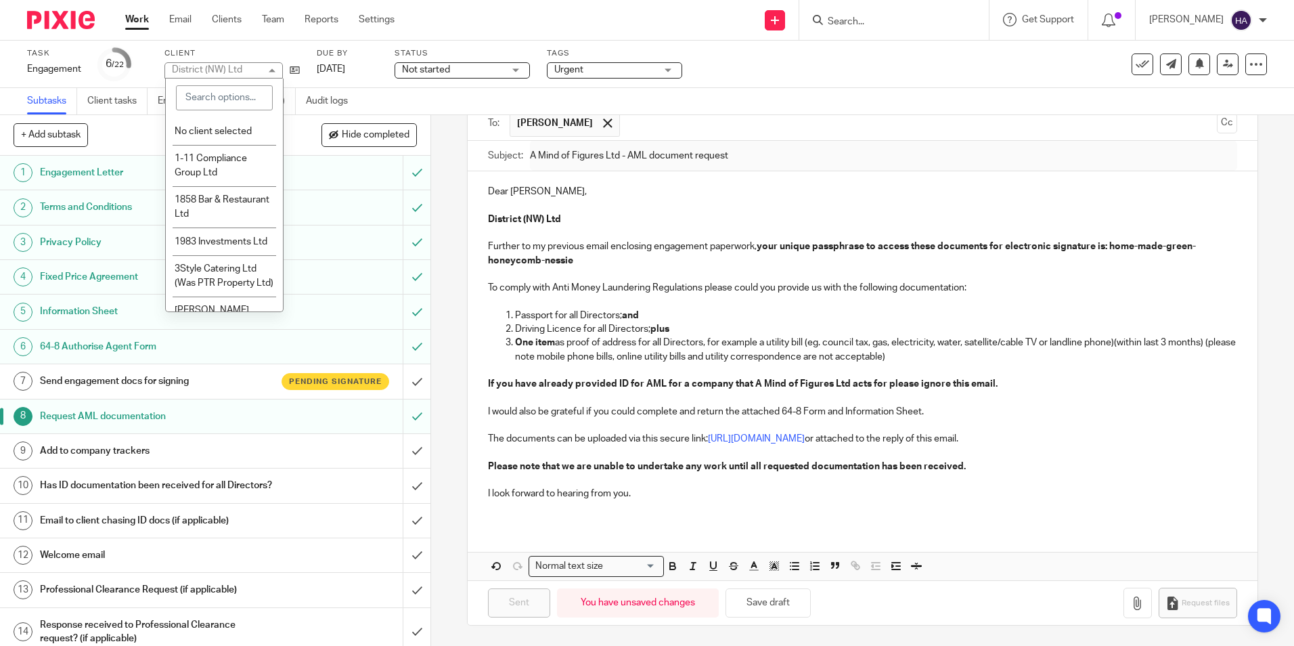
click at [225, 99] on input "search" at bounding box center [224, 98] width 97 height 26
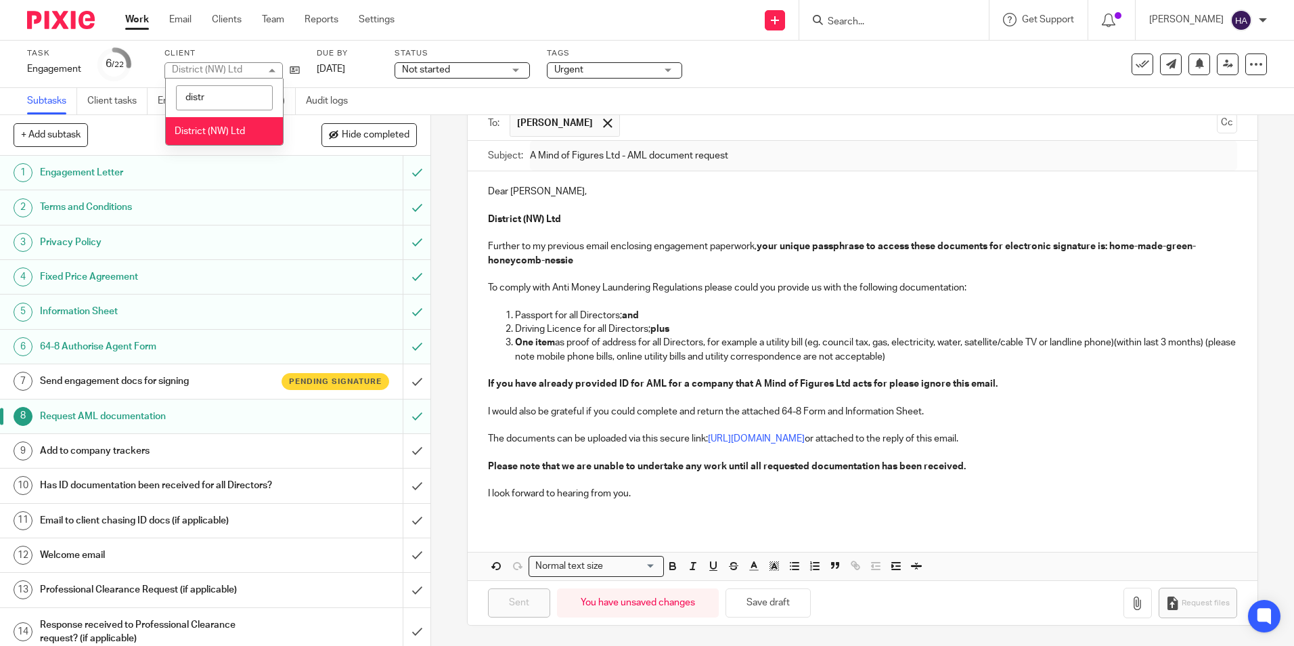
type input "distr"
click at [191, 127] on span "District (NW) Ltd" at bounding box center [210, 131] width 70 height 9
click at [177, 100] on link "Emails" at bounding box center [177, 101] width 38 height 26
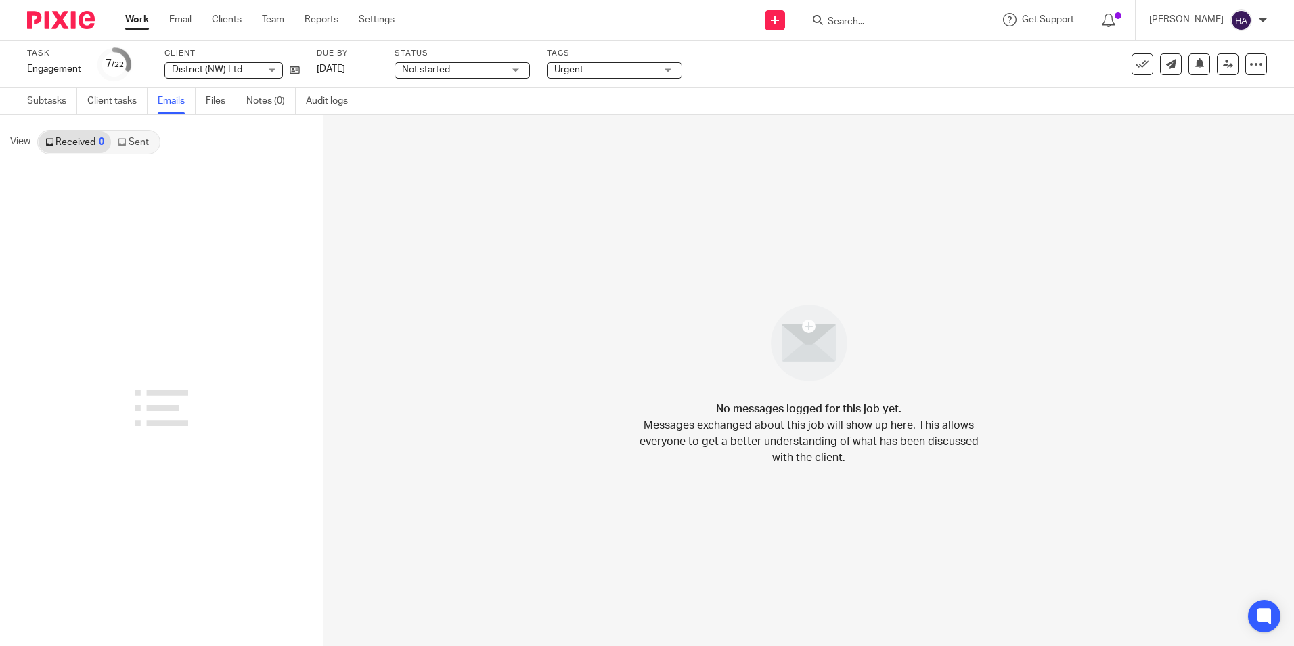
click at [133, 146] on link "Sent" at bounding box center [134, 142] width 47 height 22
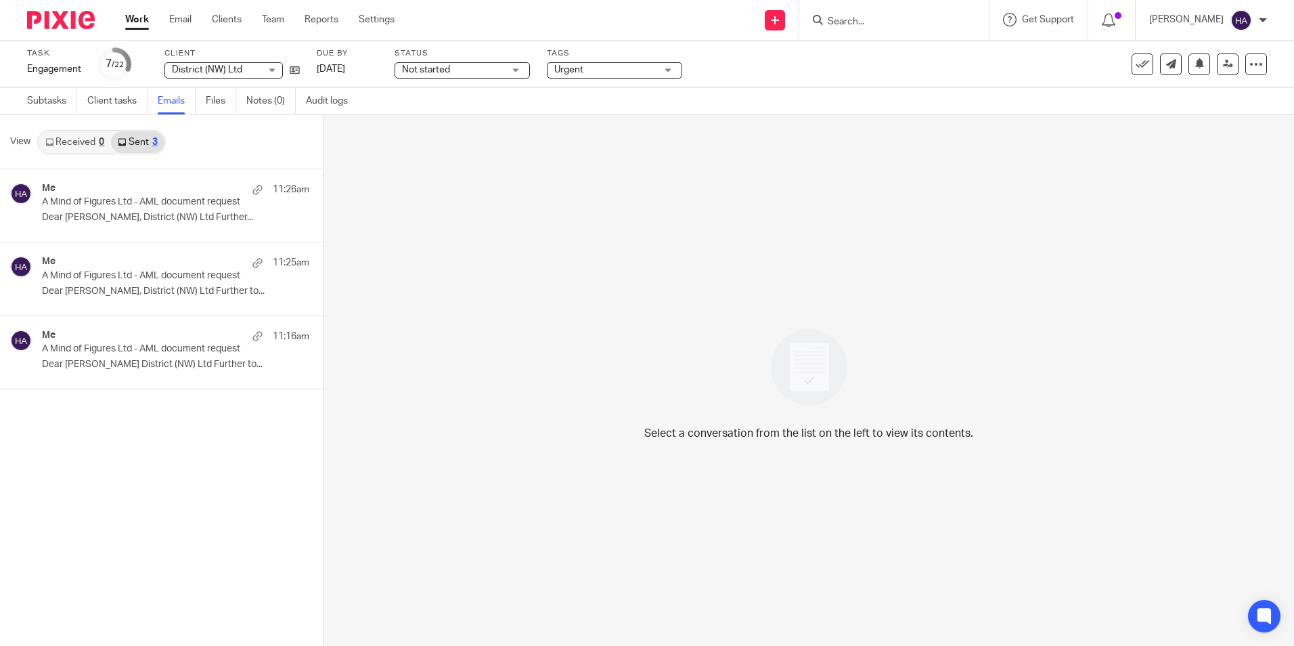
click at [868, 18] on input "Search" at bounding box center [887, 22] width 122 height 12
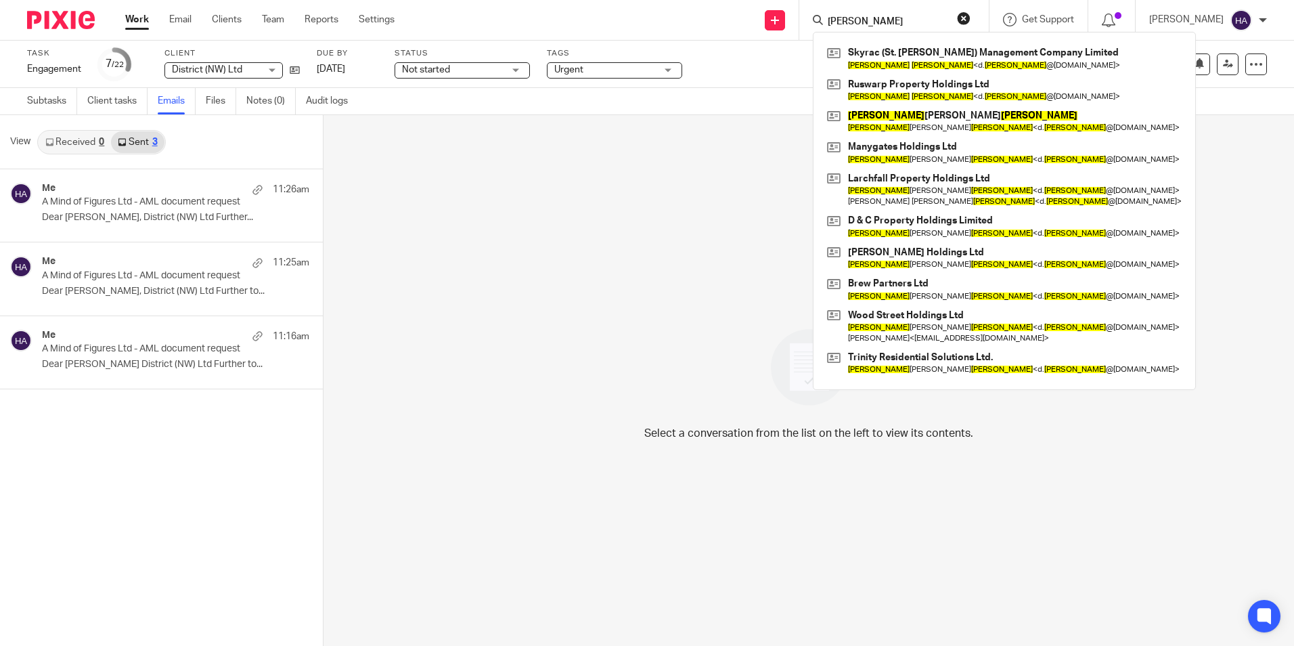
type input "dominic woodward"
click button "submit" at bounding box center [0, 0] width 0 height 0
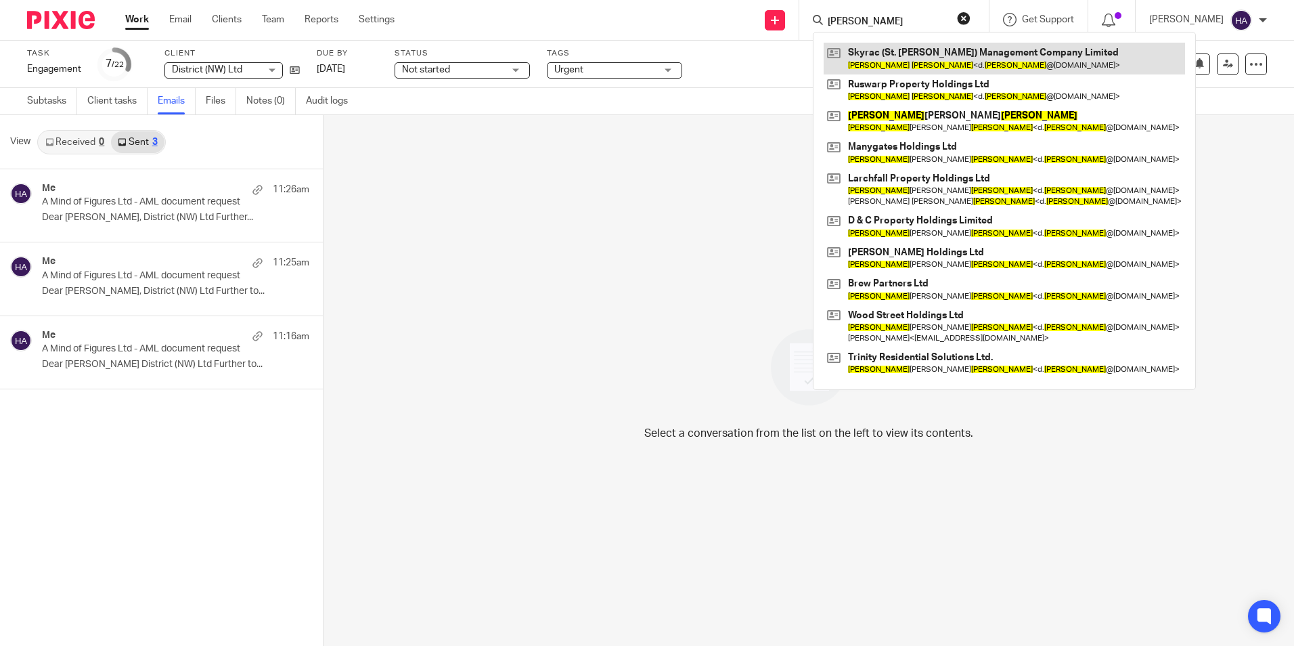
click at [1007, 58] on link at bounding box center [1004, 58] width 361 height 31
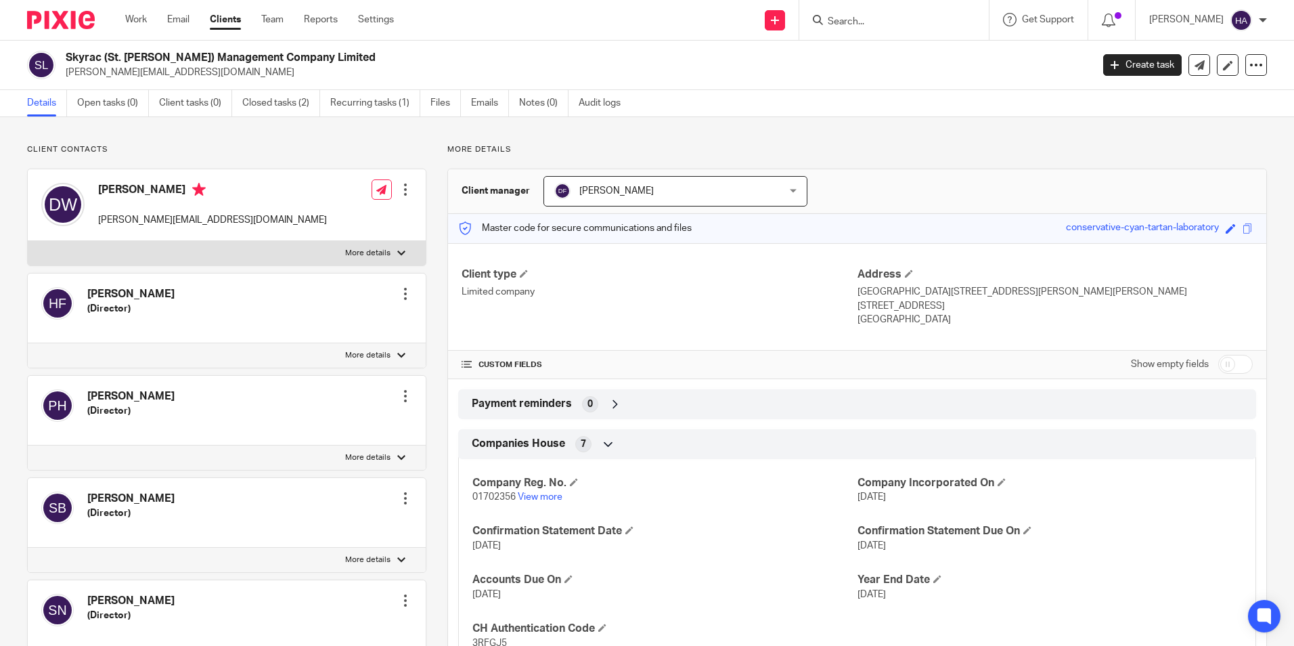
click at [137, 218] on p "[PERSON_NAME][EMAIL_ADDRESS][DOMAIN_NAME]" at bounding box center [212, 220] width 229 height 14
drag, startPoint x: 98, startPoint y: 223, endPoint x: 242, endPoint y: 226, distance: 143.5
click at [242, 226] on div "[PERSON_NAME] [PERSON_NAME][EMAIL_ADDRESS][DOMAIN_NAME] Edit contact Create cli…" at bounding box center [227, 205] width 398 height 72
copy p "[PERSON_NAME][EMAIL_ADDRESS][DOMAIN_NAME]"
